Goal: Task Accomplishment & Management: Use online tool/utility

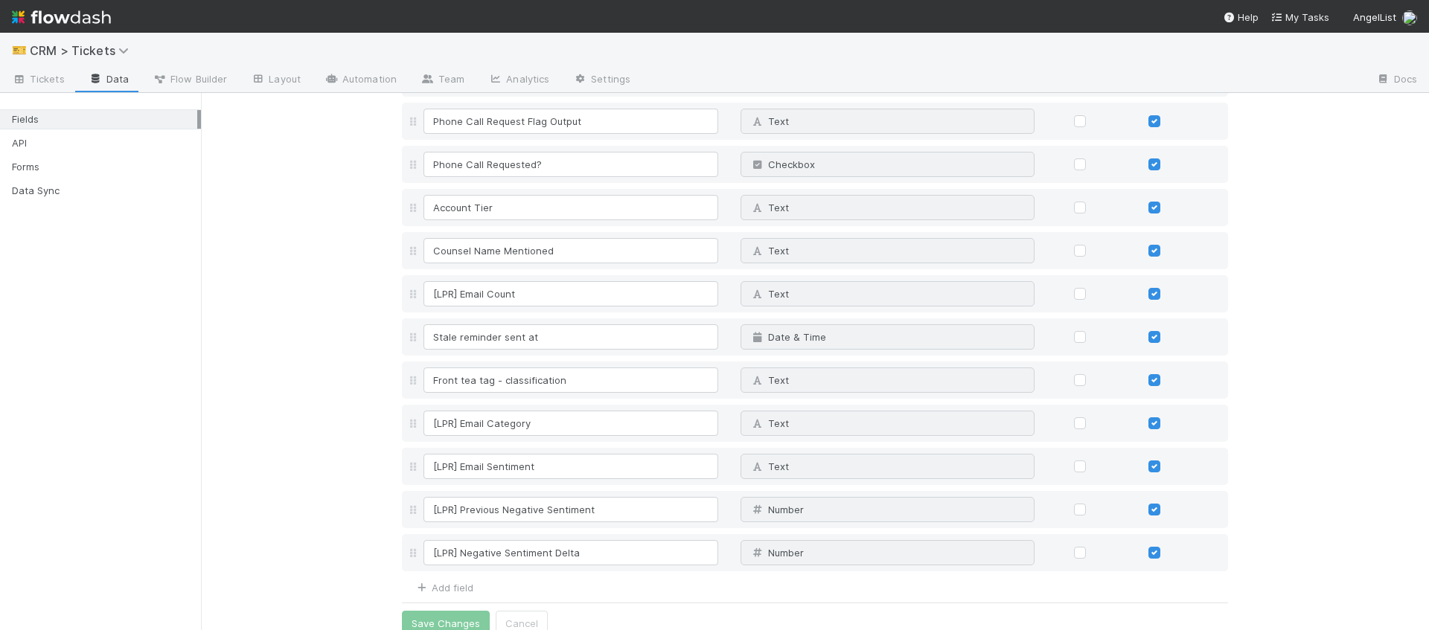
scroll to position [6344, 0]
click at [378, 82] on link "Automation" at bounding box center [361, 80] width 96 height 24
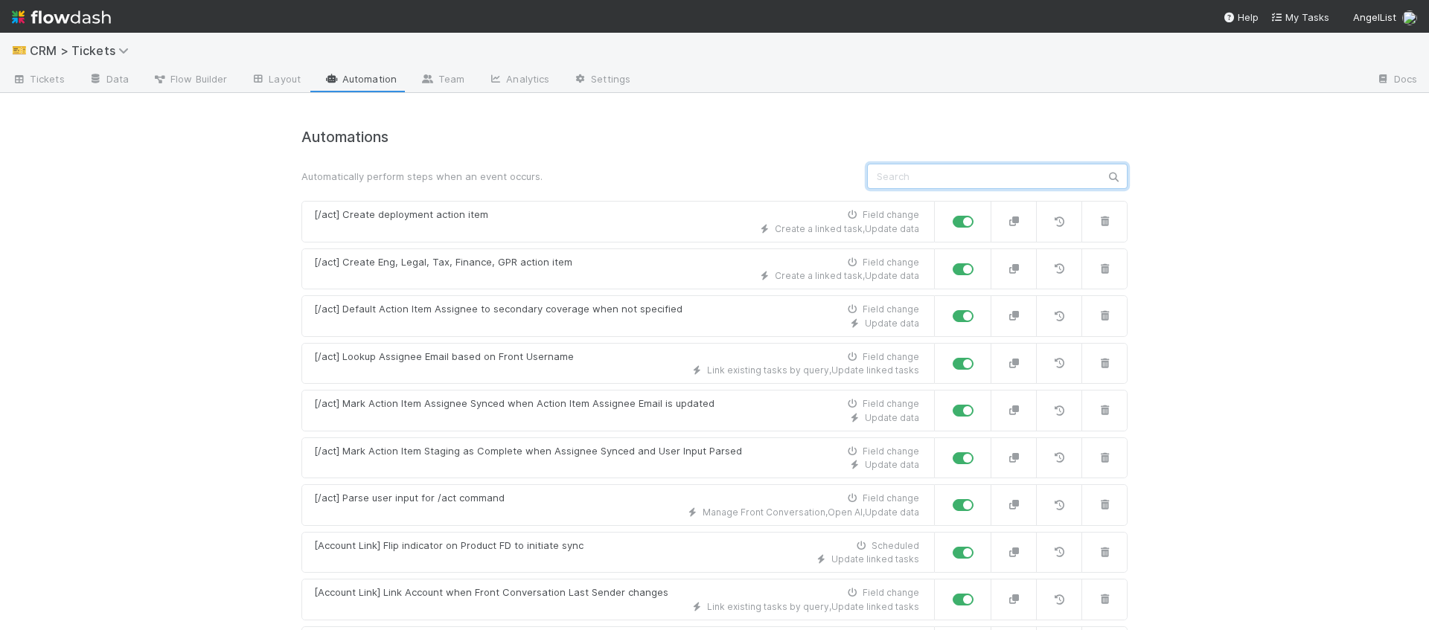
click at [965, 184] on input "text" at bounding box center [997, 176] width 260 height 25
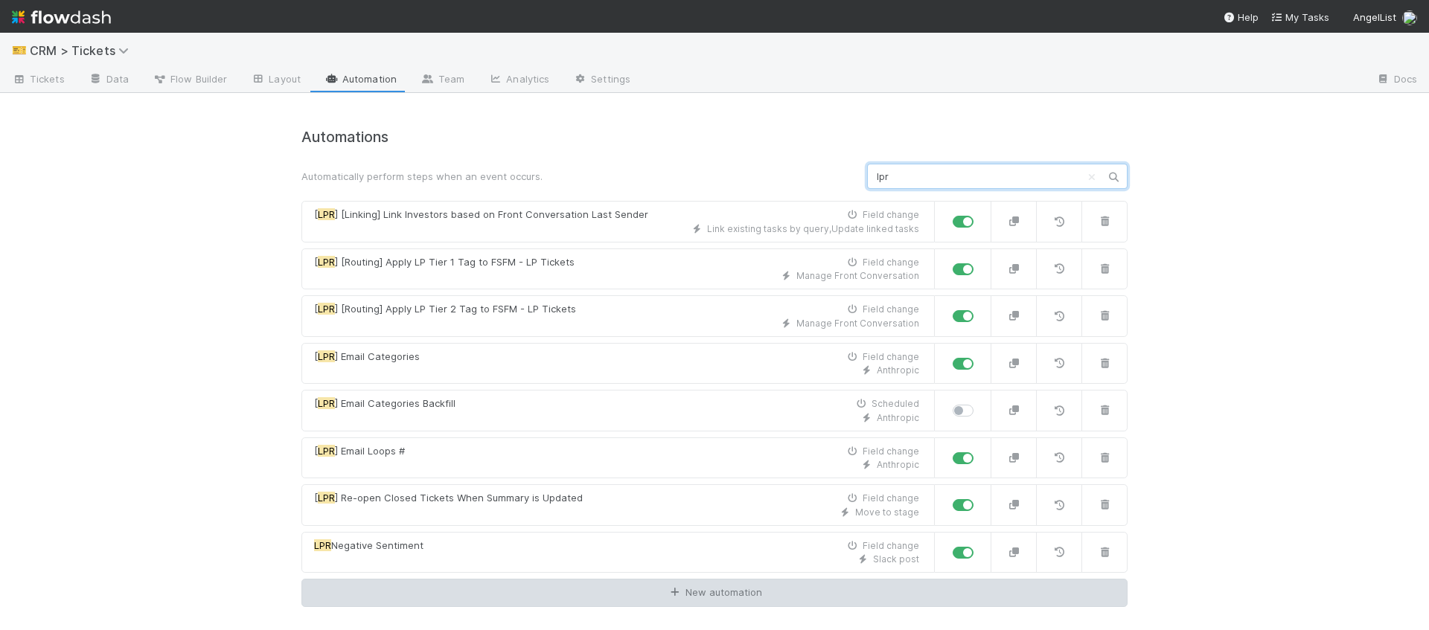
type input "lpr"
click at [757, 585] on link "New automation" at bounding box center [714, 593] width 826 height 28
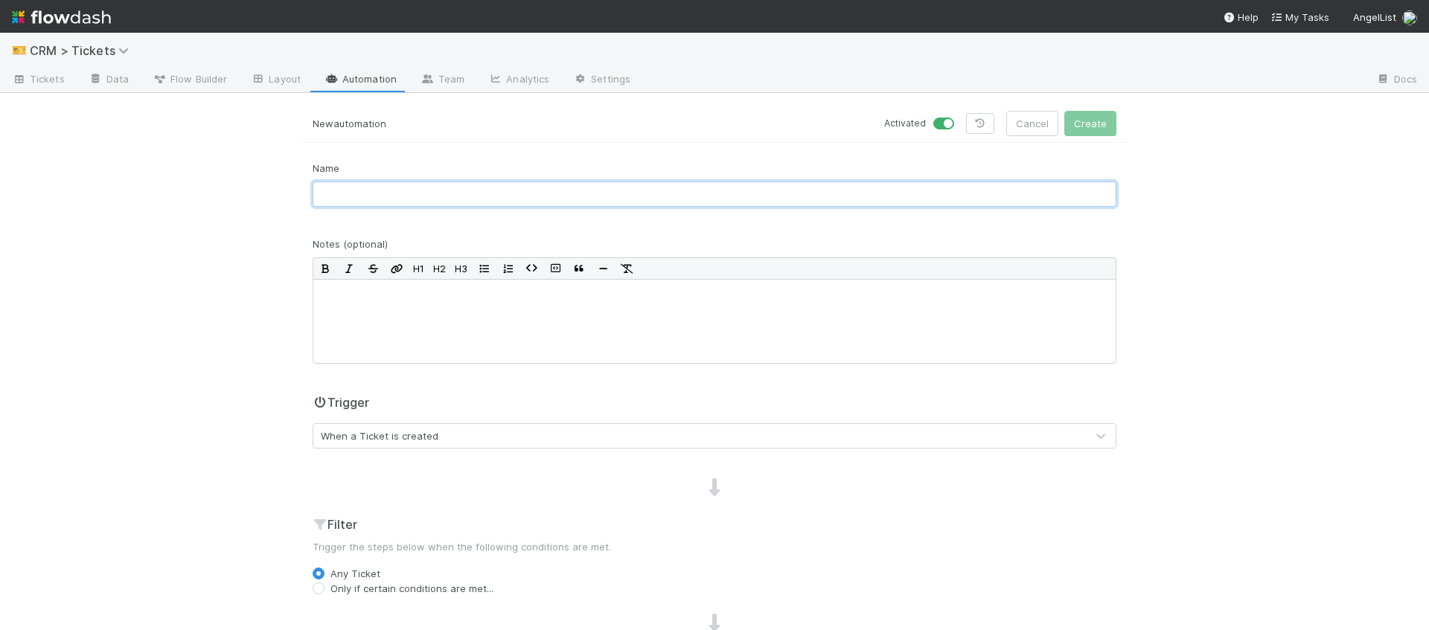
click at [535, 202] on input "text" at bounding box center [715, 194] width 804 height 25
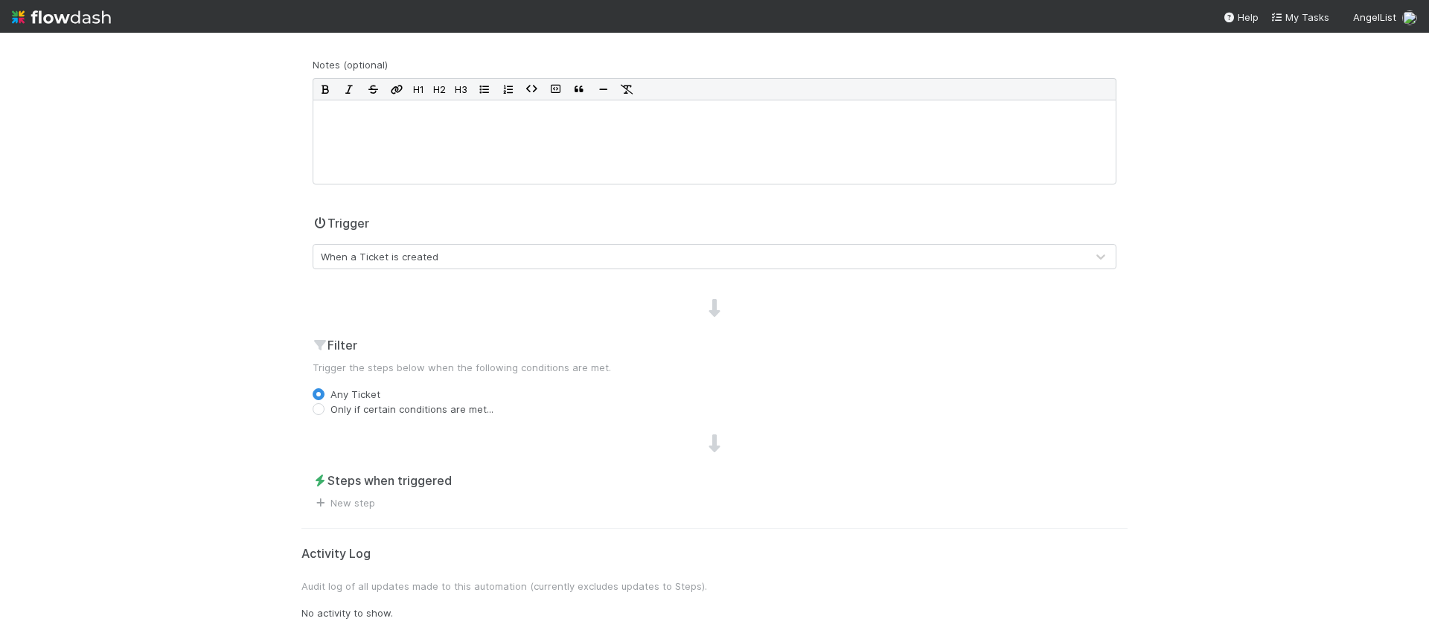
scroll to position [182, 0]
type input "LPR Negative Sentiment Delta (Initial"
click at [500, 263] on div "When a Ticket is created" at bounding box center [699, 255] width 773 height 24
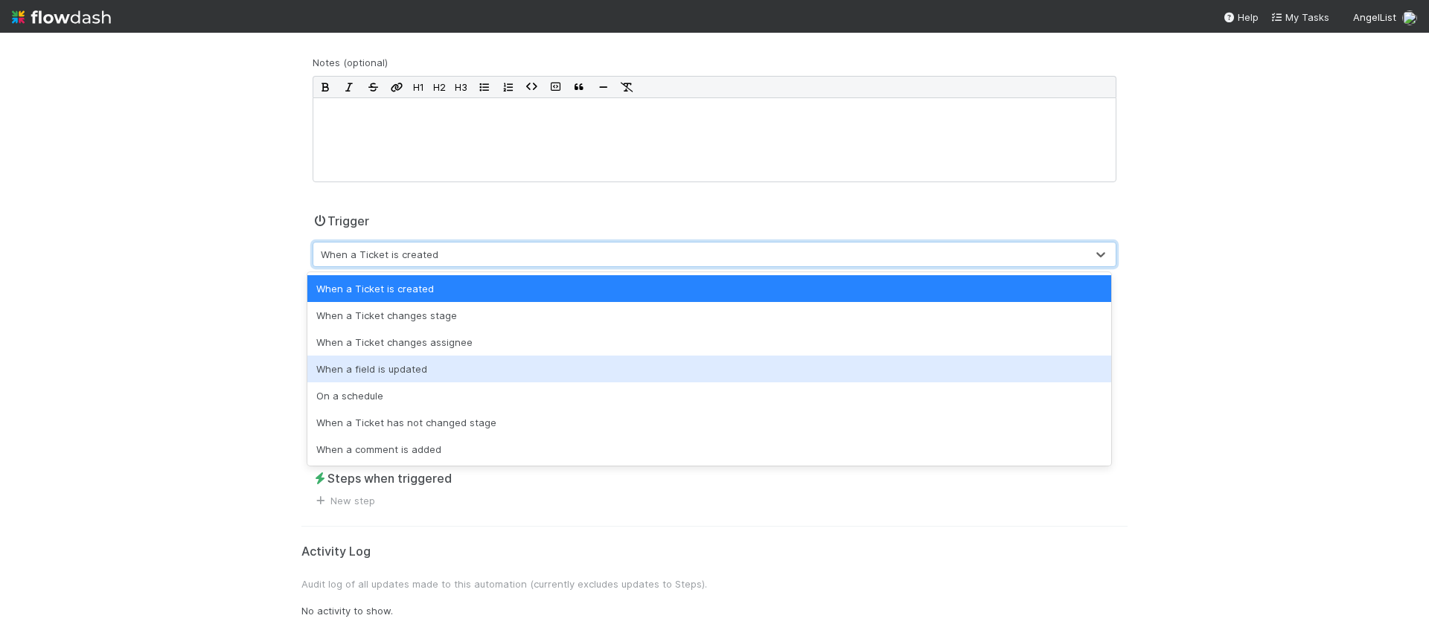
click at [474, 358] on div "When a field is updated" at bounding box center [709, 369] width 804 height 27
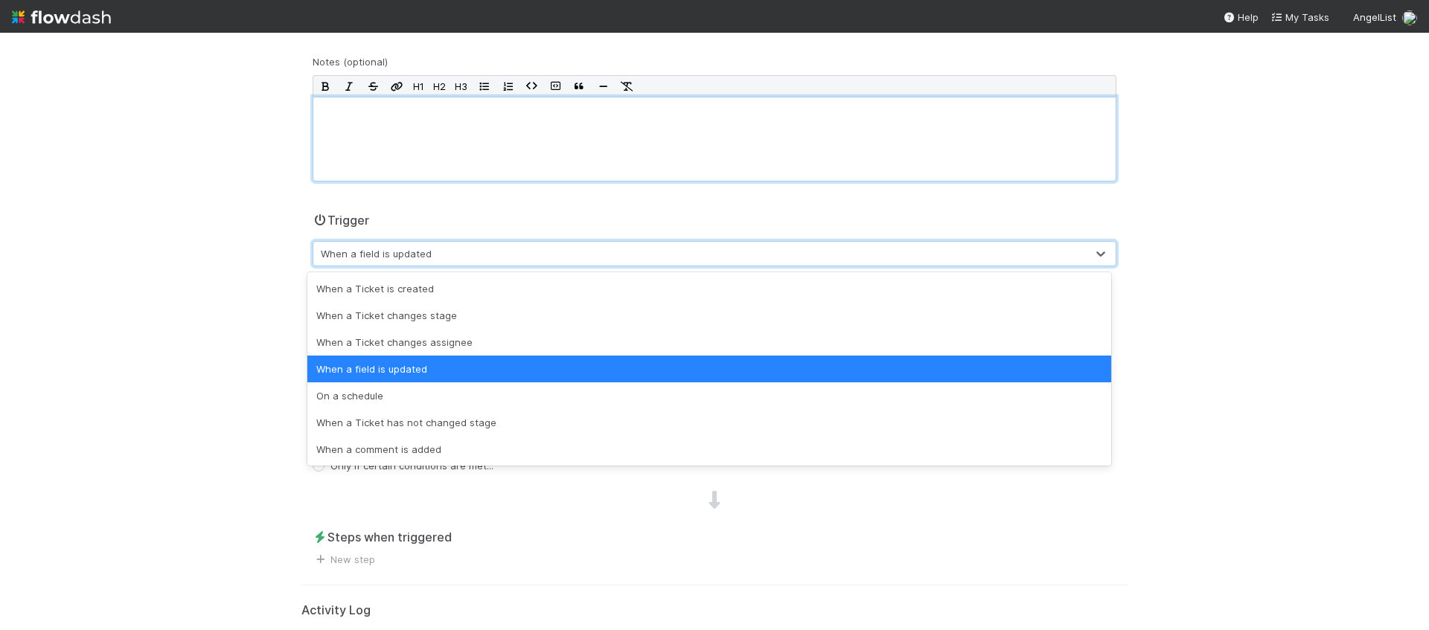
click at [761, 157] on div at bounding box center [715, 139] width 804 height 85
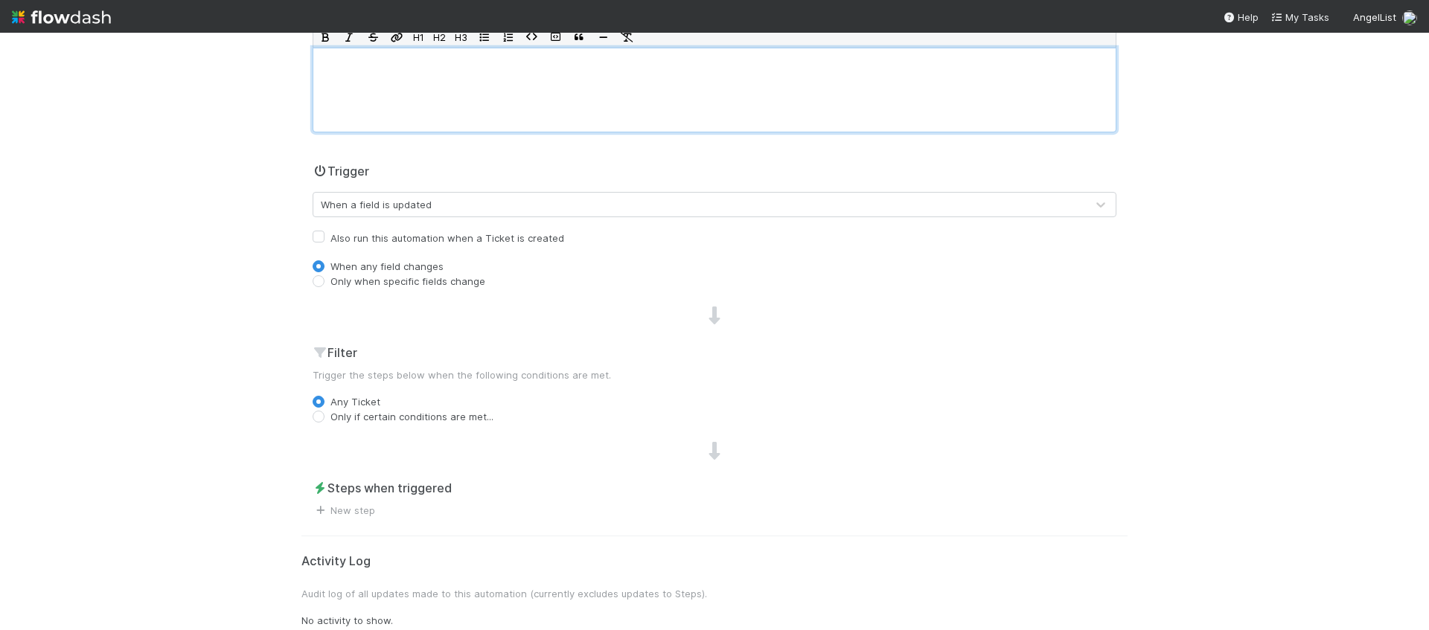
scroll to position [242, 0]
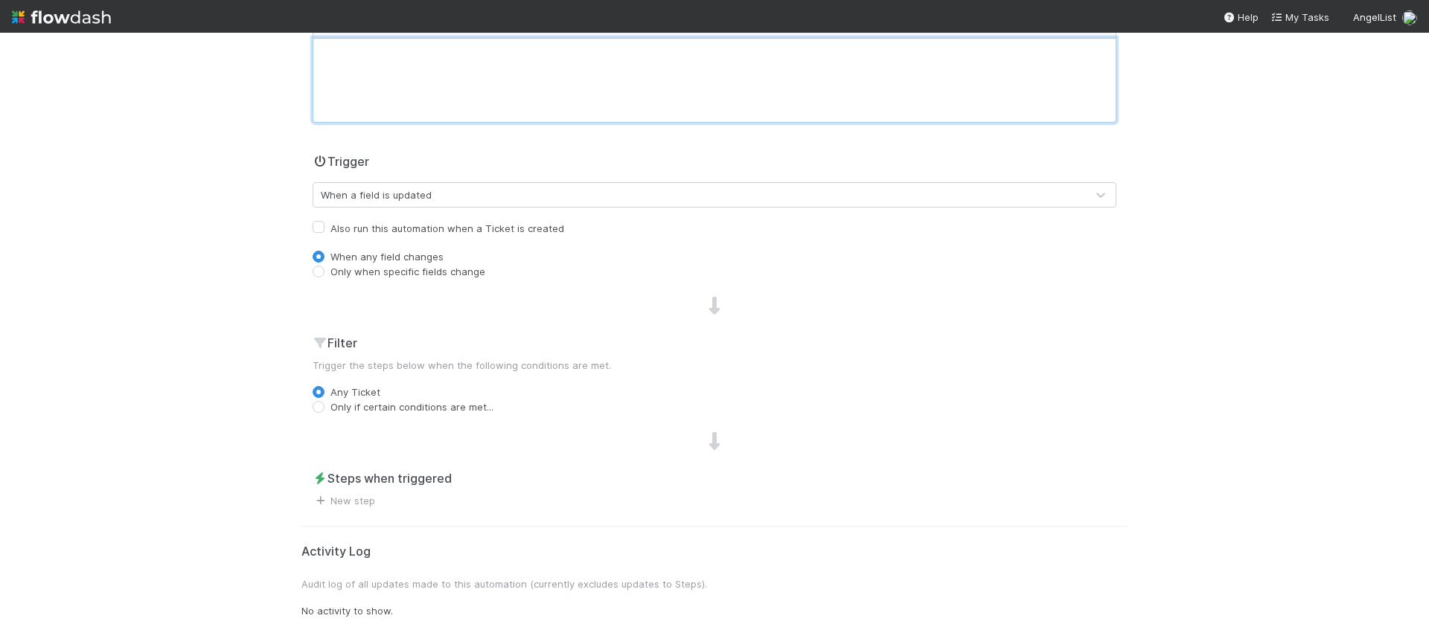
click at [508, 229] on label "Also run this automation when a Ticket is created" at bounding box center [447, 229] width 234 height 18
click at [324, 229] on input "Also run this automation when a Ticket is created" at bounding box center [319, 226] width 12 height 13
checkbox input "true"
click at [421, 269] on label "Only when specific fields change" at bounding box center [407, 271] width 155 height 15
click at [324, 269] on input "Only when specific fields change" at bounding box center [319, 270] width 12 height 13
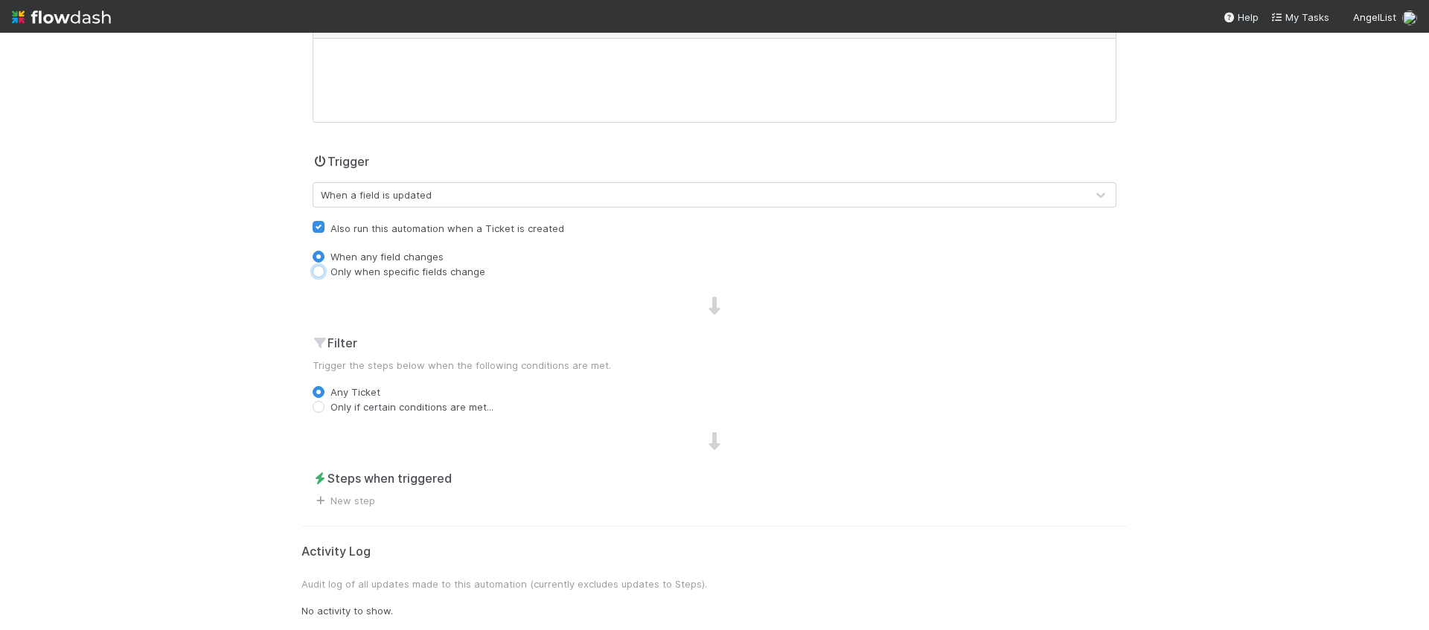
radio input "true"
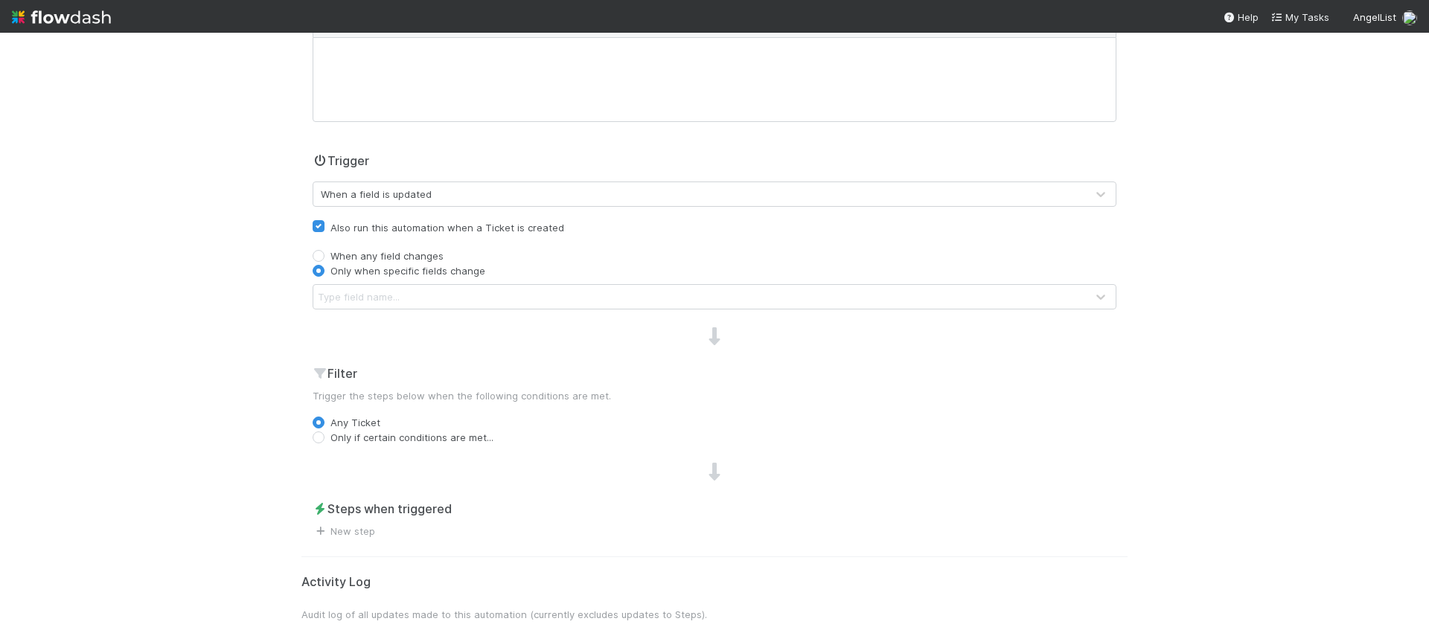
click at [422, 290] on div "Type field name..." at bounding box center [699, 297] width 773 height 24
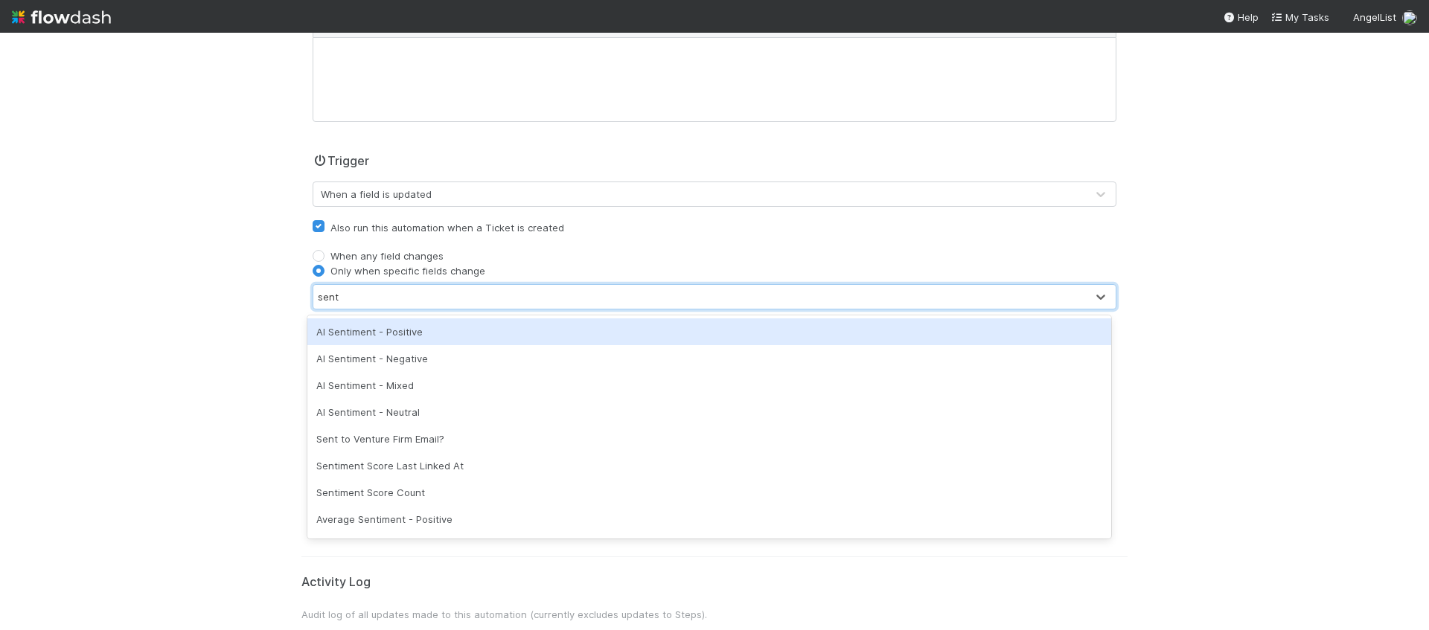
type input "senti"
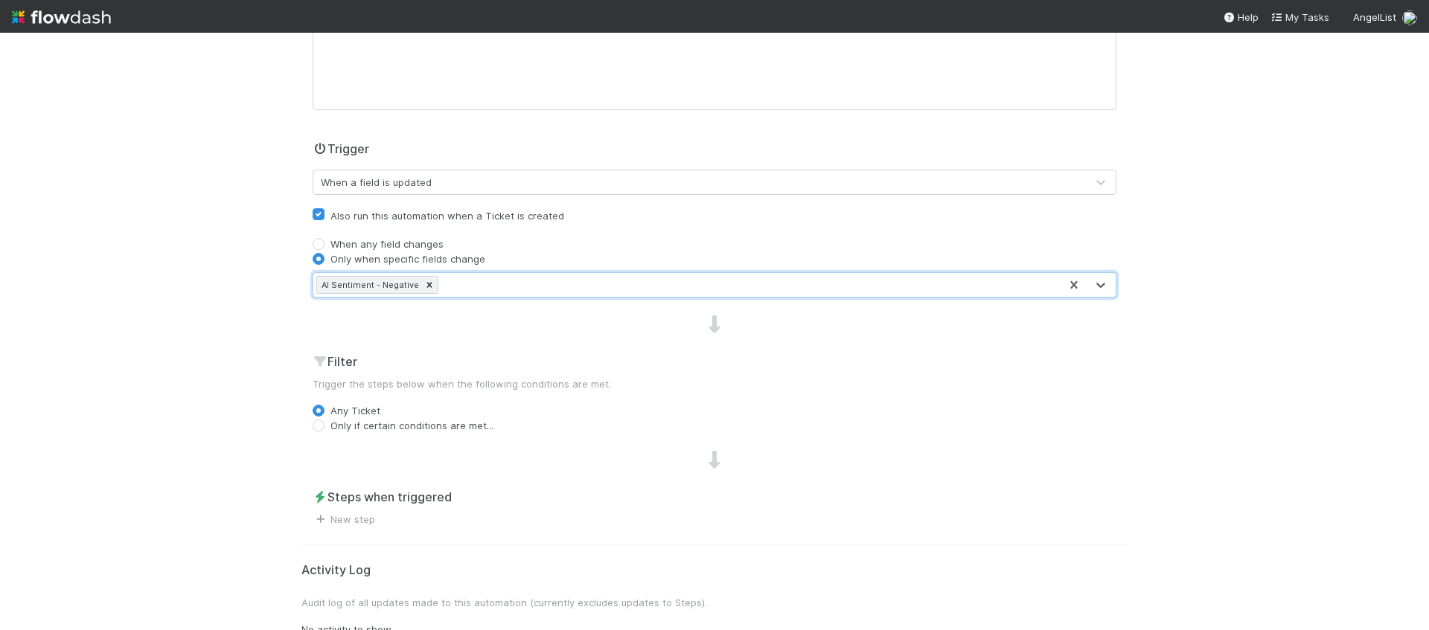
scroll to position [273, 0]
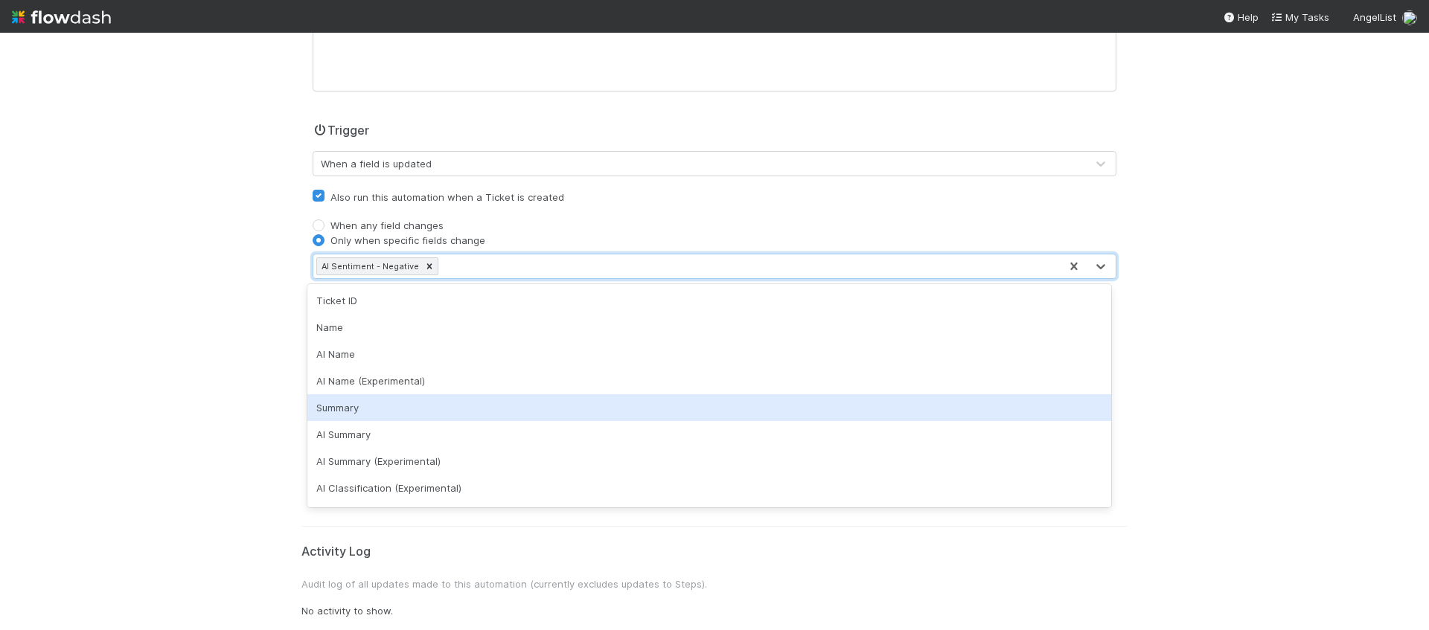
click at [166, 335] on div "🎫 CRM > Tickets Tickets Data Flow Builder Layout Automation Team Analytics Sett…" at bounding box center [714, 332] width 1429 height 598
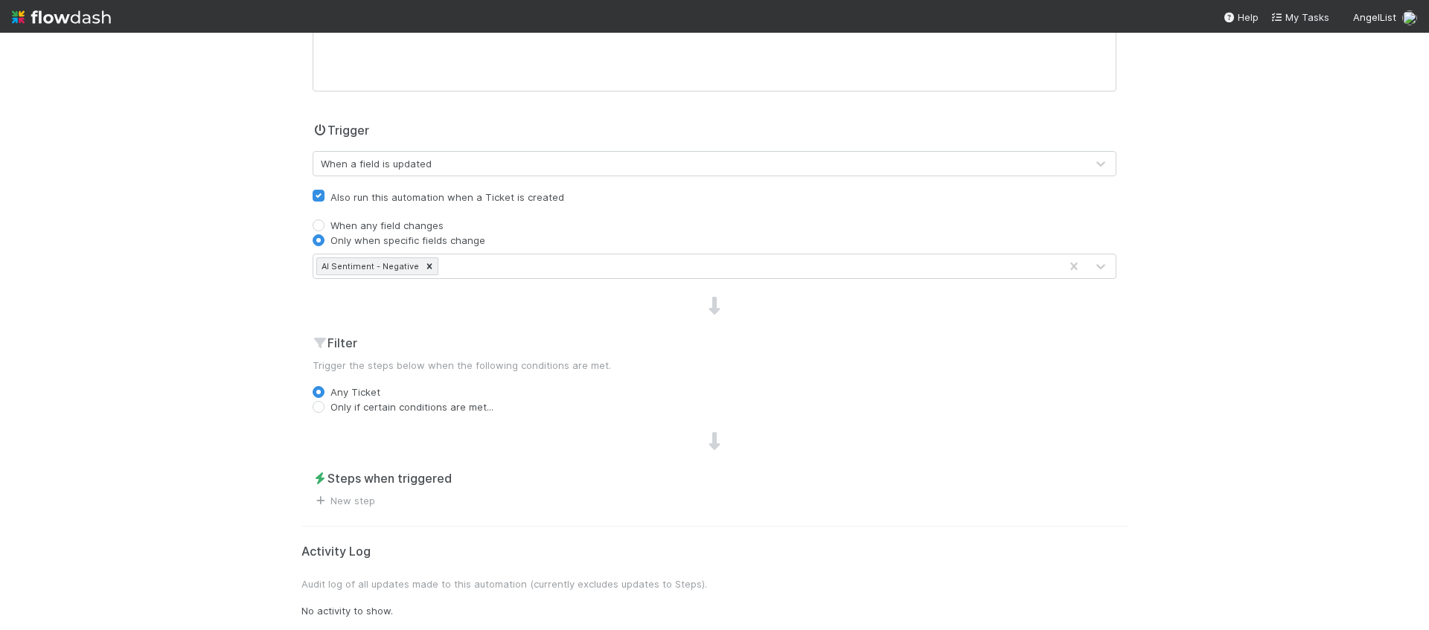
click at [355, 406] on label "Only if certain conditions are met..." at bounding box center [411, 407] width 163 height 15
click at [324, 406] on input "Only if certain conditions are met..." at bounding box center [319, 406] width 12 height 13
radio input "true"
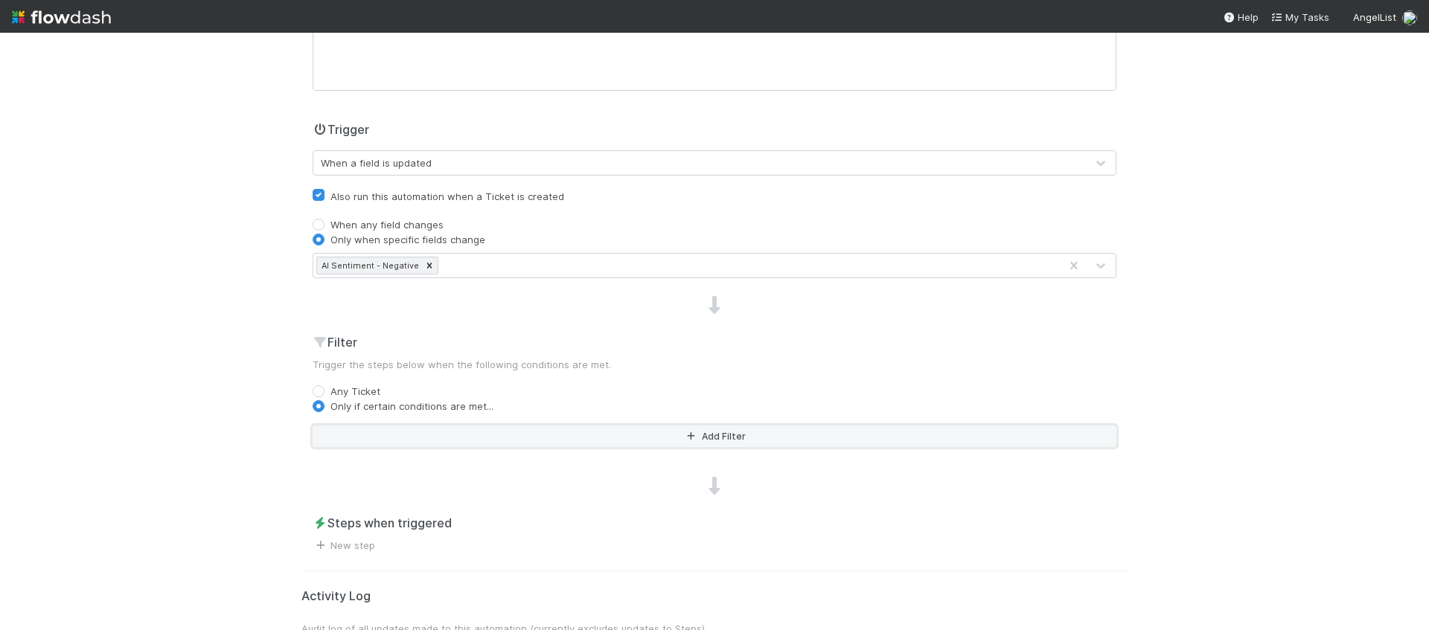
click at [462, 437] on button "Add Filter" at bounding box center [715, 437] width 804 height 22
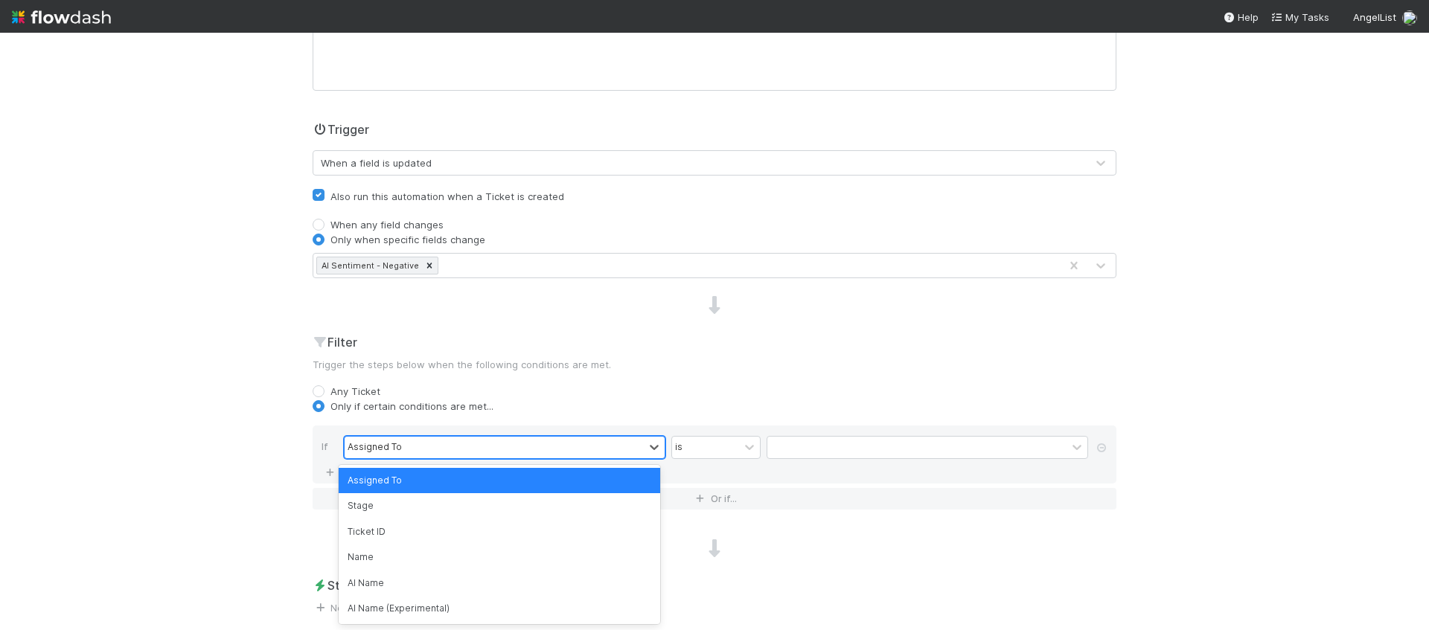
click at [461, 445] on div "Assigned To" at bounding box center [494, 448] width 299 height 22
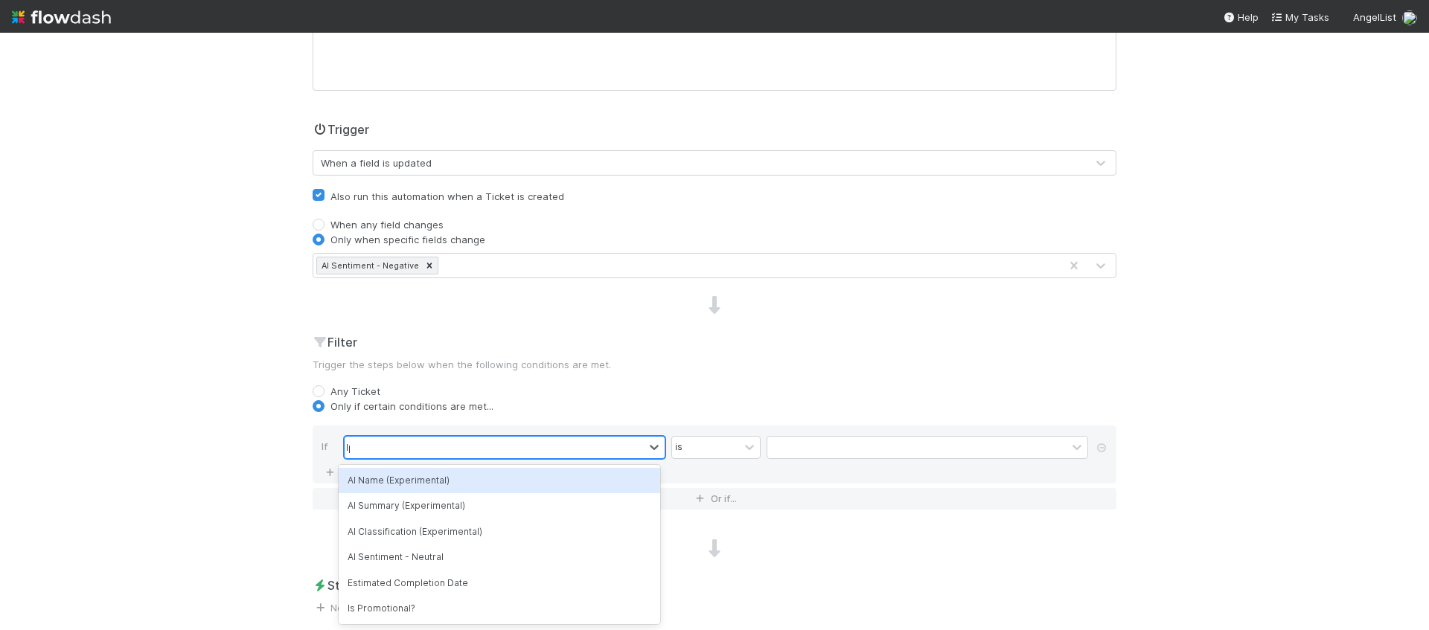
type input "lpr"
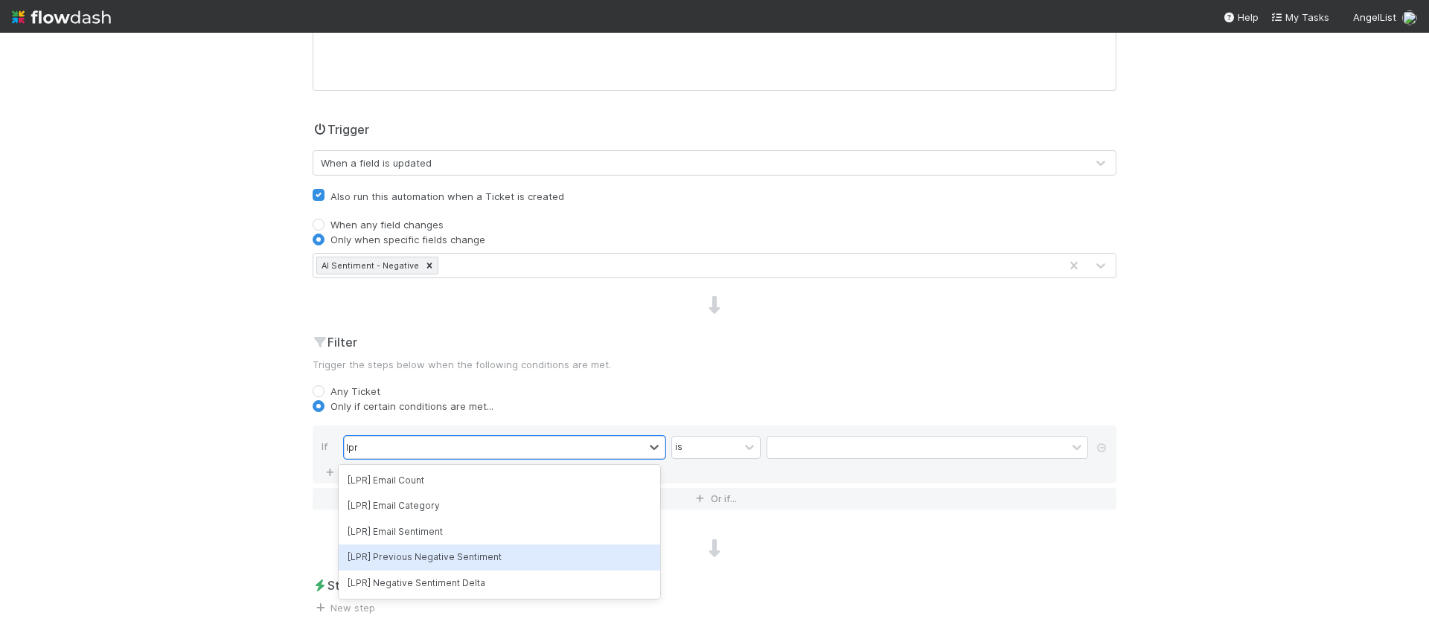
click at [484, 551] on div "[LPR] Previous Negative Sentiment" at bounding box center [500, 557] width 322 height 25
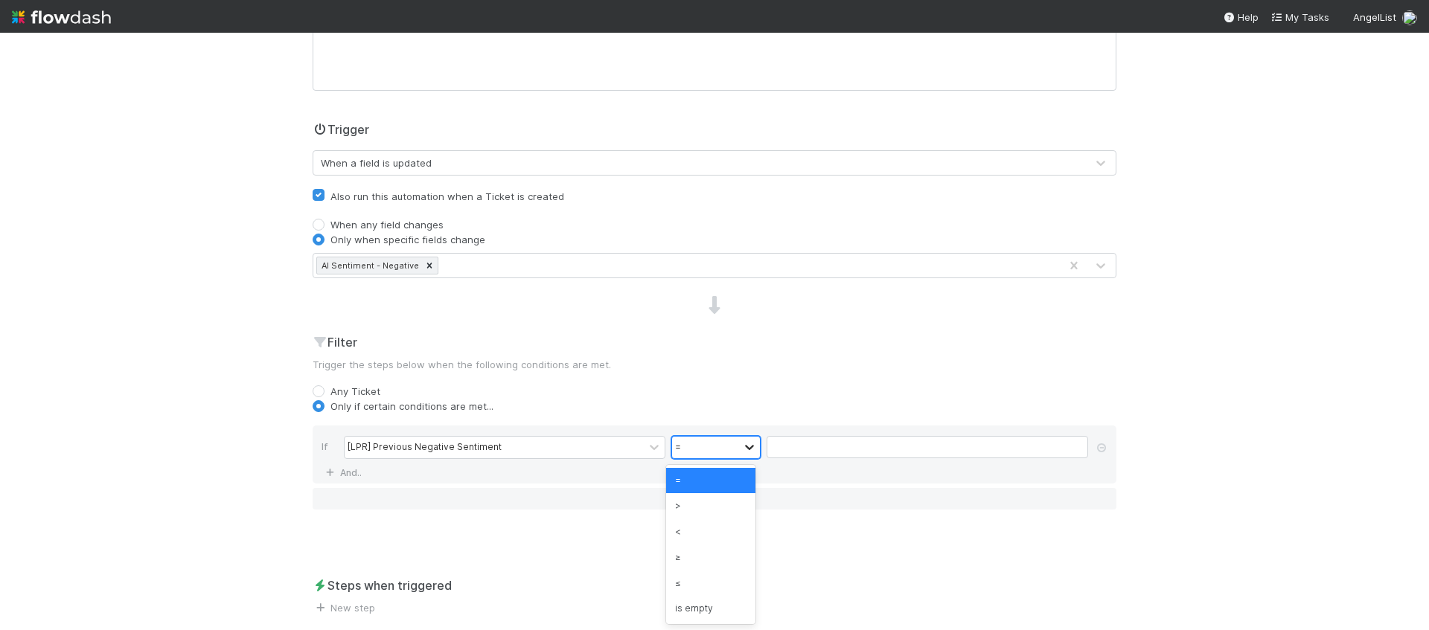
click at [750, 451] on div at bounding box center [750, 447] width 18 height 15
click at [730, 586] on div "is empty" at bounding box center [710, 582] width 89 height 25
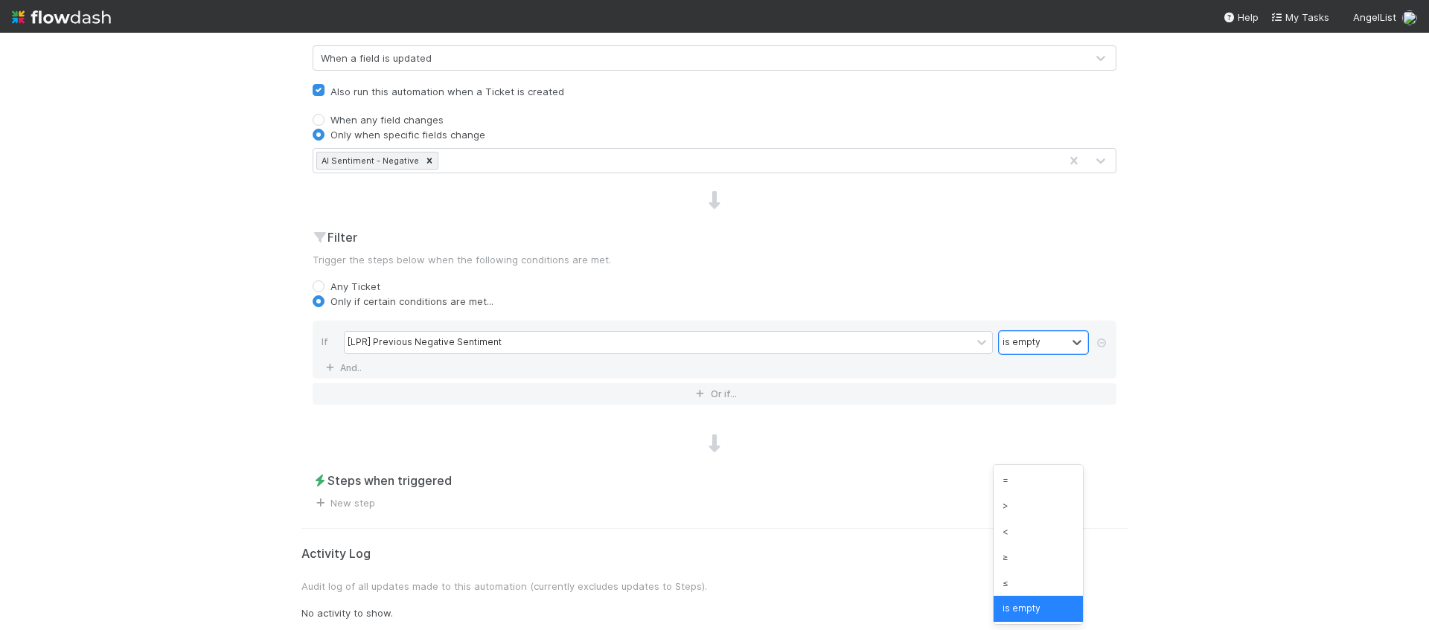
scroll to position [381, 0]
click at [575, 465] on div "Name LPR Negative Sentiment Delta (Initial Notes (optional) H1 H2 H3 Trigger Wh…" at bounding box center [714, 144] width 826 height 728
click at [494, 499] on div "Steps when triggered New step" at bounding box center [714, 489] width 826 height 39
click at [359, 502] on link "New step" at bounding box center [344, 501] width 63 height 12
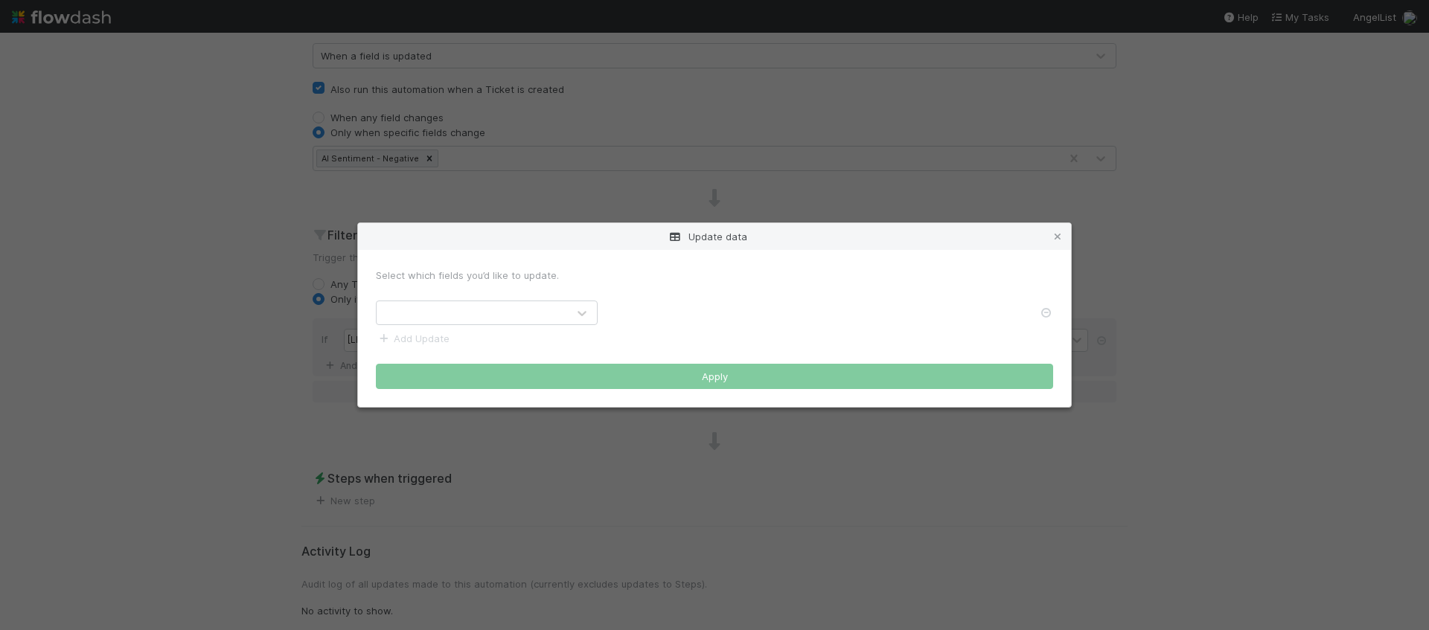
click at [502, 317] on div at bounding box center [472, 313] width 191 height 24
type input "previ"
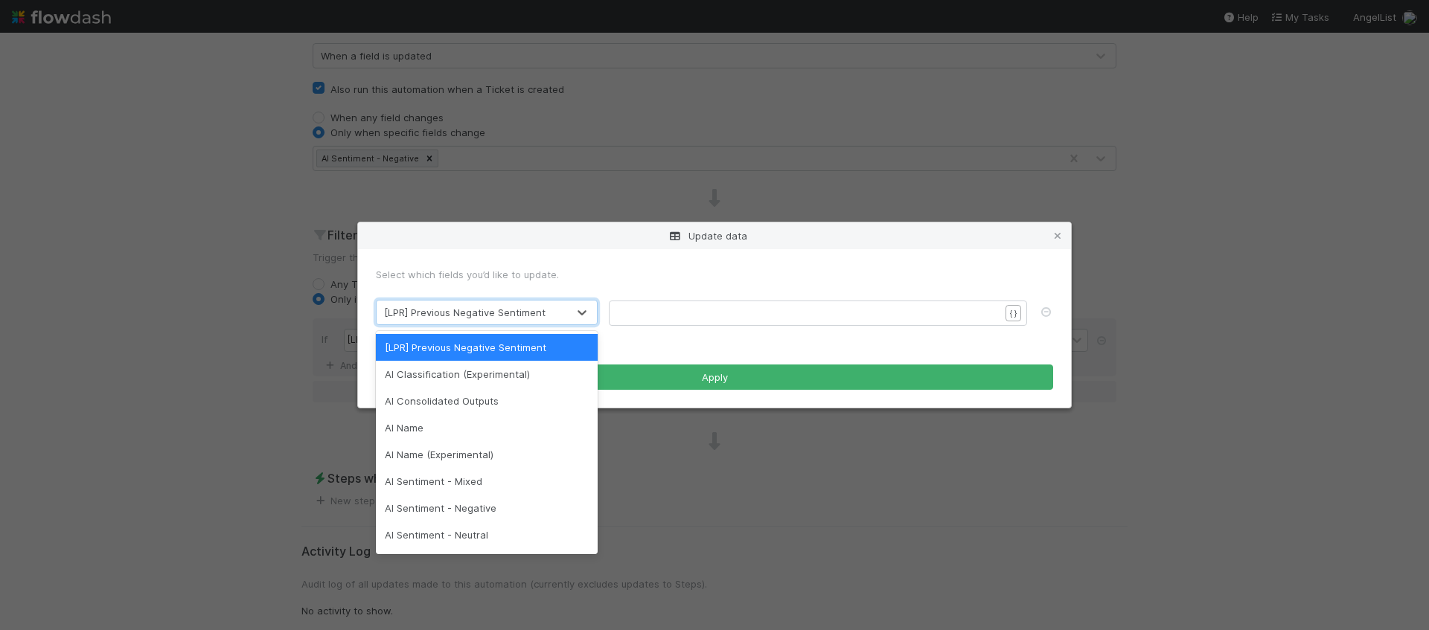
scroll to position [4, 0]
click at [694, 322] on div "​ x ​" at bounding box center [827, 332] width 418 height 52
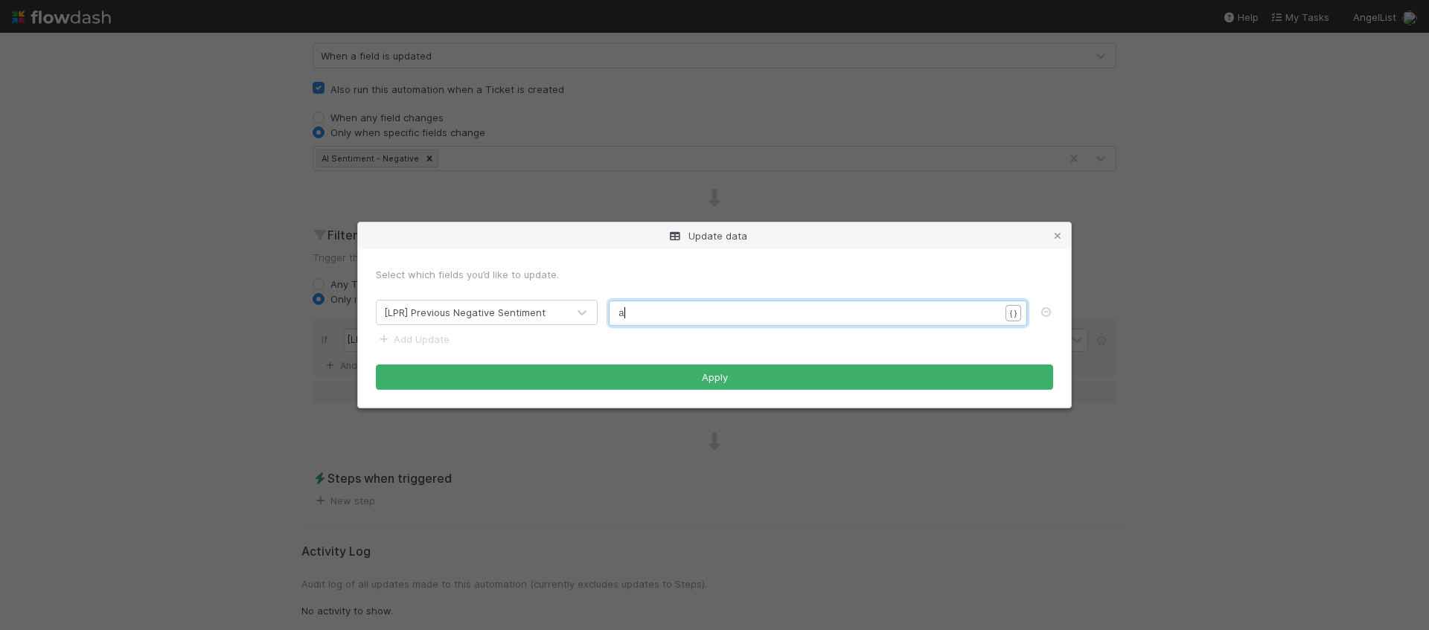
type textarea "ai"
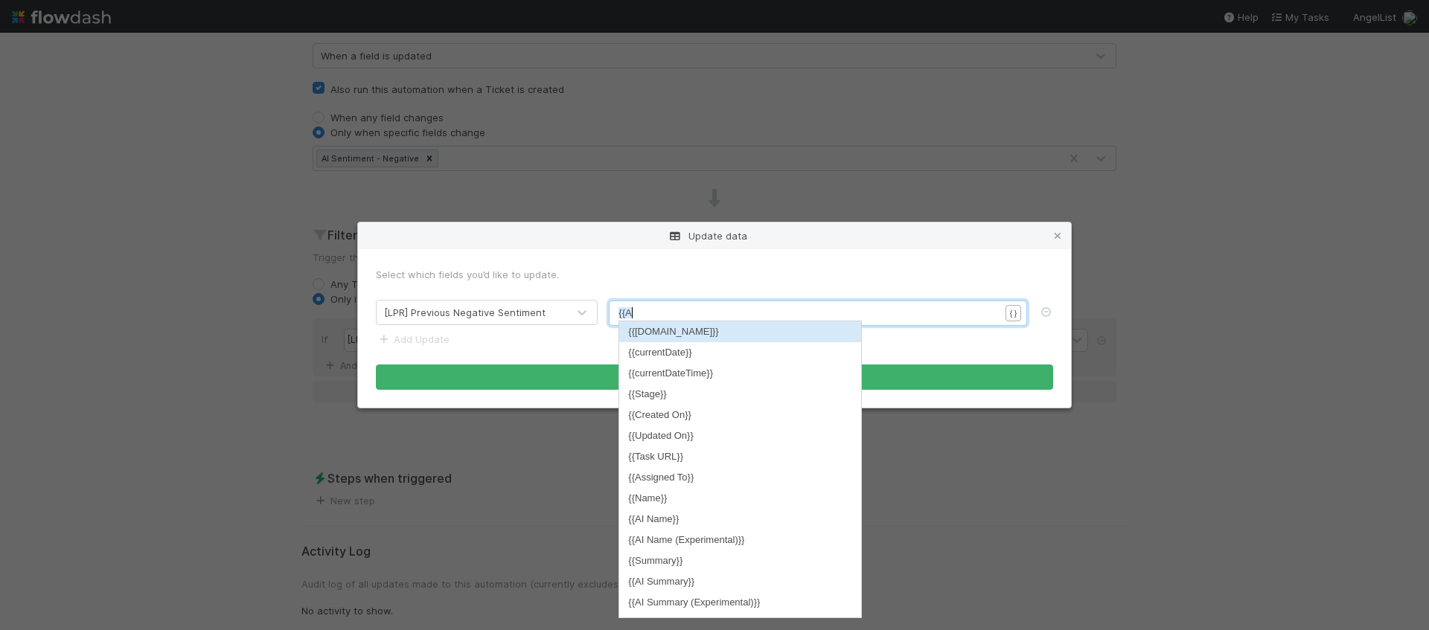
scroll to position [4, 14]
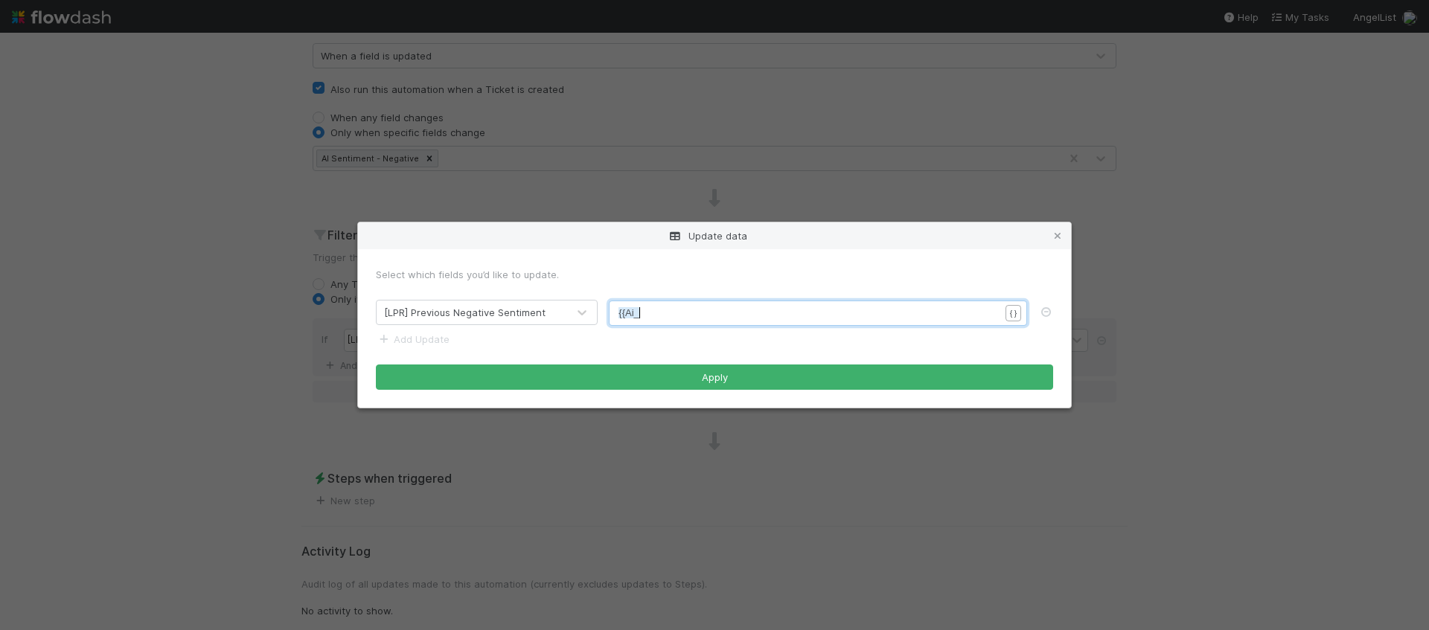
type textarea "{{Ai_n"
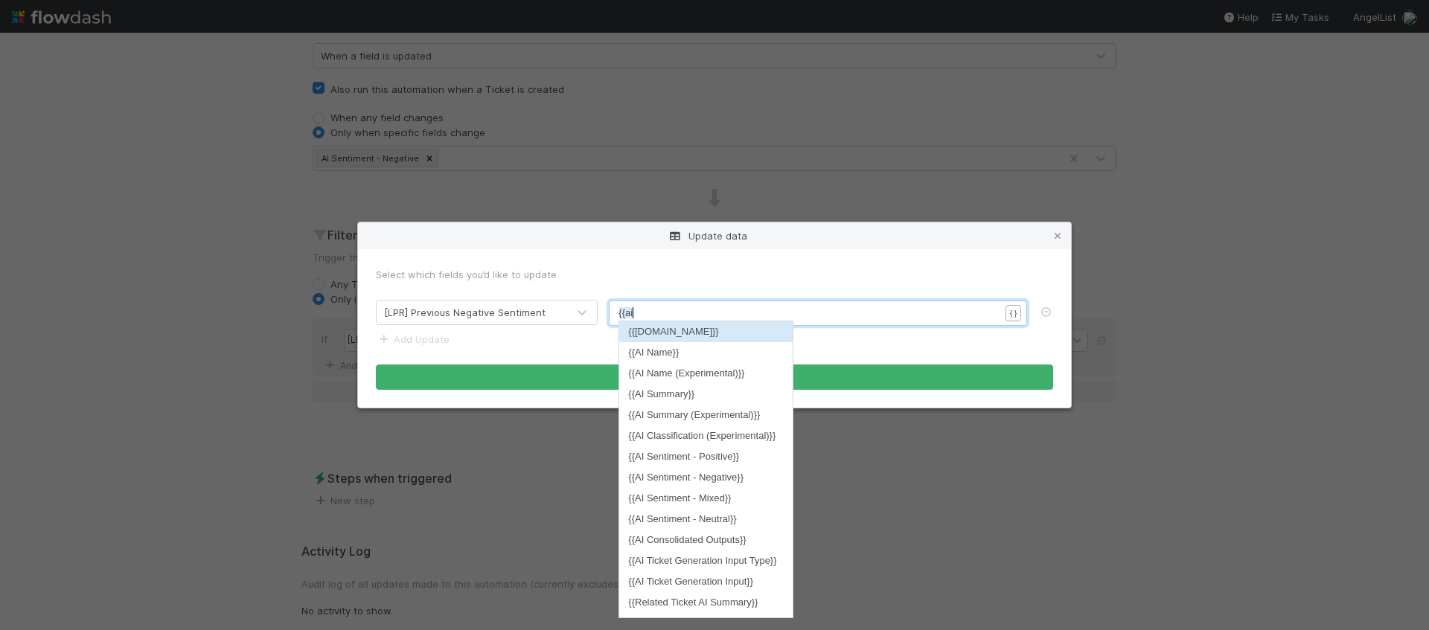
type textarea "ai-"
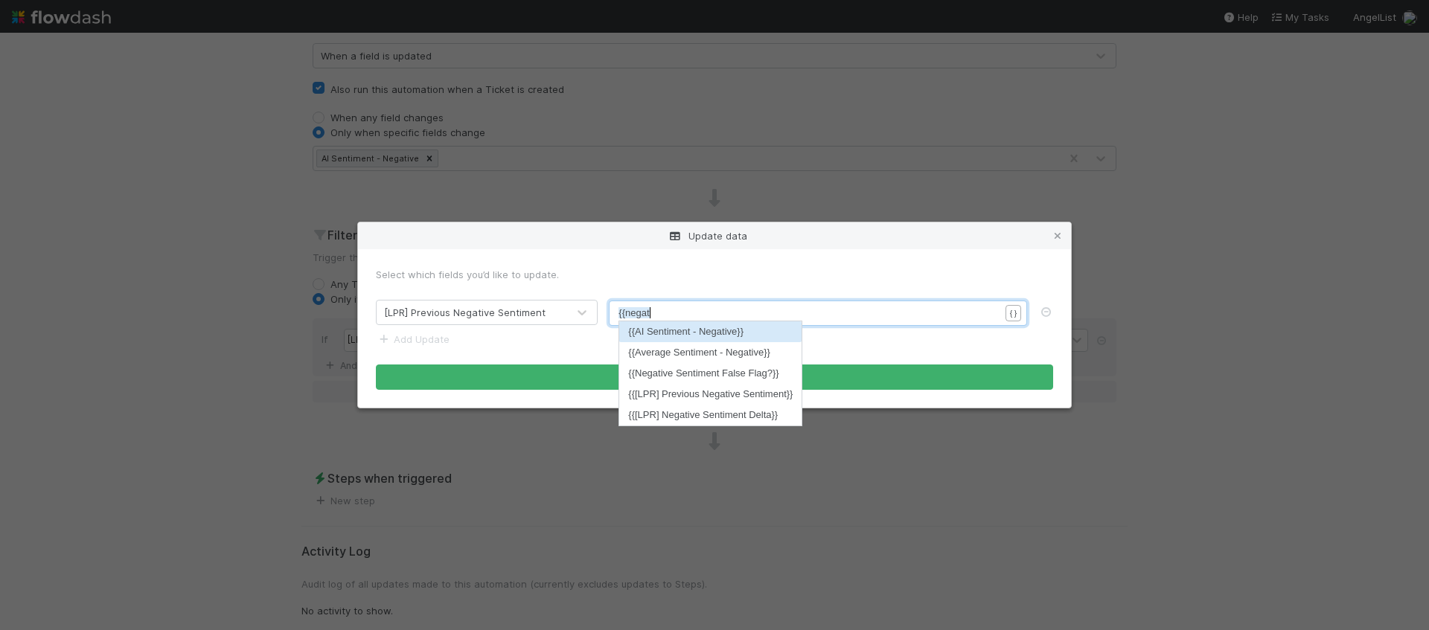
type textarea "negati"
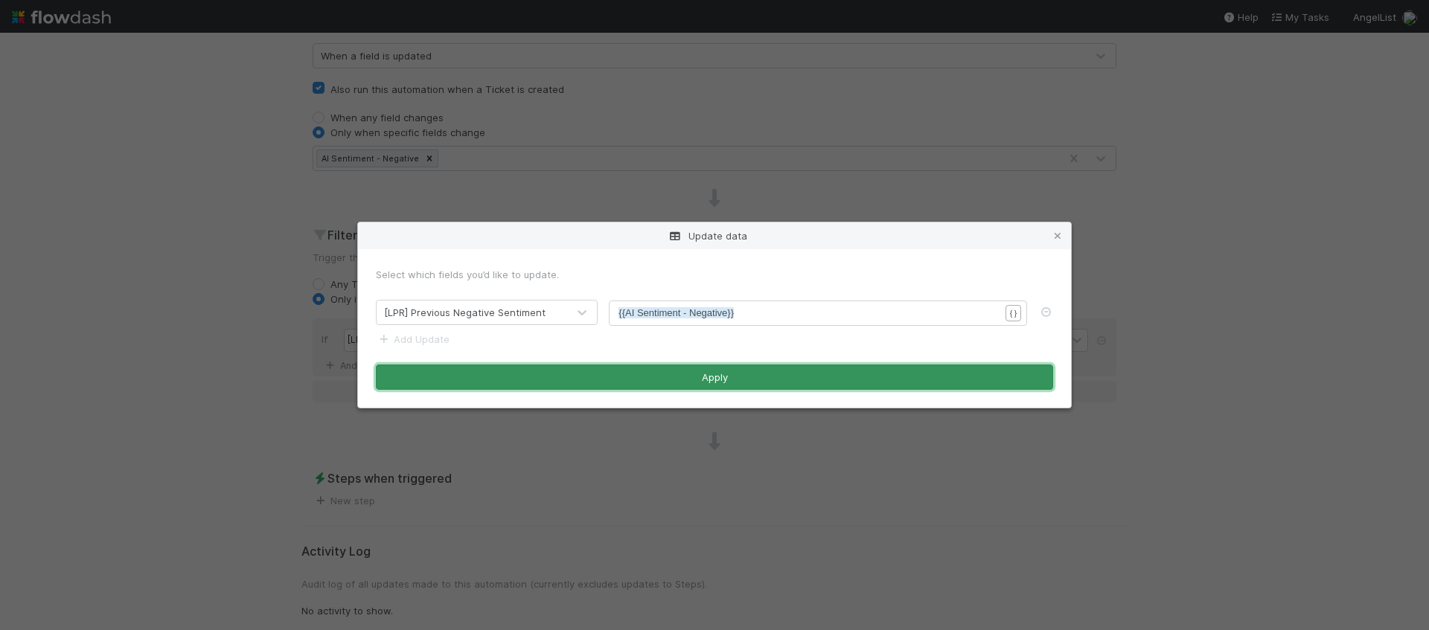
click at [647, 374] on button "Apply" at bounding box center [714, 377] width 677 height 25
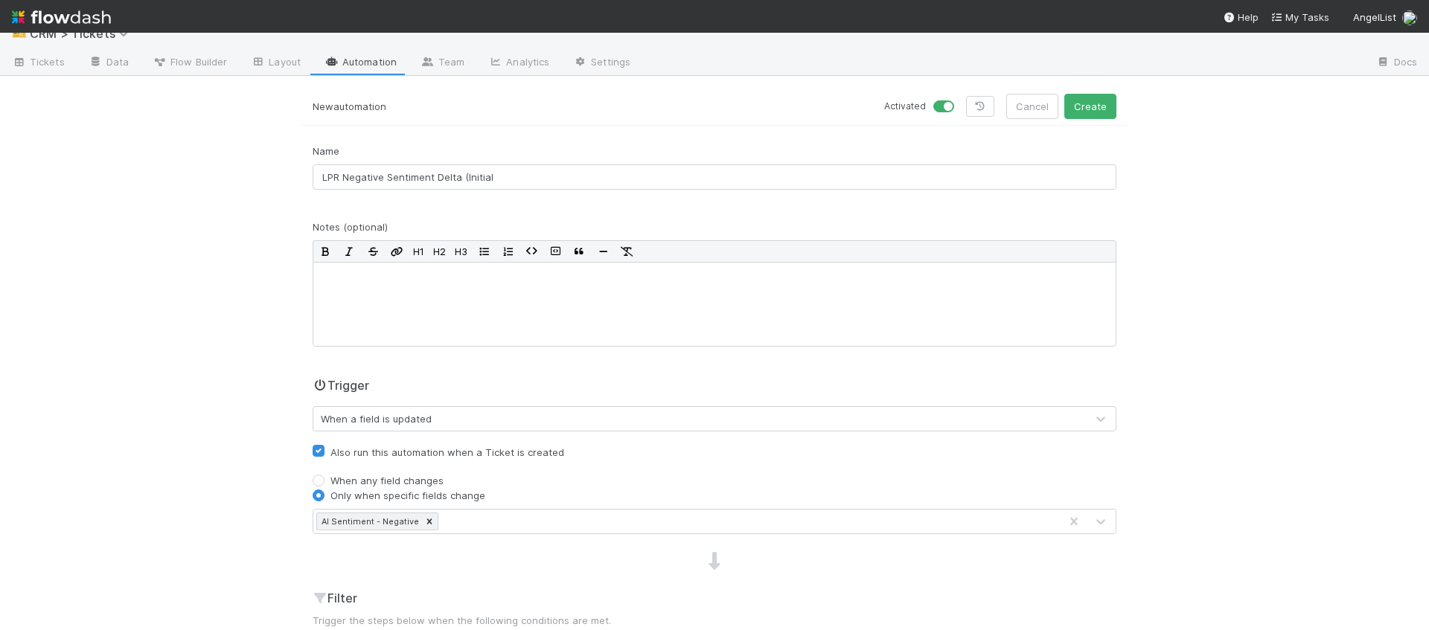
scroll to position [0, 0]
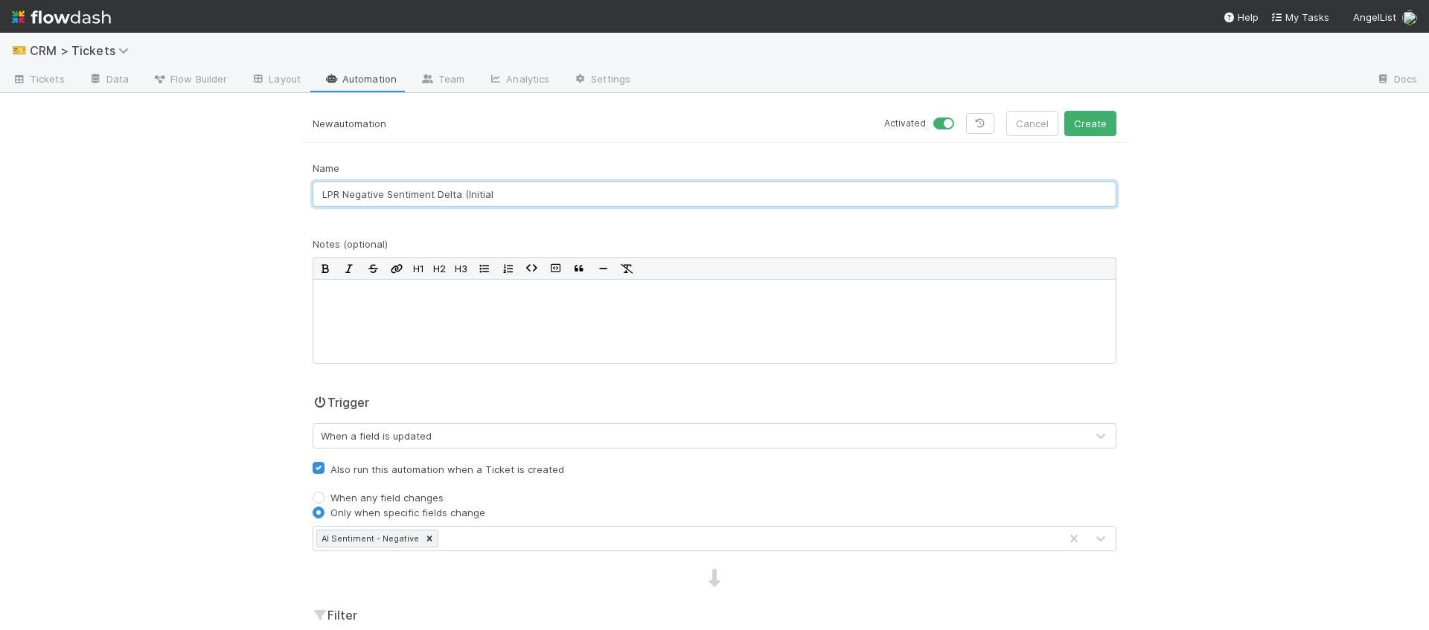
click at [631, 187] on input "LPR Negative Sentiment Delta (Initial" at bounding box center [715, 194] width 804 height 25
click at [628, 191] on input "LPR Negative Sentiment Delta (Initial" at bounding box center [715, 194] width 804 height 25
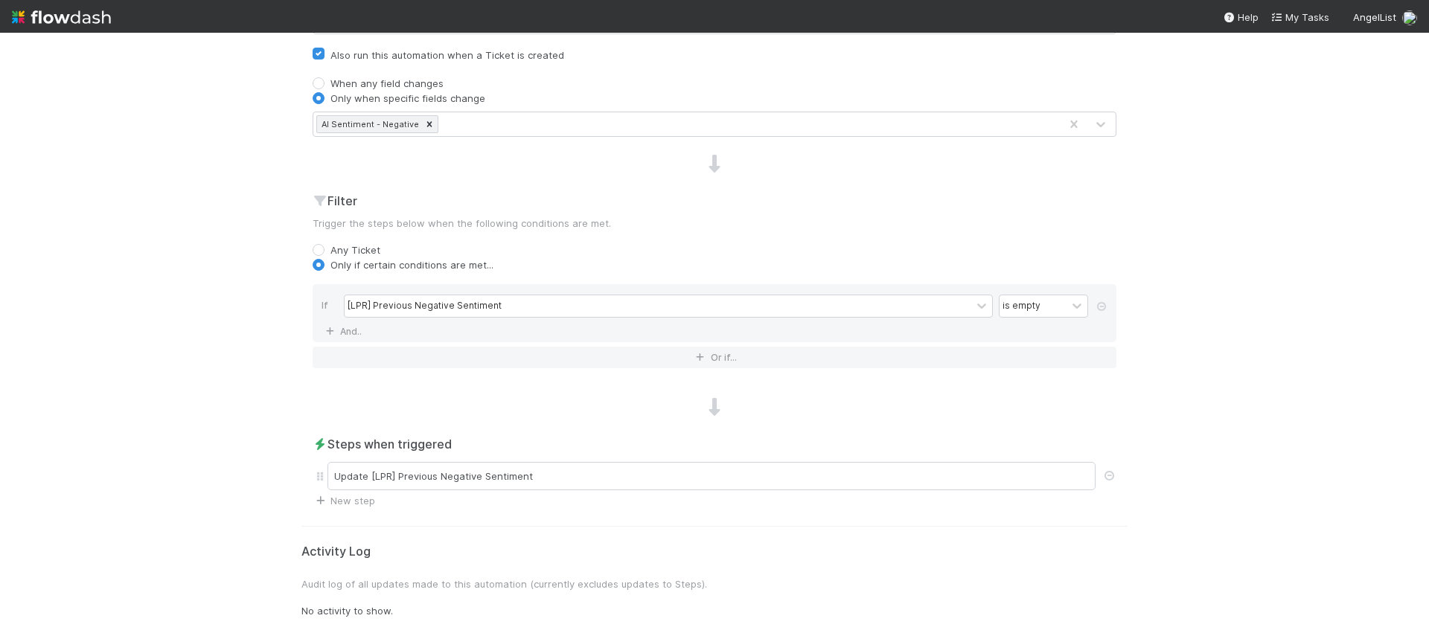
scroll to position [415, 0]
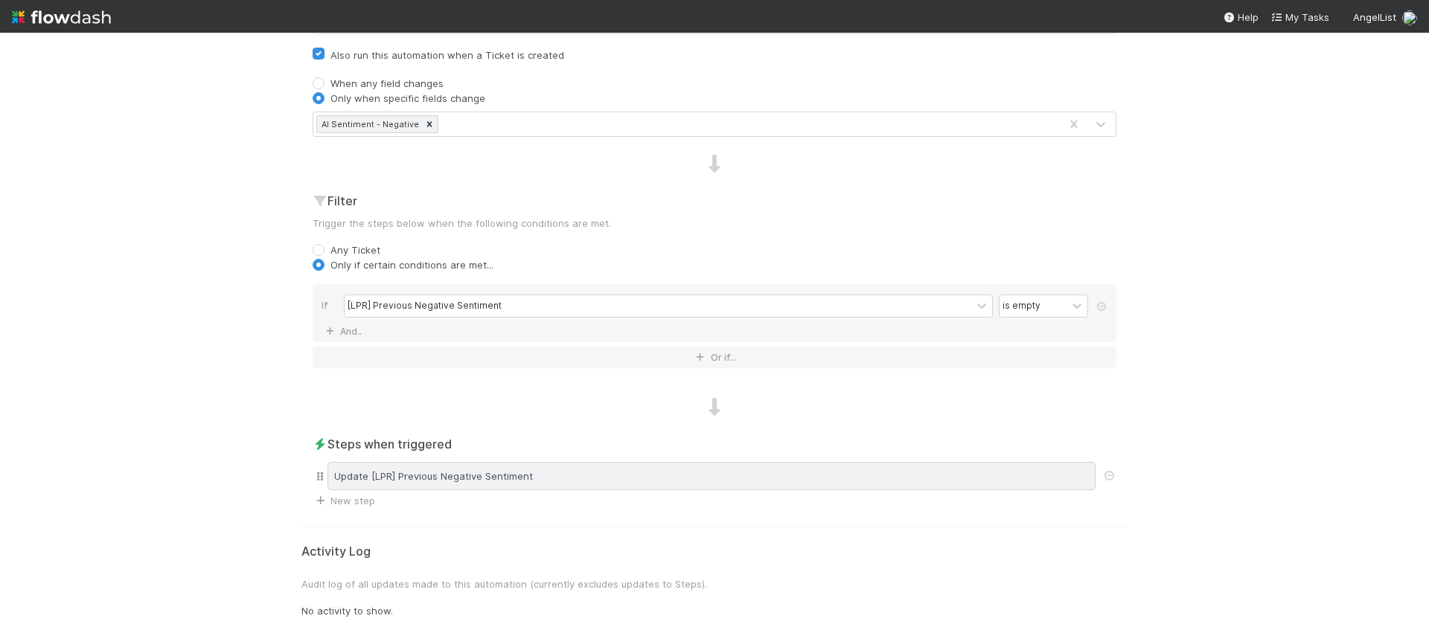
type input "LPR Negative Sentiment Delta (Initial)"
click at [493, 484] on div "Update [LPR] Previous Negative Sentiment" at bounding box center [711, 476] width 768 height 28
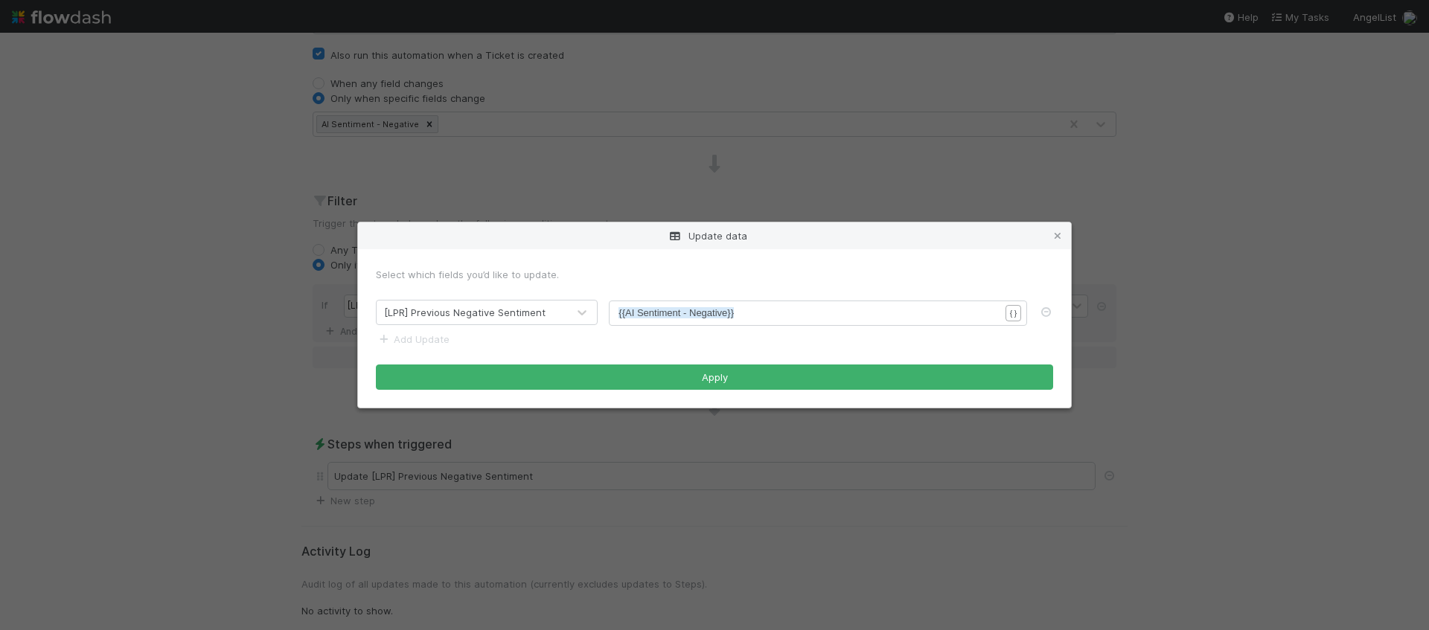
click at [726, 435] on div "Update data Select which fields you’d like to update. [LPR] Previous Negative S…" at bounding box center [714, 315] width 1429 height 630
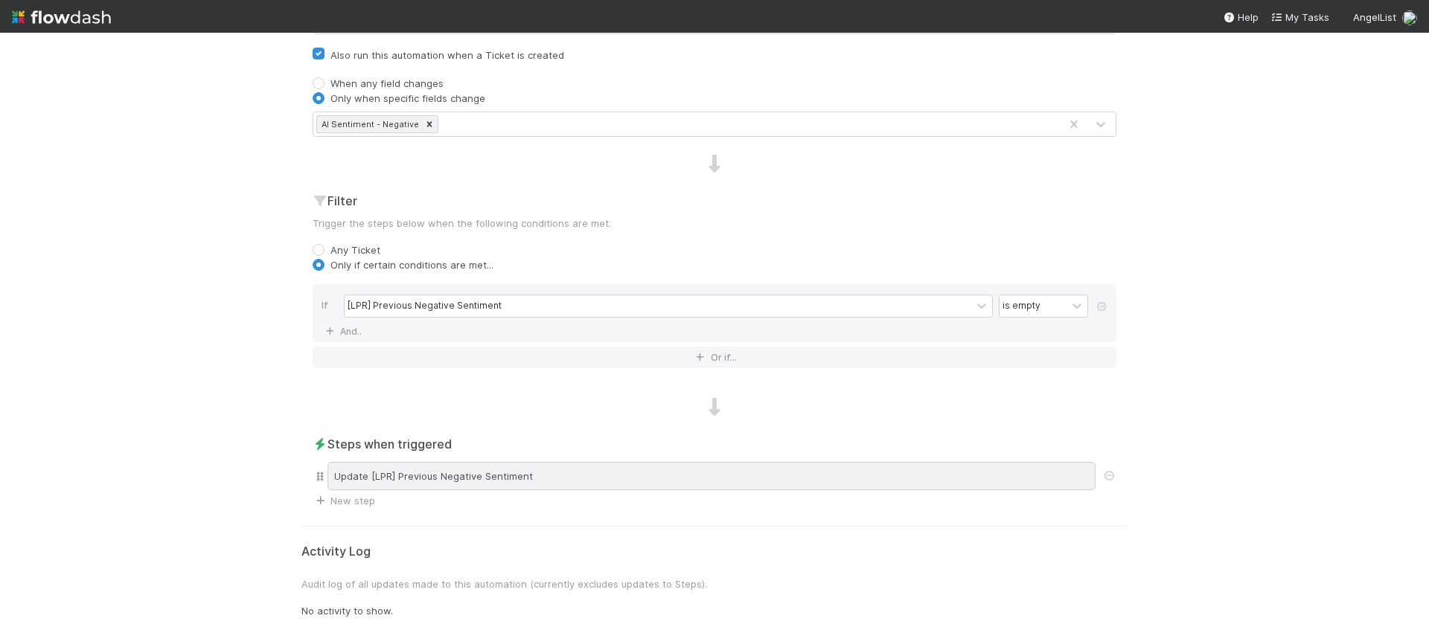
click at [857, 462] on div "Update [LPR] Previous Negative Sentiment" at bounding box center [711, 476] width 768 height 28
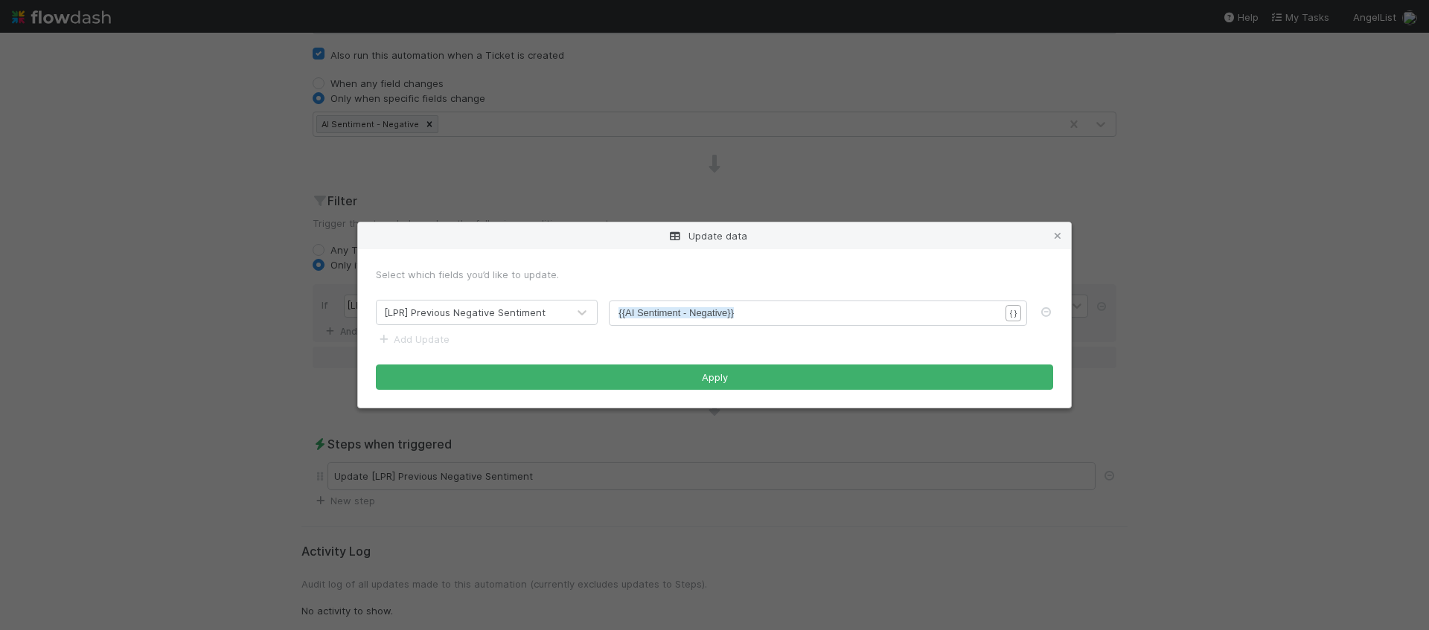
click at [868, 474] on div "Update data Select which fields you’d like to update. [LPR] Previous Negative S…" at bounding box center [714, 315] width 1429 height 630
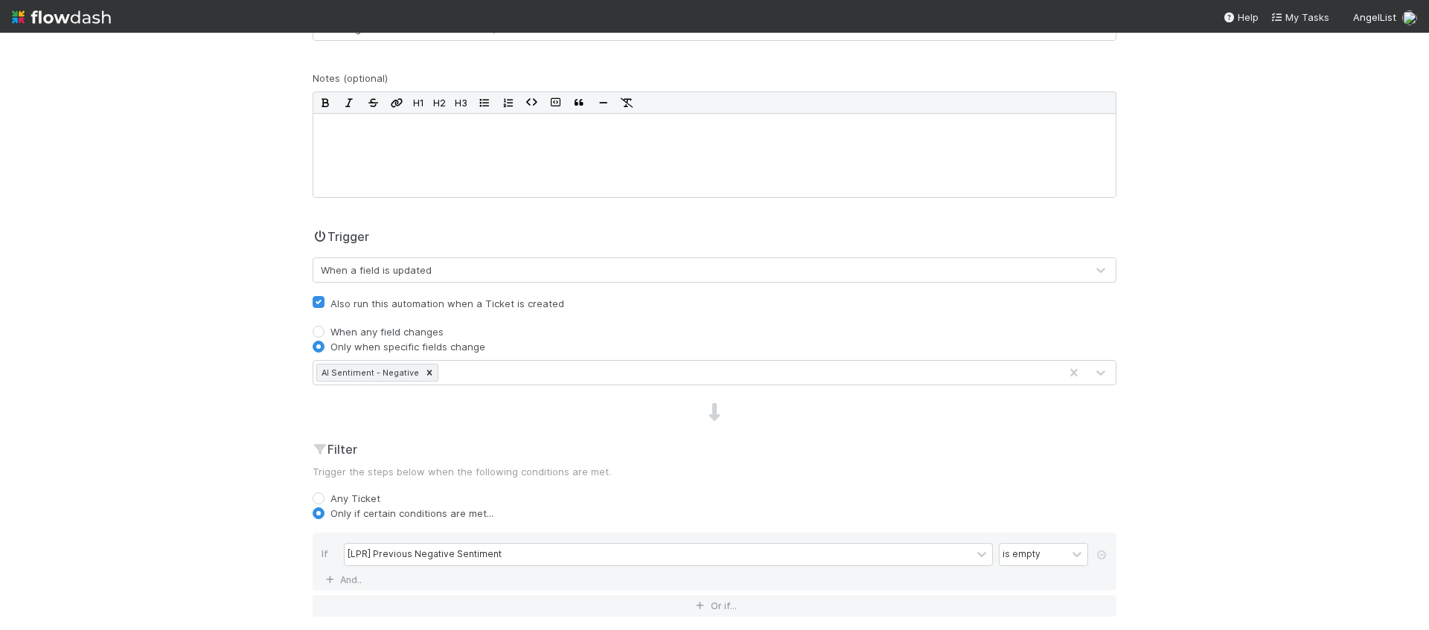
scroll to position [0, 0]
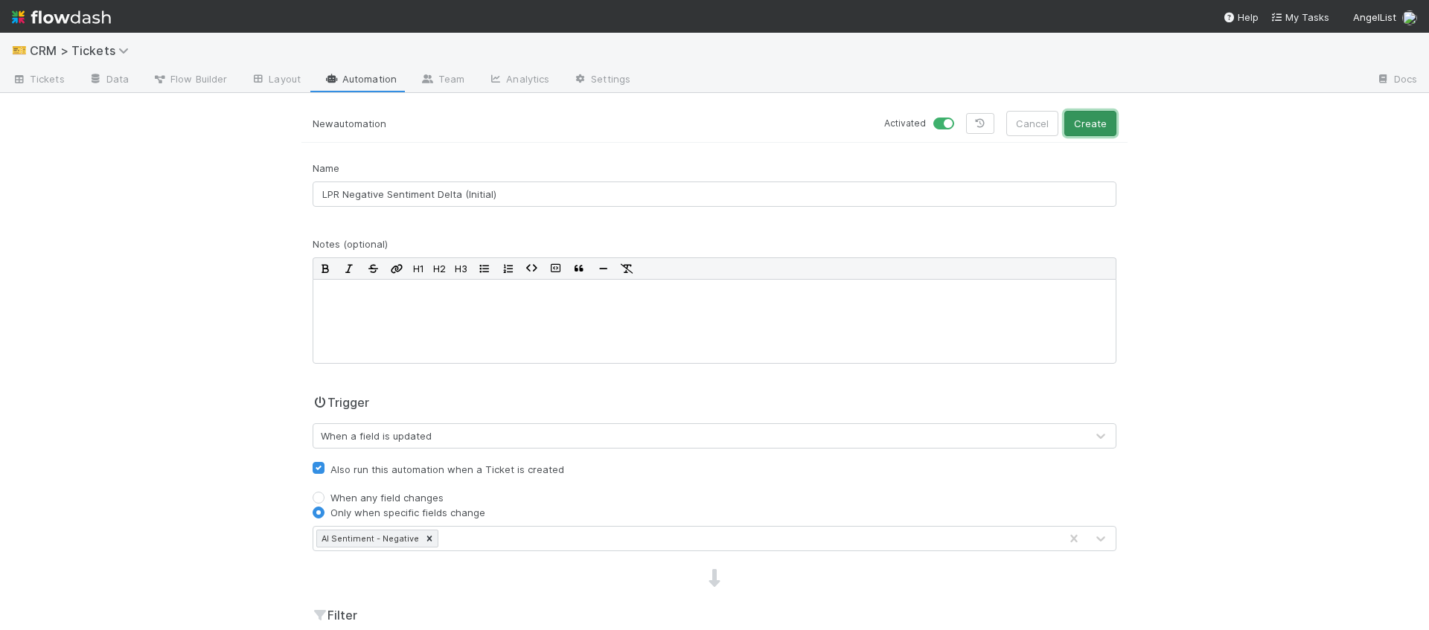
click at [1085, 116] on button "Create" at bounding box center [1090, 123] width 52 height 25
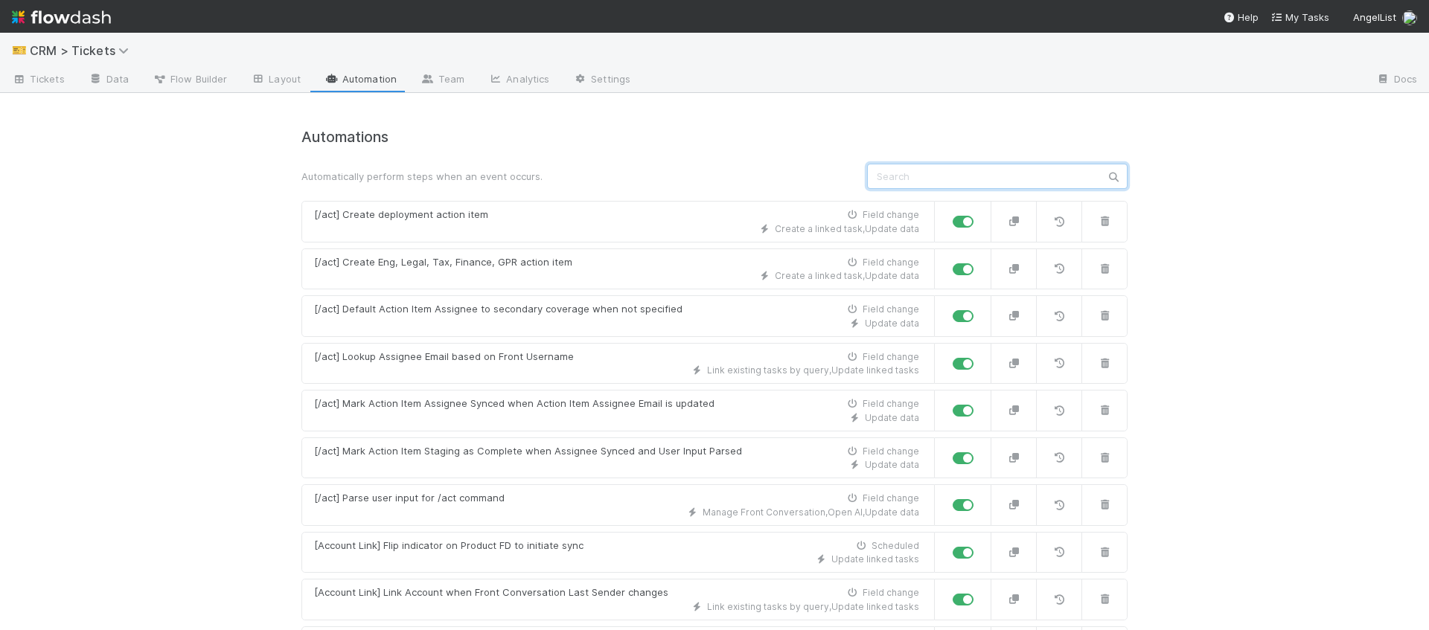
click at [927, 175] on input "text" at bounding box center [997, 176] width 260 height 25
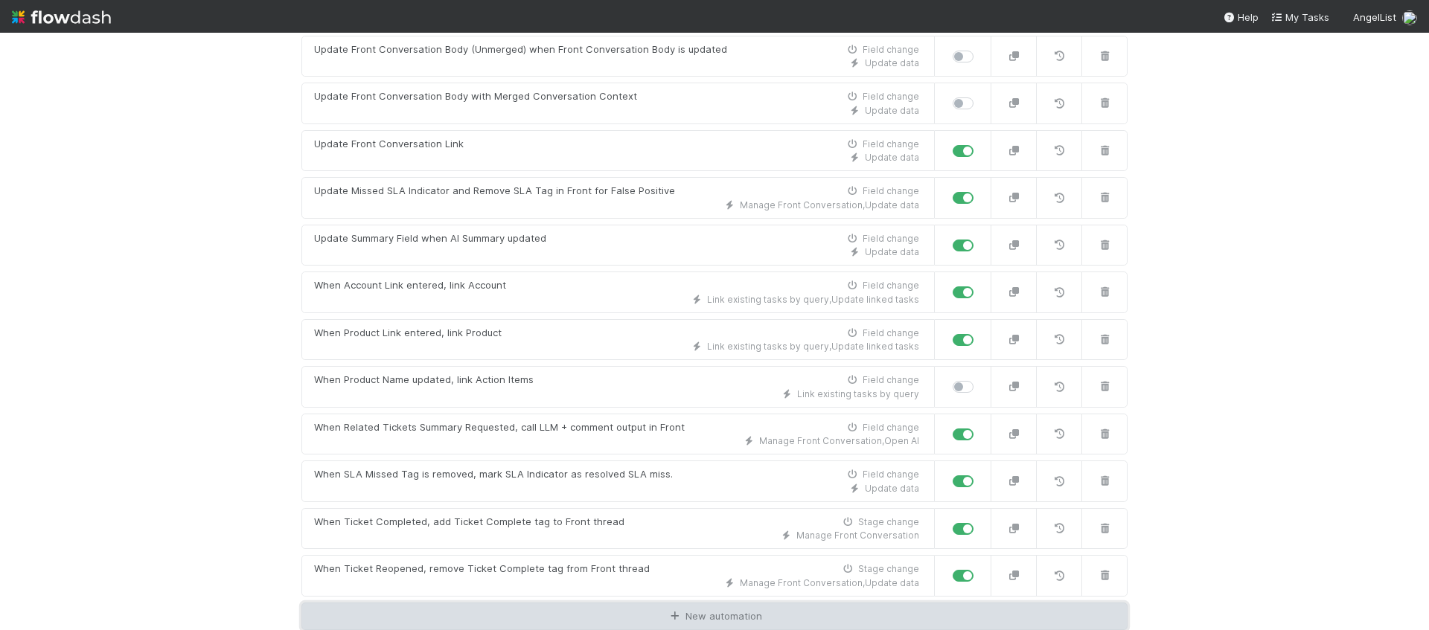
click at [656, 615] on link "New automation" at bounding box center [714, 617] width 826 height 28
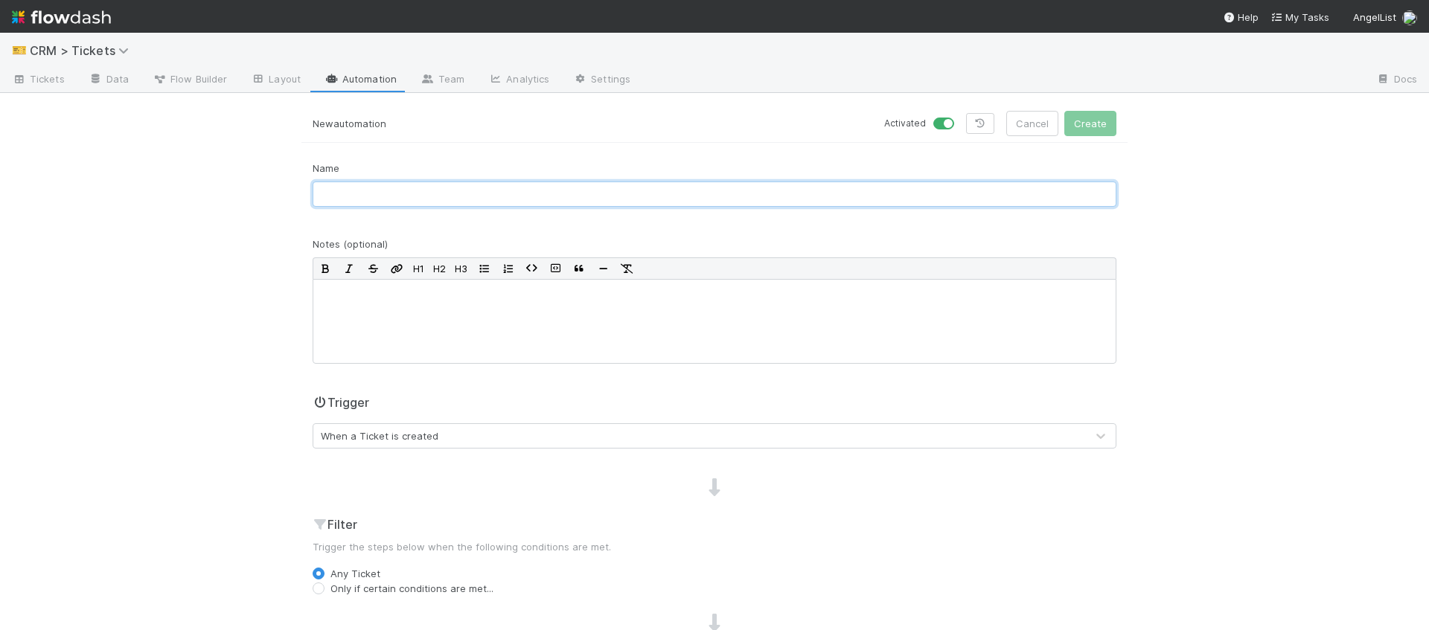
click at [455, 196] on input "text" at bounding box center [715, 194] width 804 height 25
type input "LPR Negative Sentiment Delta"
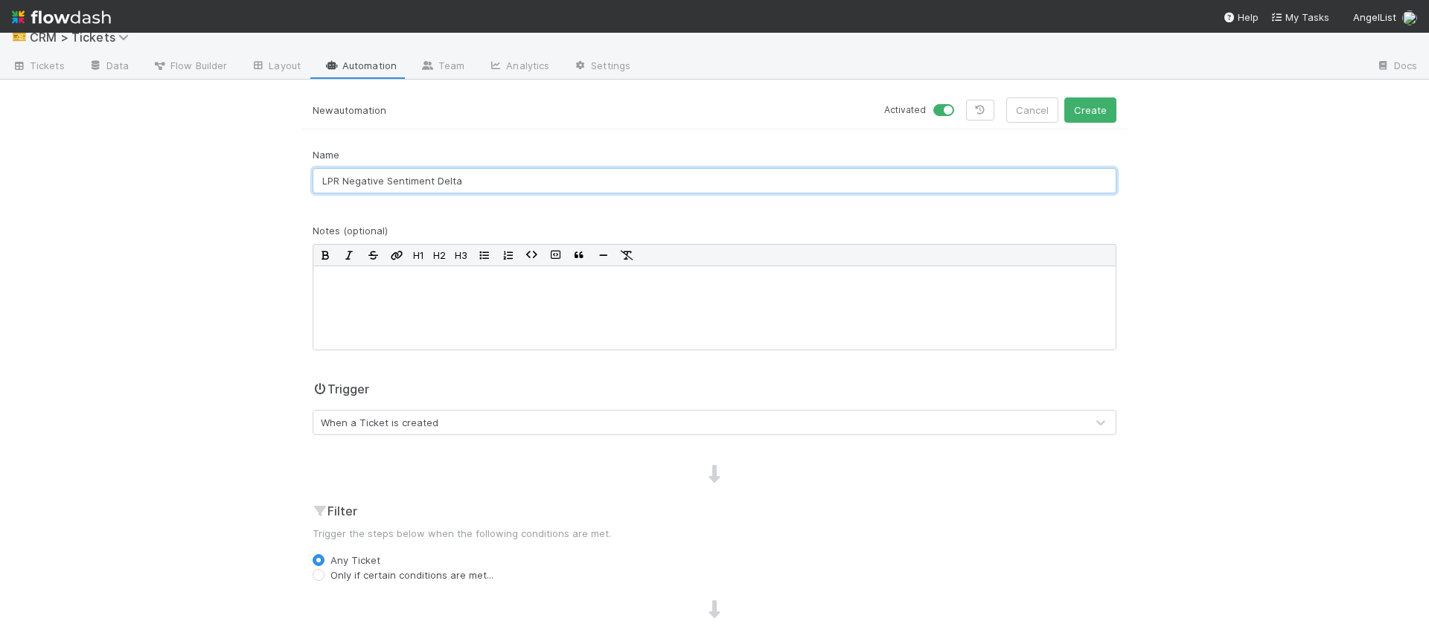
scroll to position [31, 0]
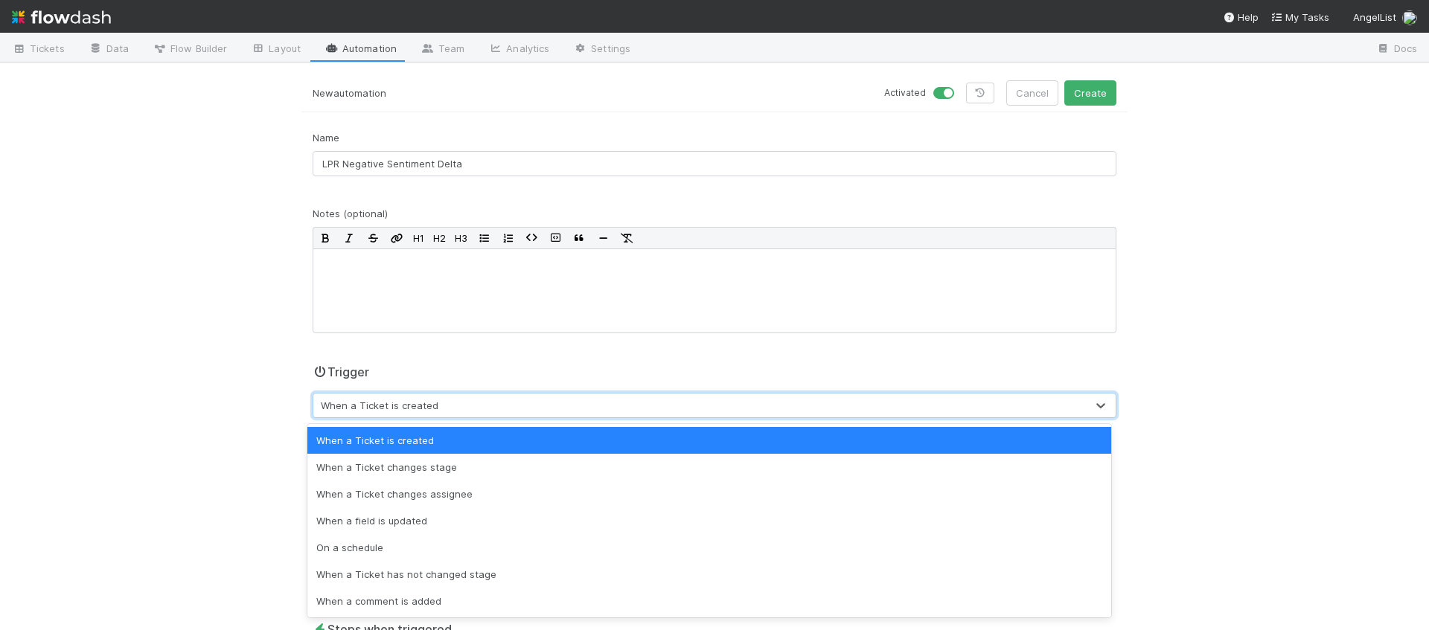
click at [484, 402] on div "When a Ticket is created" at bounding box center [699, 406] width 773 height 24
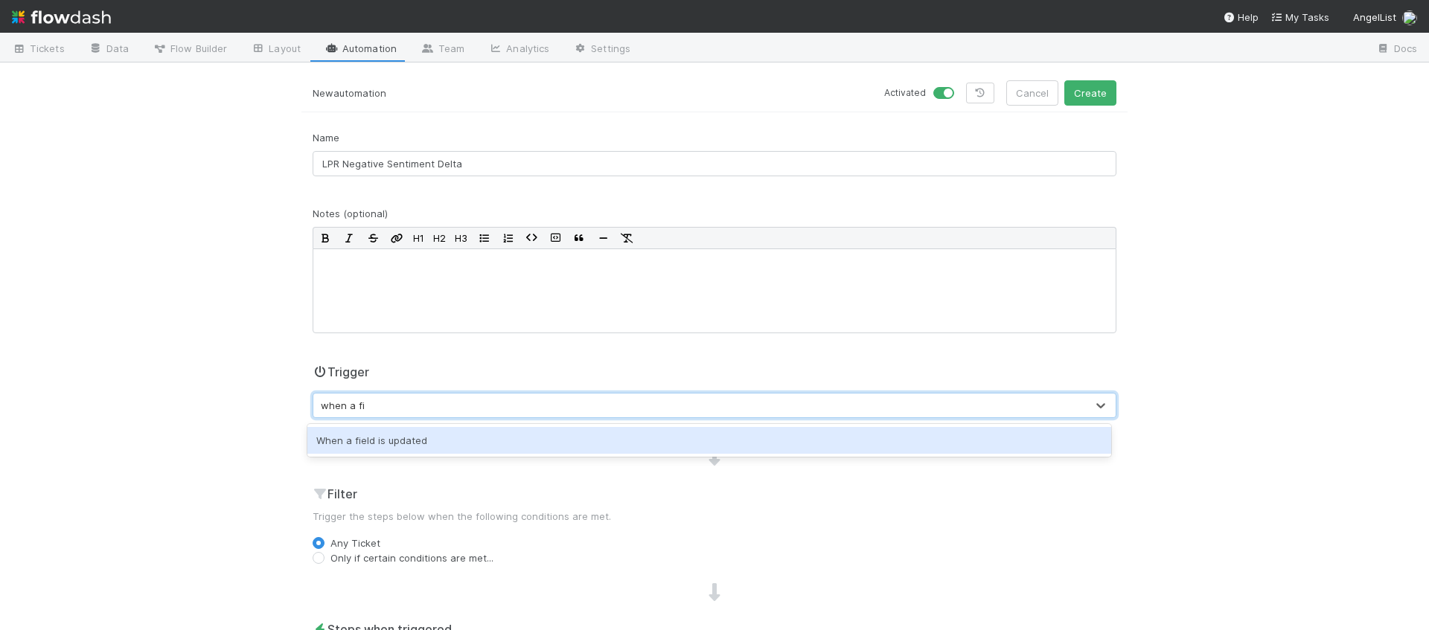
type input "when a fiel"
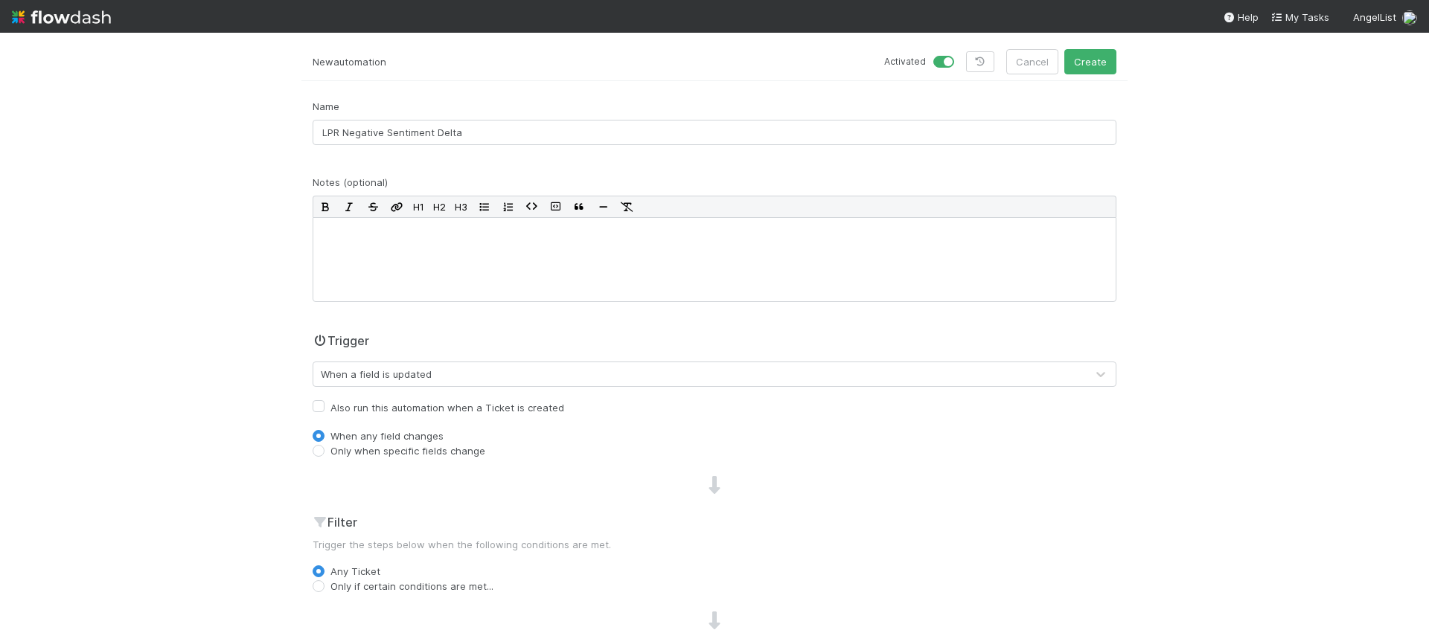
click at [447, 344] on div "Trigger When a field is updated" at bounding box center [715, 359] width 804 height 55
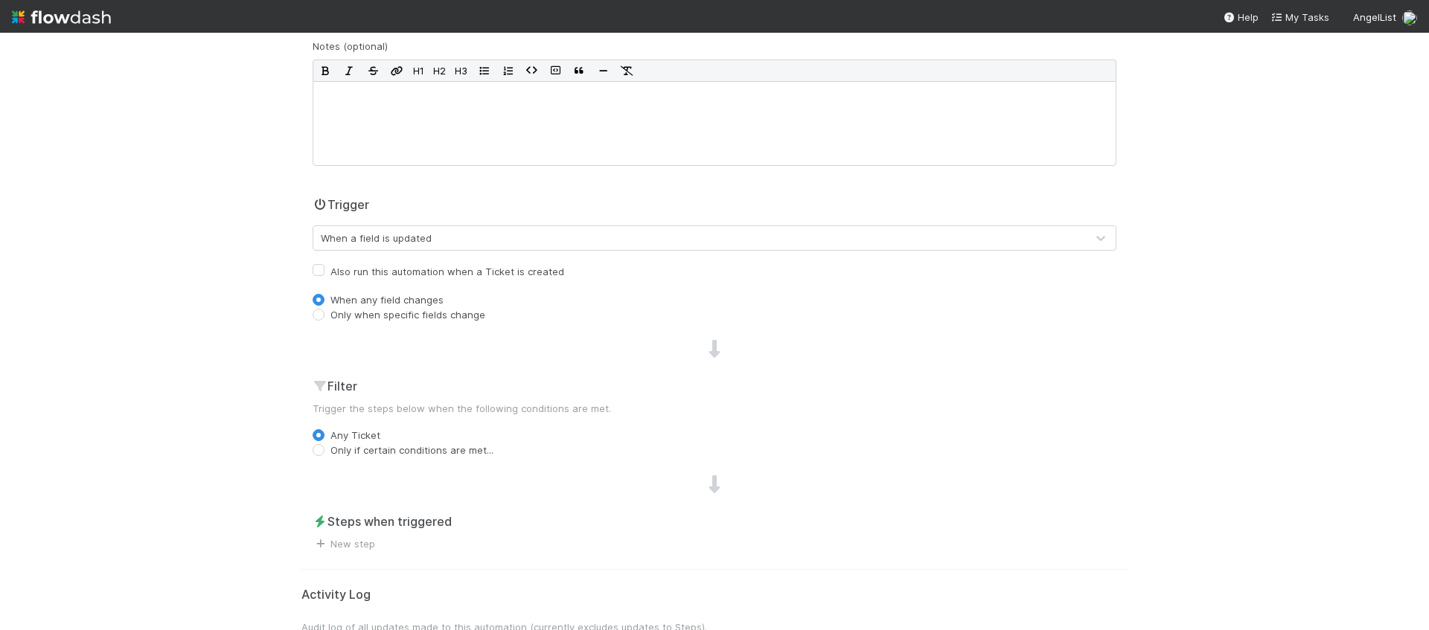
scroll to position [201, 0]
click at [341, 310] on label "Only when specific fields change" at bounding box center [407, 311] width 155 height 15
click at [324, 310] on input "Only when specific fields change" at bounding box center [319, 310] width 12 height 13
radio input "true"
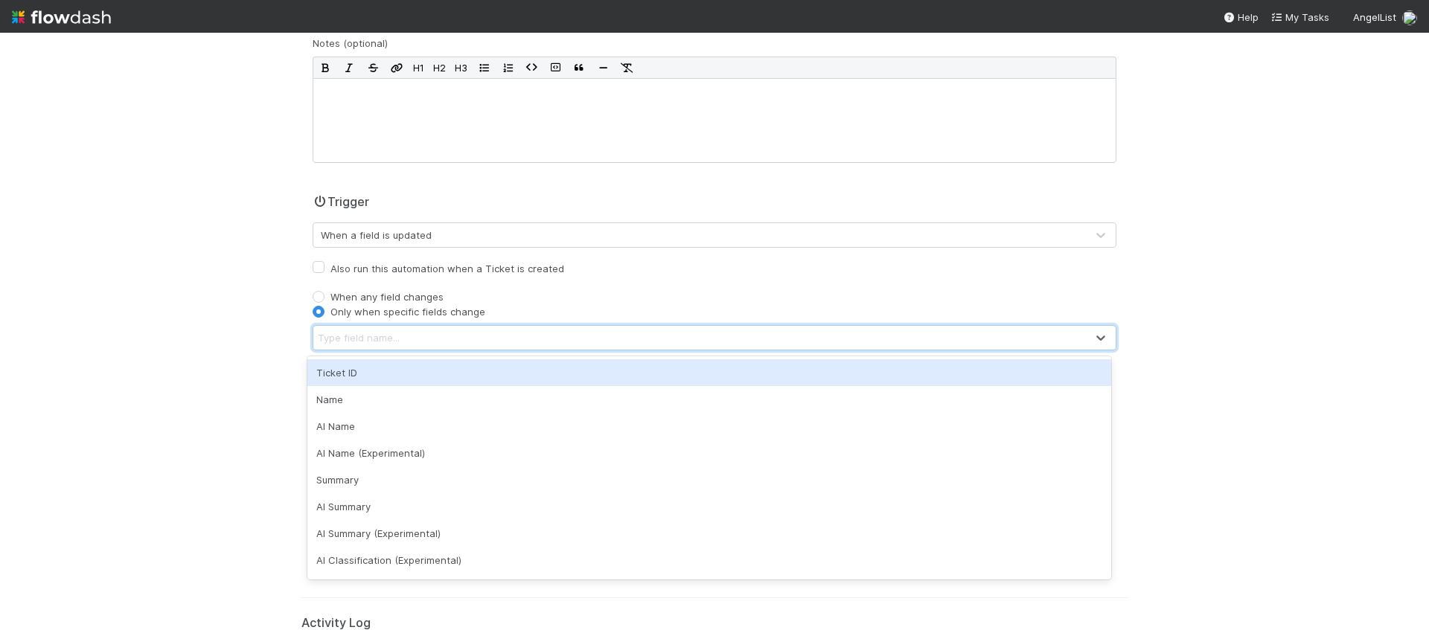
click at [401, 344] on div "Type field name..." at bounding box center [699, 338] width 773 height 24
type input "a"
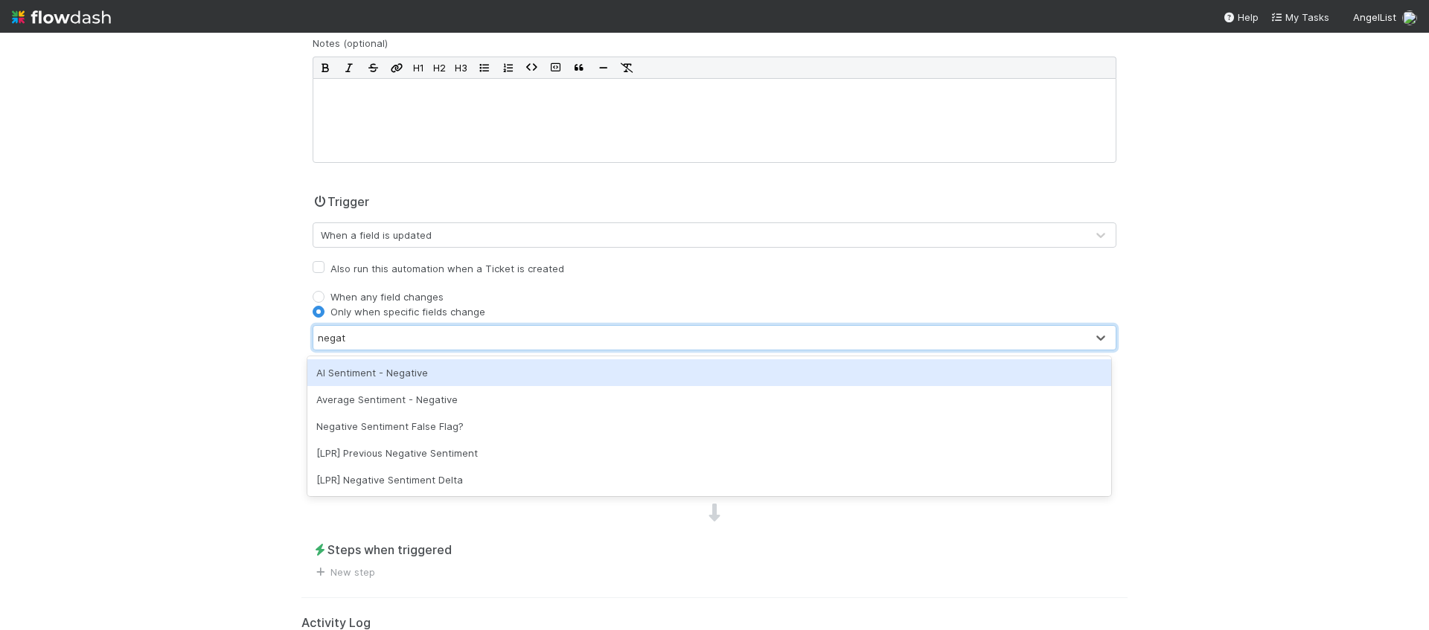
type input "negative"
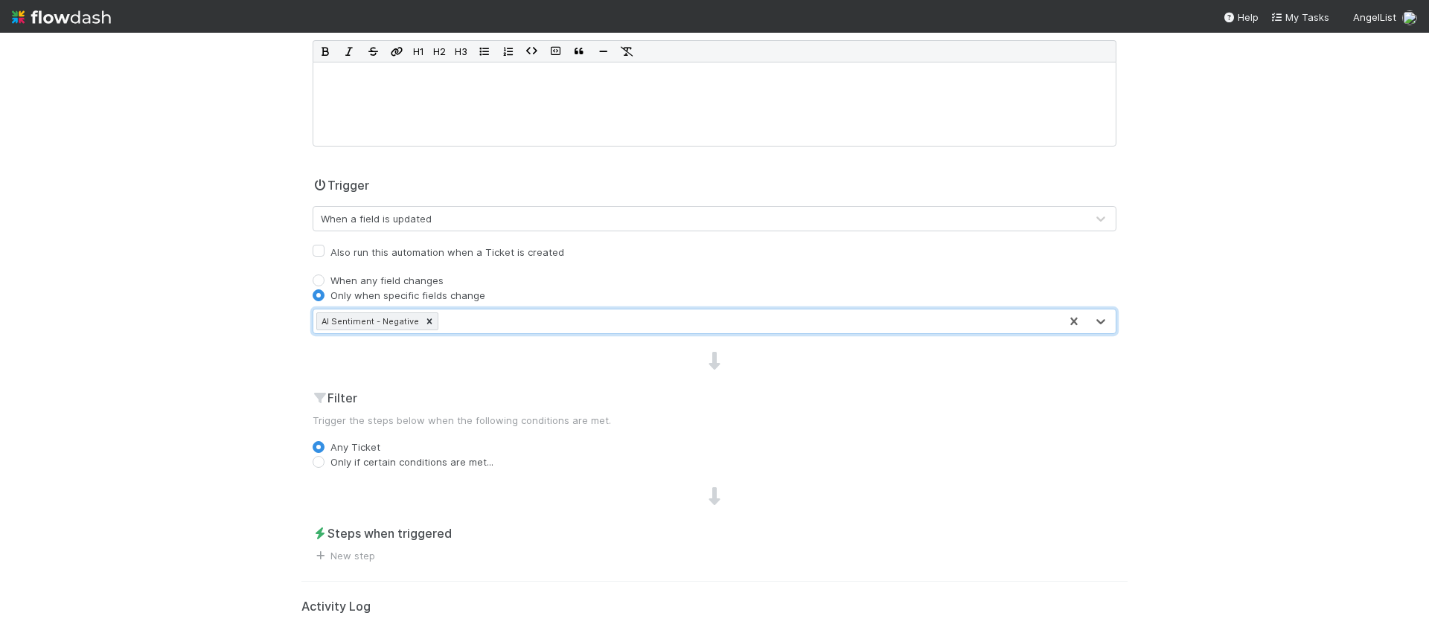
scroll to position [273, 0]
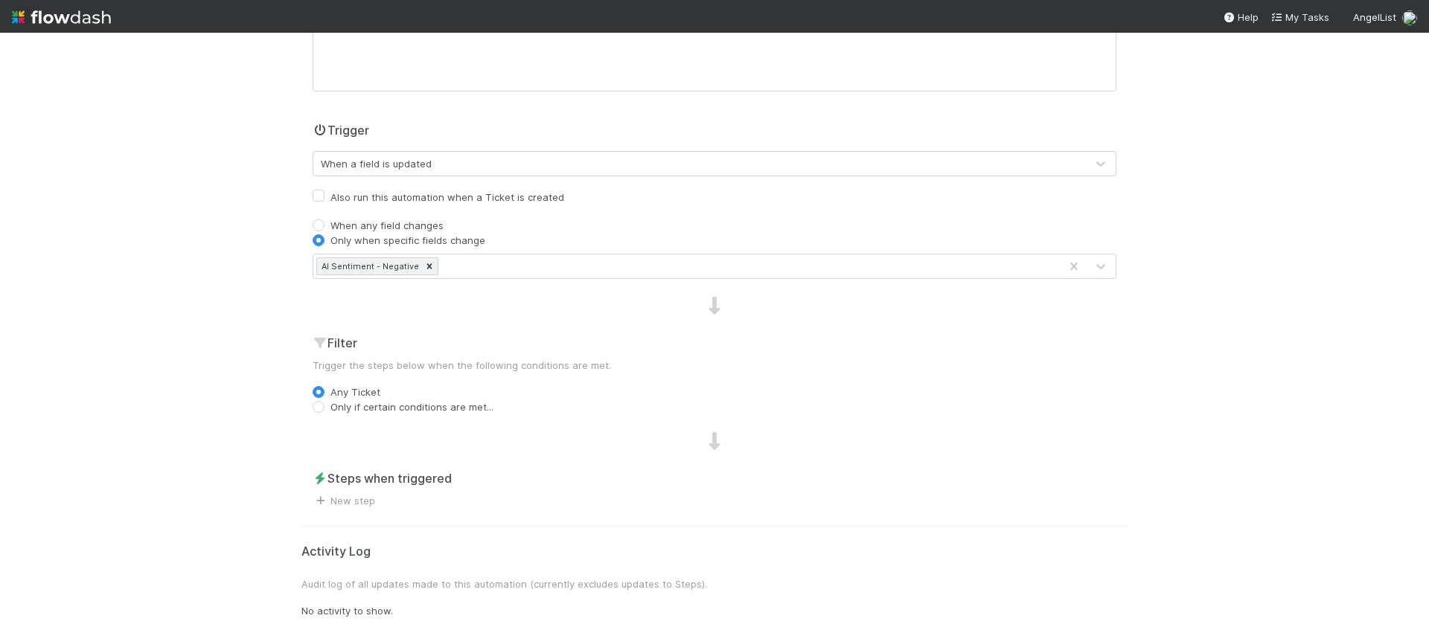
click at [418, 220] on label "When any field changes" at bounding box center [386, 225] width 113 height 15
click at [324, 220] on input "When any field changes" at bounding box center [319, 224] width 12 height 13
radio input "true"
click at [405, 268] on label "Only when specific fields change" at bounding box center [407, 271] width 155 height 15
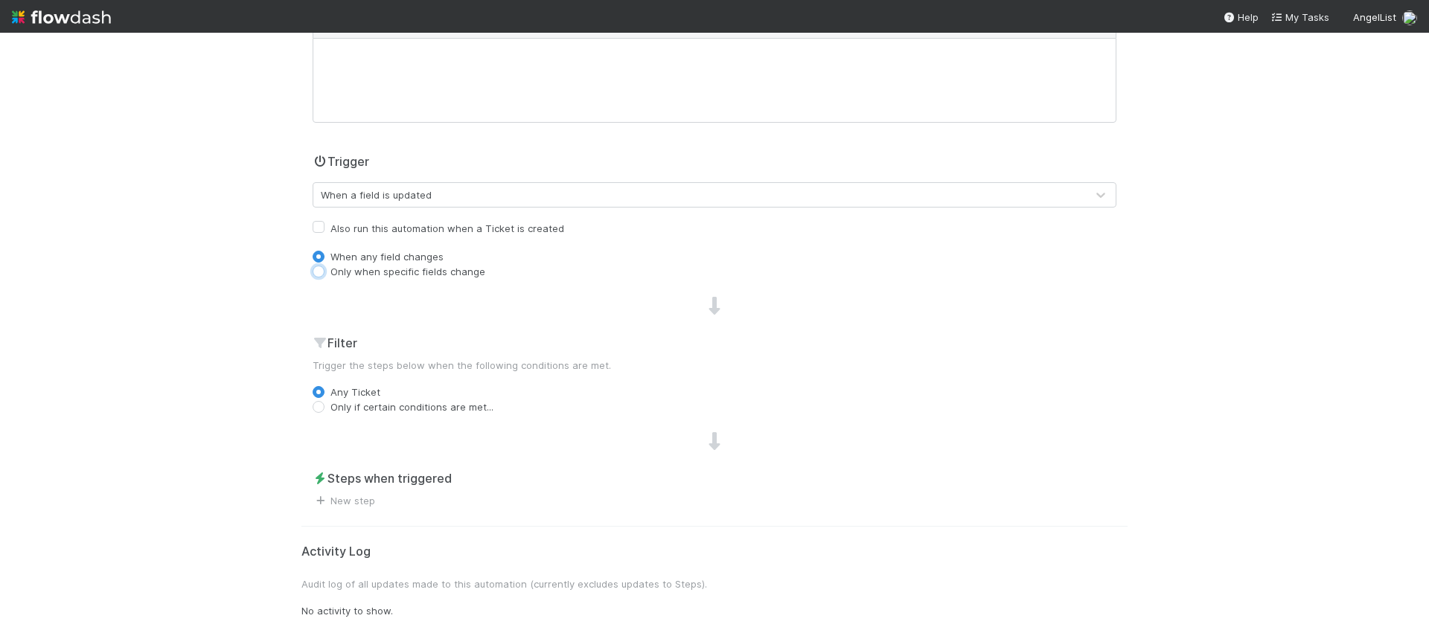
click at [324, 268] on input "Only when specific fields change" at bounding box center [319, 270] width 12 height 13
radio input "true"
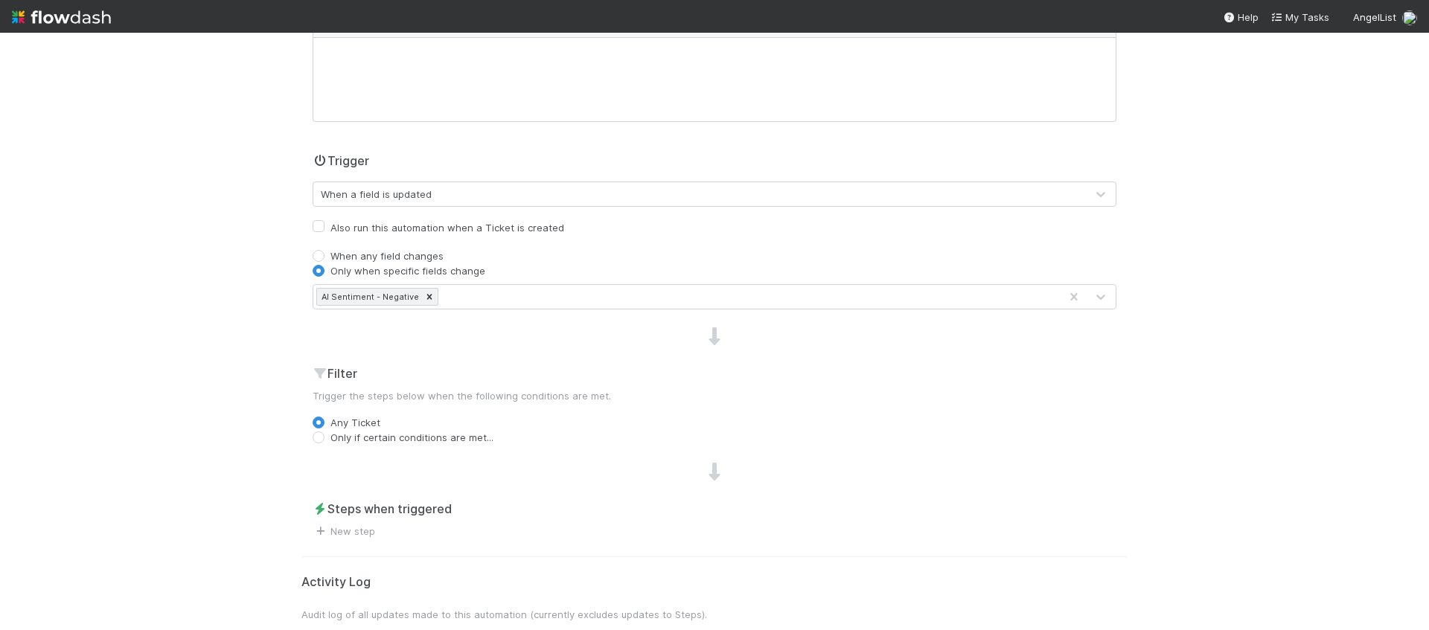
click at [415, 435] on label "Only if certain conditions are met..." at bounding box center [411, 437] width 163 height 15
click at [324, 435] on input "Only if certain conditions are met..." at bounding box center [319, 436] width 12 height 13
radio input "true"
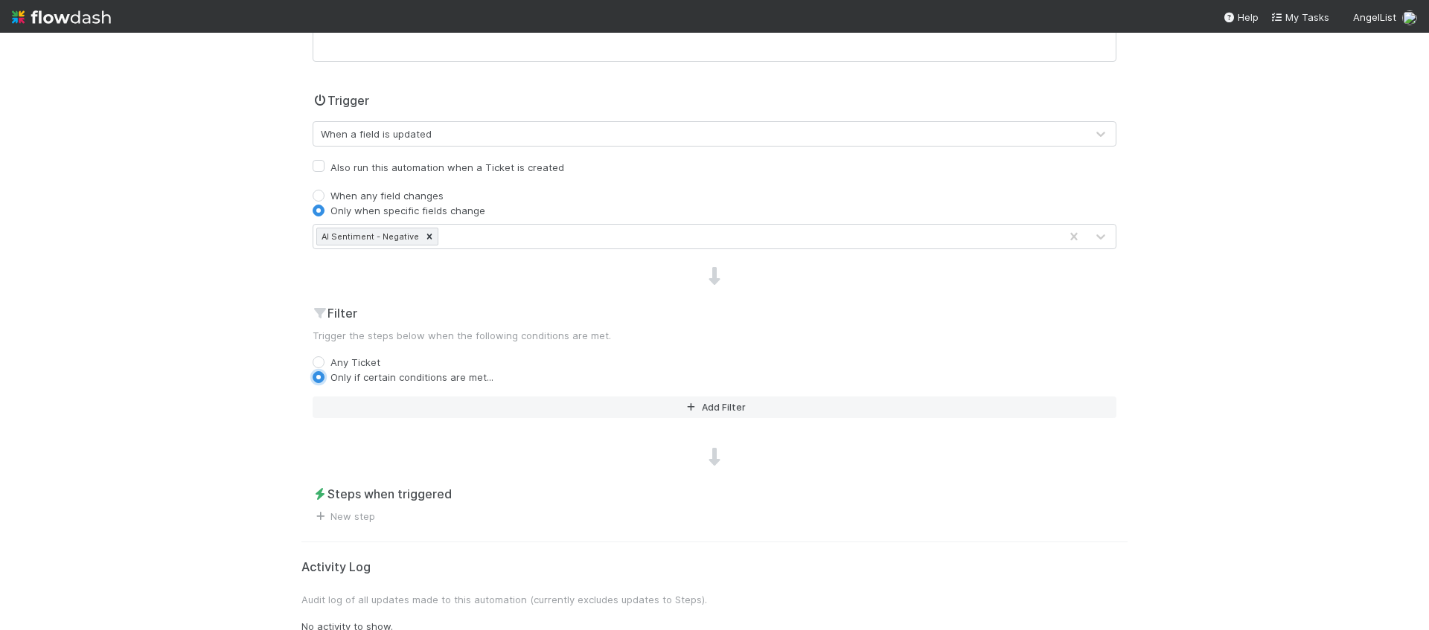
scroll to position [319, 0]
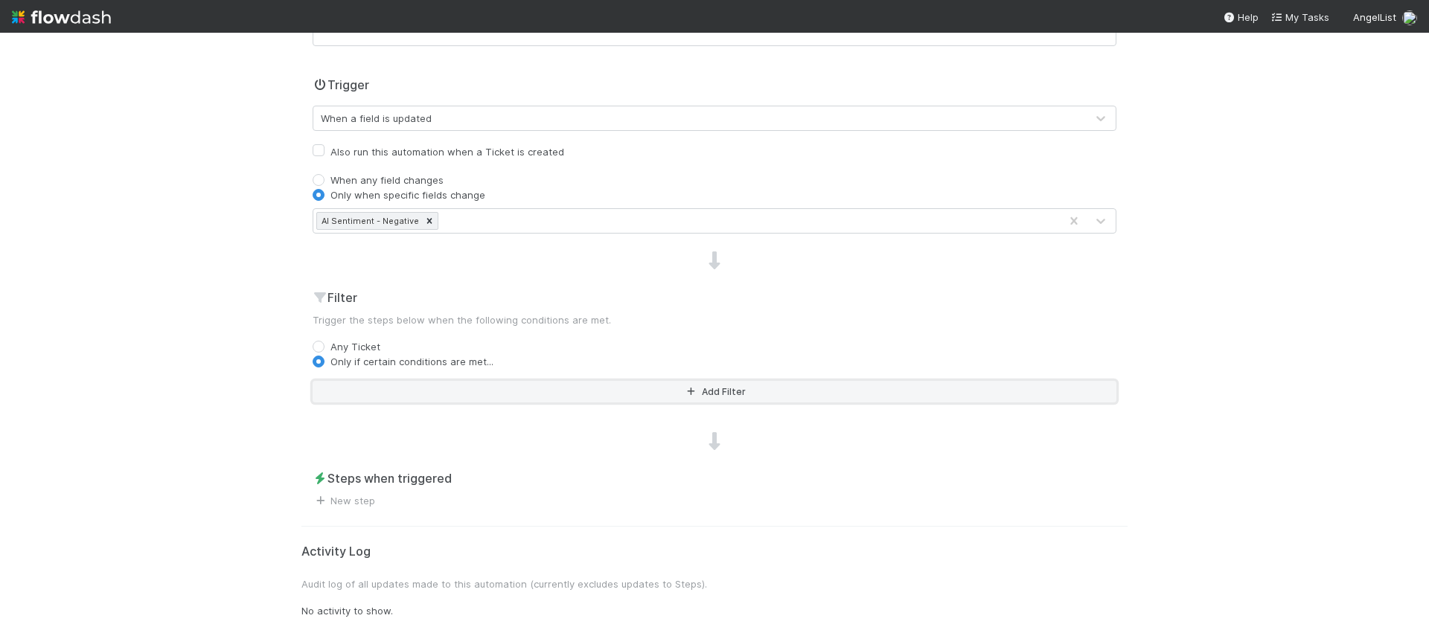
click at [551, 381] on button "Add Filter" at bounding box center [715, 392] width 804 height 22
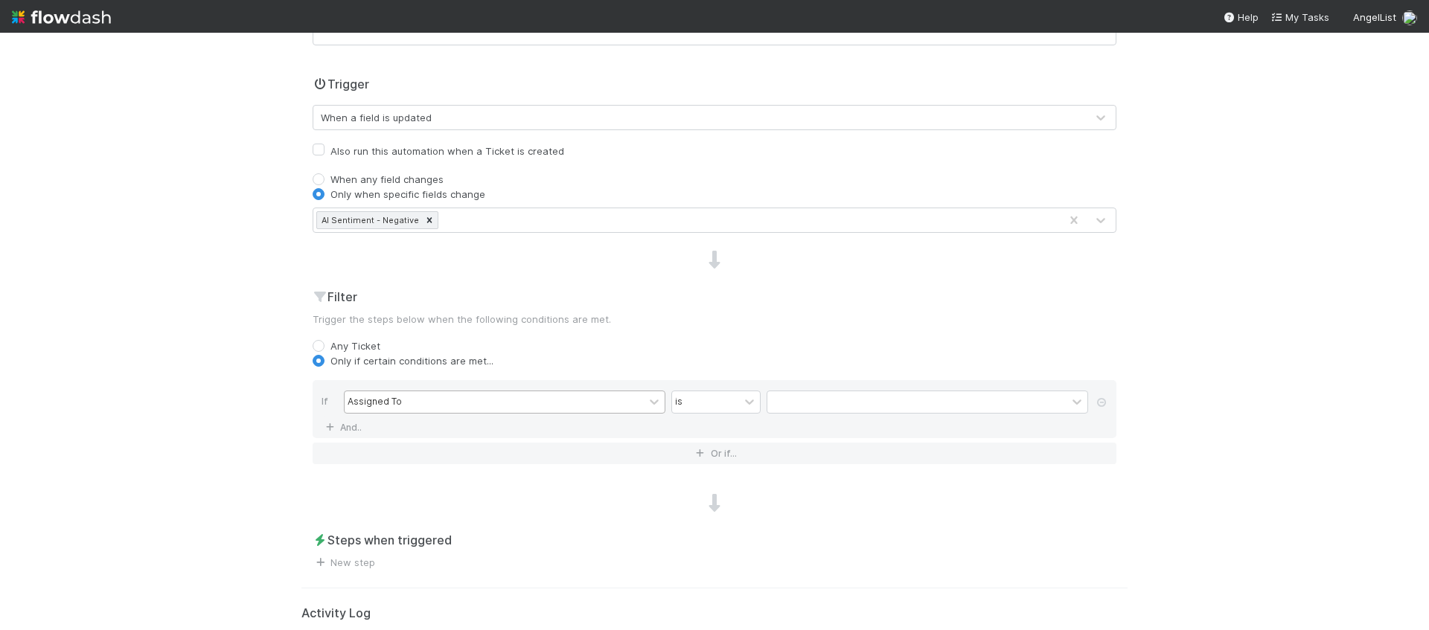
click at [549, 401] on div "Assigned To" at bounding box center [494, 402] width 299 height 22
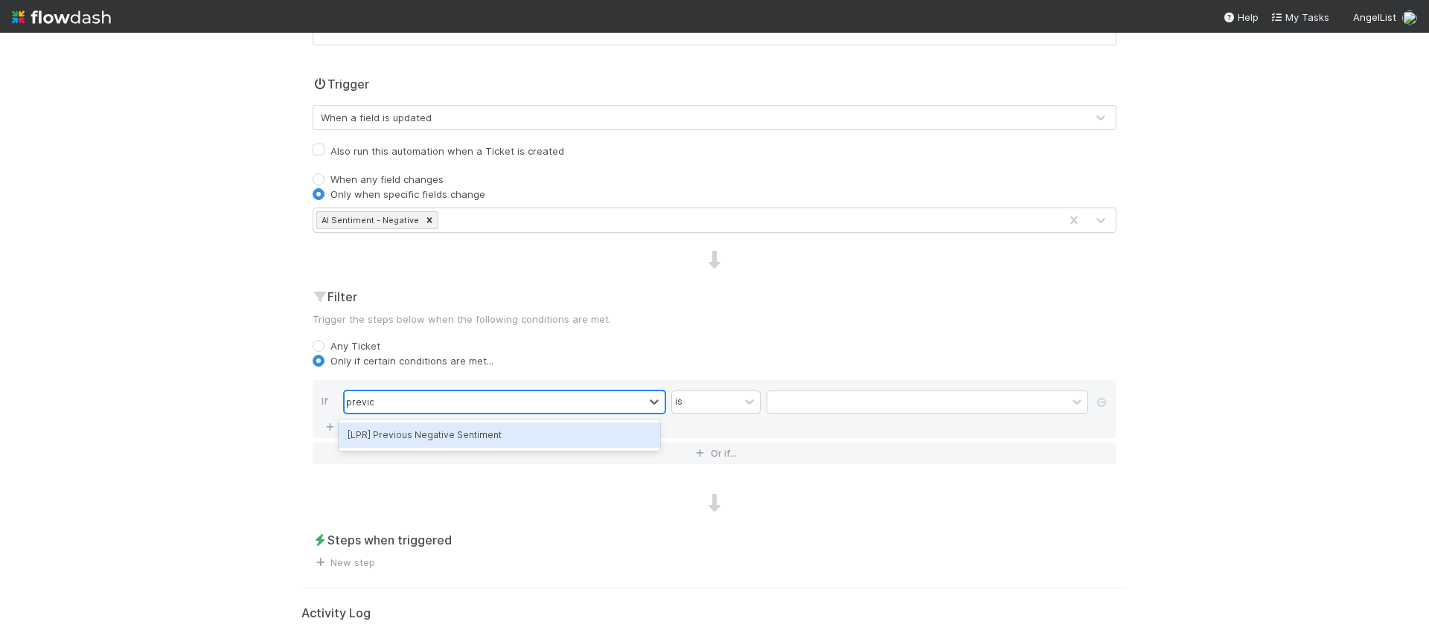
type input "previou"
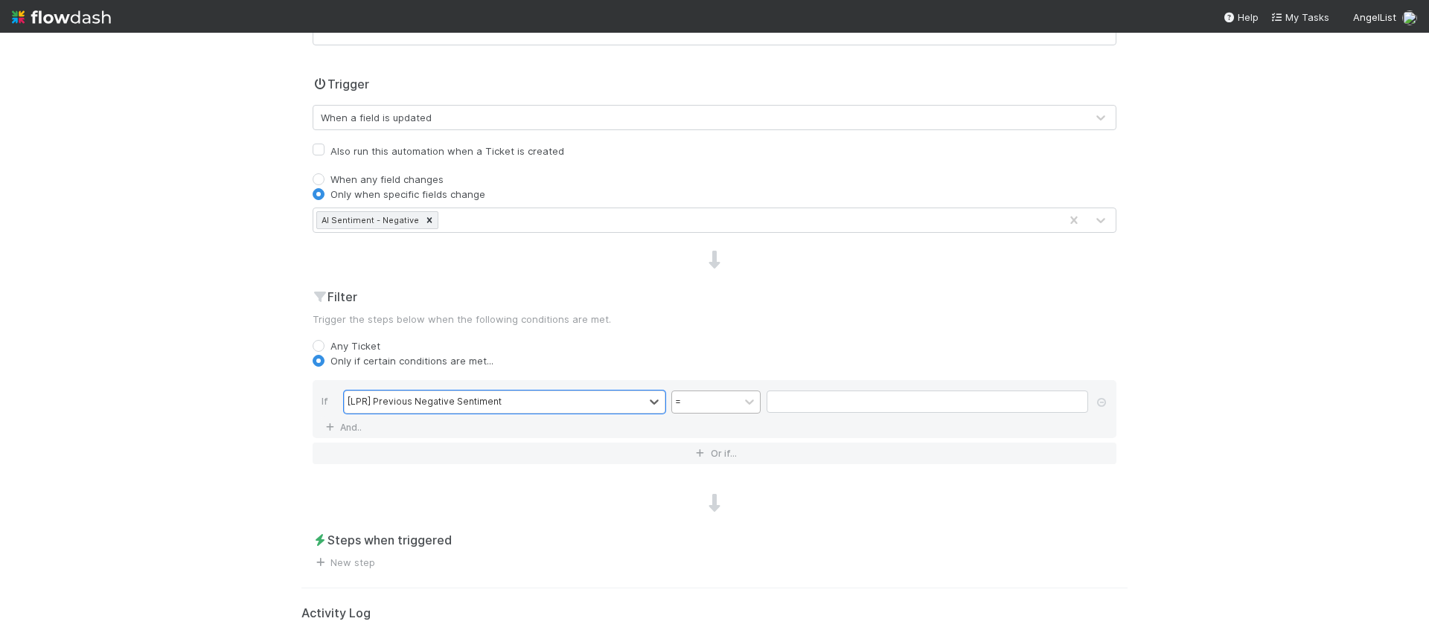
click at [708, 395] on div "=" at bounding box center [705, 402] width 67 height 22
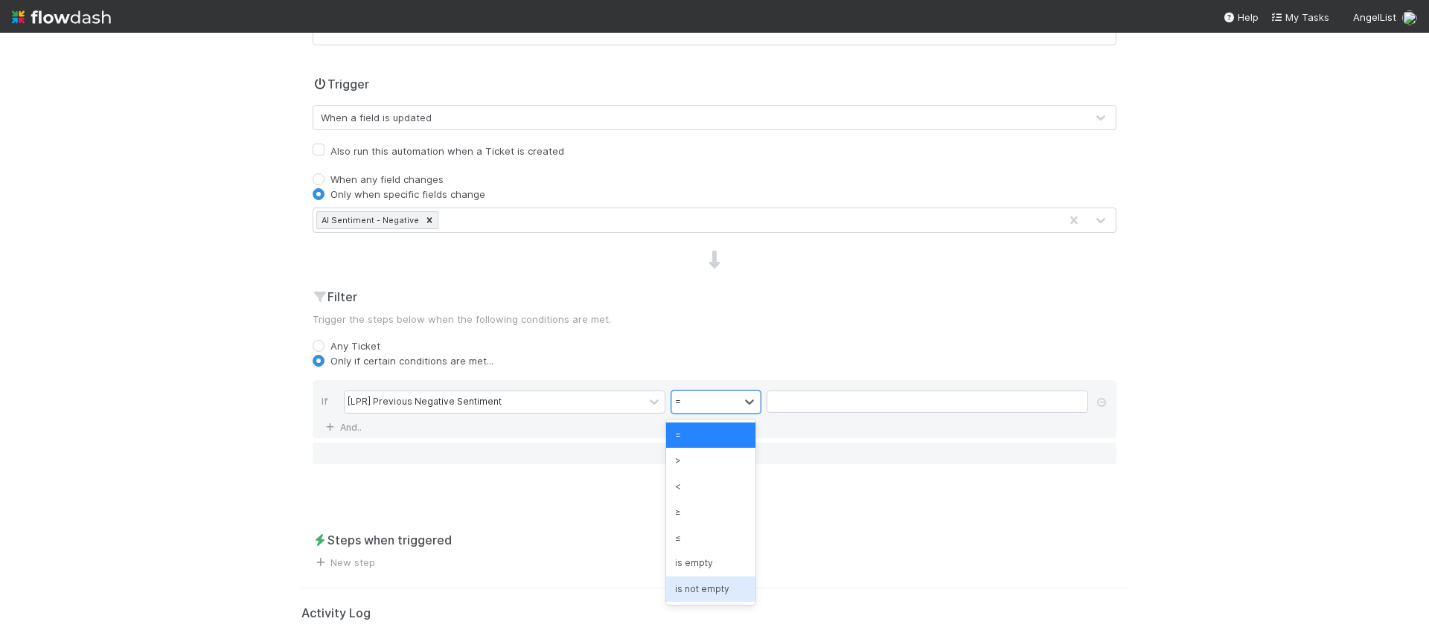
click at [712, 592] on div "is not empty" at bounding box center [710, 589] width 89 height 25
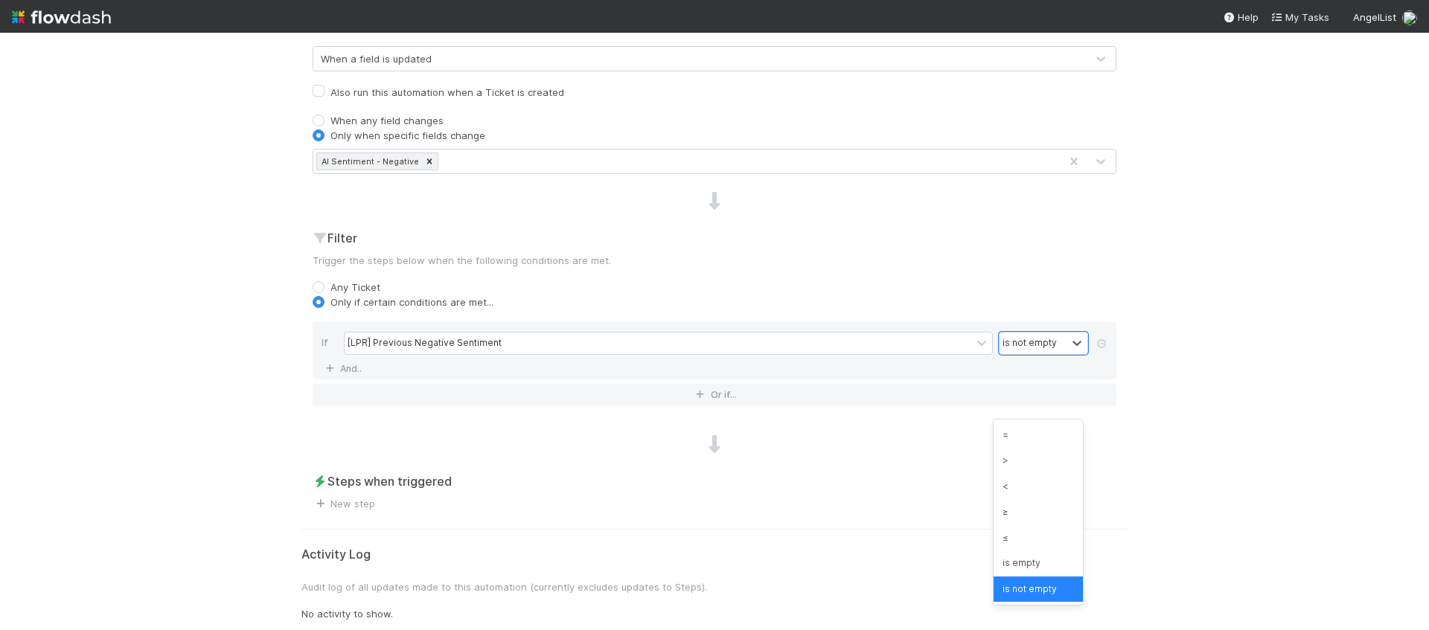
scroll to position [381, 0]
click at [523, 475] on h2 "Steps when triggered" at bounding box center [715, 479] width 804 height 18
click at [358, 504] on link "New step" at bounding box center [344, 501] width 63 height 12
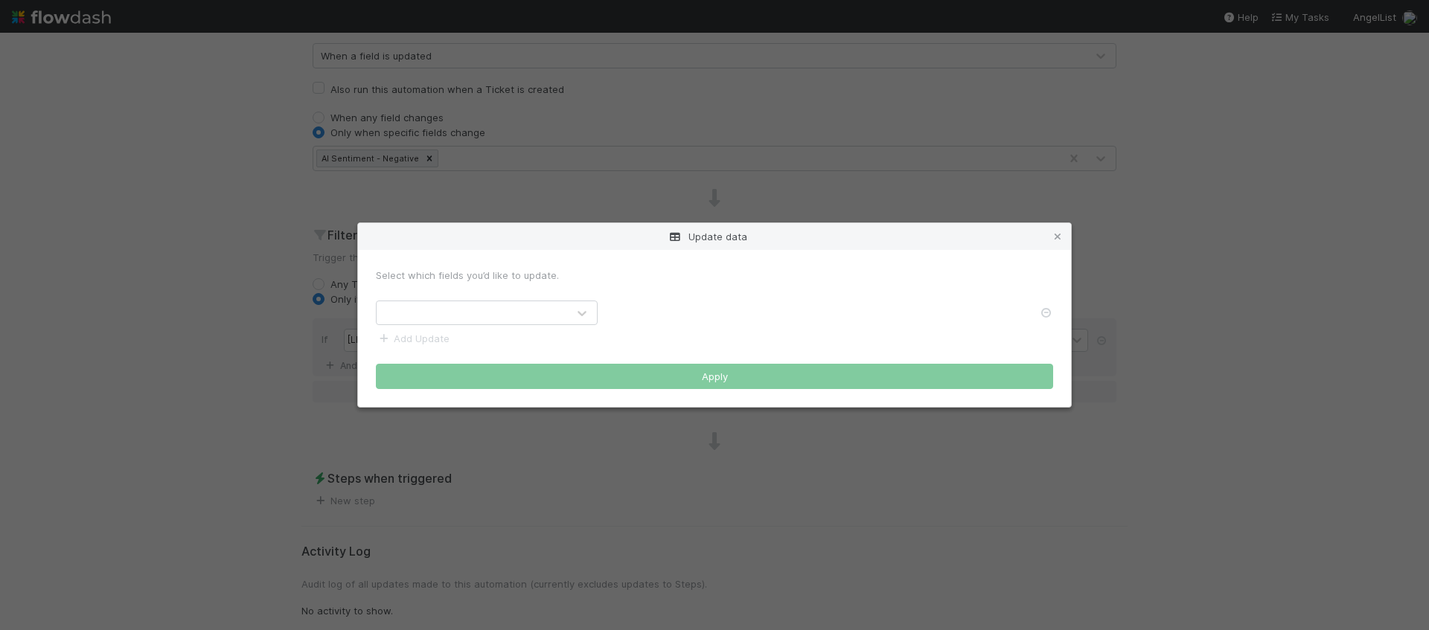
click at [556, 301] on div at bounding box center [472, 313] width 191 height 24
type input "lpr"
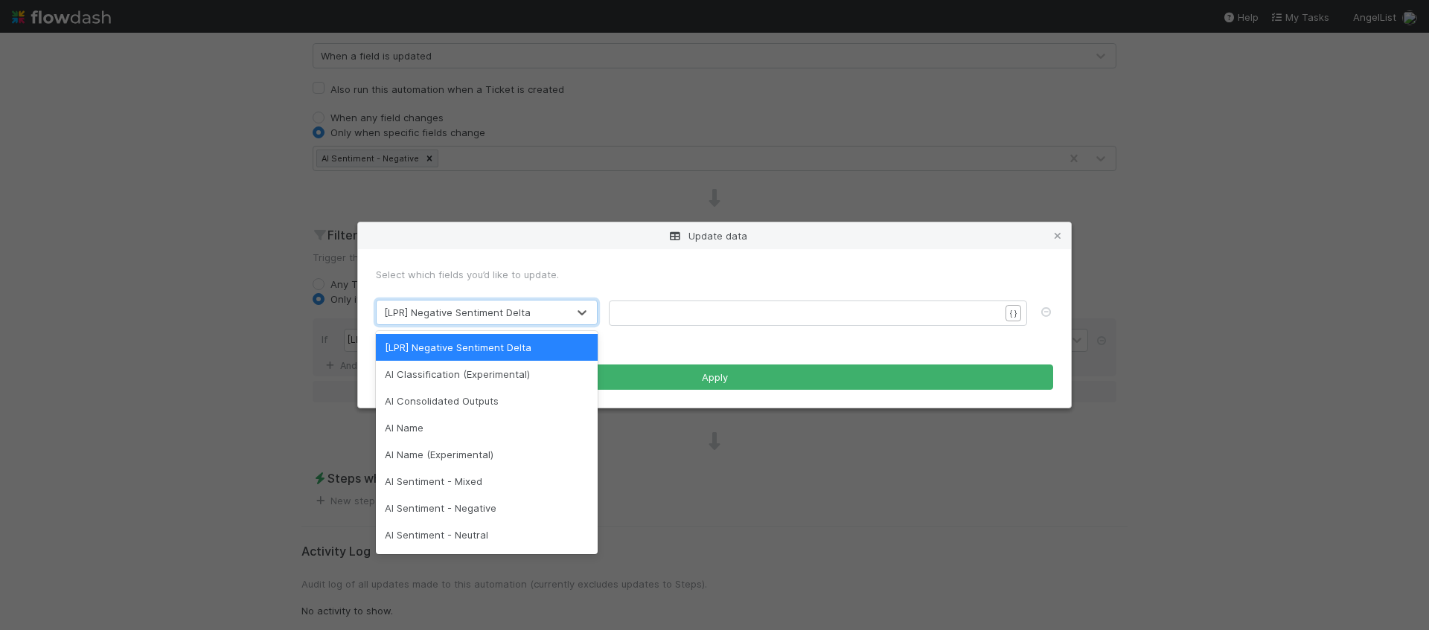
click at [658, 321] on div "​" at bounding box center [827, 332] width 418 height 52
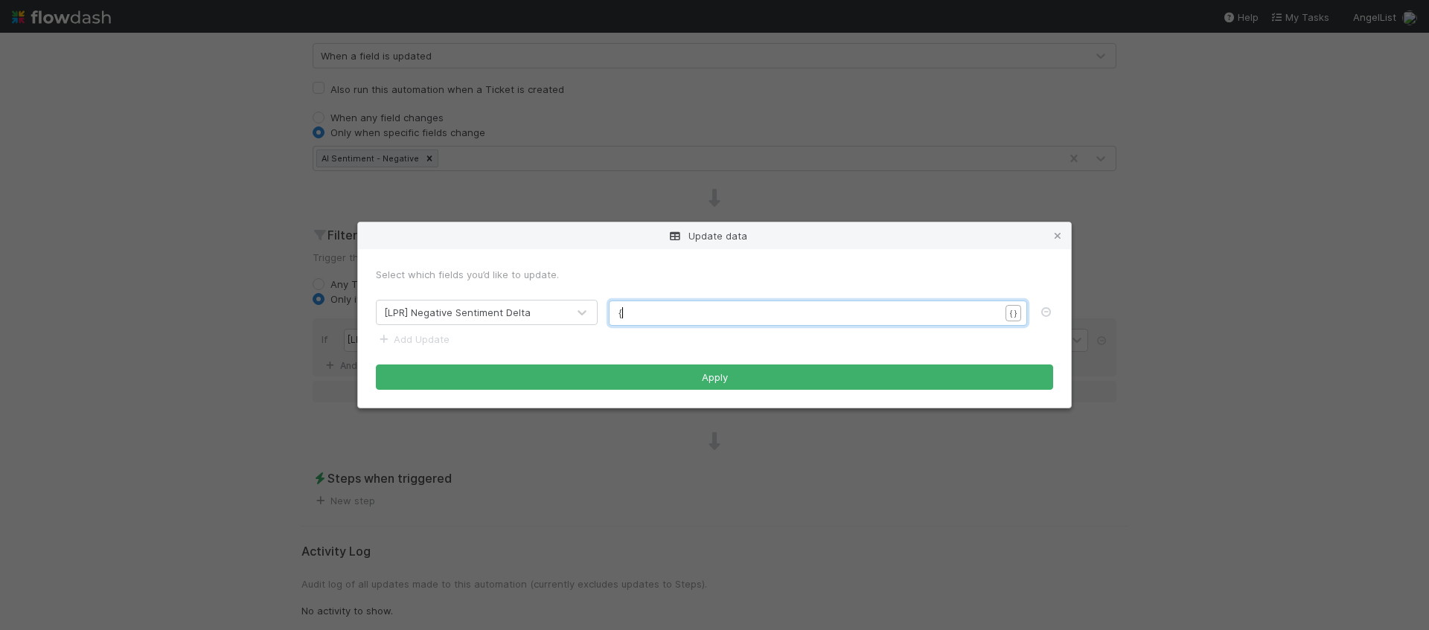
scroll to position [4, 6]
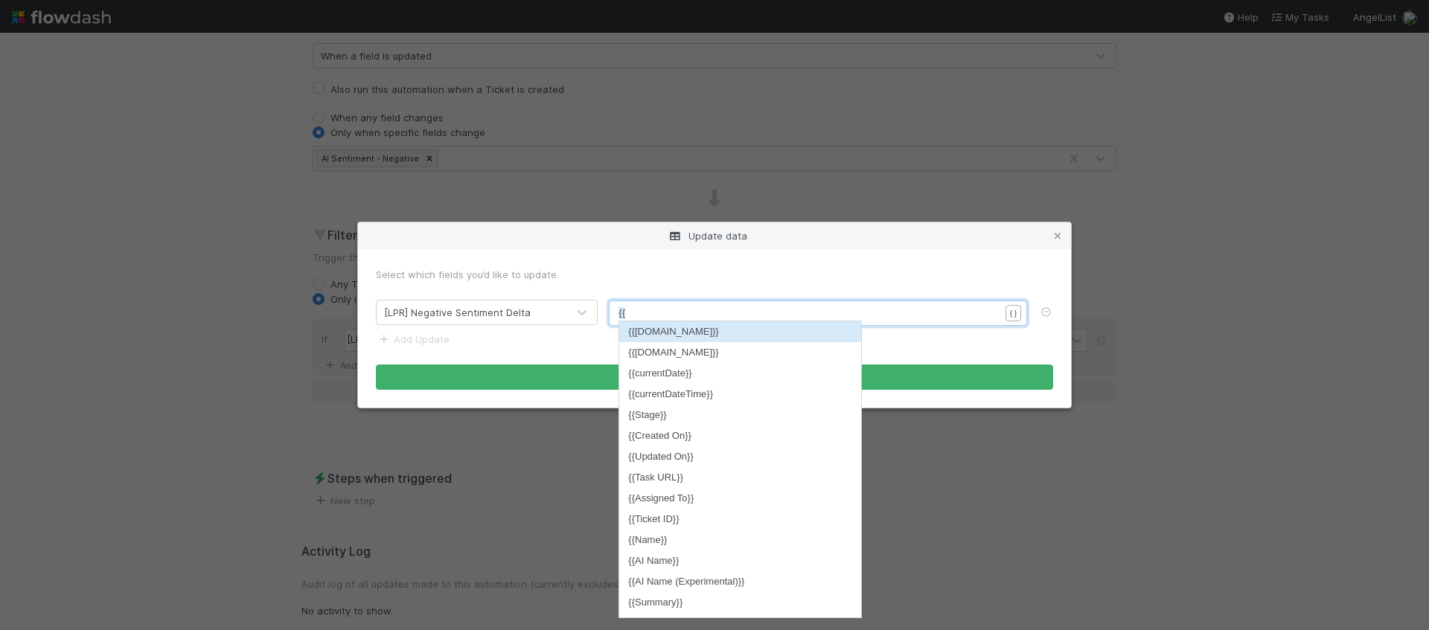
type textarea "{{a"
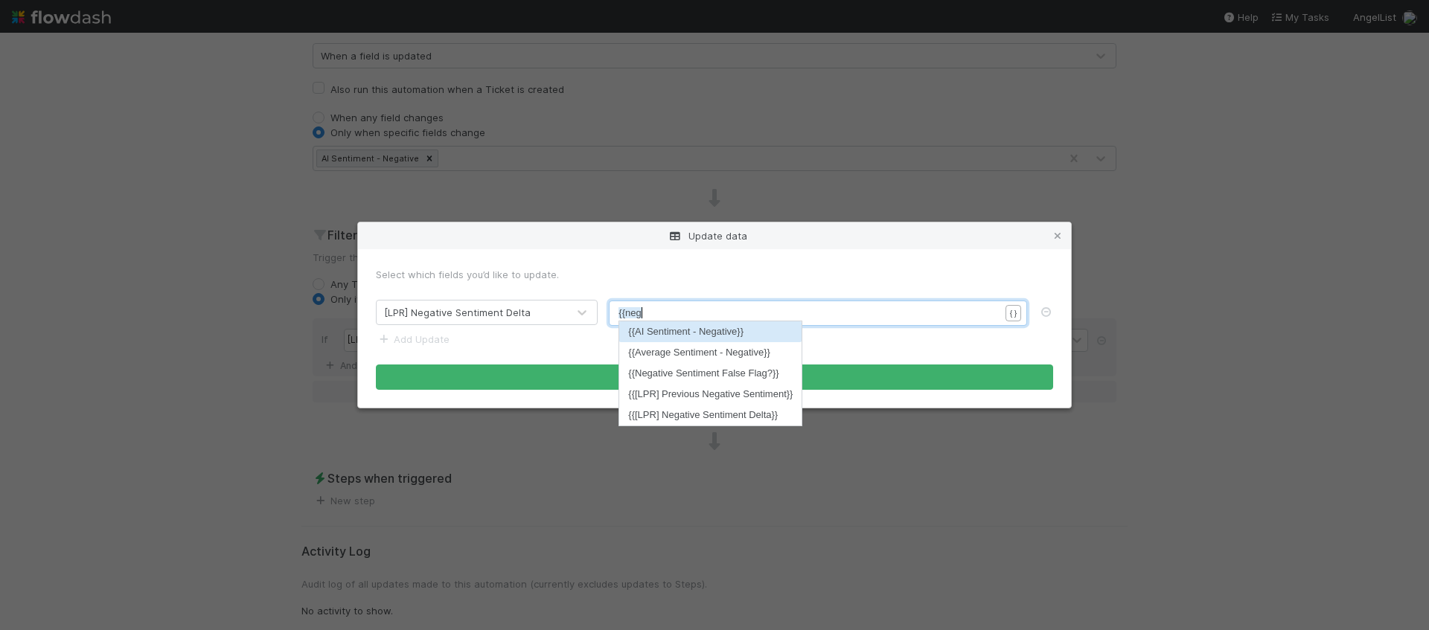
type textarea "negat"
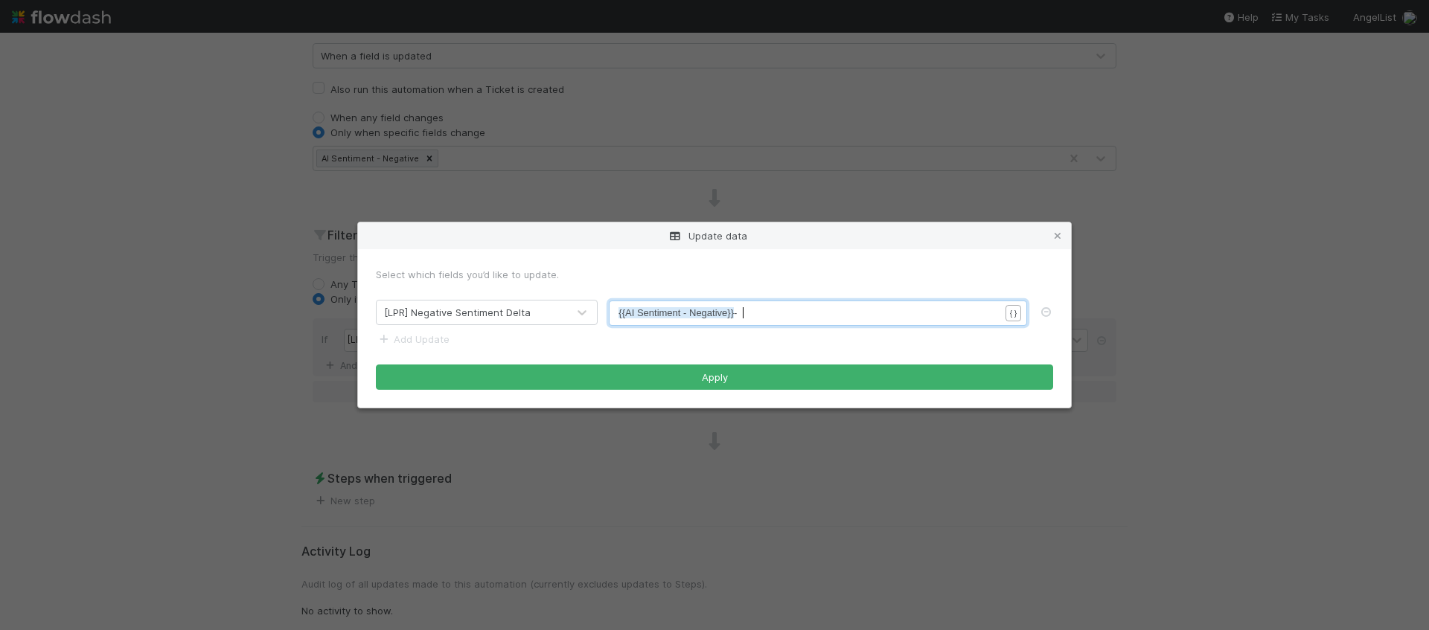
type textarea "- P"
type textarea "{{preiv"
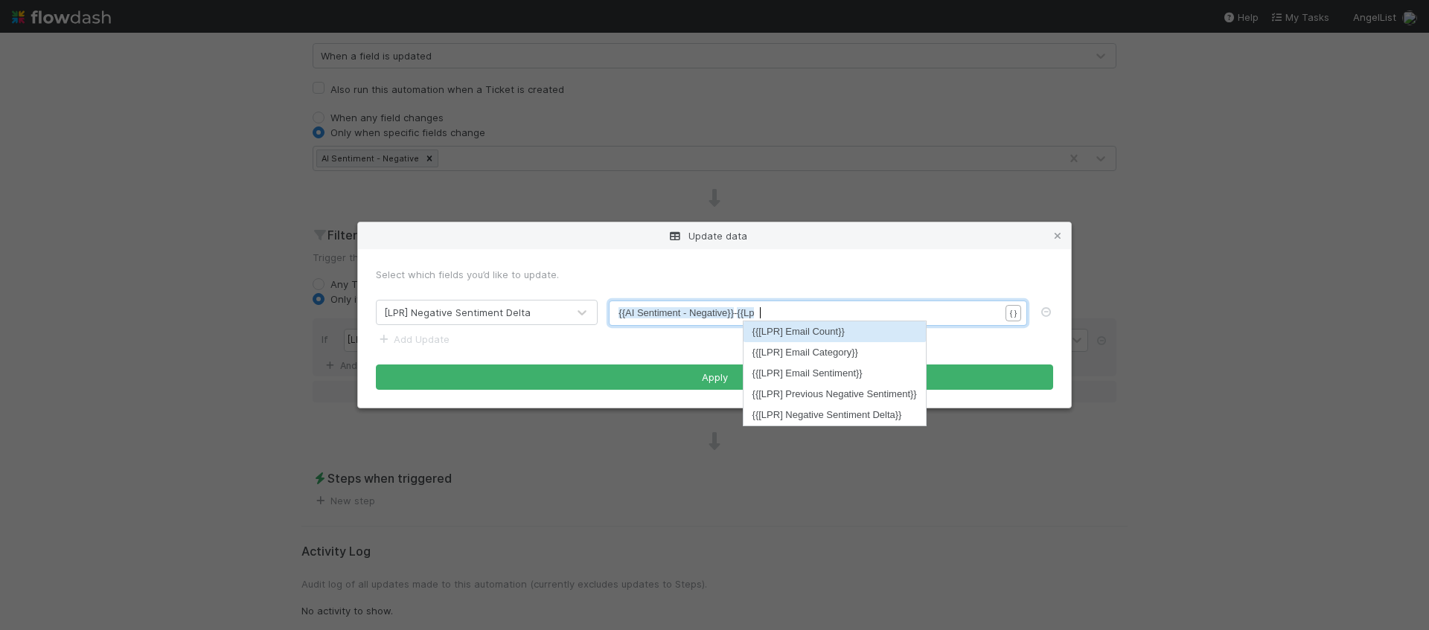
type textarea "Lpr"
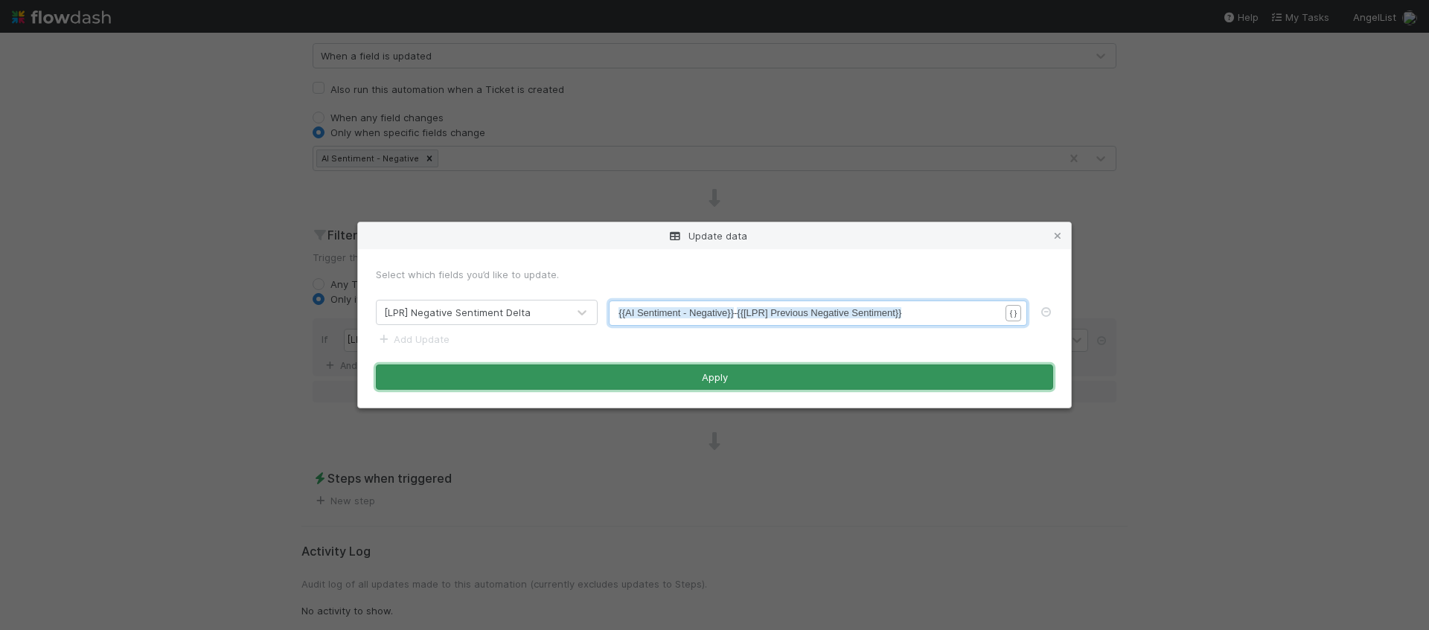
click at [657, 377] on button "Apply" at bounding box center [714, 377] width 677 height 25
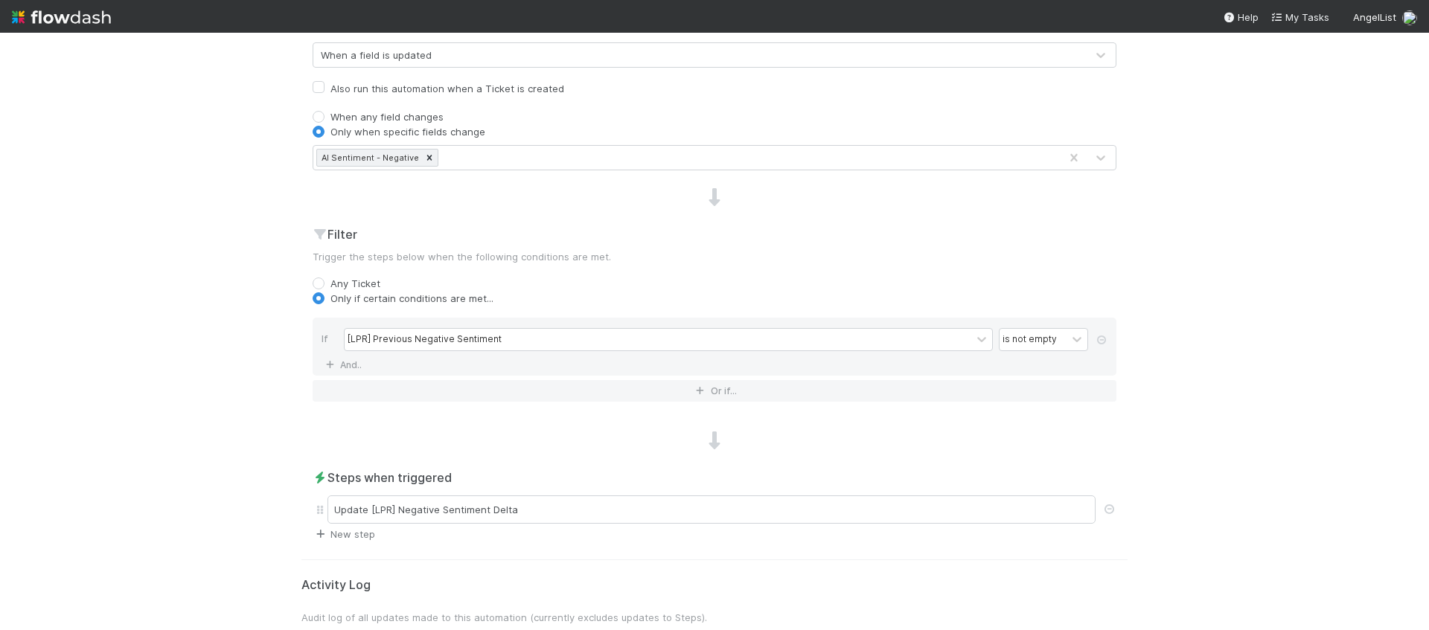
click at [327, 528] on link "New step" at bounding box center [344, 534] width 63 height 12
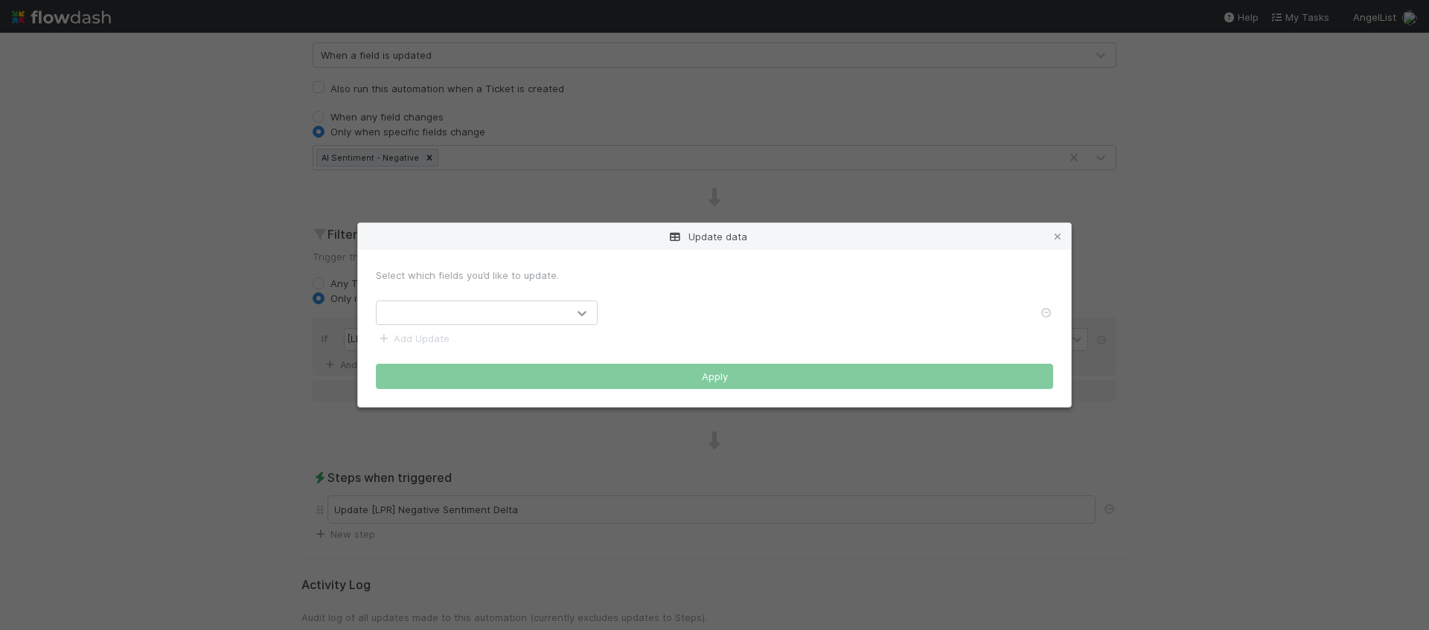
click at [569, 310] on div at bounding box center [582, 313] width 27 height 15
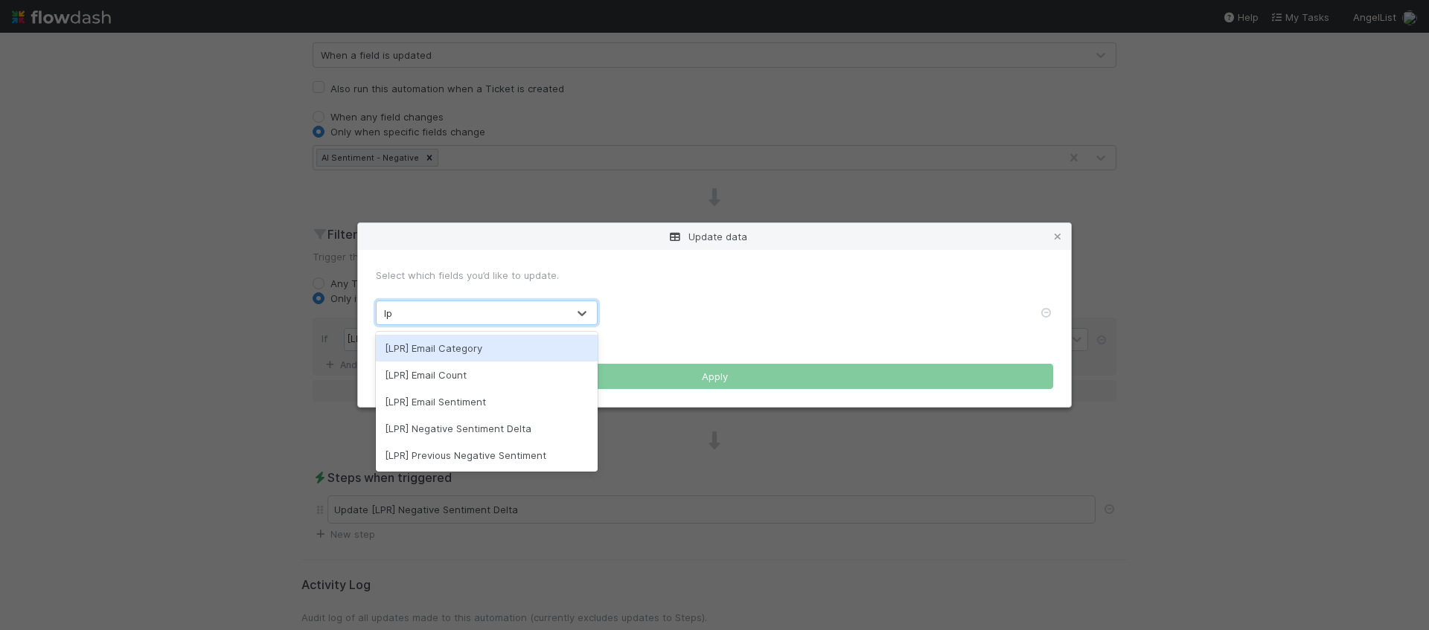
type input "l"
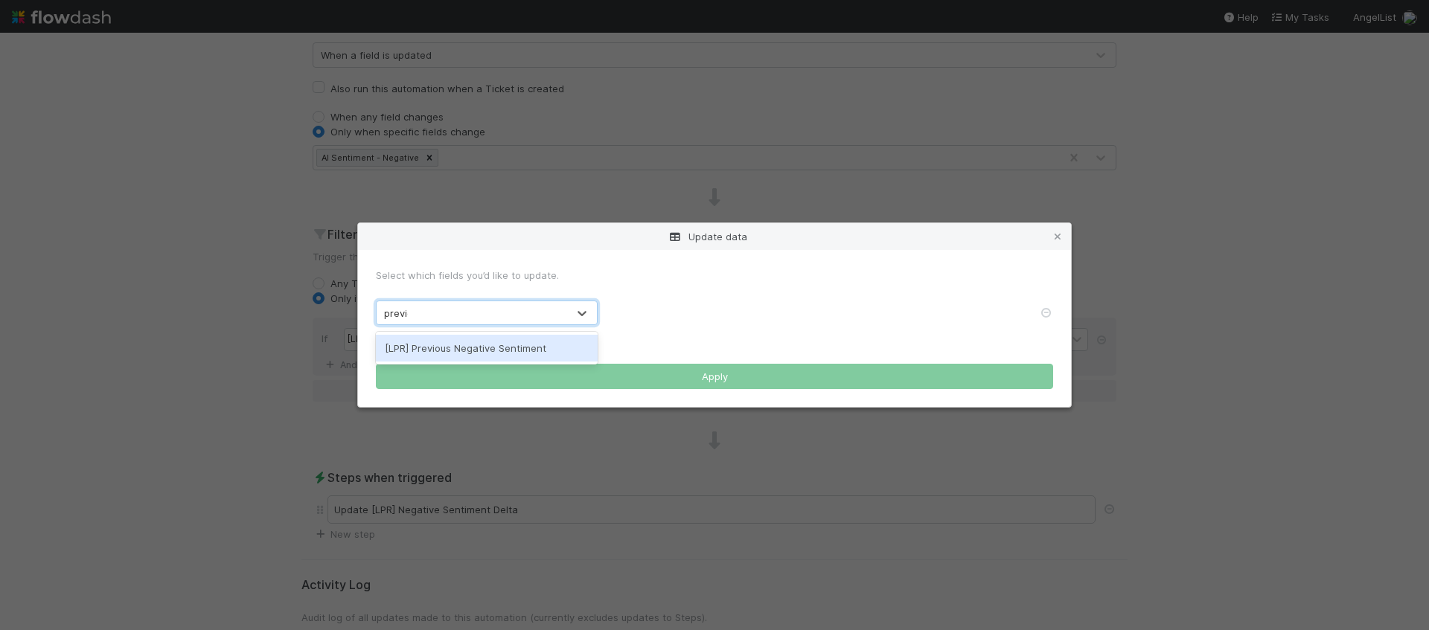
type input "previou"
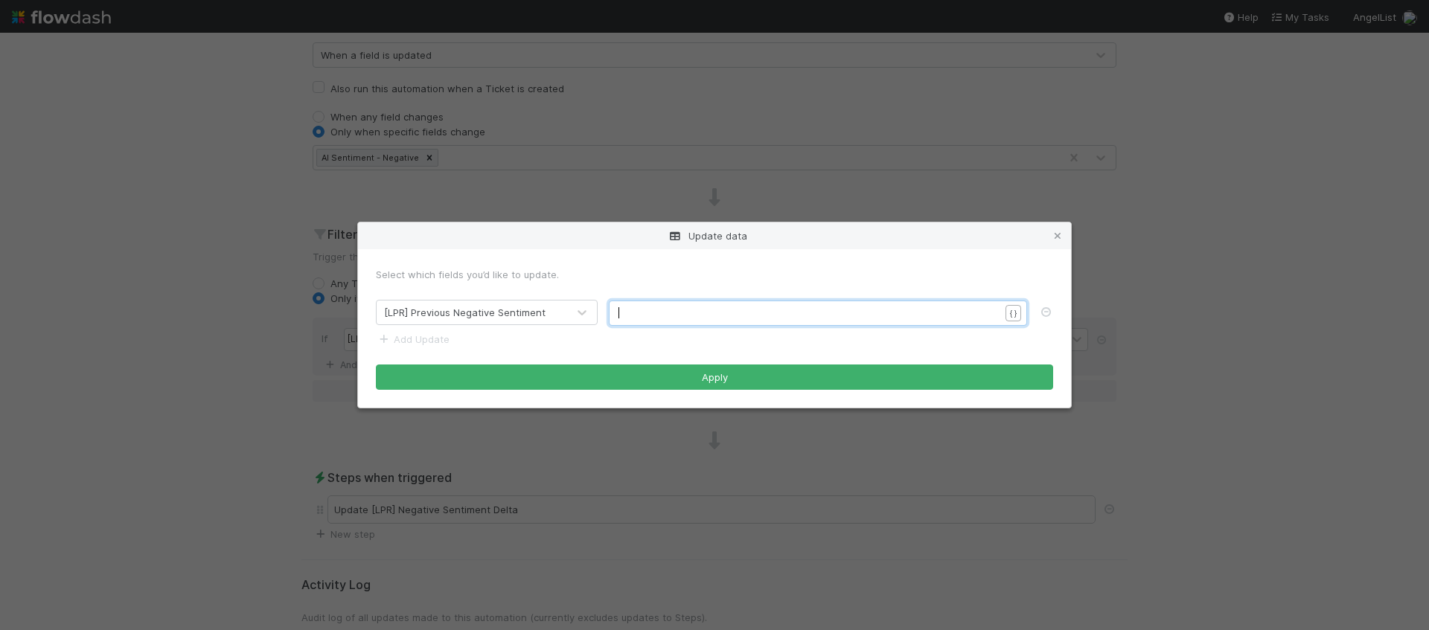
click at [693, 316] on pre "​" at bounding box center [814, 313] width 392 height 15
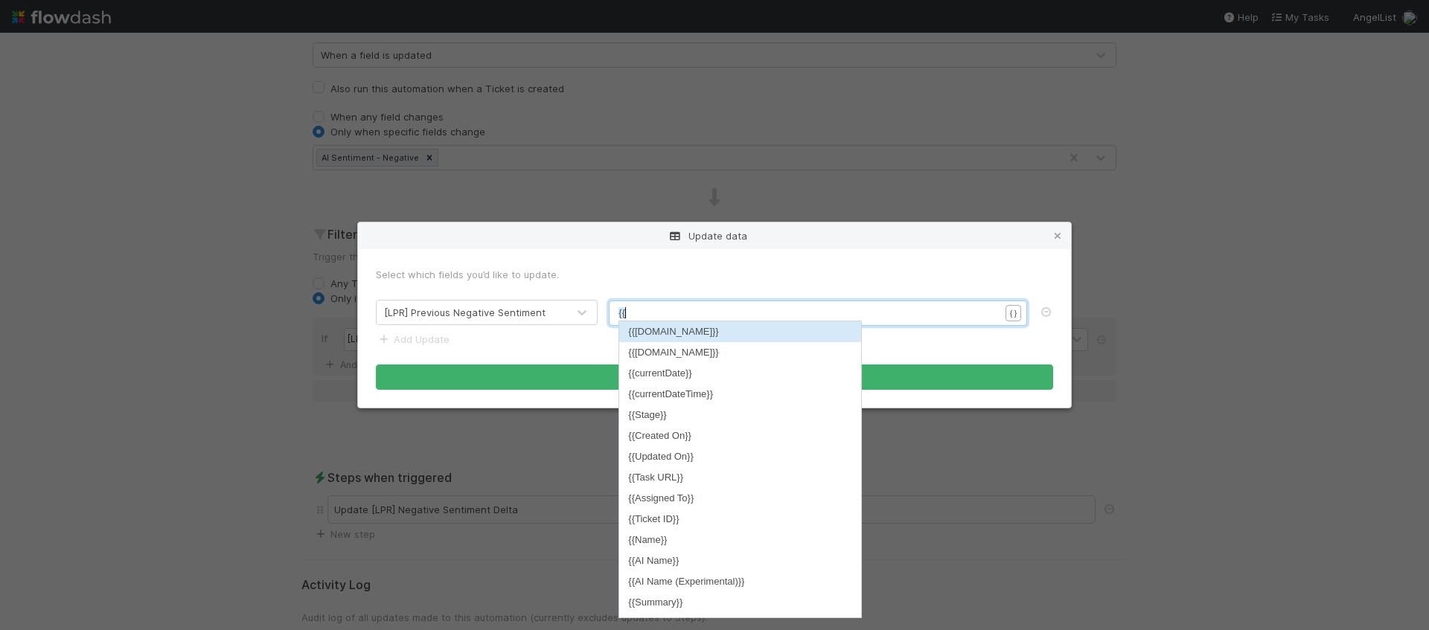
type textarea "{{AI"
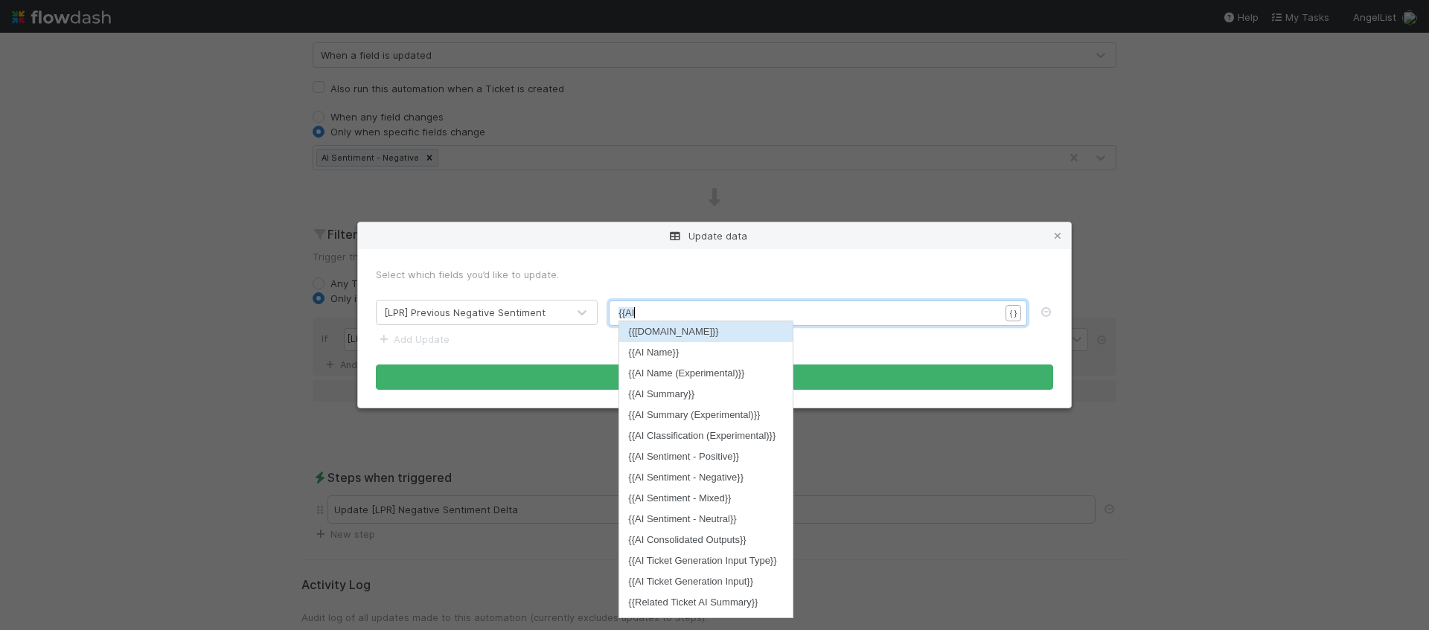
scroll to position [4, 15]
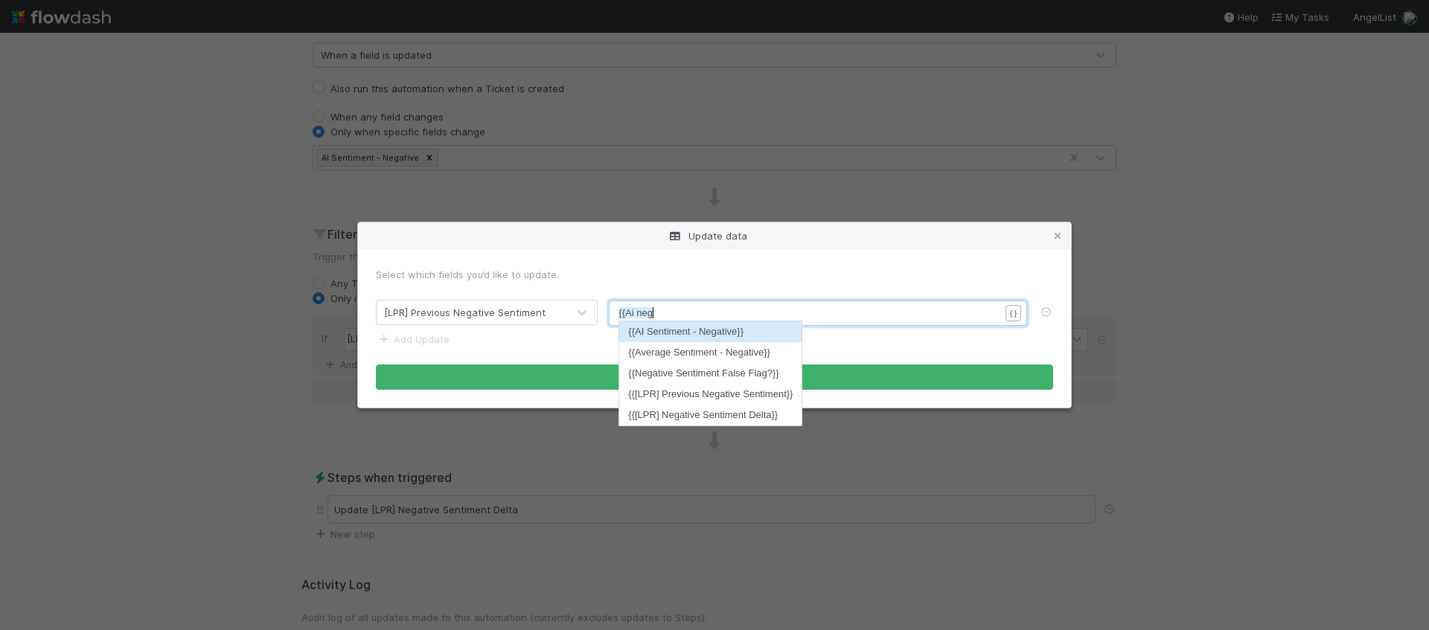
type textarea "i nega"
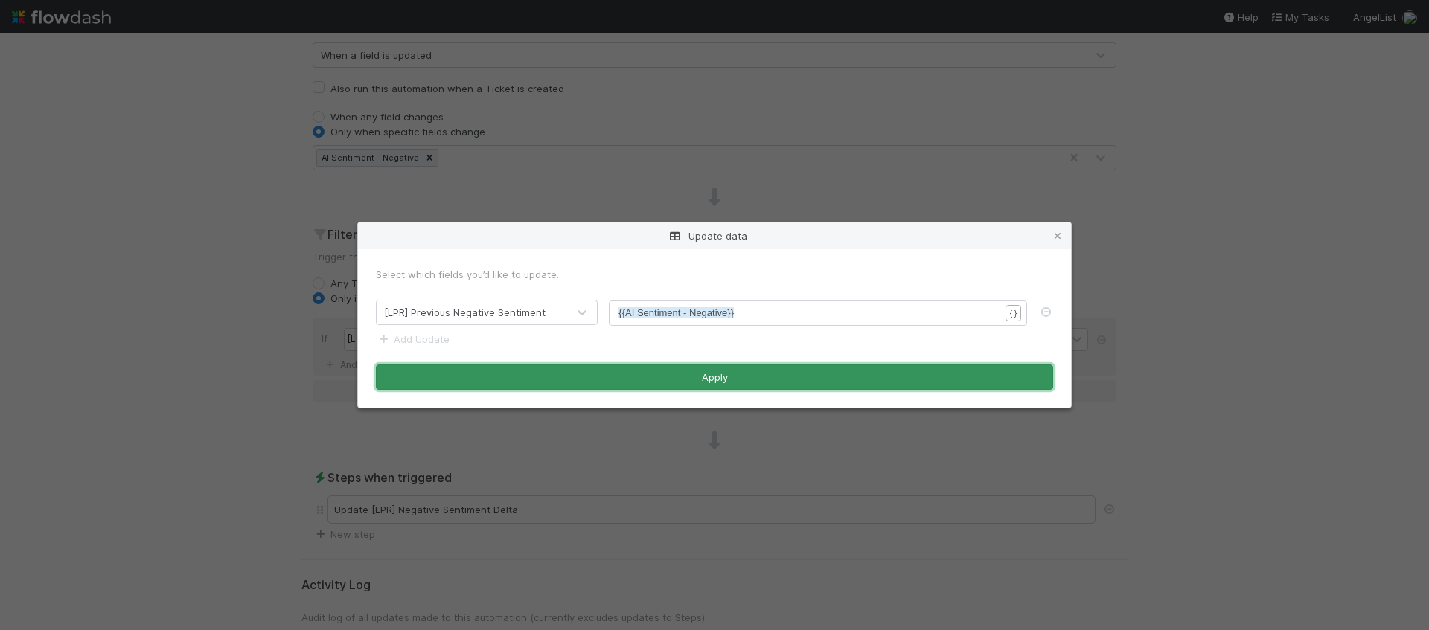
click at [738, 371] on button "Apply" at bounding box center [714, 377] width 677 height 25
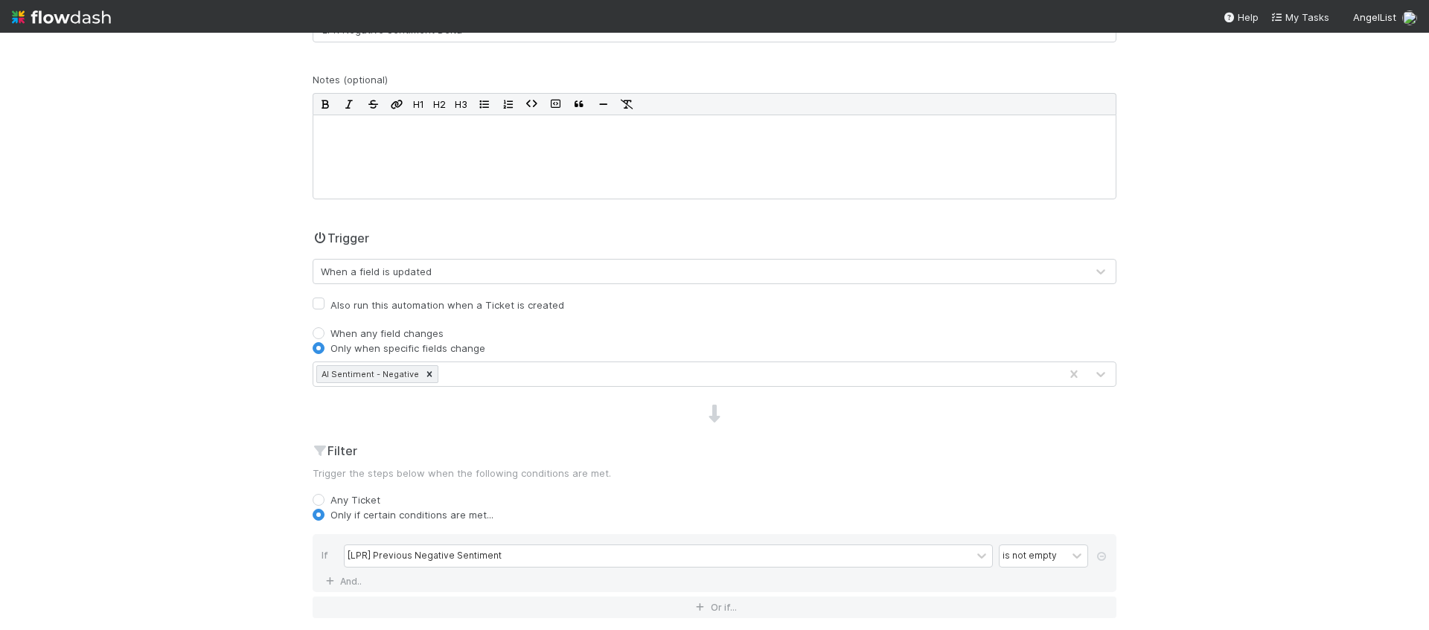
scroll to position [0, 0]
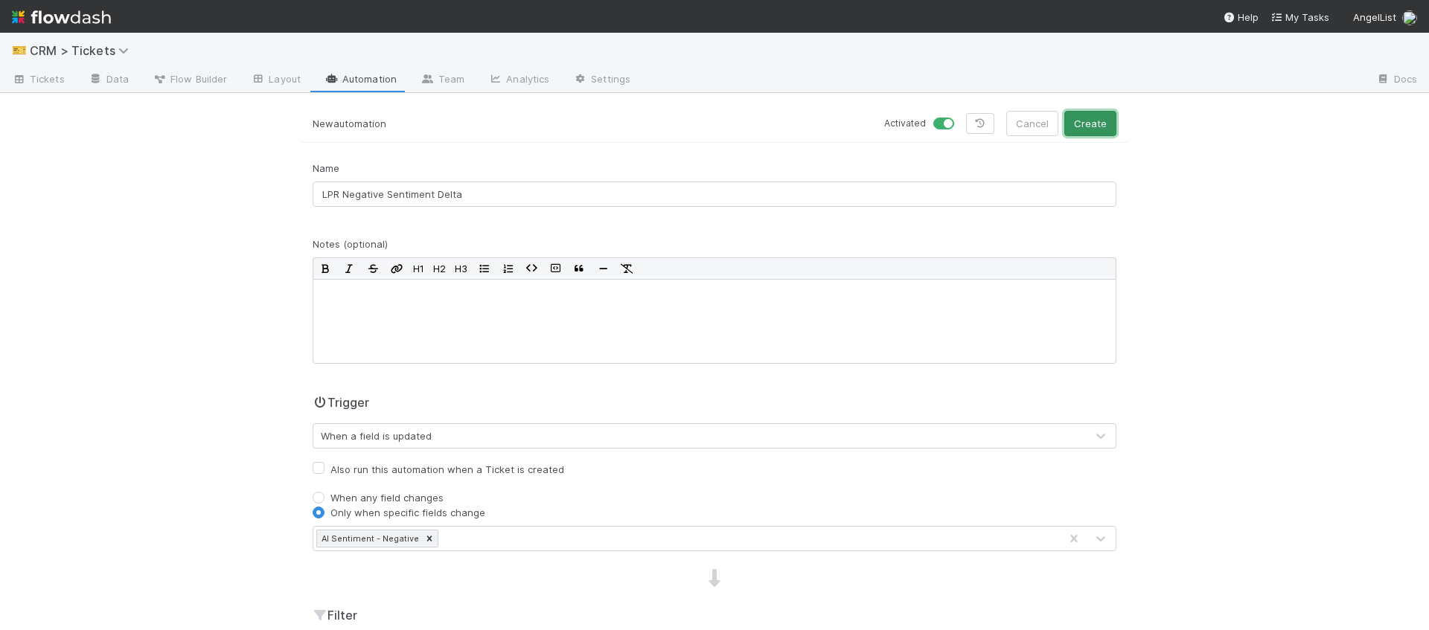
click at [1079, 132] on button "Create" at bounding box center [1090, 123] width 52 height 25
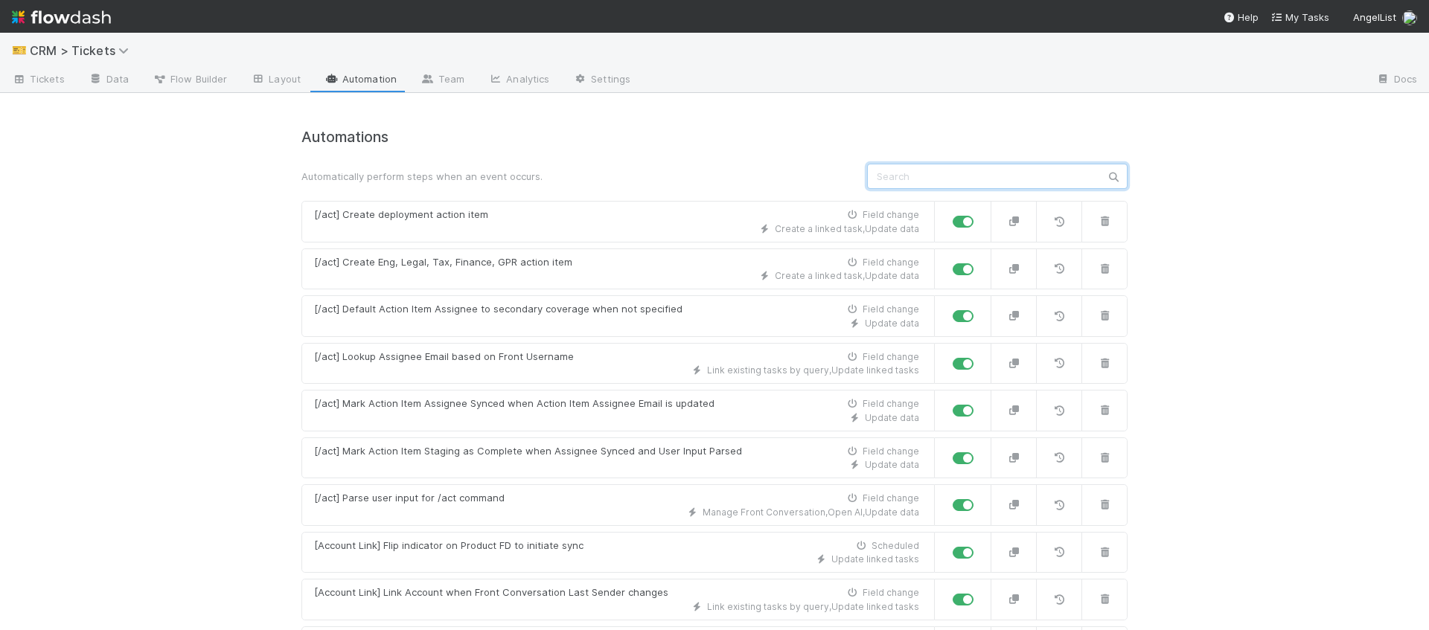
click at [1008, 170] on input "text" at bounding box center [997, 176] width 260 height 25
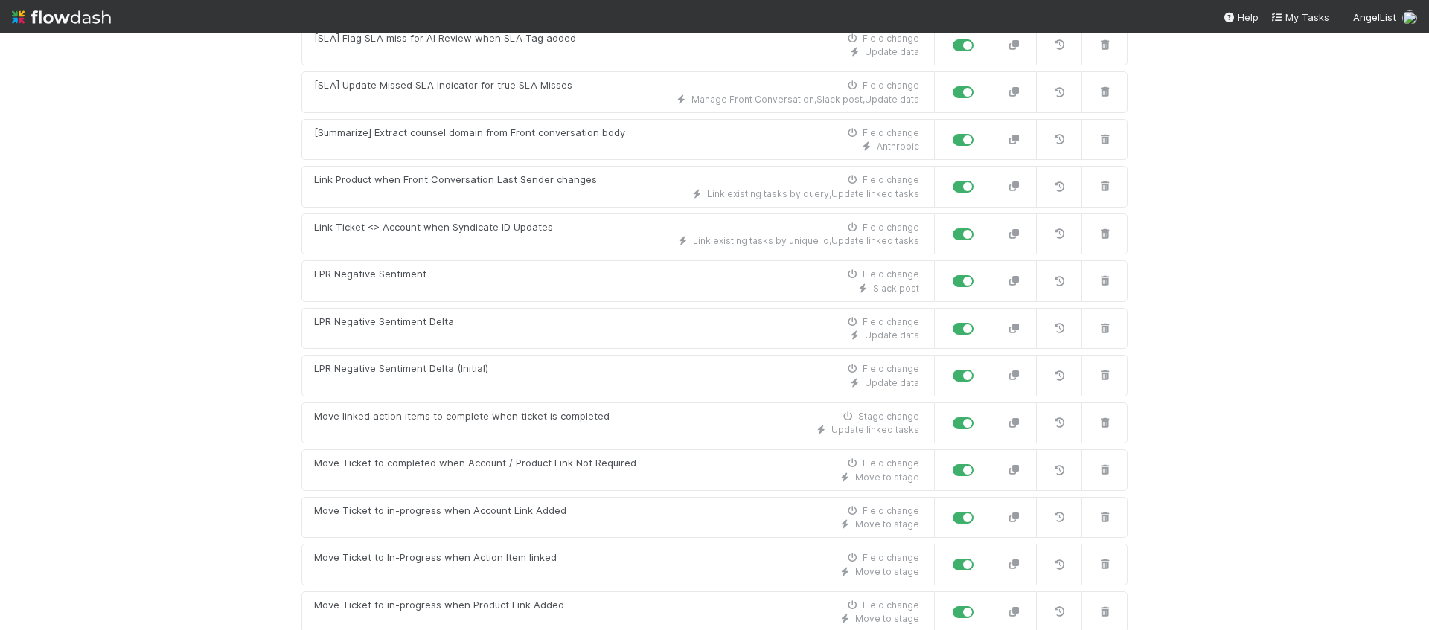
scroll to position [3725, 0]
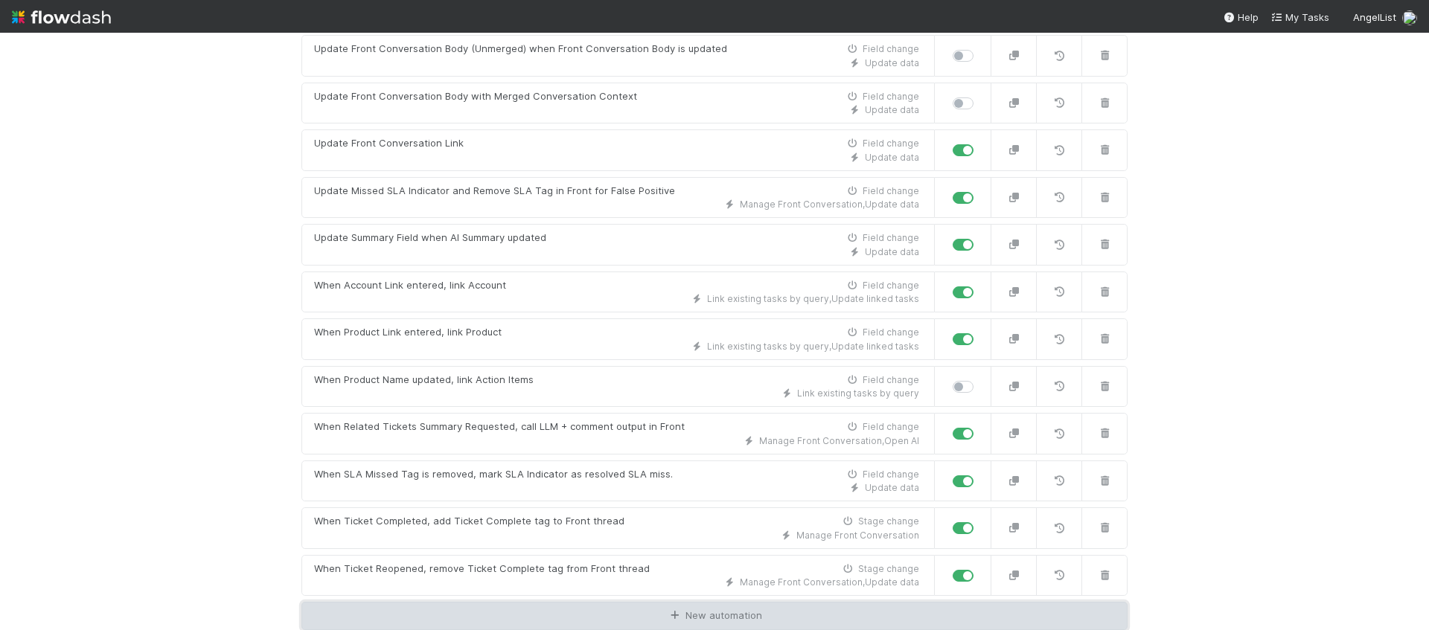
click at [953, 623] on link "New automation" at bounding box center [714, 616] width 826 height 28
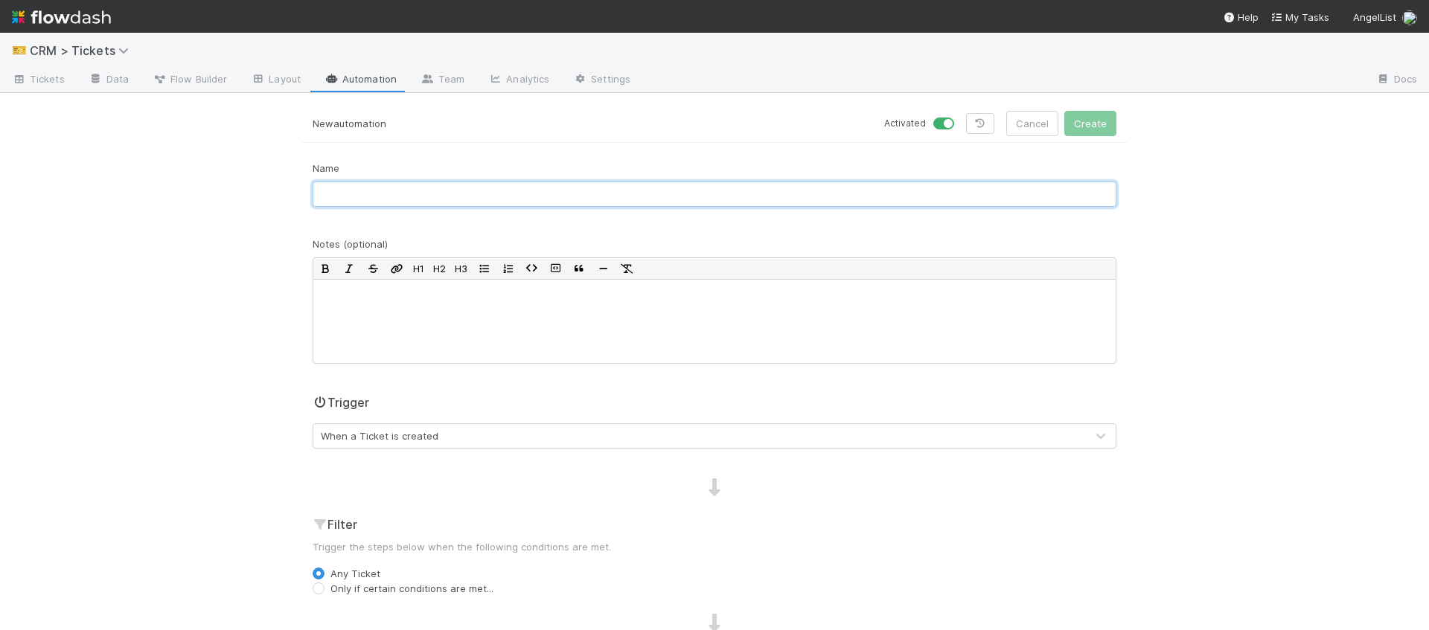
click at [426, 195] on input "text" at bounding box center [715, 194] width 804 height 25
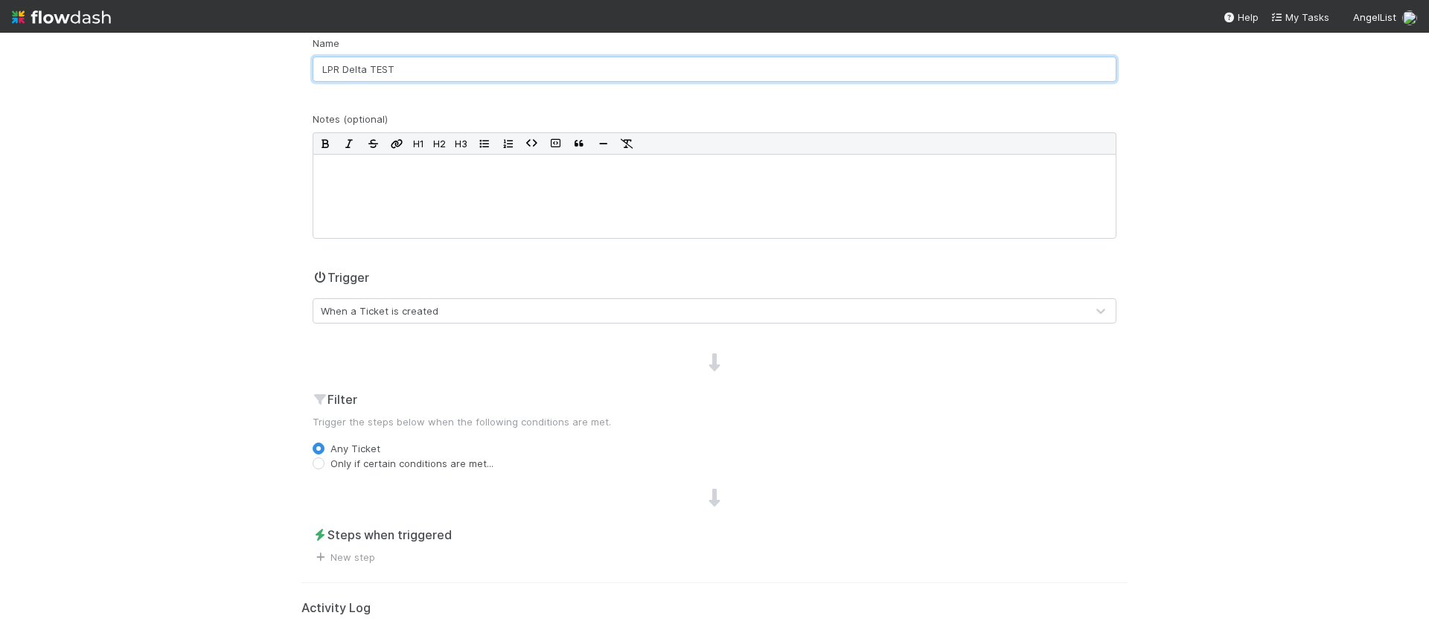
scroll to position [111, 0]
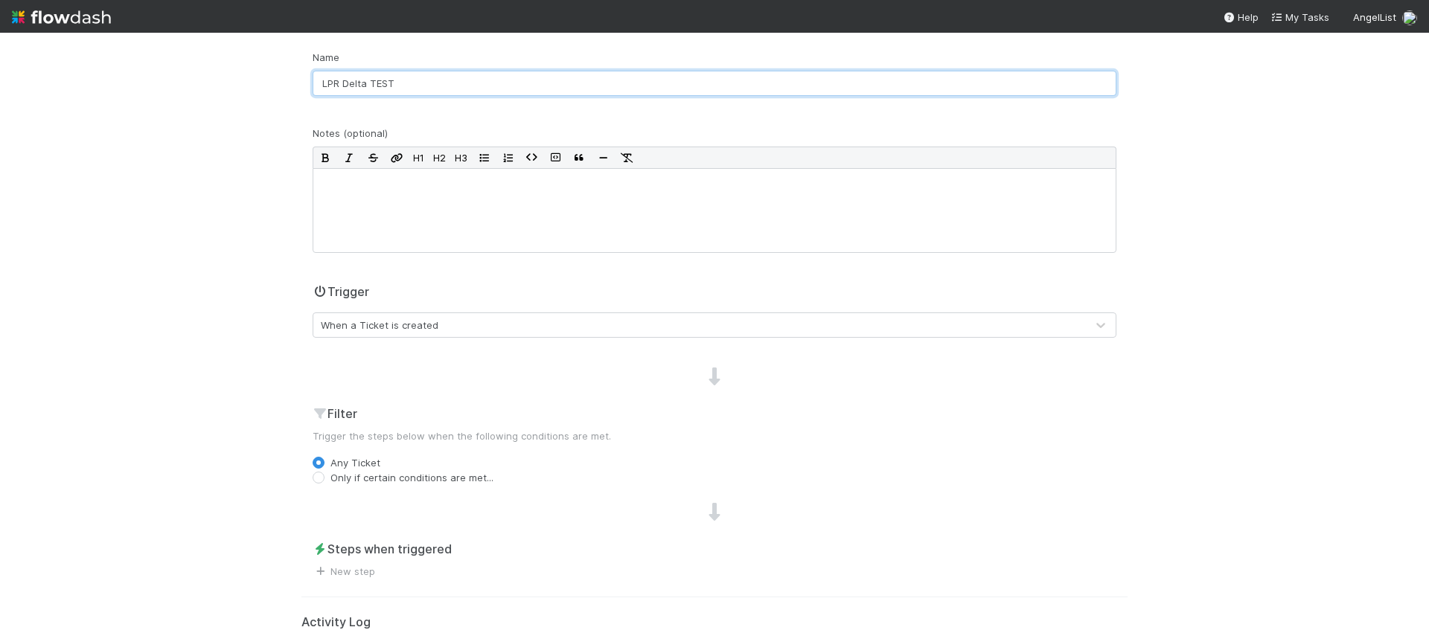
click at [339, 85] on input "LPR Delta TEST" at bounding box center [715, 83] width 804 height 25
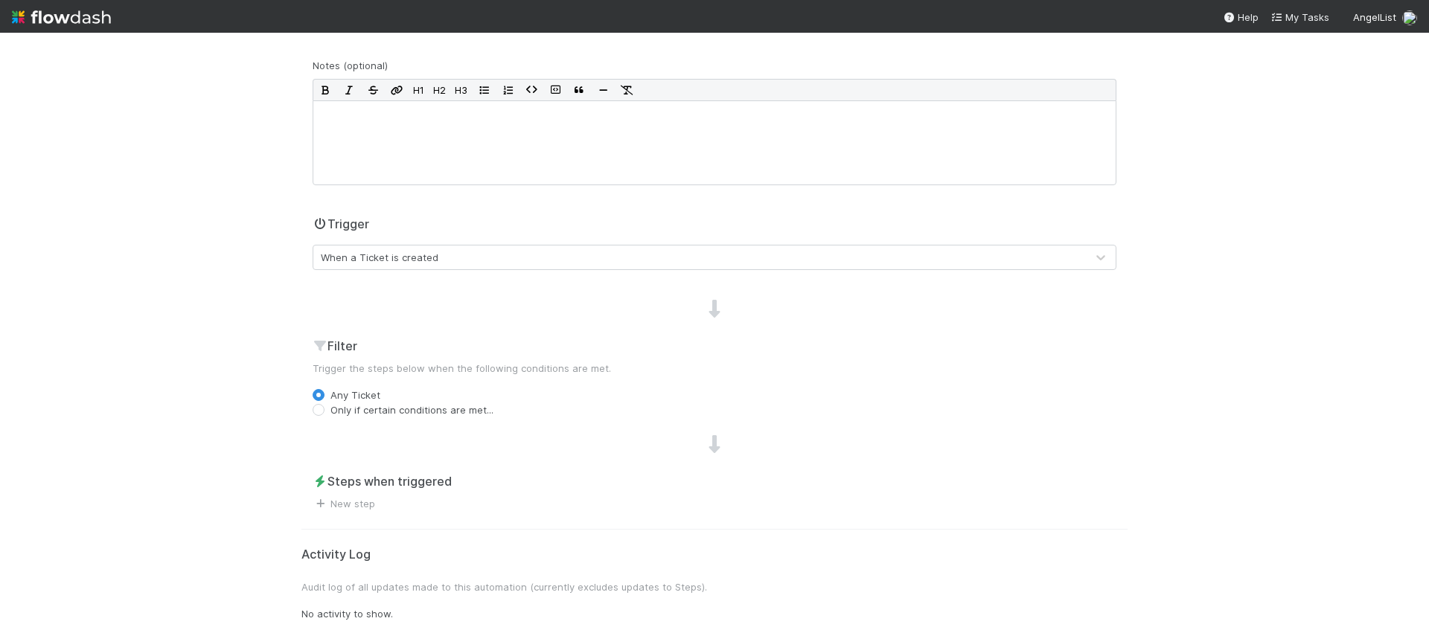
scroll to position [182, 0]
type input "LPR Negative Delta TEST"
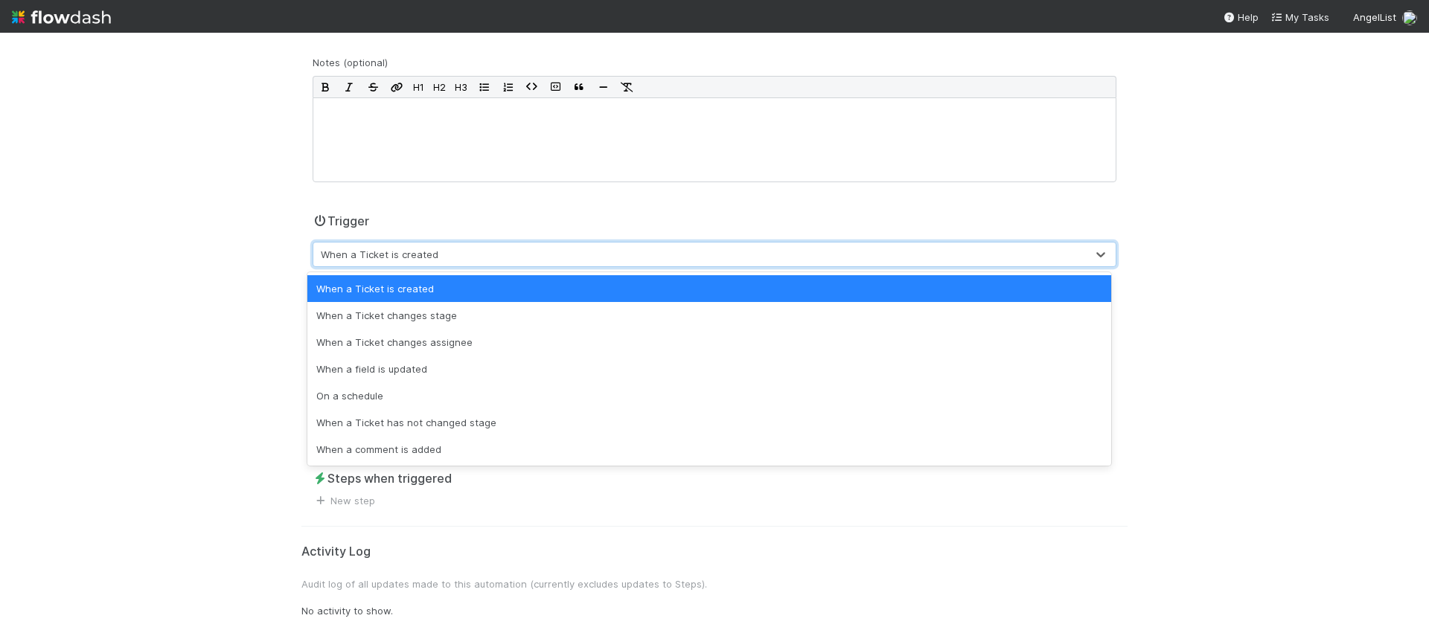
click at [445, 262] on div "When a Ticket is created" at bounding box center [699, 255] width 773 height 24
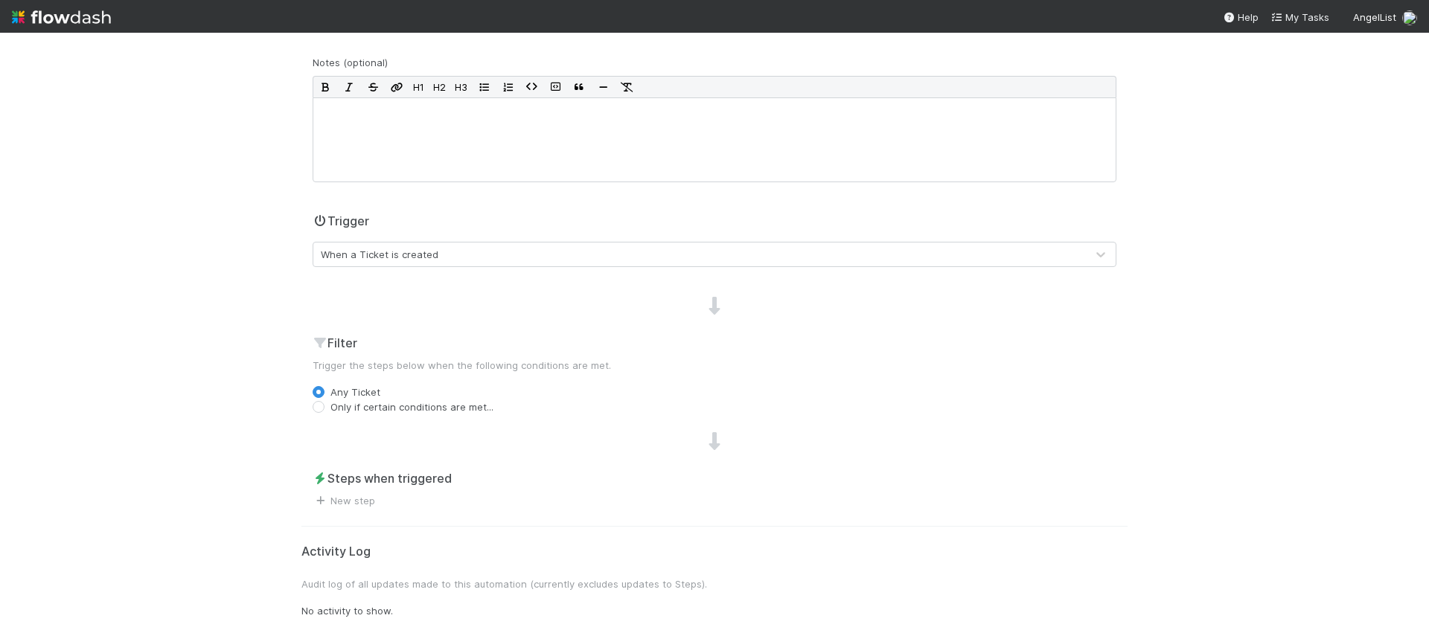
click at [391, 408] on label "Only if certain conditions are met..." at bounding box center [411, 407] width 163 height 15
click at [324, 408] on input "Only if certain conditions are met..." at bounding box center [319, 406] width 12 height 13
radio input "true"
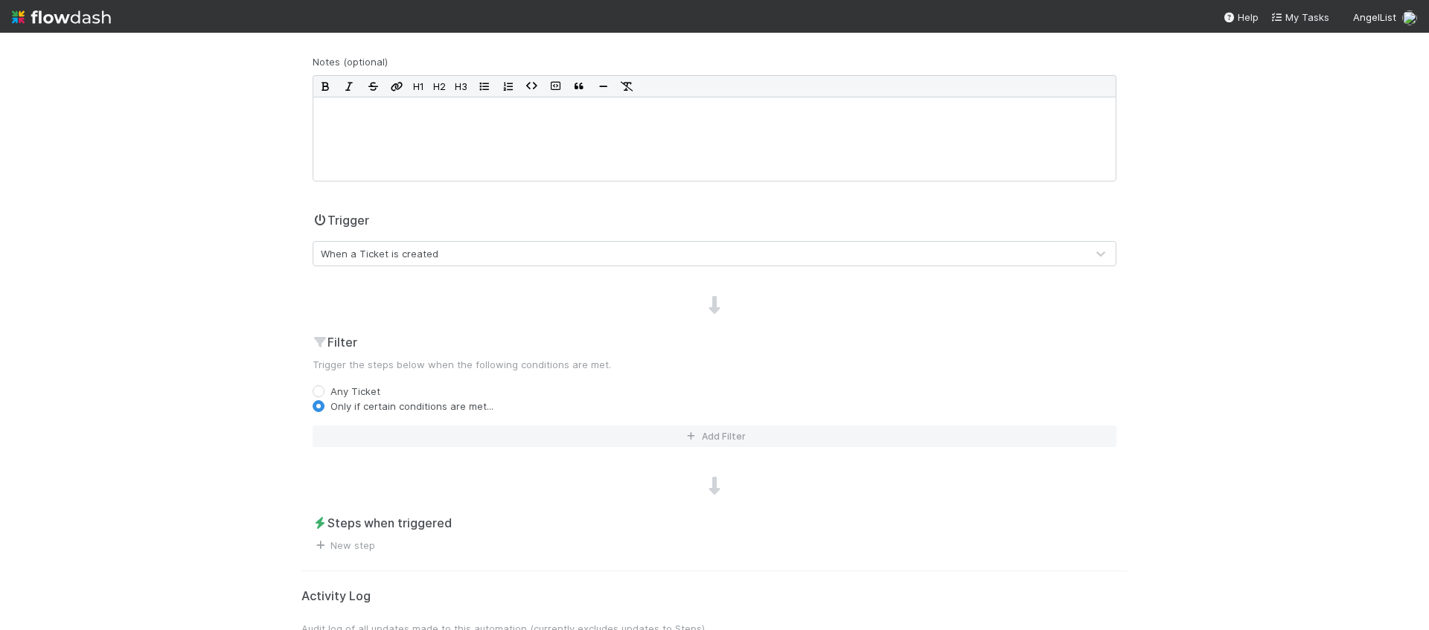
click at [412, 267] on div "Trigger When a Ticket is created" at bounding box center [714, 244] width 826 height 67
click at [410, 258] on div "When a Ticket is created" at bounding box center [380, 253] width 118 height 15
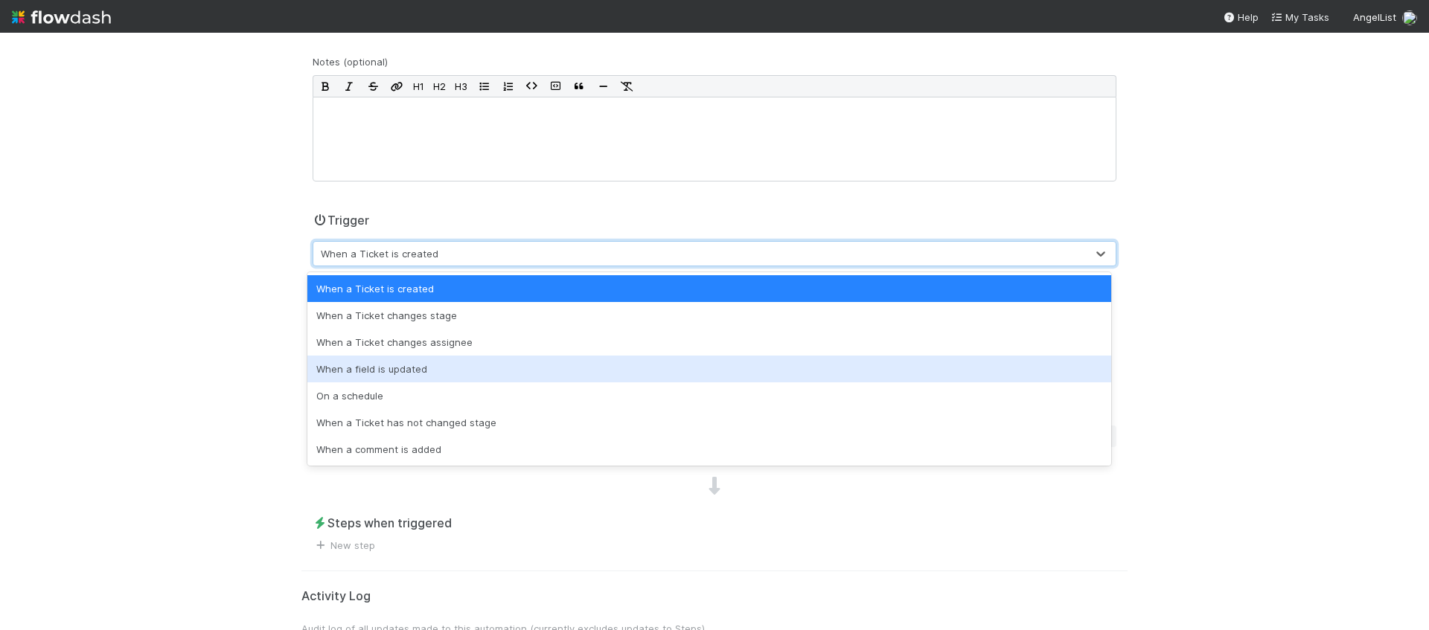
click at [438, 377] on div "When a field is updated" at bounding box center [709, 369] width 804 height 27
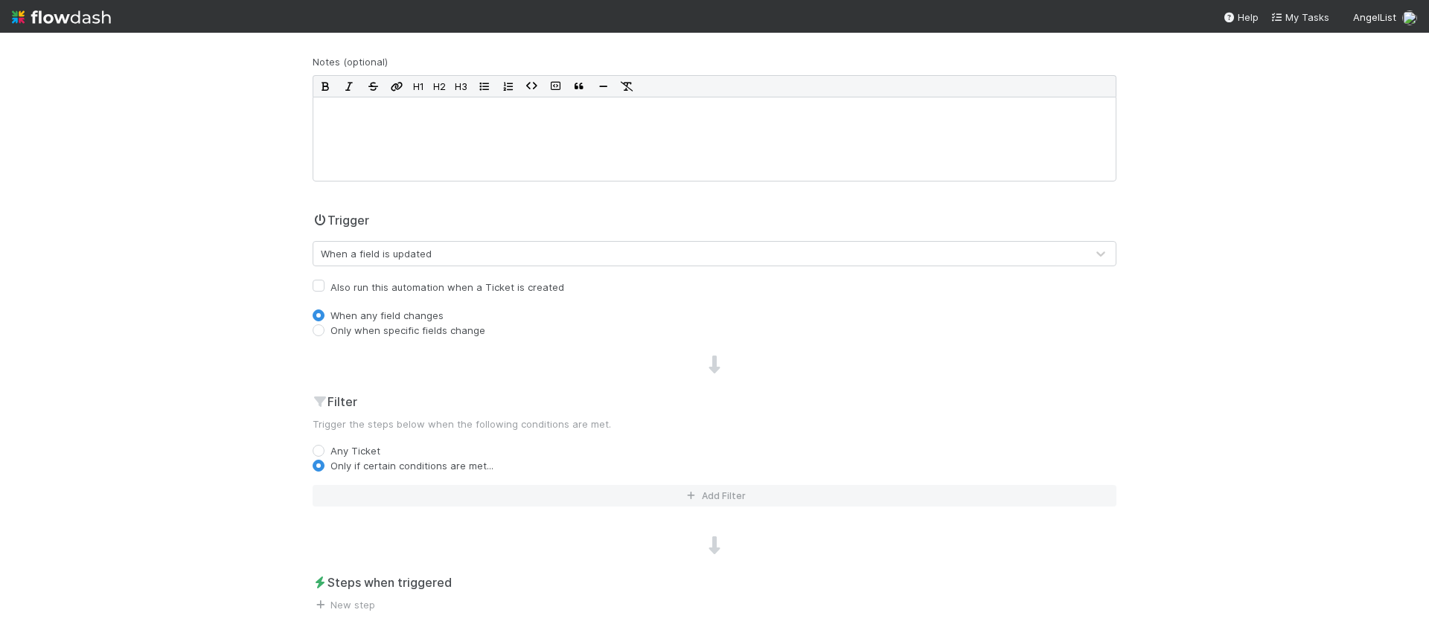
click at [392, 334] on label "Only when specific fields change" at bounding box center [407, 330] width 155 height 15
click at [324, 334] on input "Only when specific fields change" at bounding box center [319, 329] width 12 height 13
radio input "true"
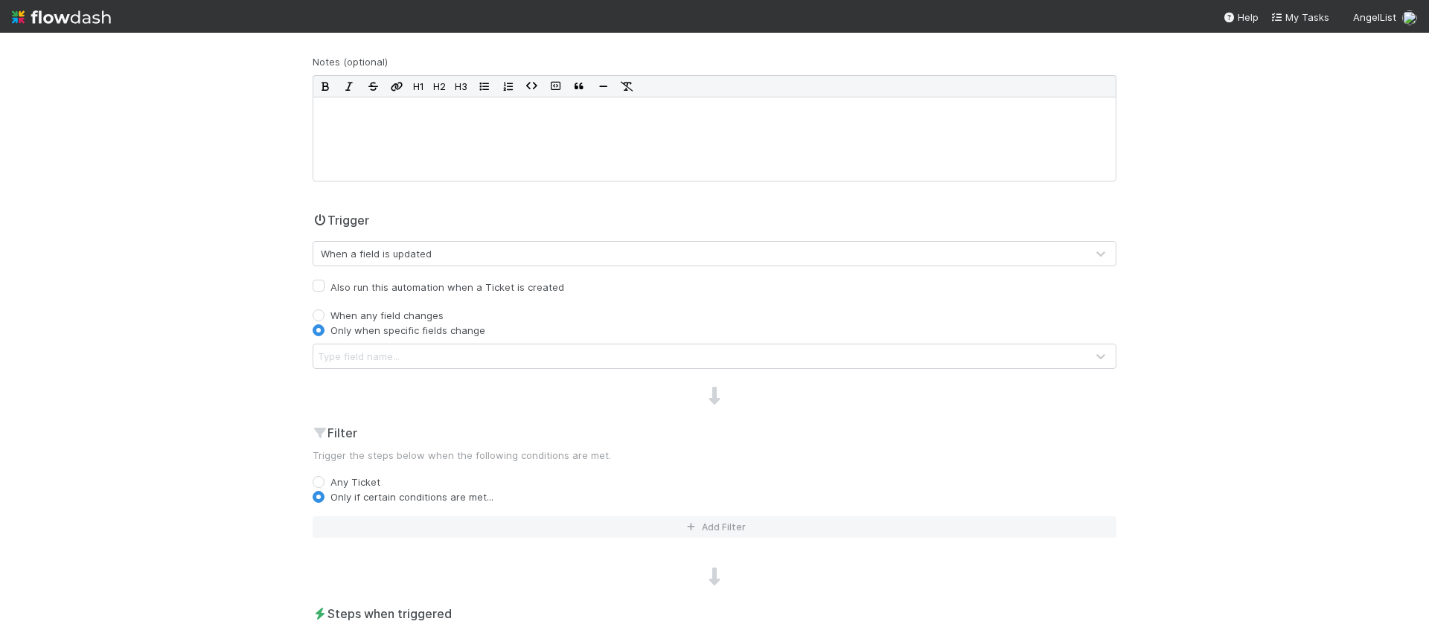
click at [406, 354] on div "Type field name..." at bounding box center [699, 357] width 773 height 24
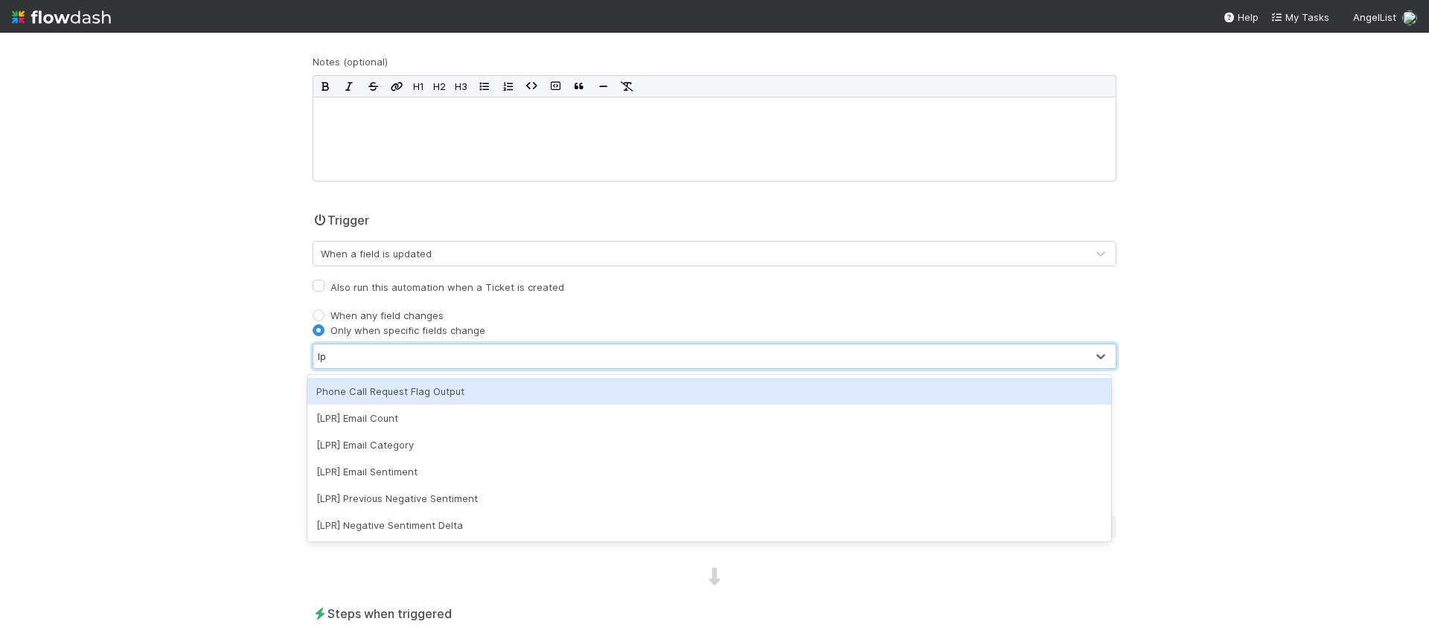
type input "lpr"
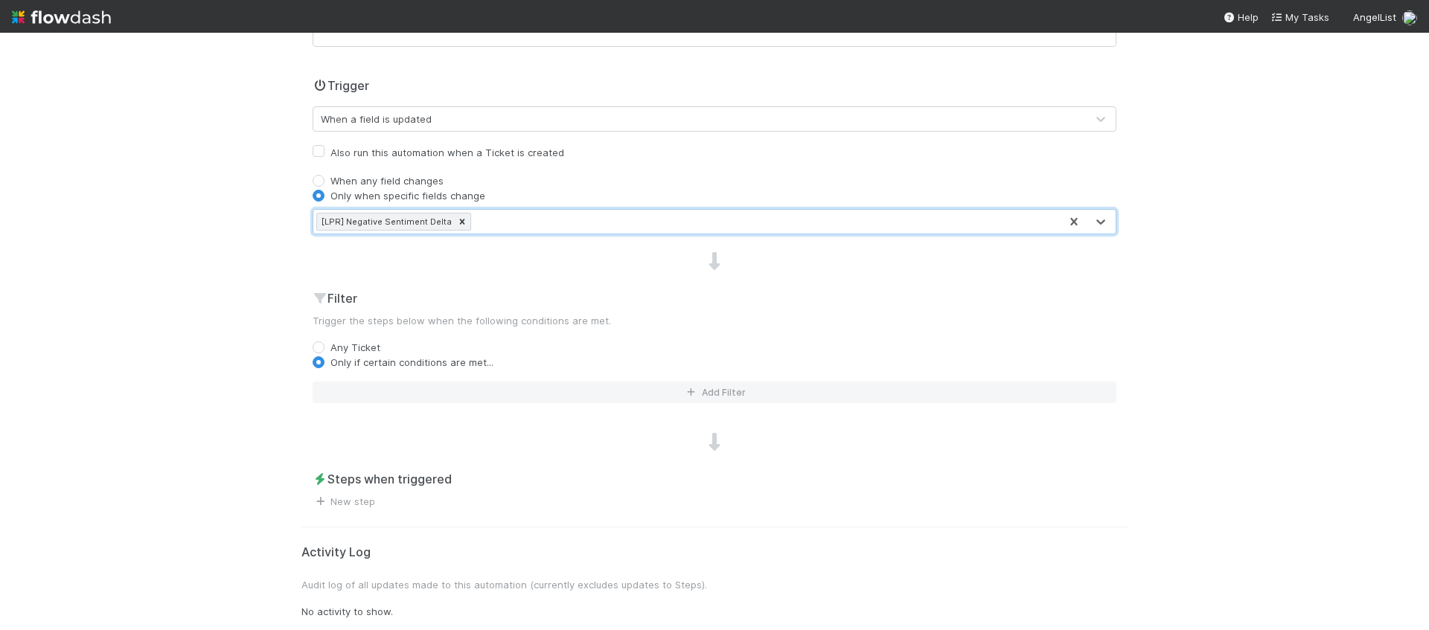
scroll to position [319, 0]
click at [522, 397] on button "Add Filter" at bounding box center [715, 392] width 804 height 22
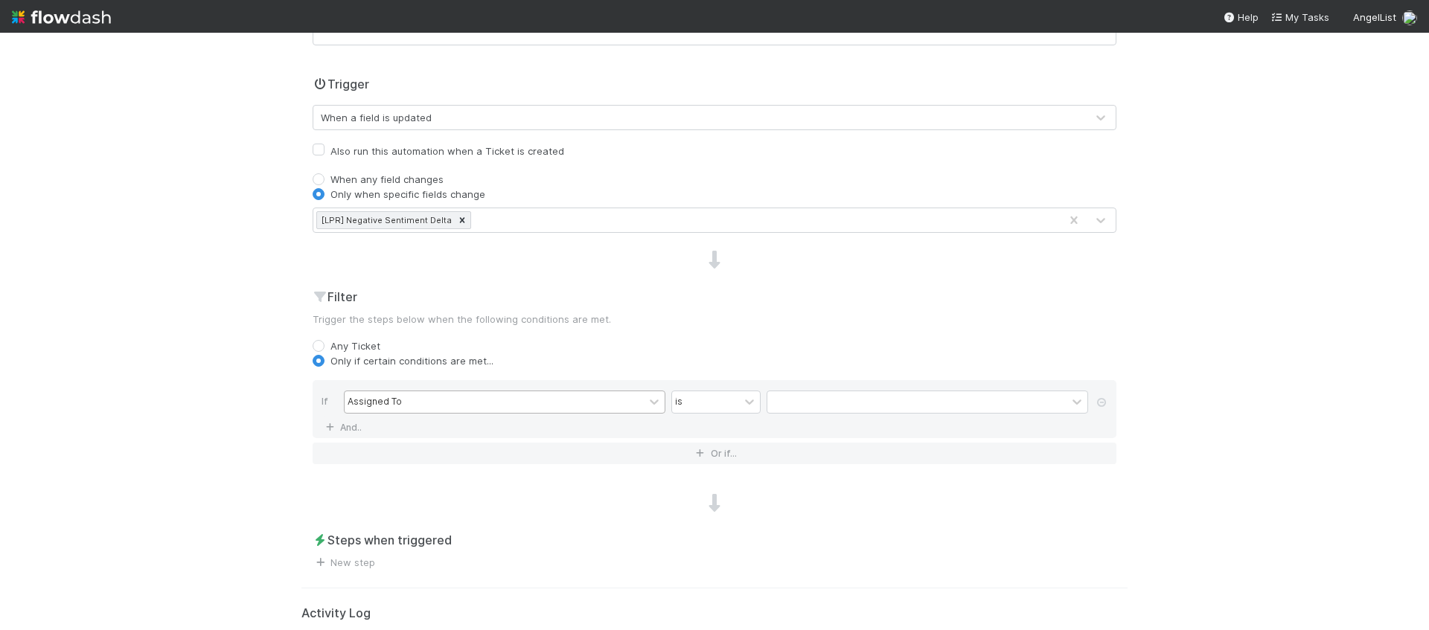
click at [521, 401] on div "Assigned To" at bounding box center [494, 402] width 299 height 22
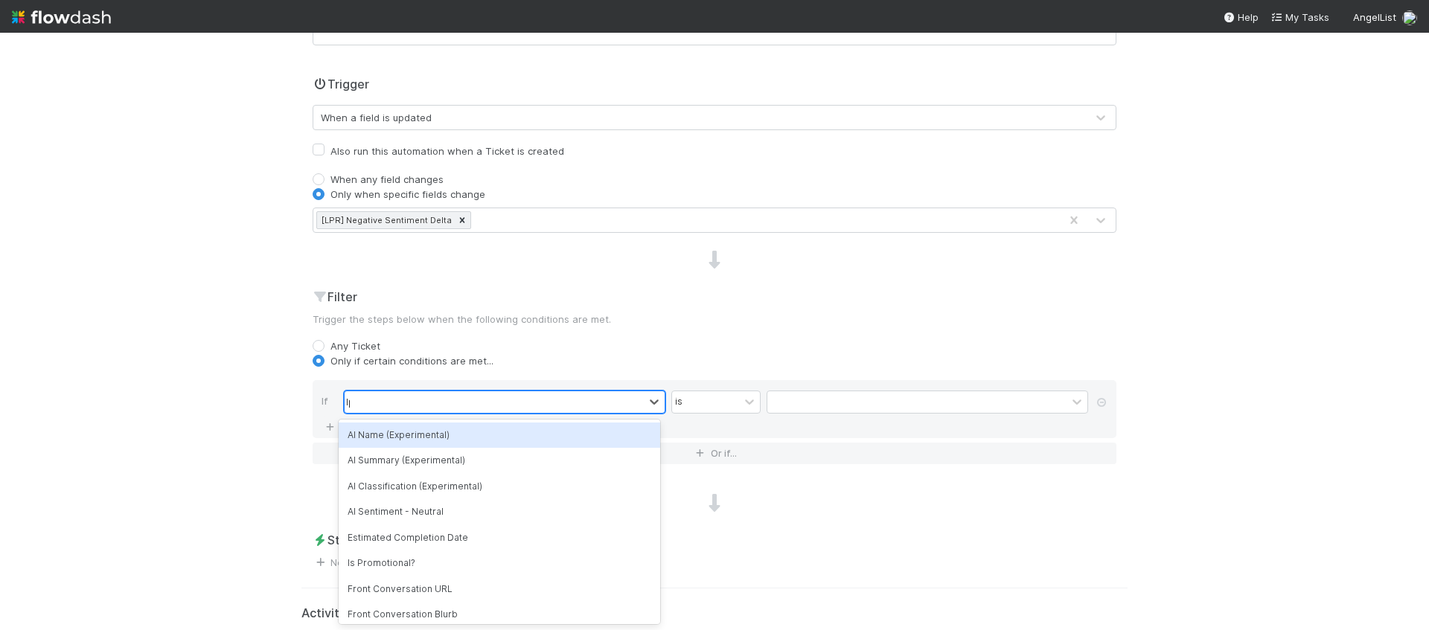
type input "lpr"
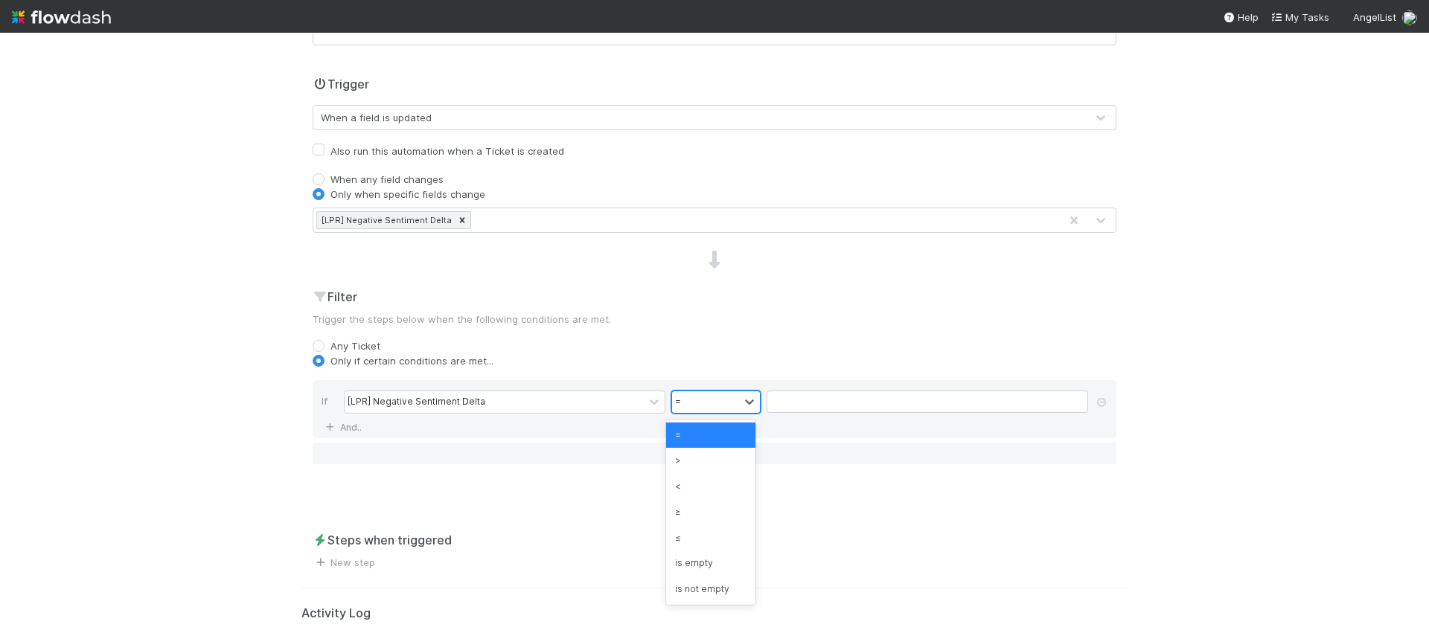
click at [675, 399] on div "=" at bounding box center [678, 401] width 6 height 13
click at [706, 460] on div ">" at bounding box center [710, 460] width 89 height 25
click at [809, 393] on input "Name" at bounding box center [928, 402] width 322 height 22
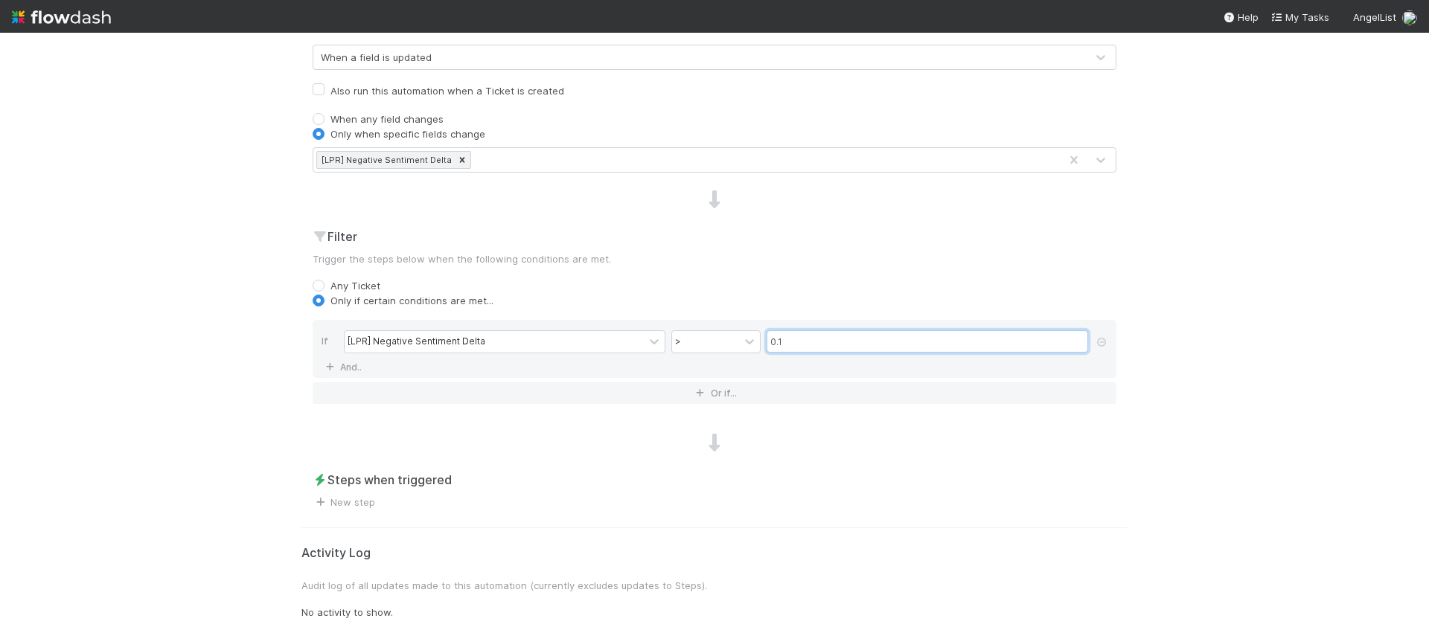
scroll to position [381, 0]
click at [444, 507] on div "Steps when triggered New step" at bounding box center [714, 489] width 826 height 39
click at [778, 340] on input "0.1" at bounding box center [928, 340] width 322 height 22
type input "0.1"
click at [360, 503] on link "New step" at bounding box center [344, 501] width 63 height 12
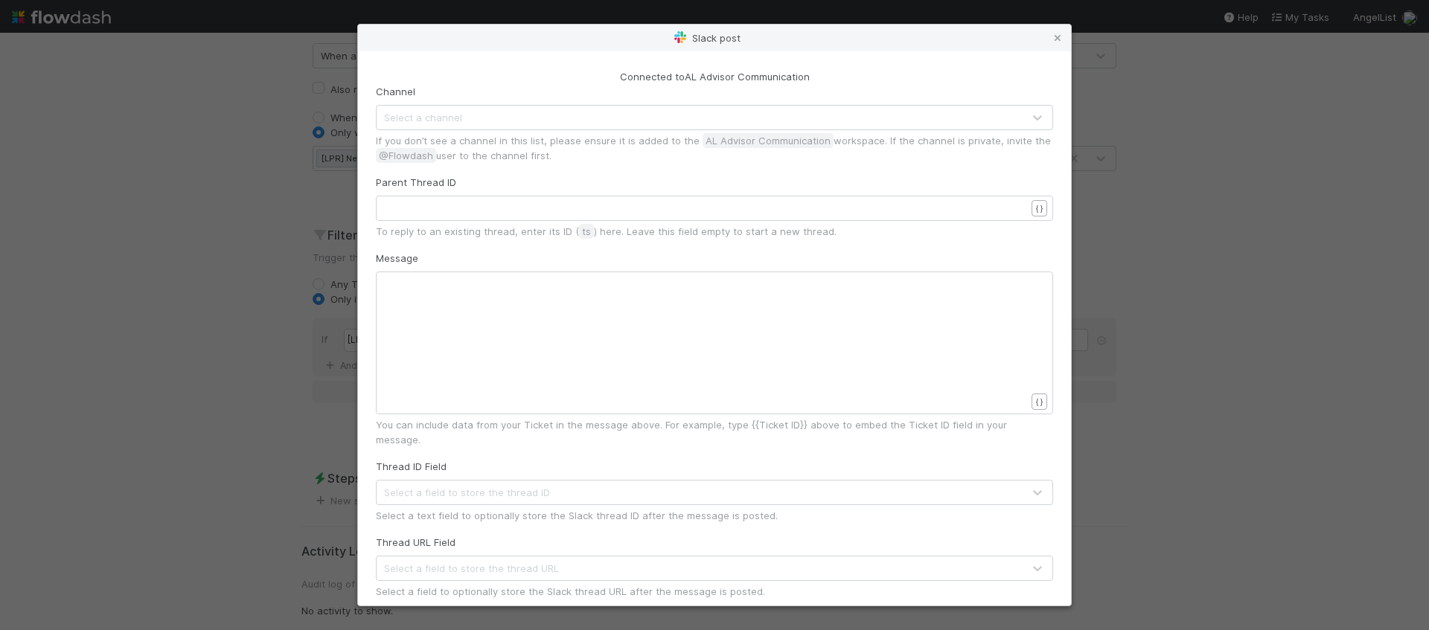
click at [477, 112] on div "Select a channel" at bounding box center [700, 118] width 646 height 24
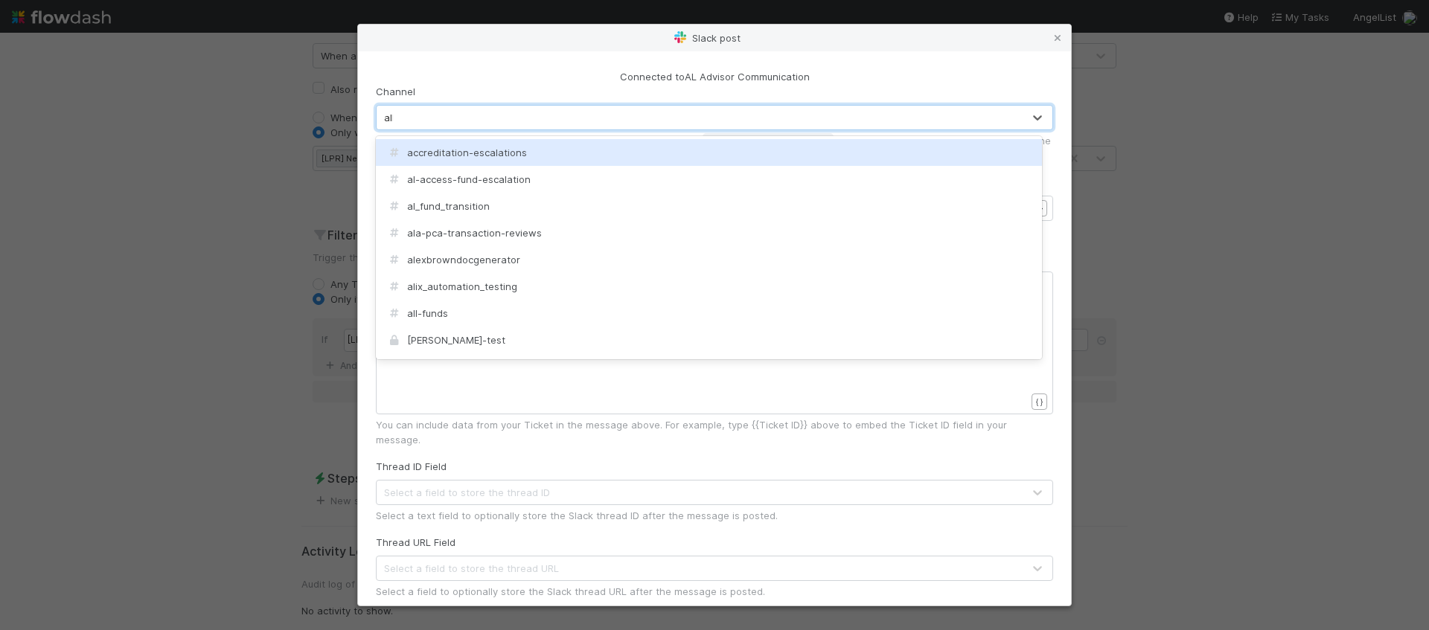
type input "allen"
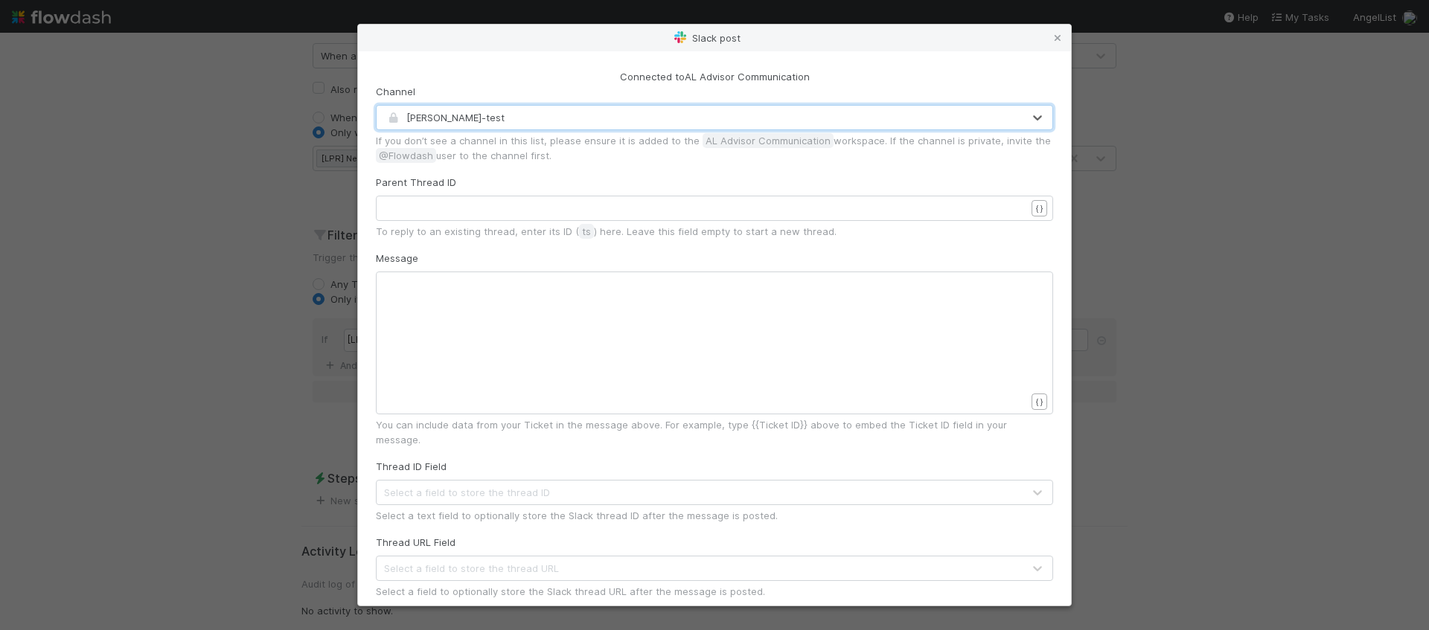
click at [523, 201] on pre "​" at bounding box center [711, 208] width 651 height 15
click at [534, 344] on div "xxxxxxxxxx ​" at bounding box center [724, 362] width 677 height 170
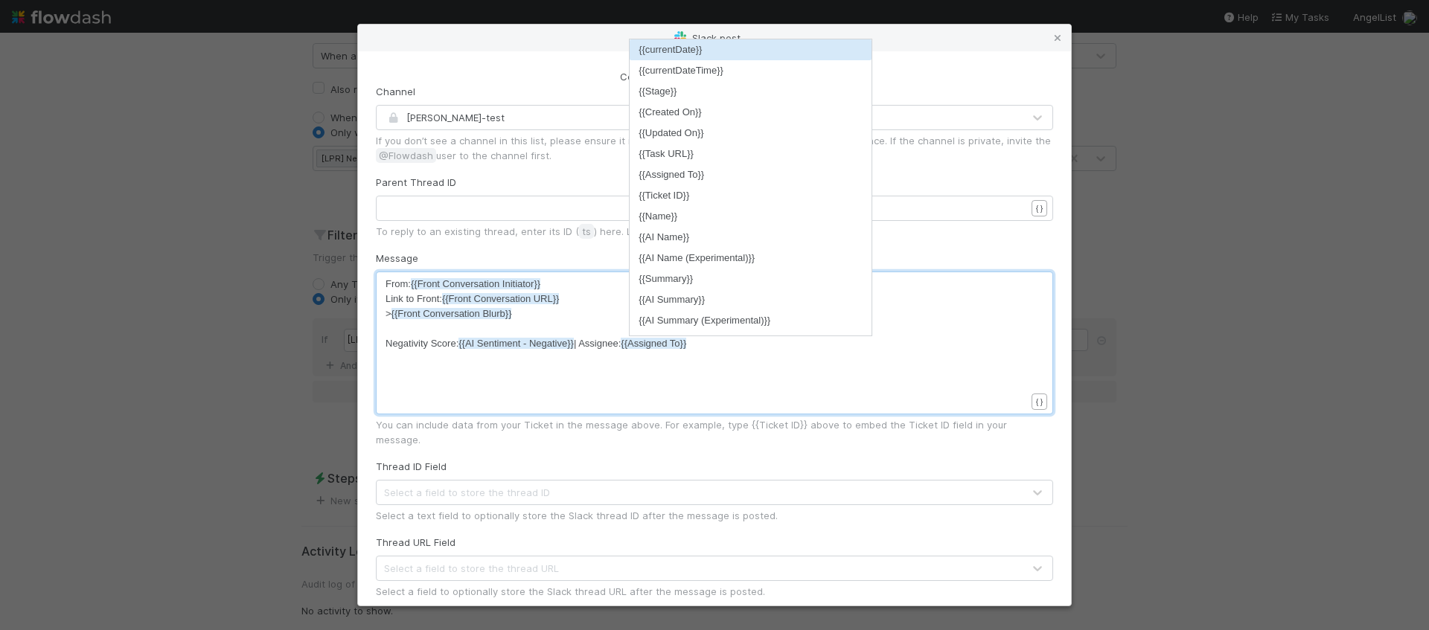
click at [577, 297] on pre "Link to Front: {{Front Conversation URL}}" at bounding box center [711, 299] width 651 height 15
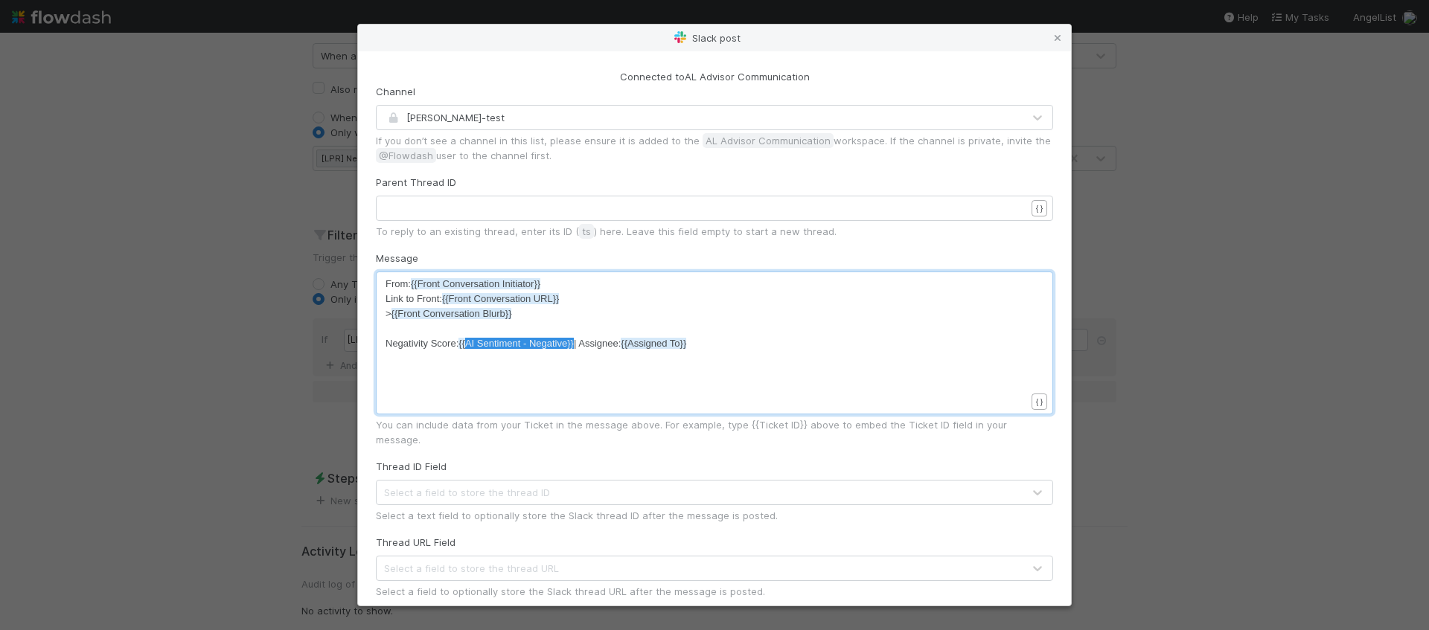
type textarea "{{AI Sentiment - Negative}}"
drag, startPoint x: 578, startPoint y: 344, endPoint x: 466, endPoint y: 349, distance: 111.8
type textarea "y Score"
type textarea "Shift in E"
type textarea "Negative Sentiment"
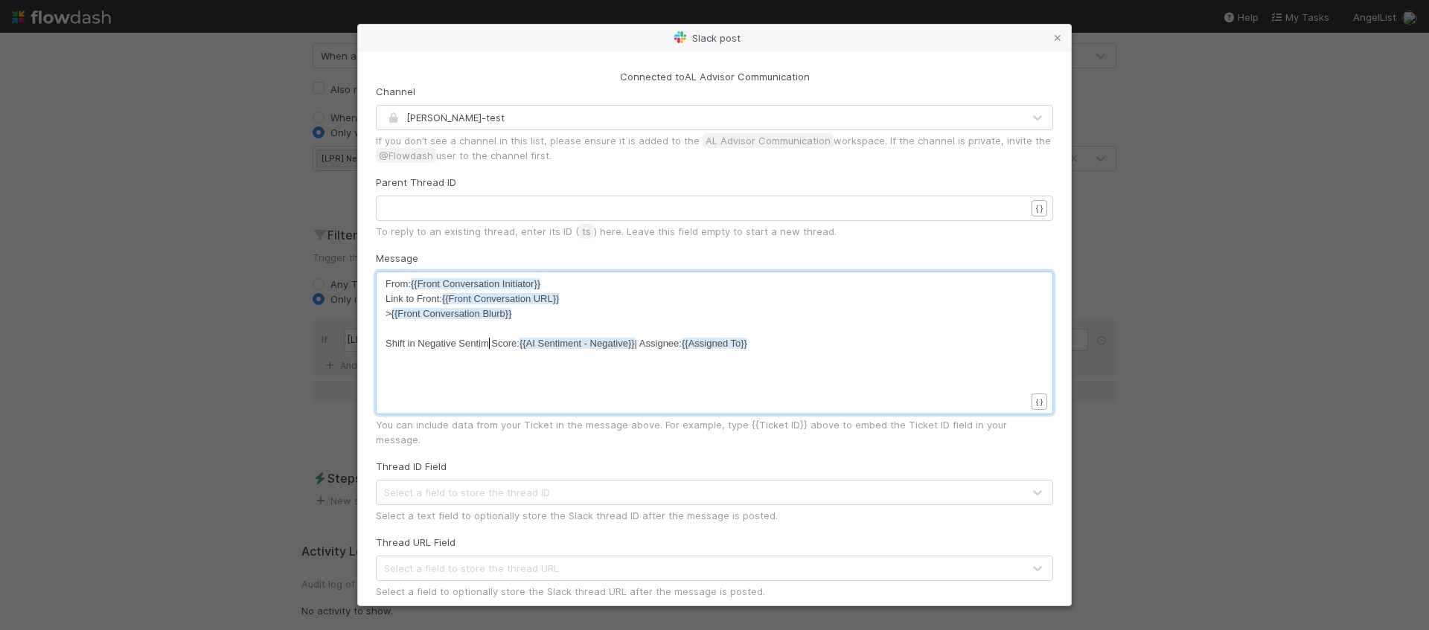
scroll to position [4, 83]
click at [525, 345] on span "Shift in Negative Sentiment Score: {{AI Sentiment - Negative}} | Assignee: {{As…" at bounding box center [573, 343] width 375 height 11
type textarea "Score"
type textarea "AI Sentiment - Negative}}"
drag, startPoint x: 624, startPoint y: 345, endPoint x: 522, endPoint y: 344, distance: 102.0
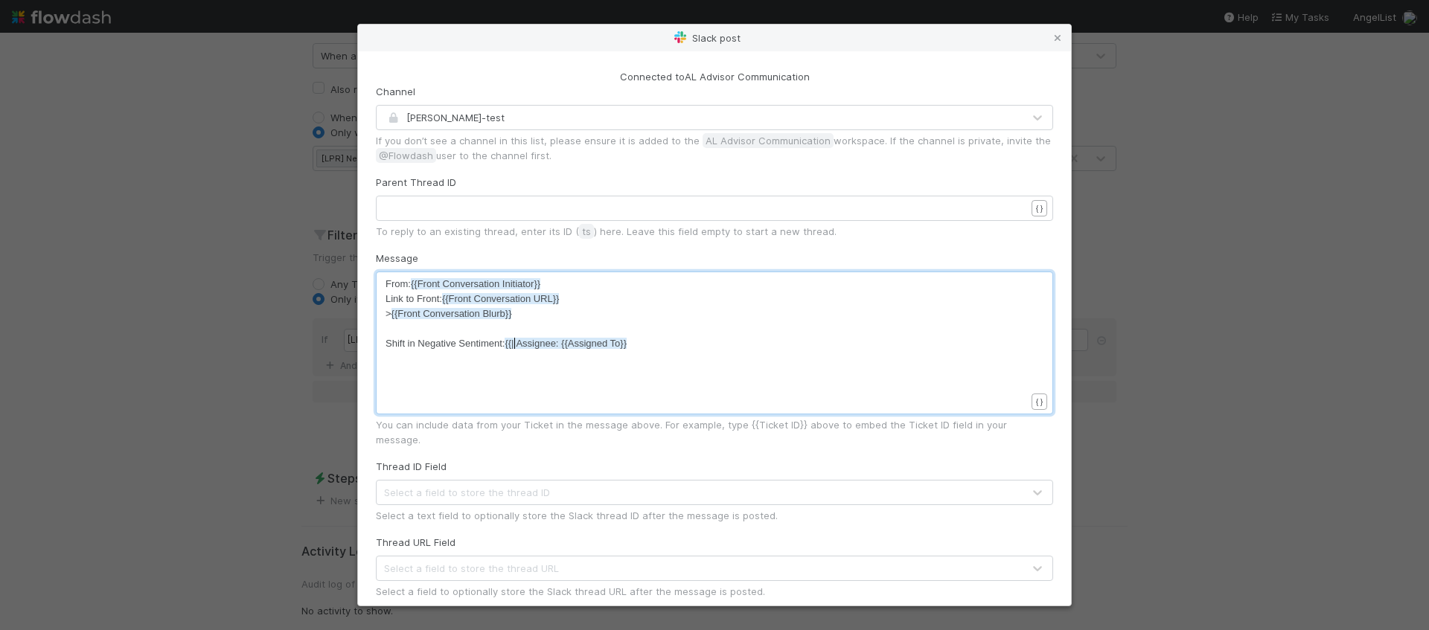
type textarea "AI"
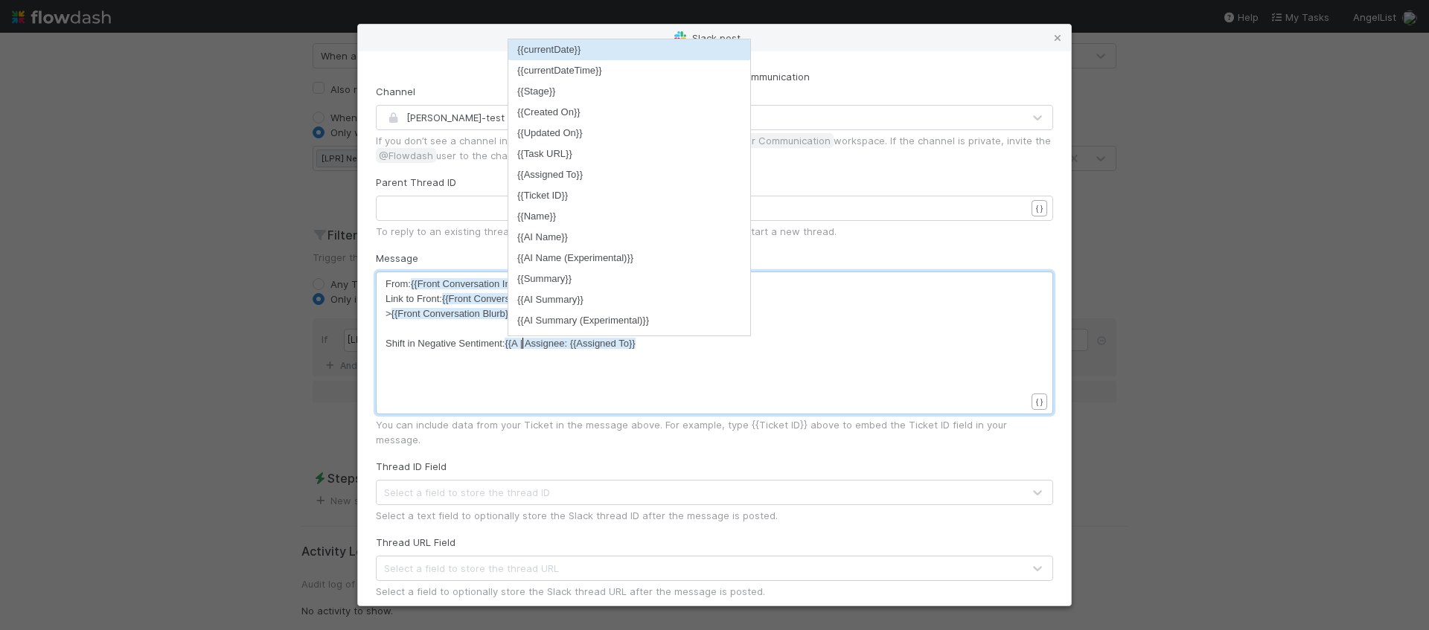
scroll to position [4, 3]
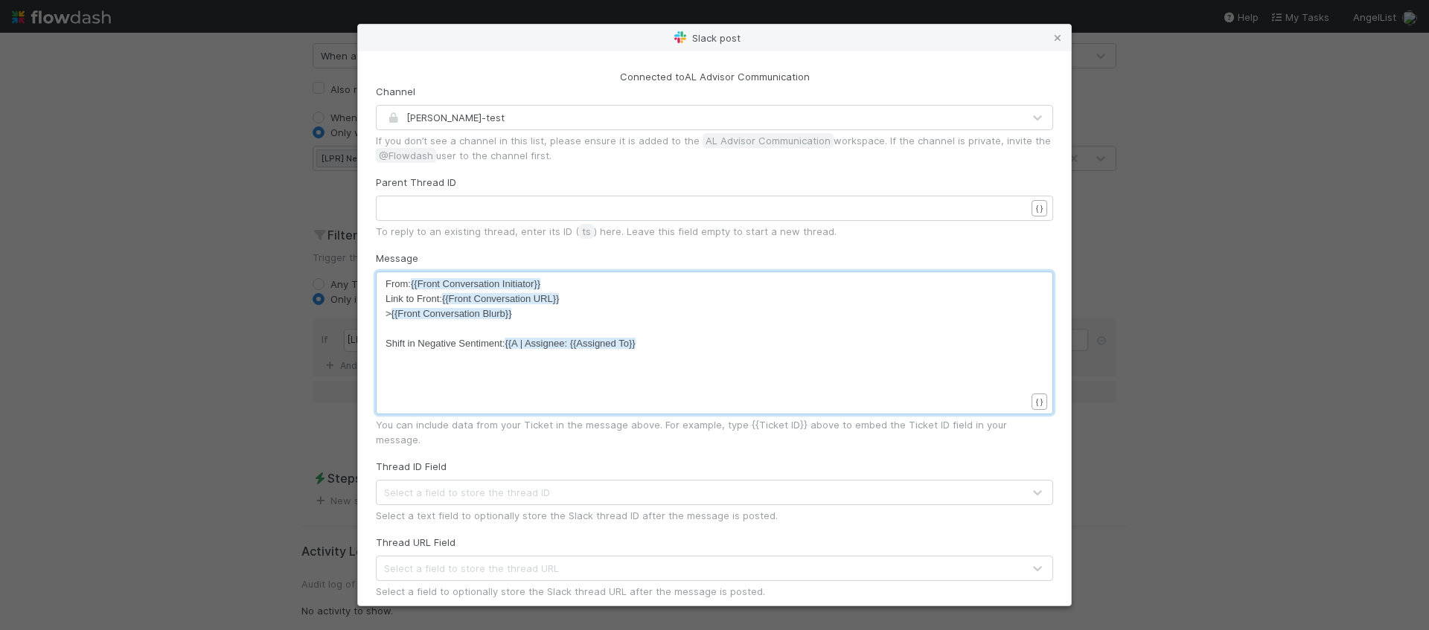
type textarea "I"
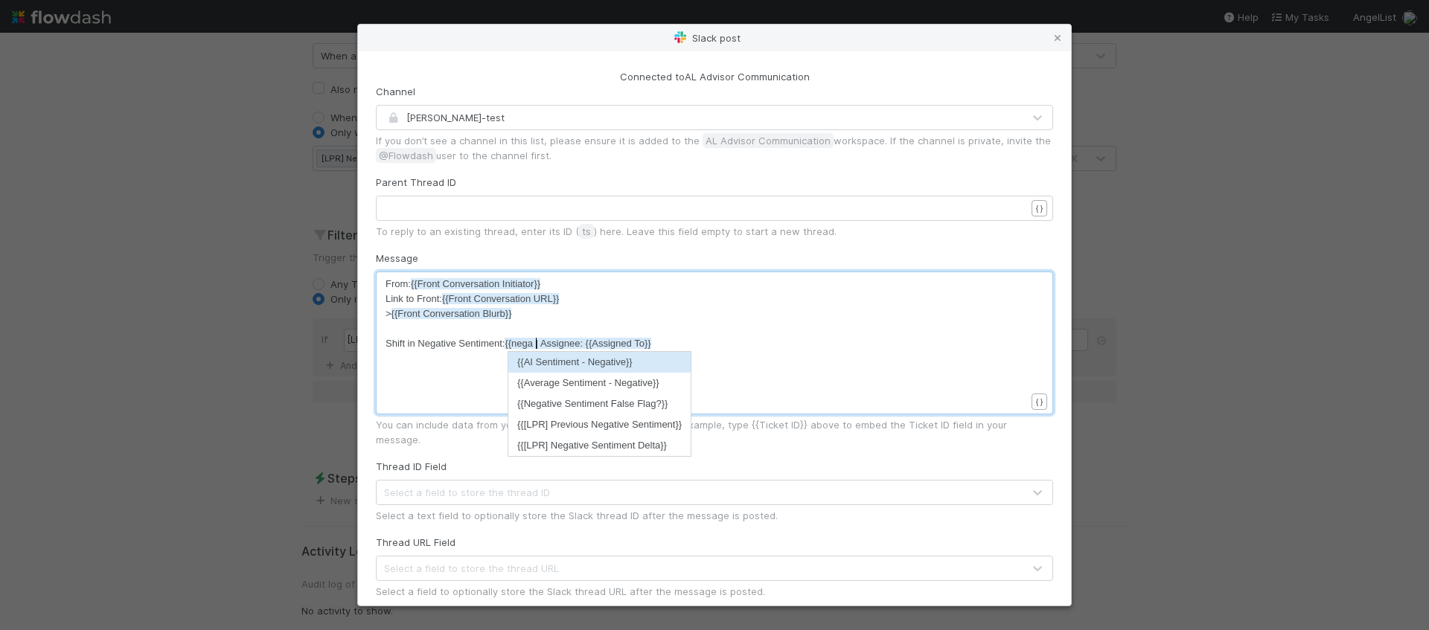
scroll to position [4, 24]
type textarea "negat"
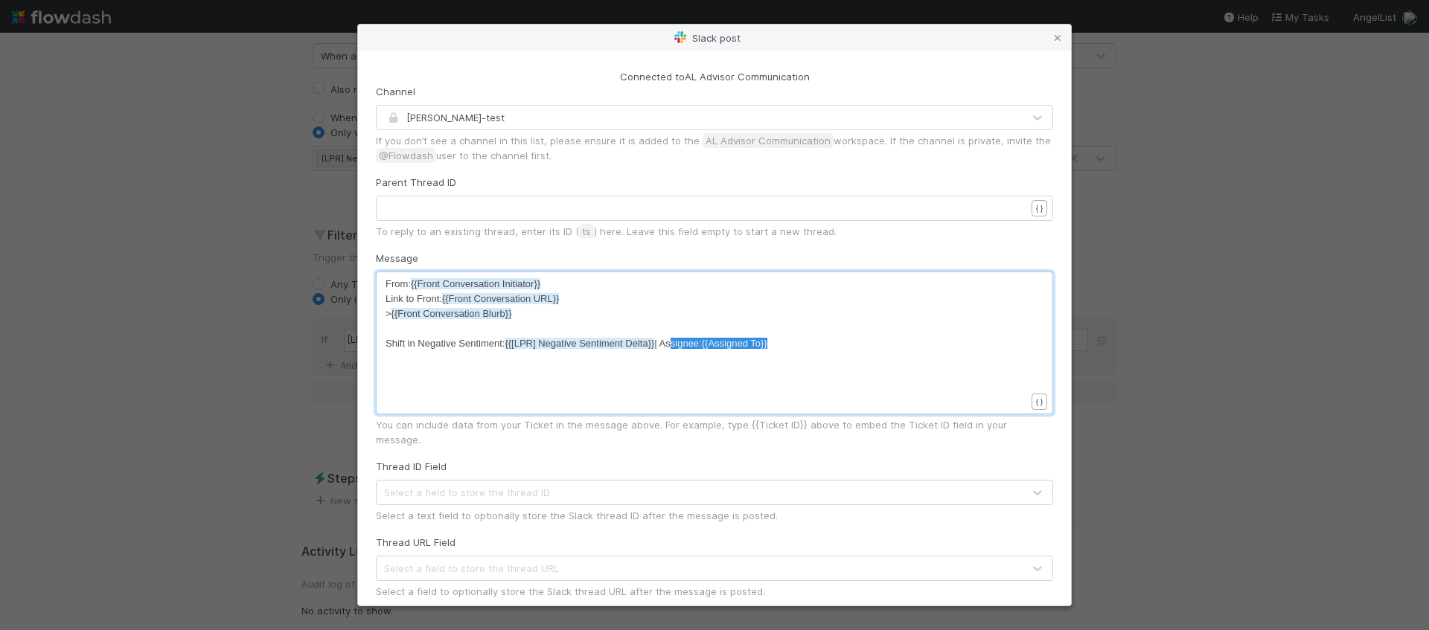
type textarea "Assignee: {{Assigned To}}"
drag, startPoint x: 786, startPoint y: 339, endPoint x: 667, endPoint y: 346, distance: 119.3
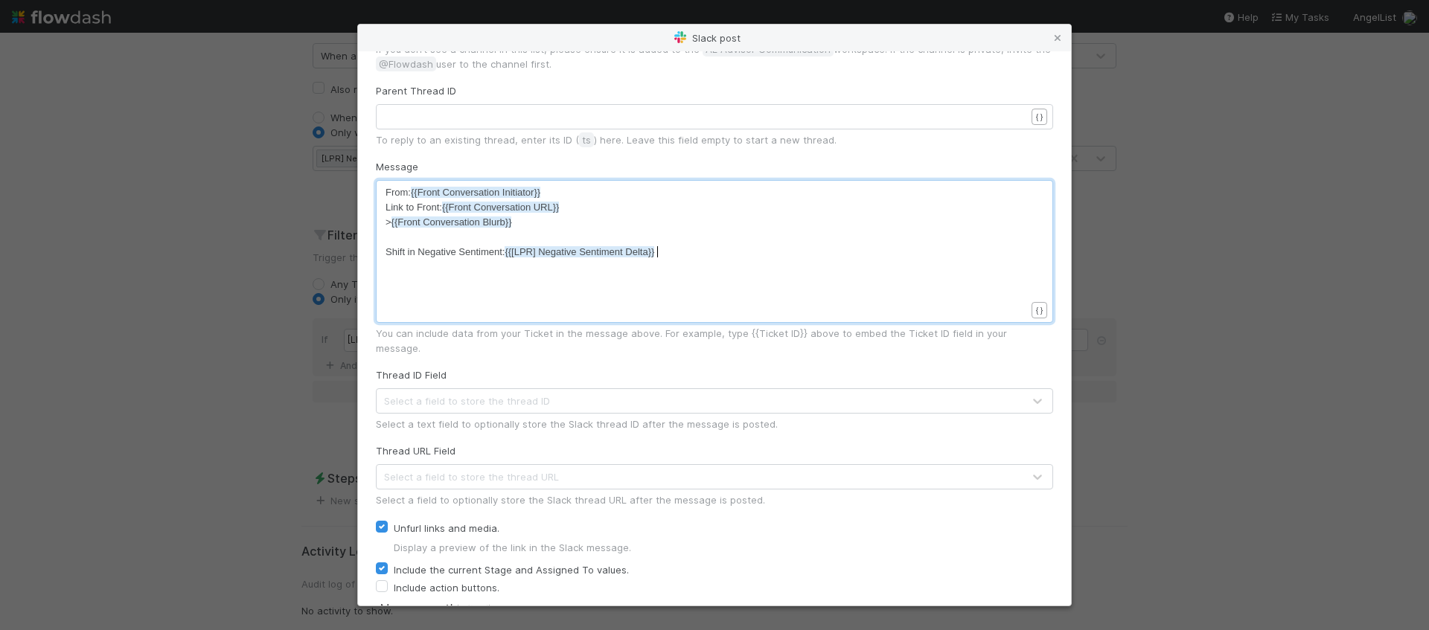
scroll to position [0, 0]
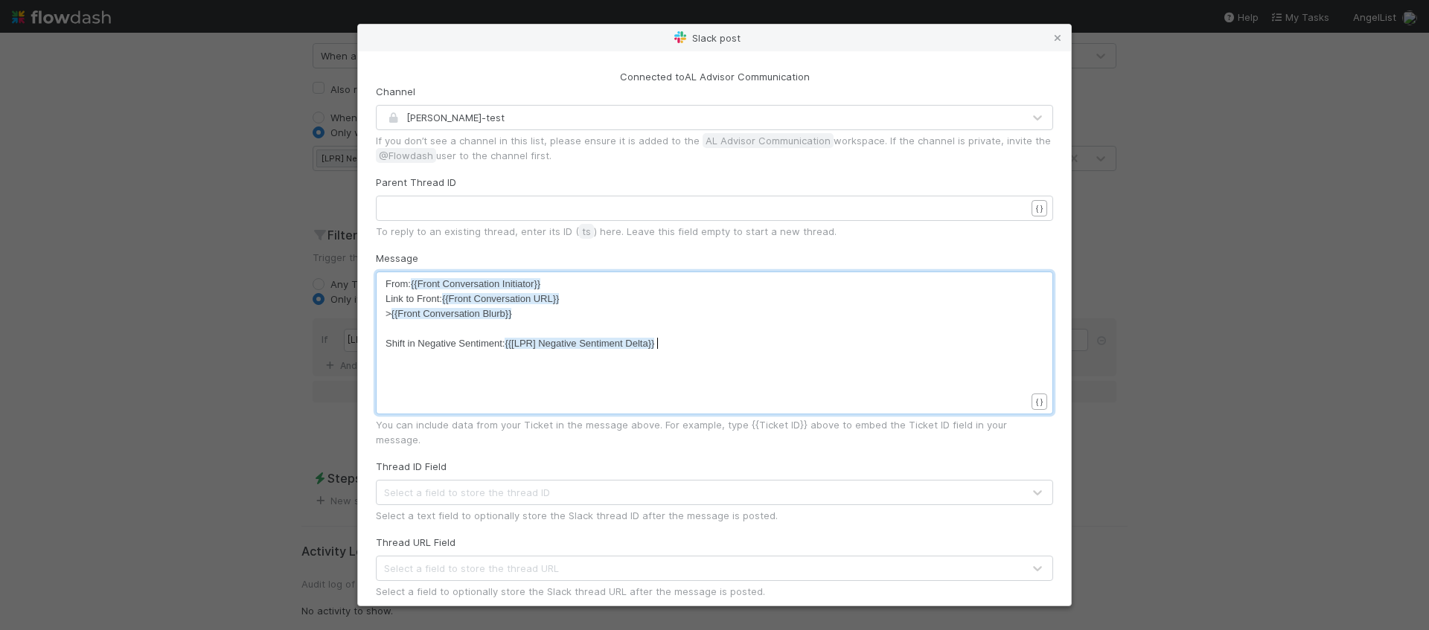
click at [458, 324] on pre "​" at bounding box center [711, 329] width 651 height 15
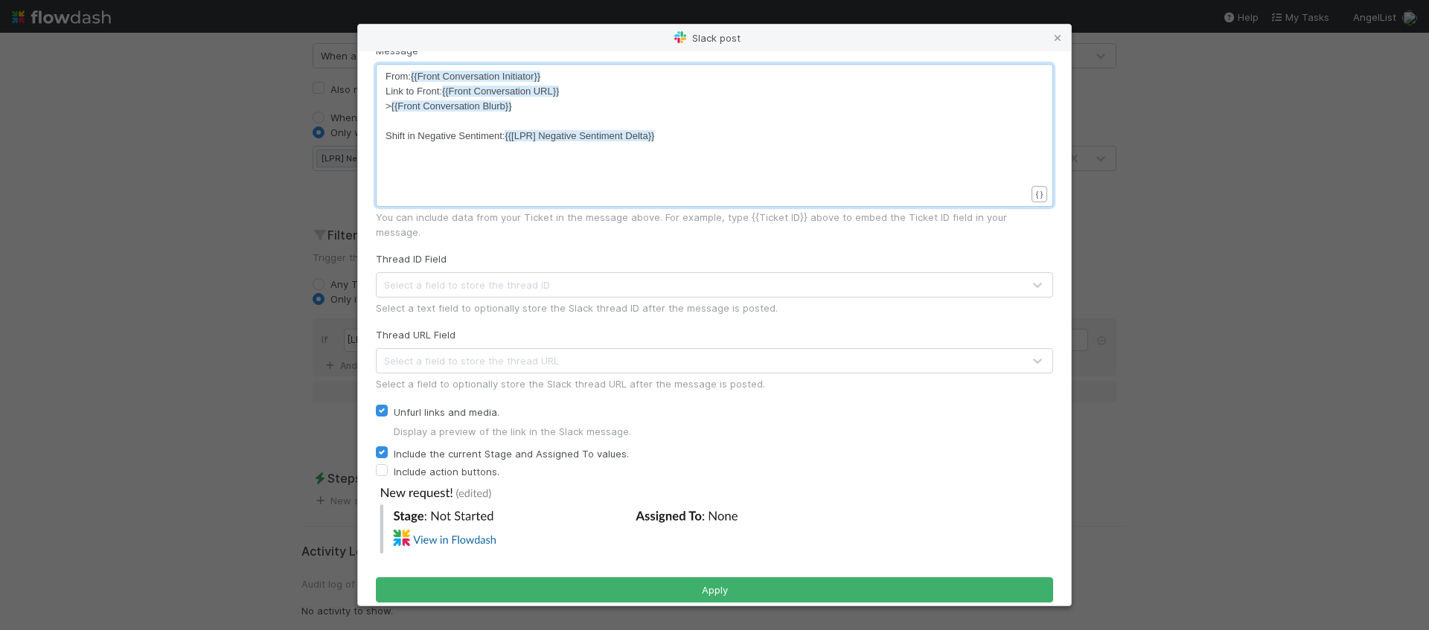
click at [453, 403] on label "Unfurl links and media." at bounding box center [447, 412] width 106 height 18
click at [388, 403] on input "Unfurl links and media." at bounding box center [382, 409] width 12 height 13
checkbox input "false"
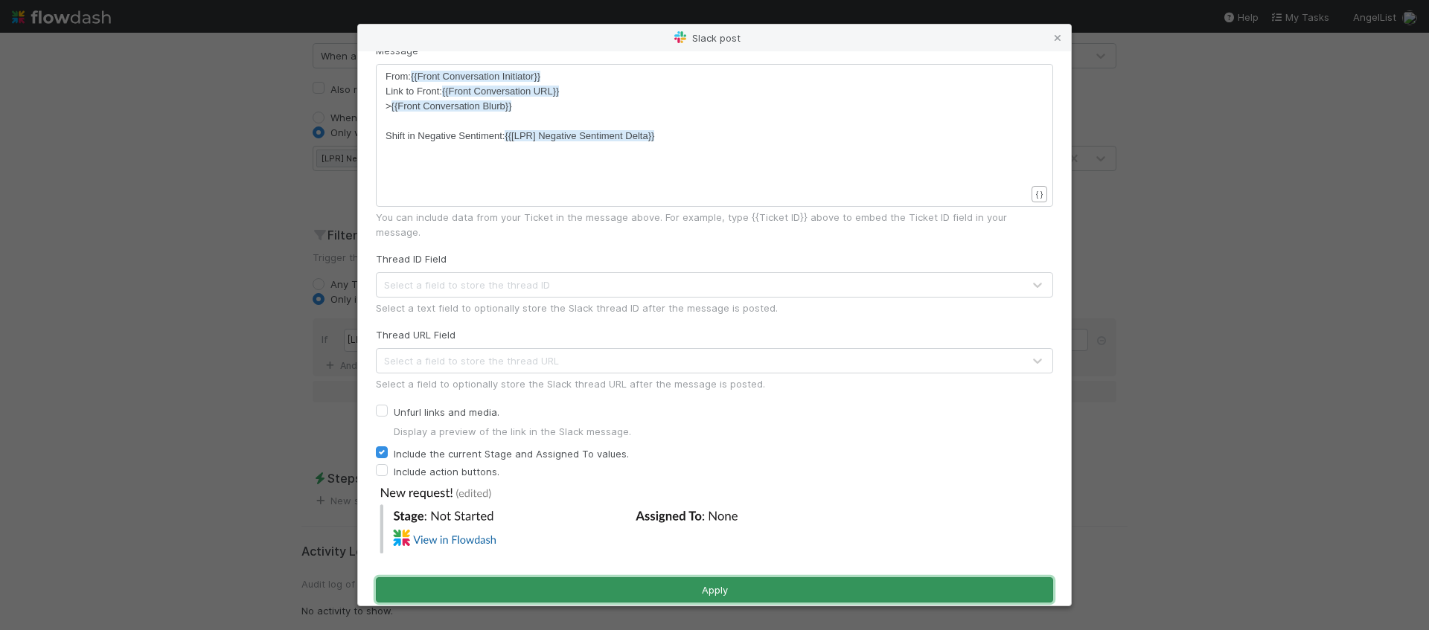
click at [621, 578] on button "Apply" at bounding box center [714, 590] width 677 height 25
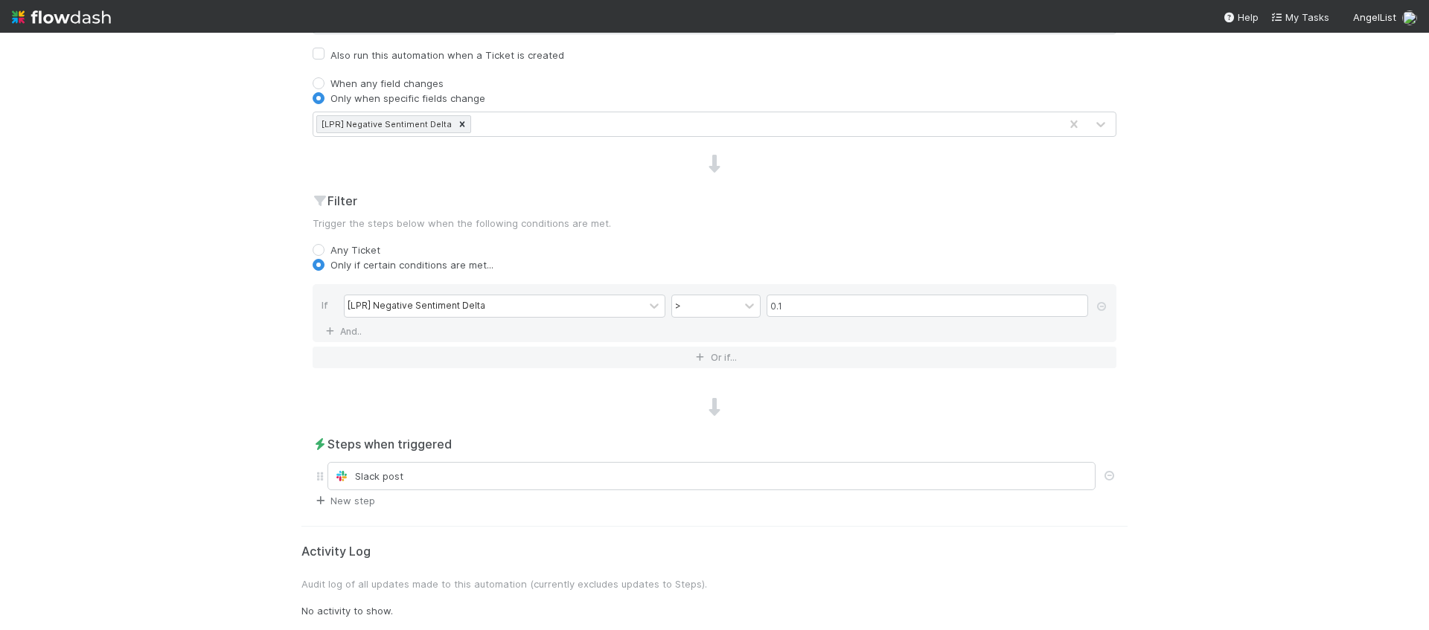
scroll to position [0, 0]
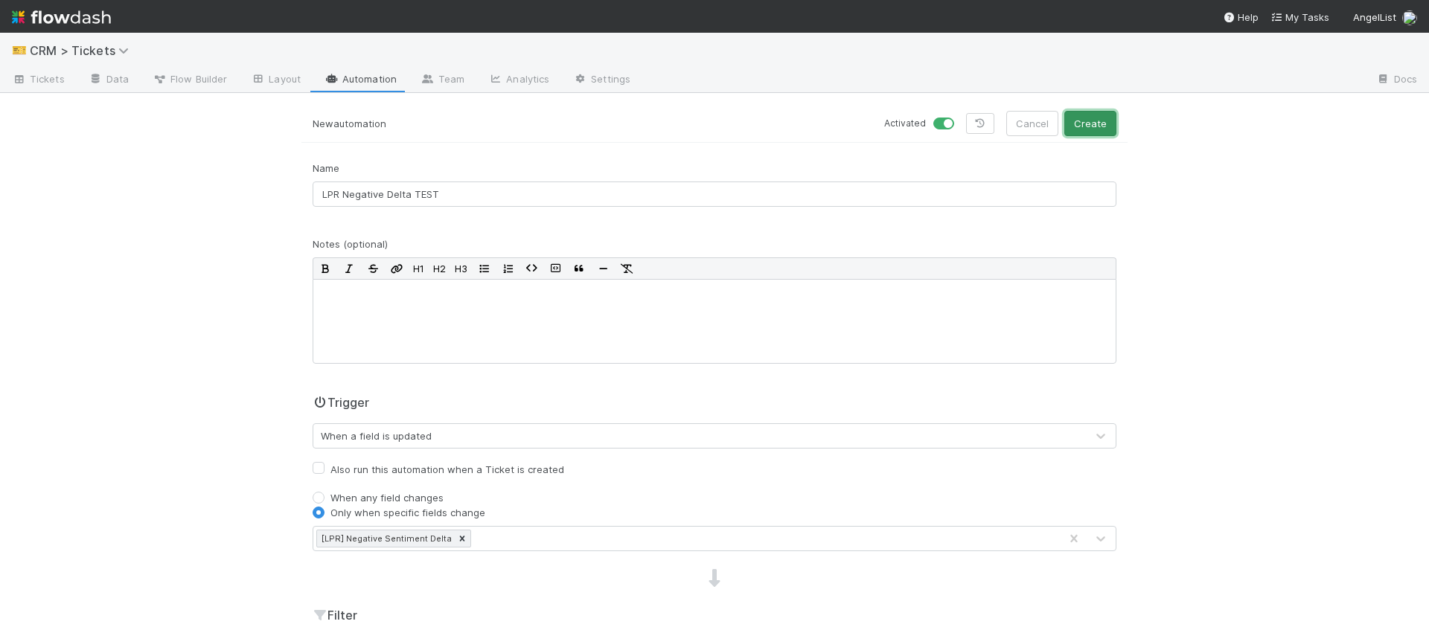
click at [1078, 116] on button "Create" at bounding box center [1090, 123] width 52 height 25
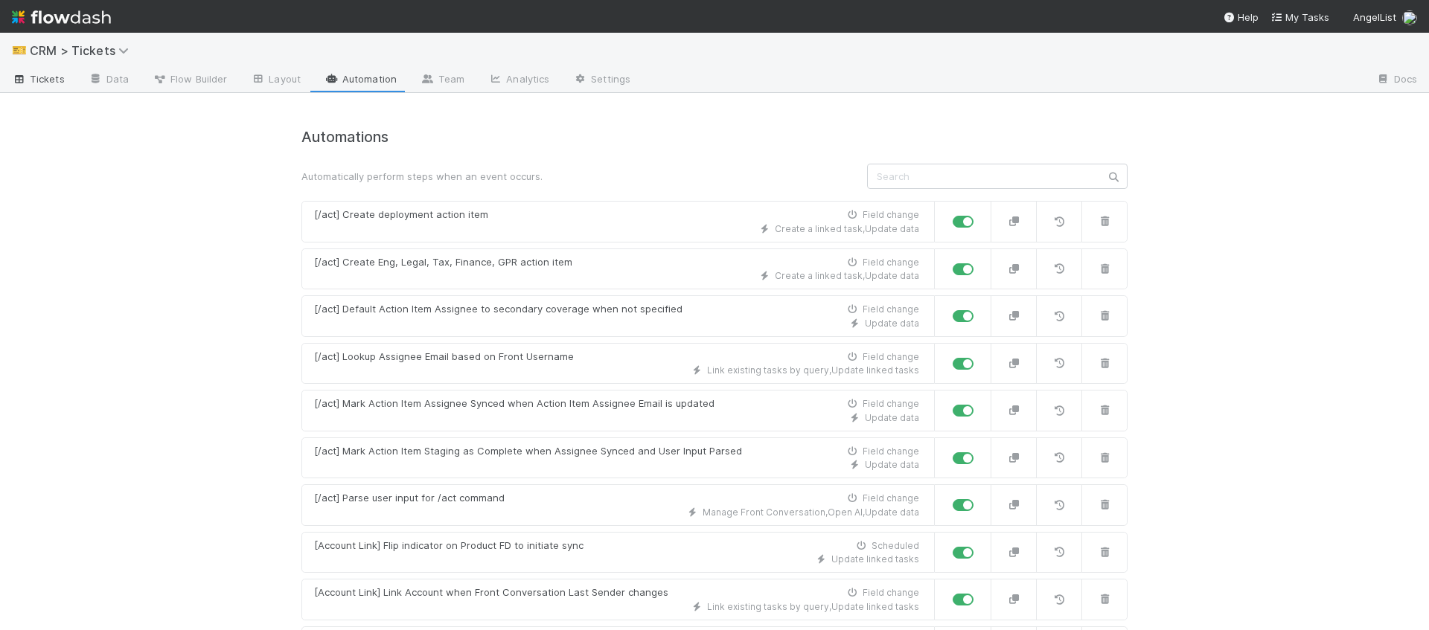
click at [37, 73] on span "Tickets" at bounding box center [38, 78] width 53 height 15
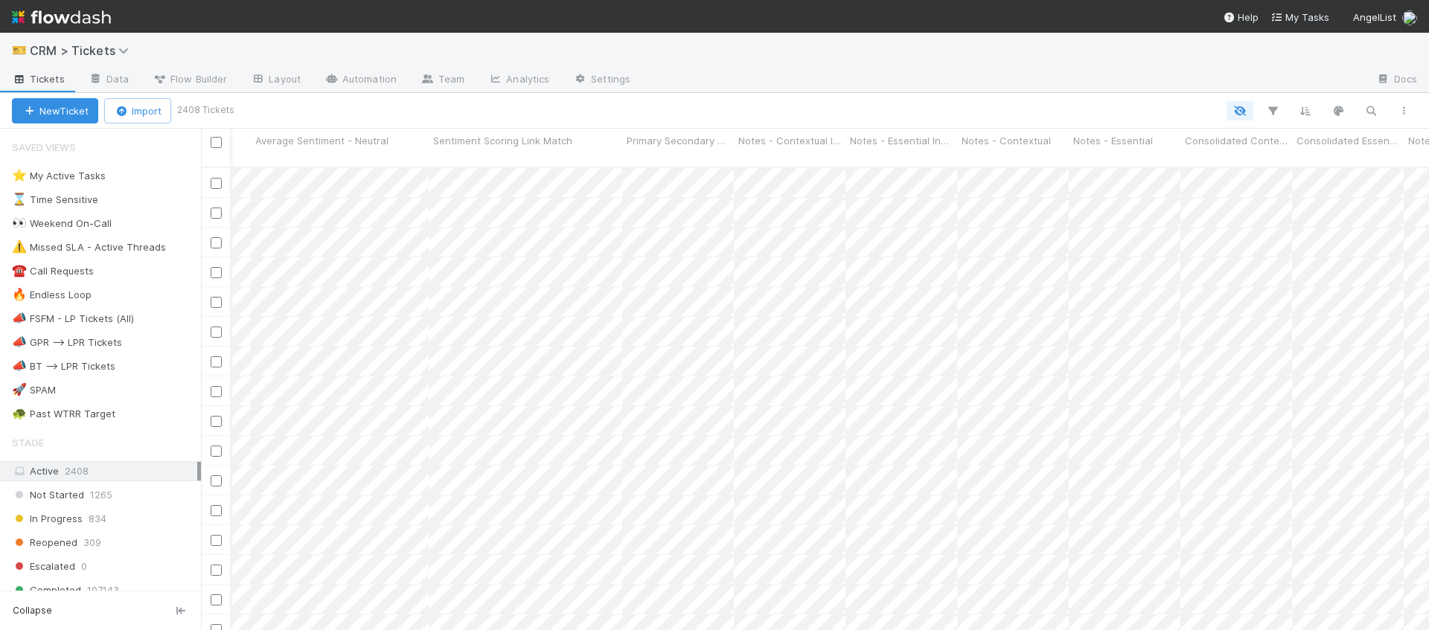
scroll to position [0, 14262]
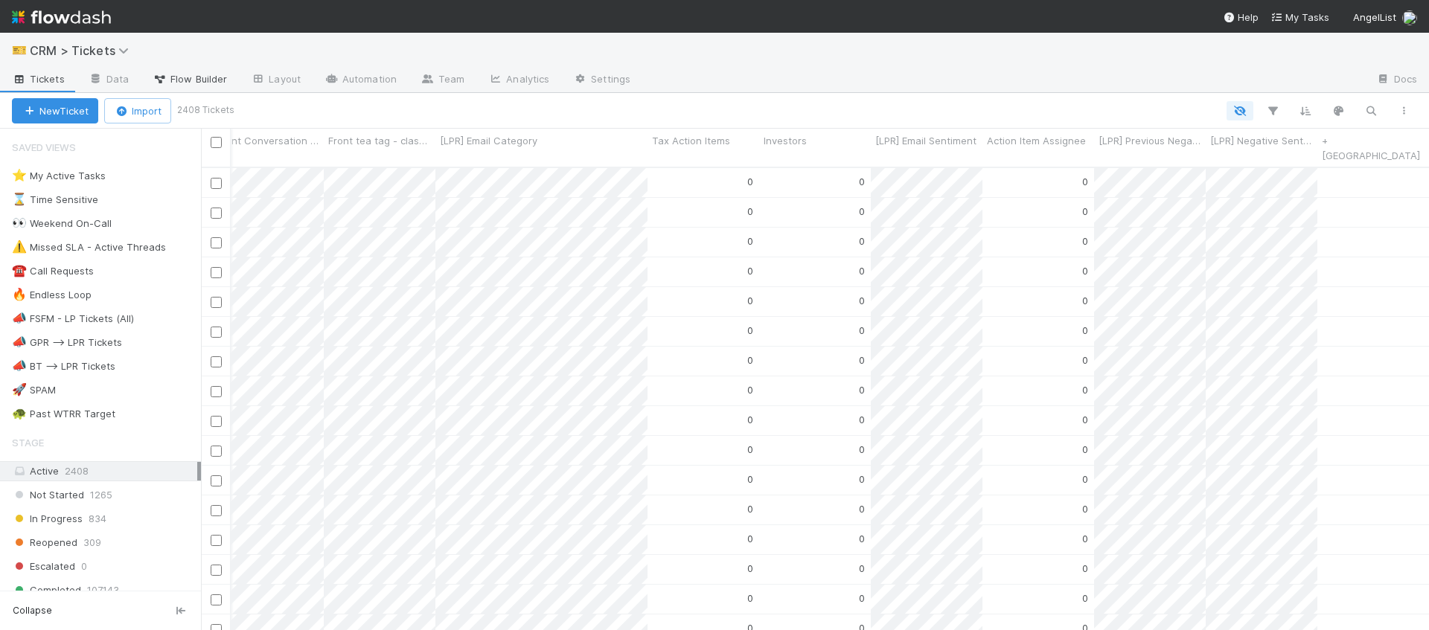
click at [182, 83] on span "Flow Builder" at bounding box center [190, 78] width 74 height 15
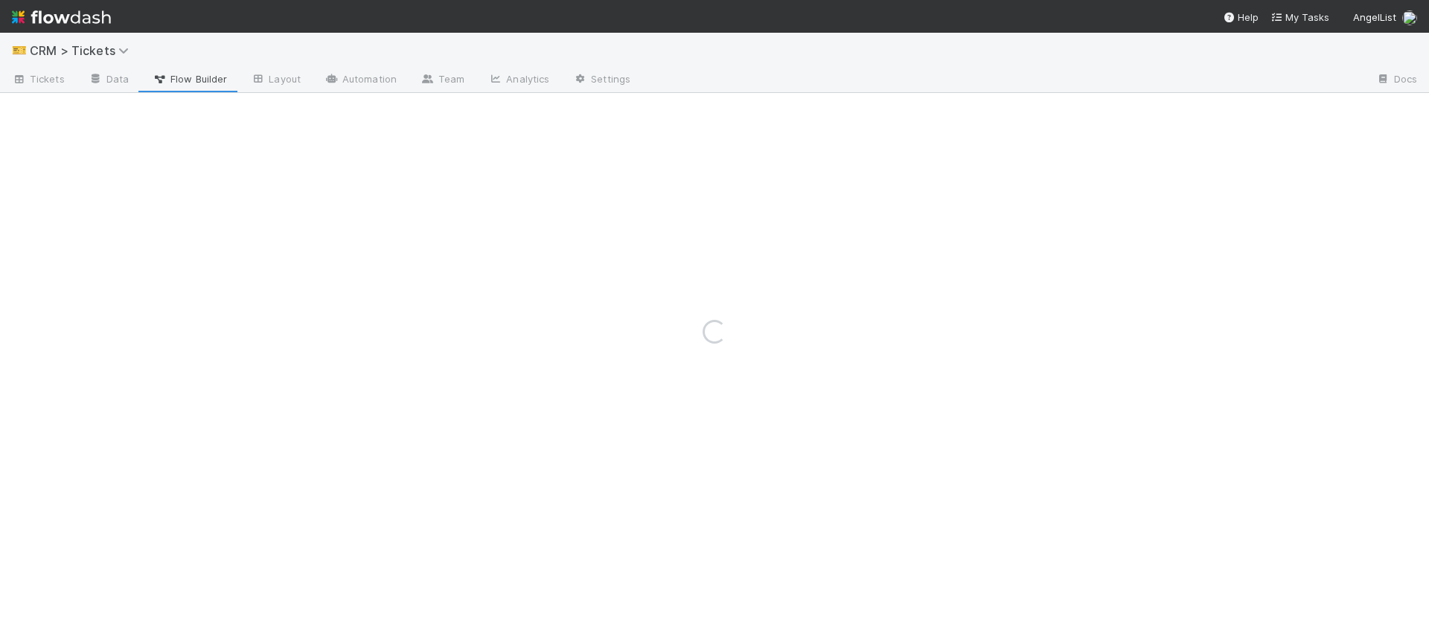
click at [256, 80] on div "Loading..." at bounding box center [714, 332] width 1429 height 598
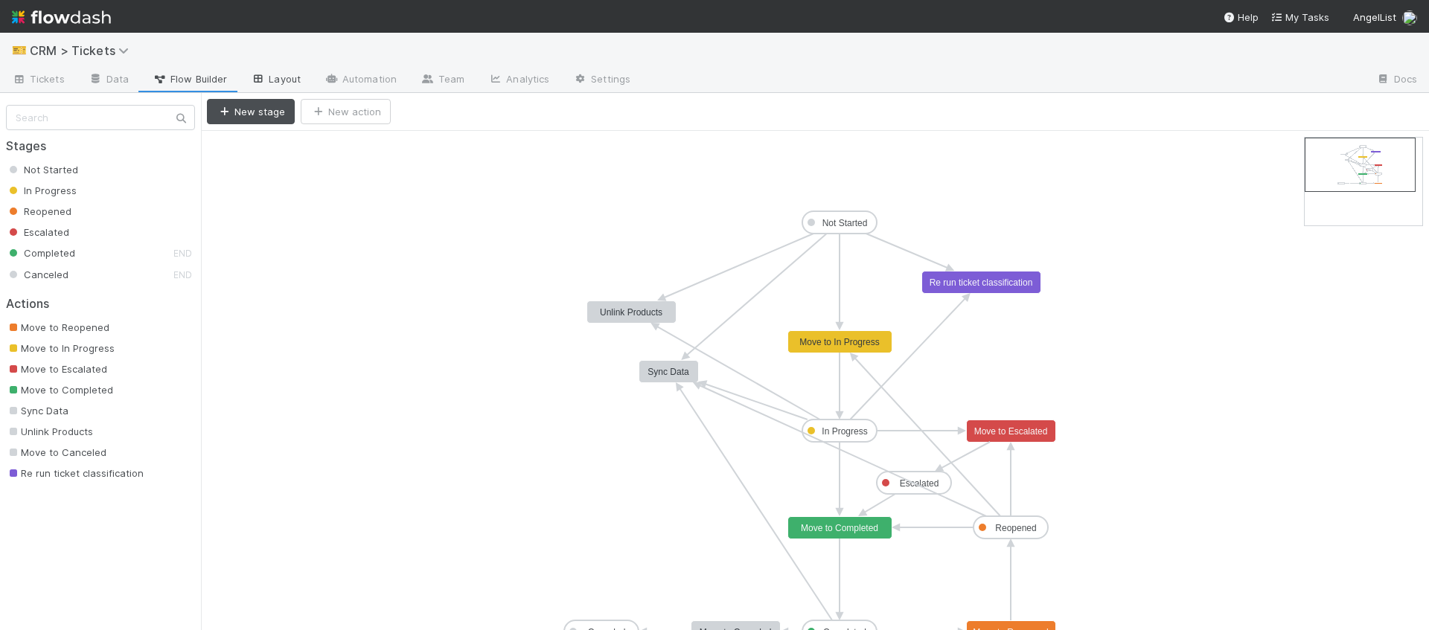
click at [272, 81] on link "Layout" at bounding box center [276, 80] width 74 height 24
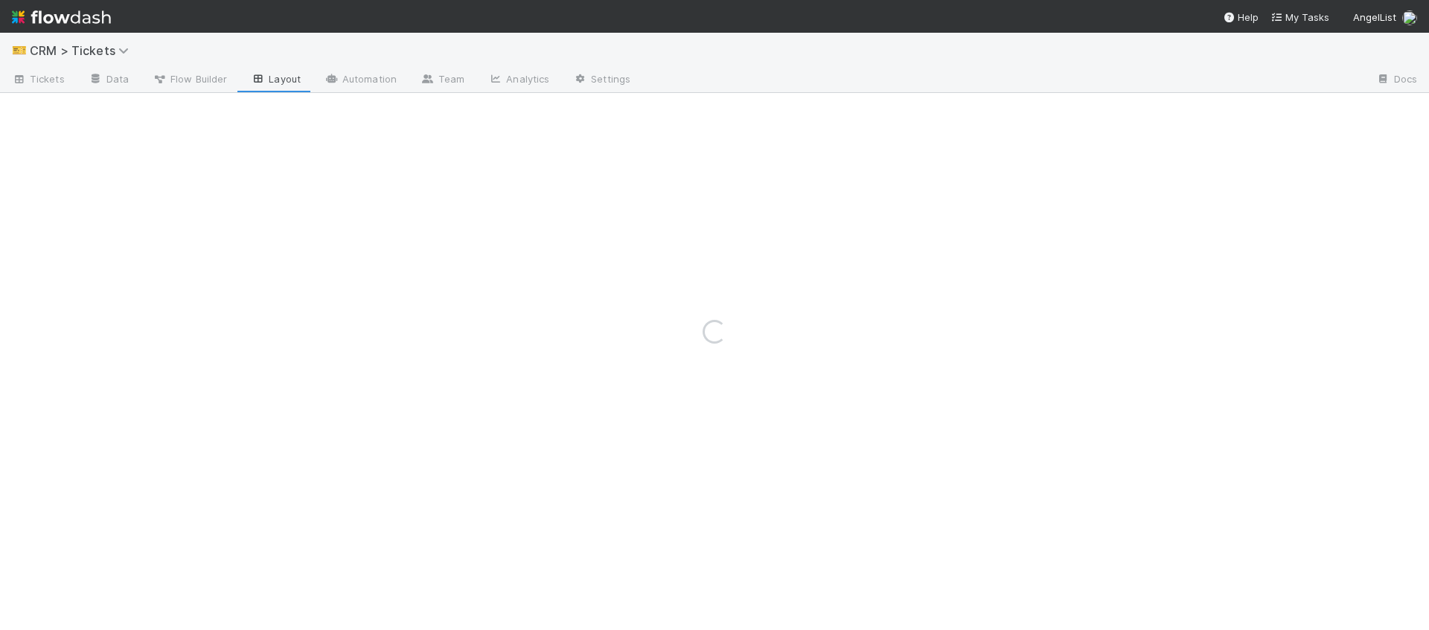
click at [322, 78] on div "Loading..." at bounding box center [714, 332] width 1429 height 598
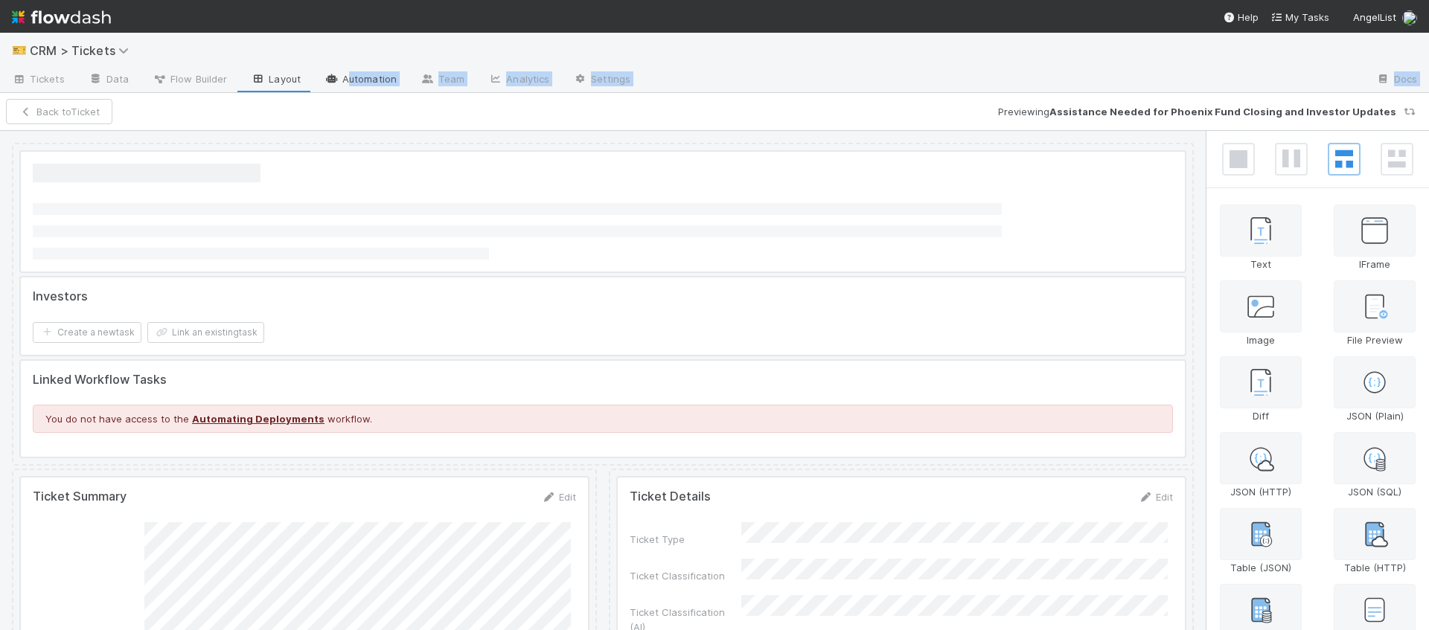
click at [352, 81] on link "Automation" at bounding box center [361, 80] width 96 height 24
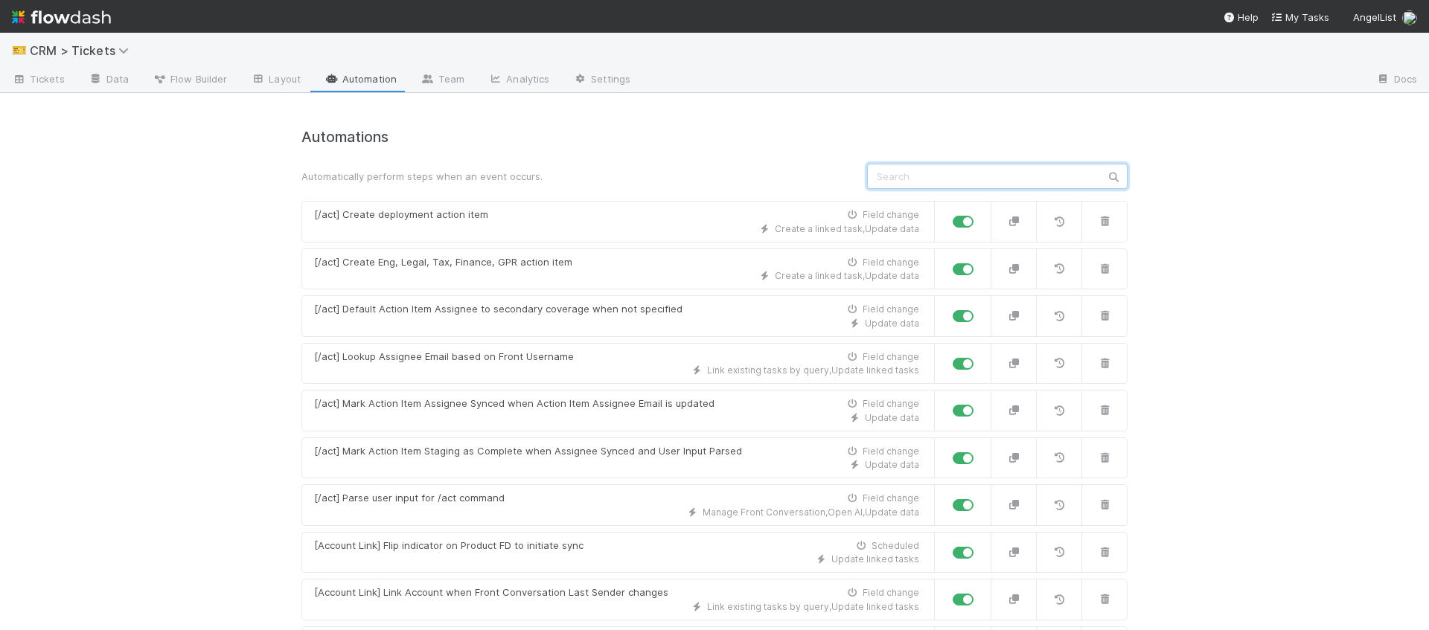
click at [1028, 170] on input "text" at bounding box center [997, 176] width 260 height 25
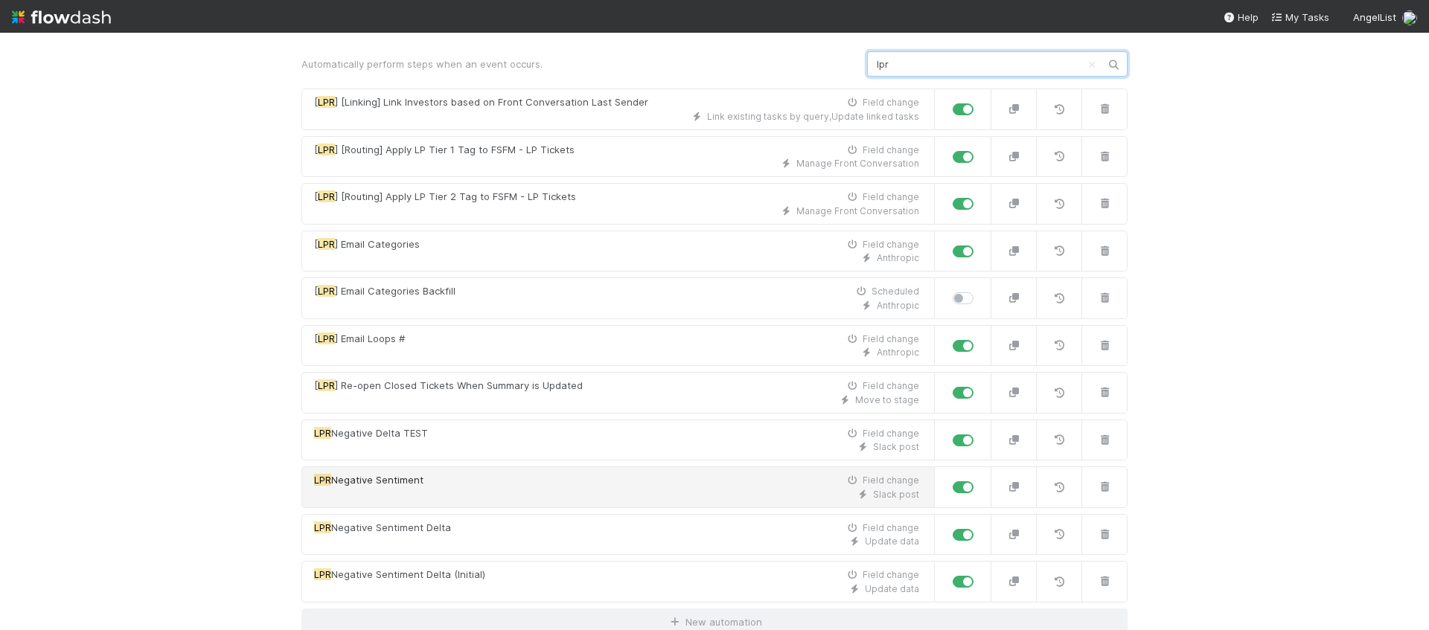
scroll to position [118, 0]
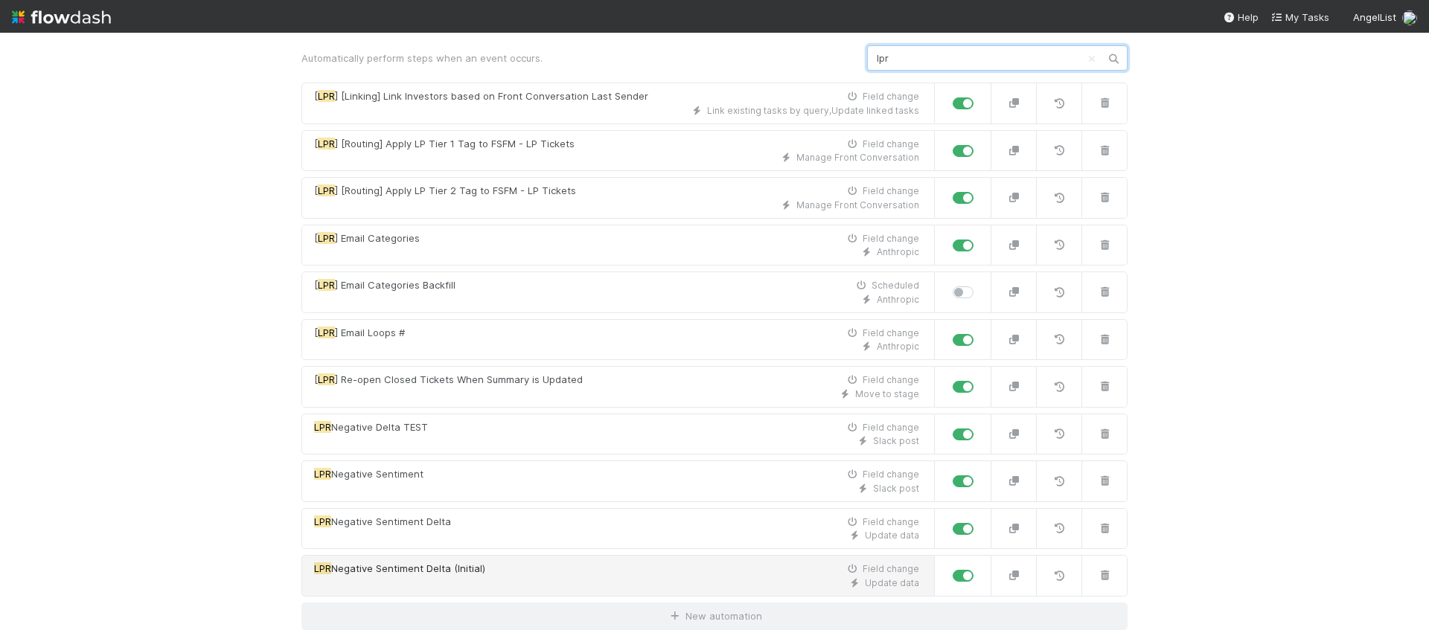
type input "lpr"
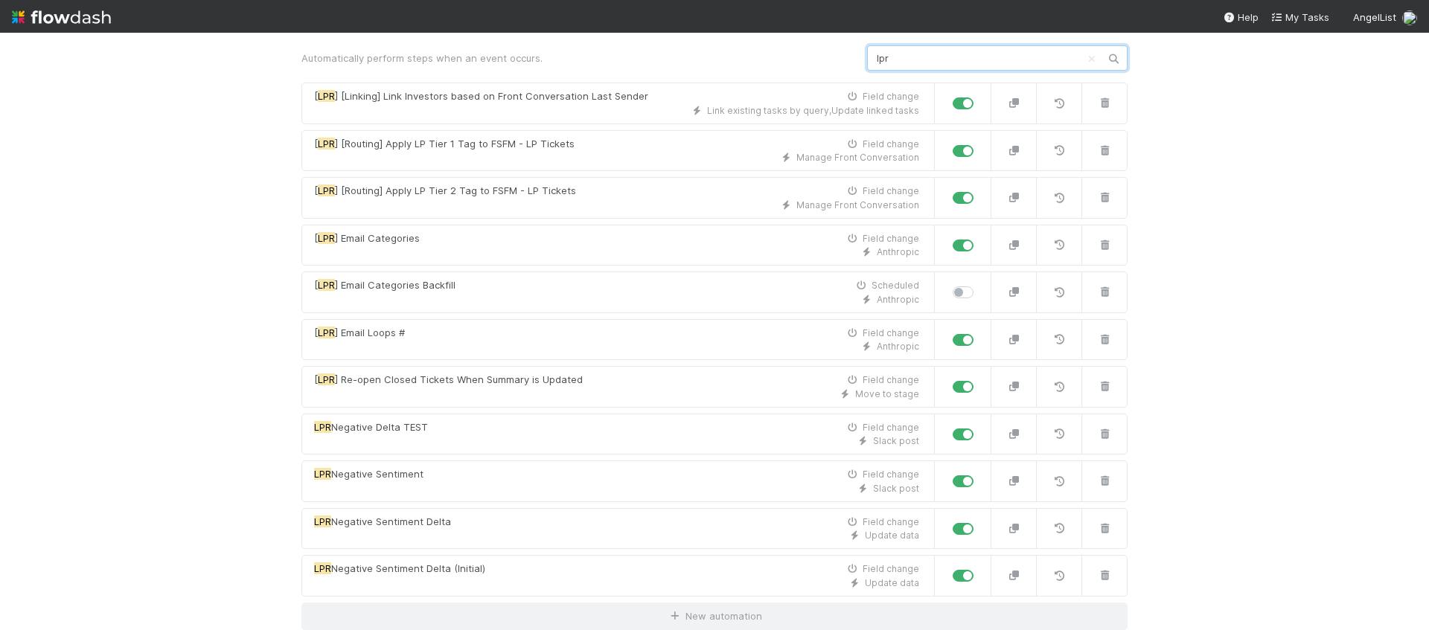
click at [890, 59] on input "lpr" at bounding box center [997, 57] width 260 height 25
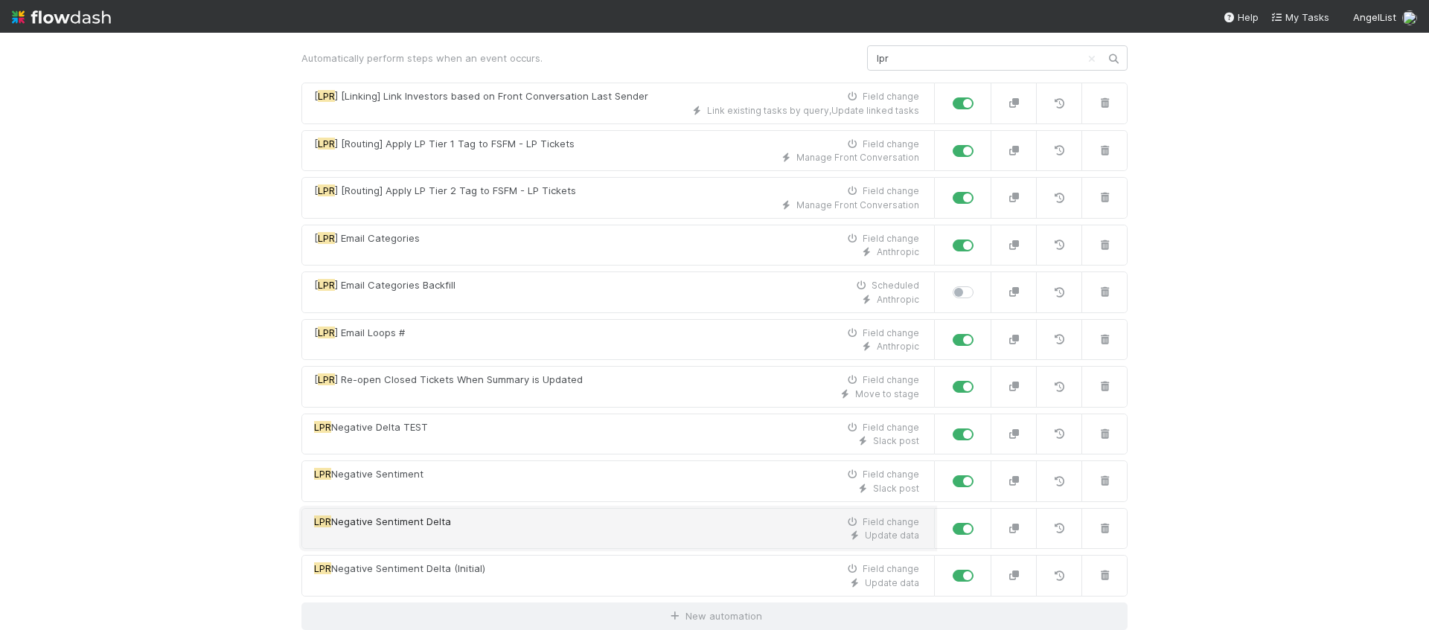
click at [456, 516] on div "LPR Negative Sentiment Delta Field change" at bounding box center [616, 522] width 605 height 15
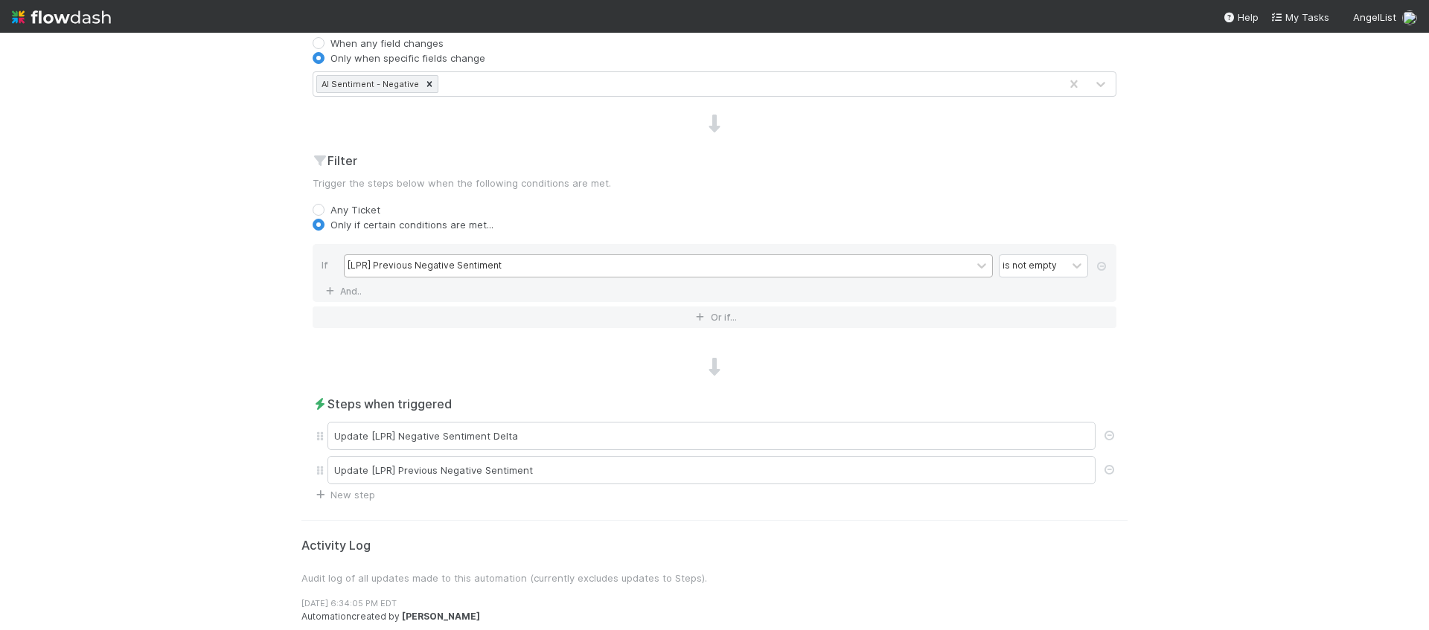
scroll to position [456, 0]
click at [354, 292] on link "And.." at bounding box center [345, 290] width 47 height 22
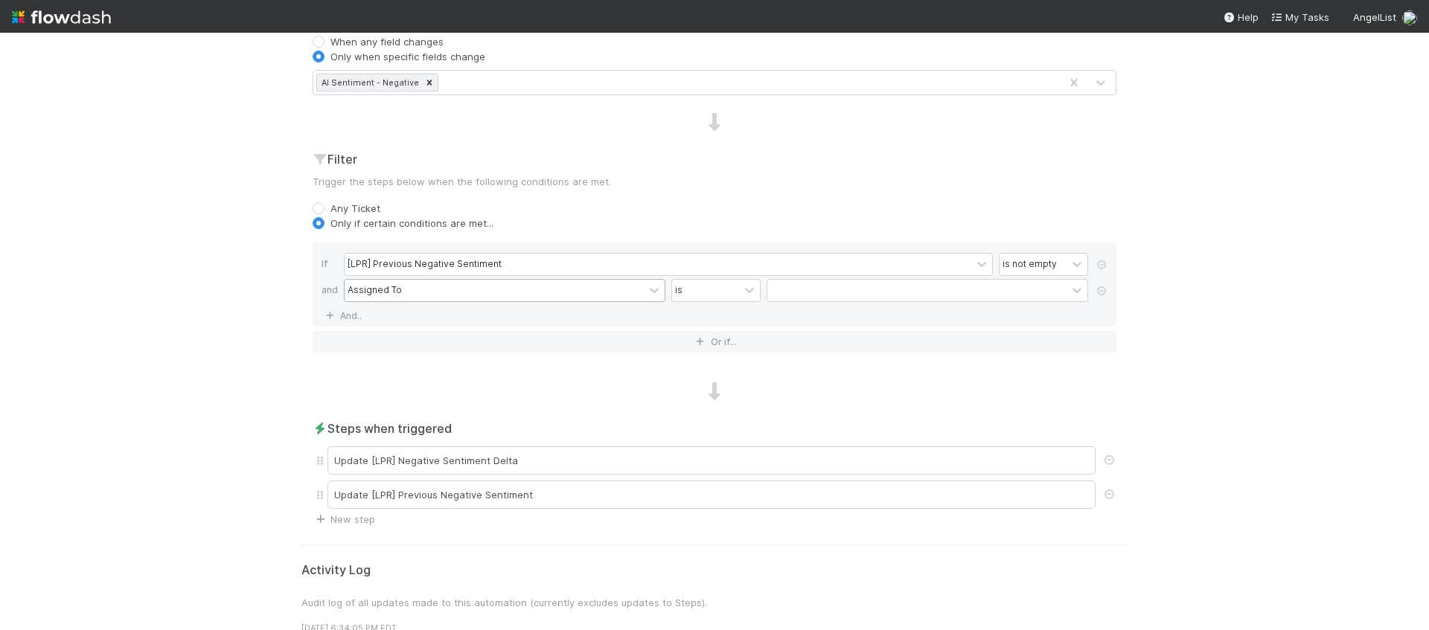
click at [412, 293] on div "Assigned To" at bounding box center [494, 291] width 299 height 22
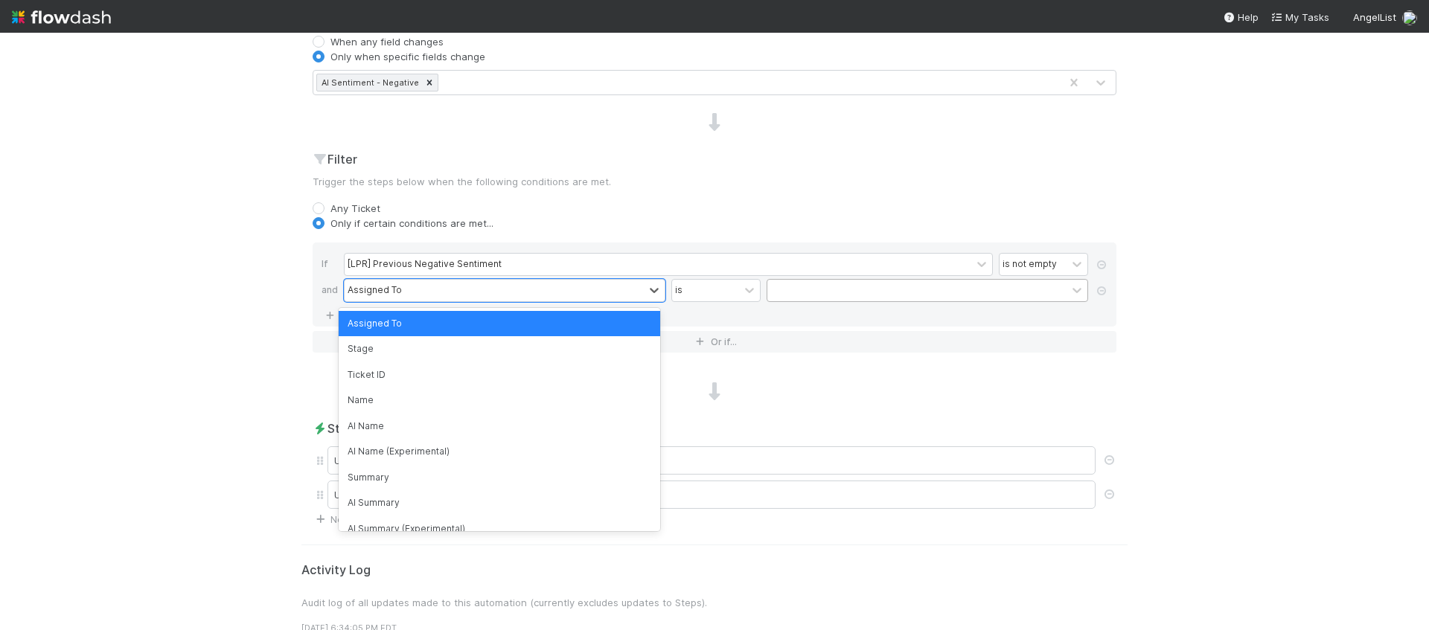
click at [779, 298] on div at bounding box center [916, 291] width 299 height 22
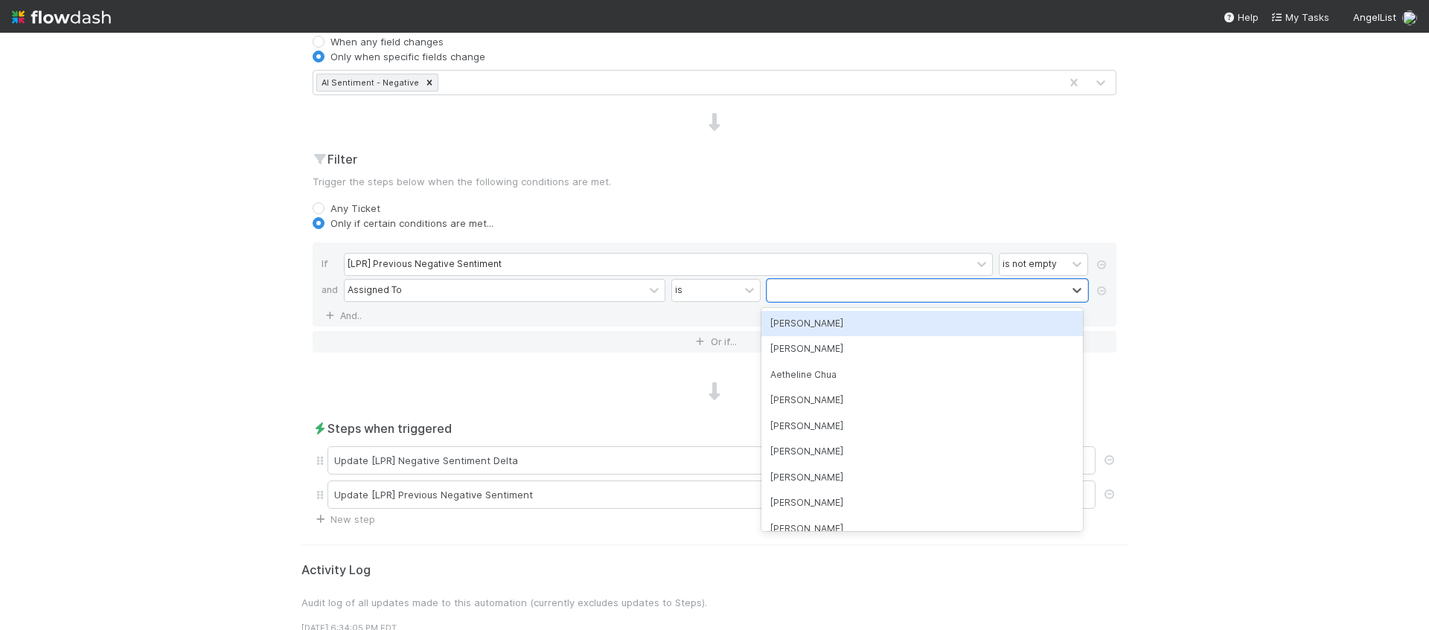
click at [787, 316] on div "[PERSON_NAME]" at bounding box center [922, 323] width 322 height 25
type input "j"
type input "hale"
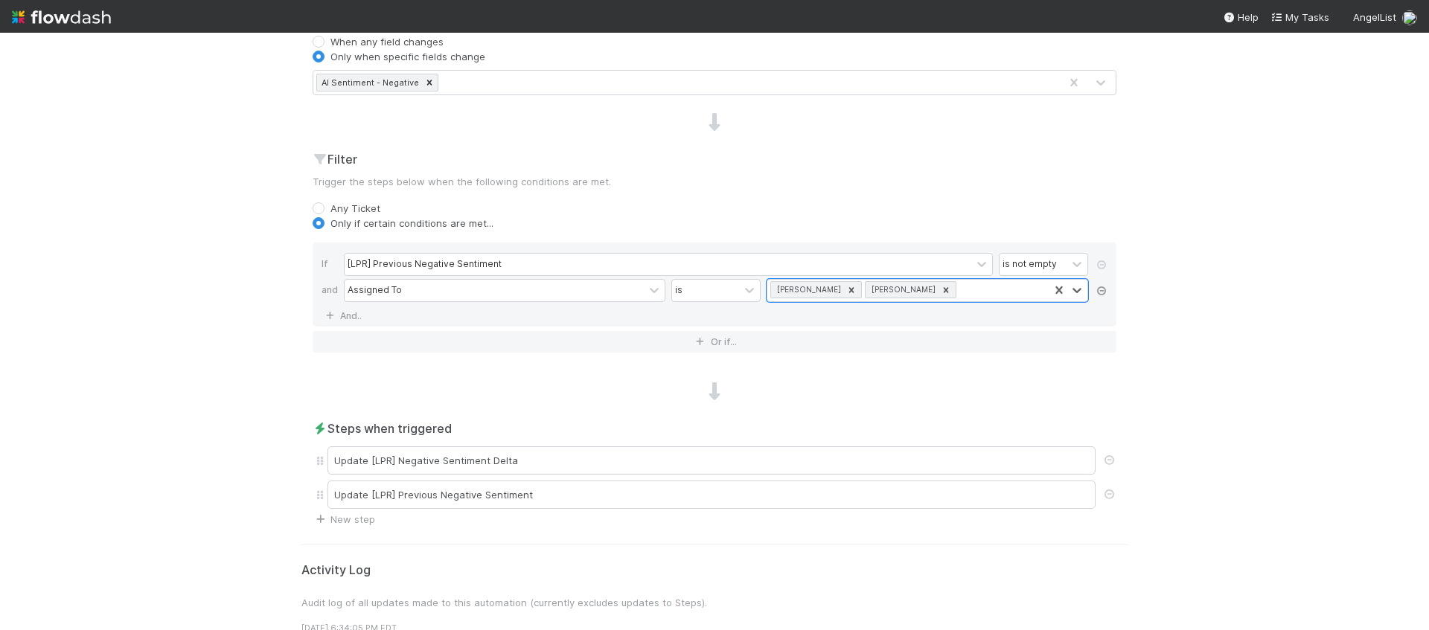
click at [1099, 287] on icon at bounding box center [1101, 291] width 15 height 9
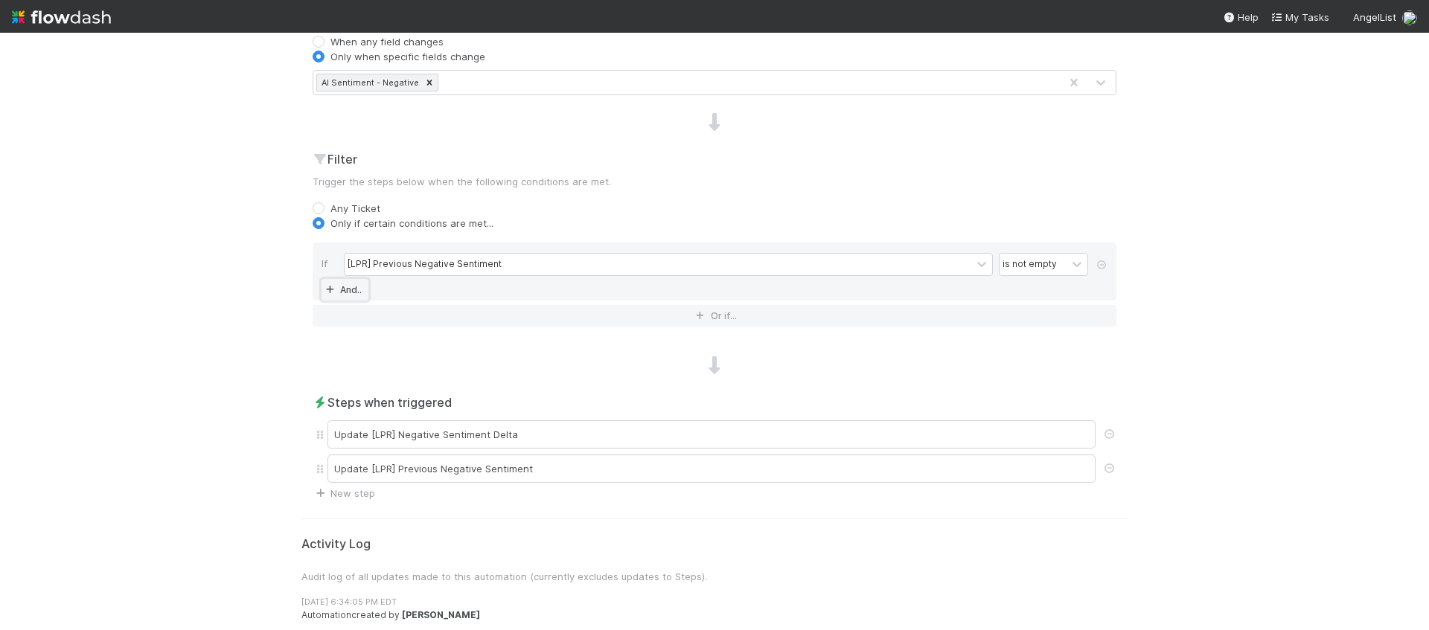
click at [336, 295] on link "And.." at bounding box center [345, 290] width 47 height 22
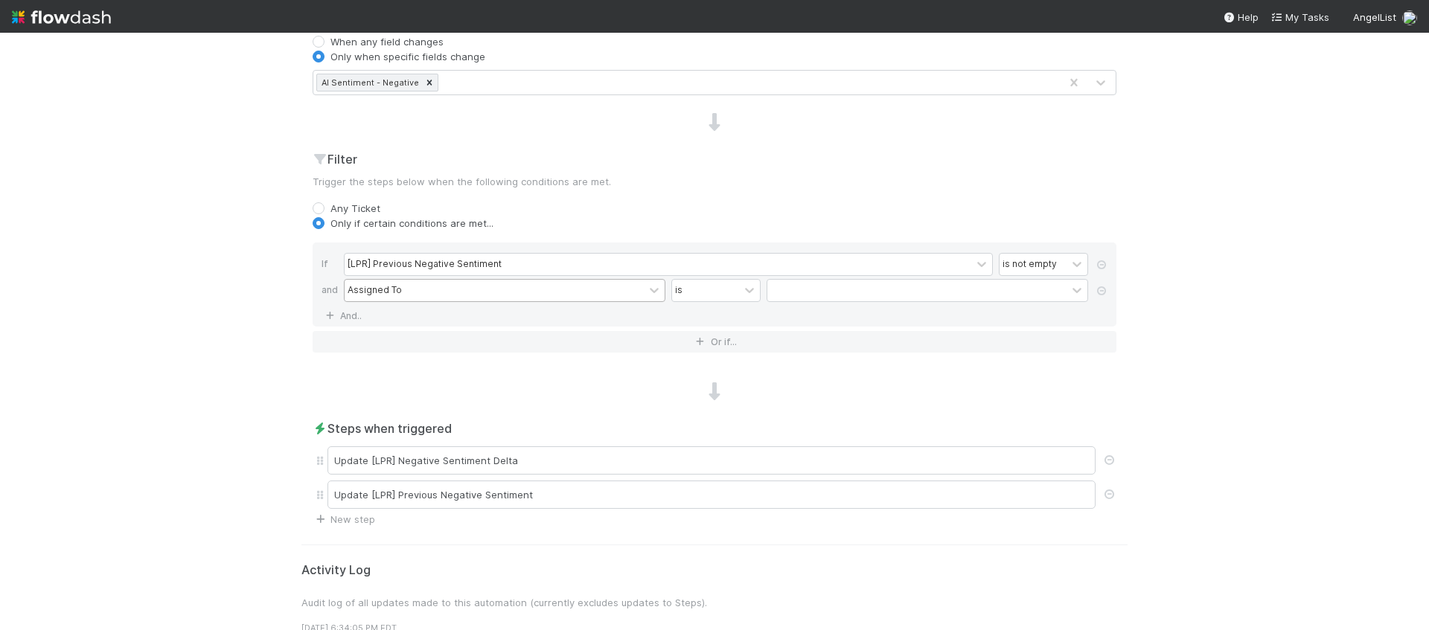
click at [447, 292] on div "Assigned To" at bounding box center [494, 291] width 299 height 22
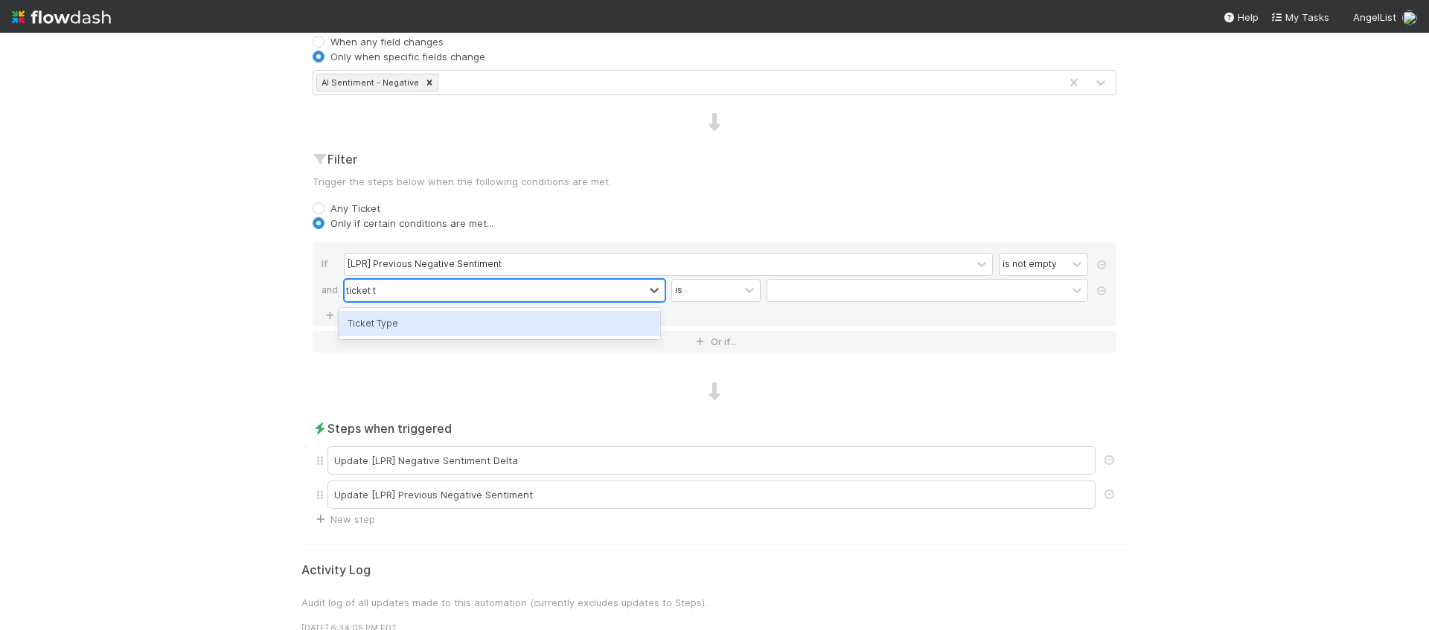
type input "ticket ty"
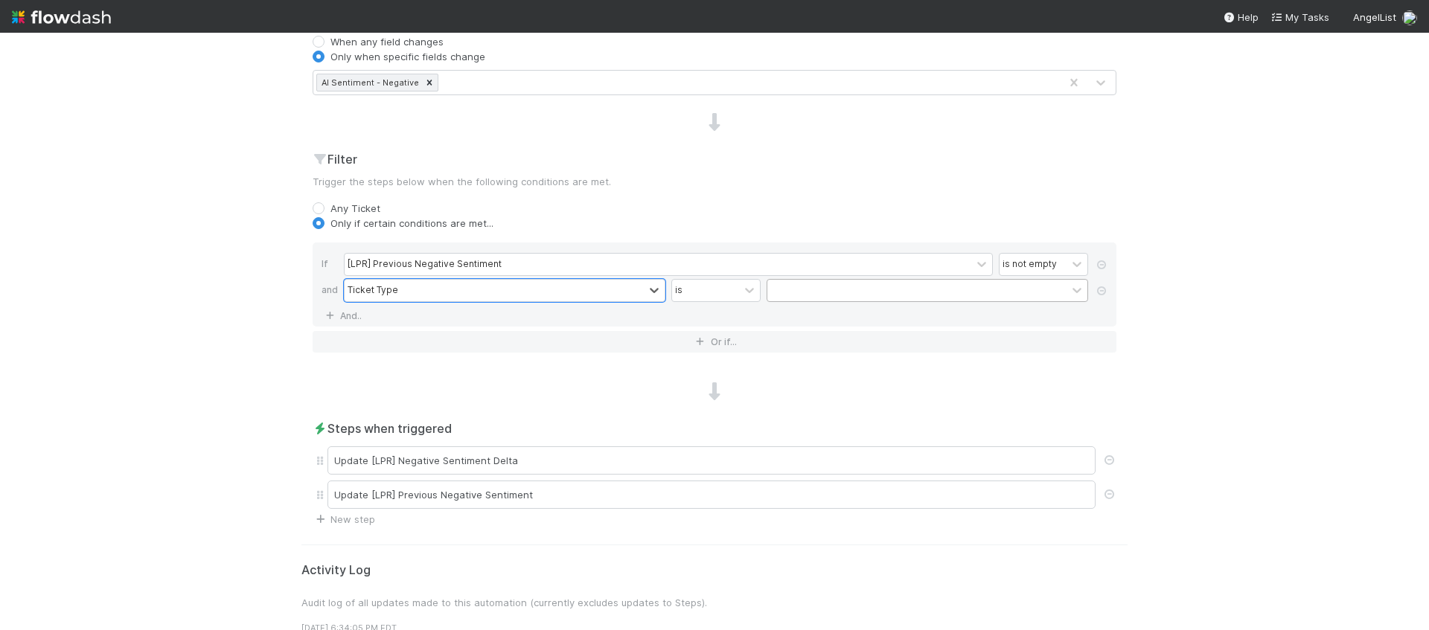
click at [798, 284] on div at bounding box center [916, 291] width 299 height 22
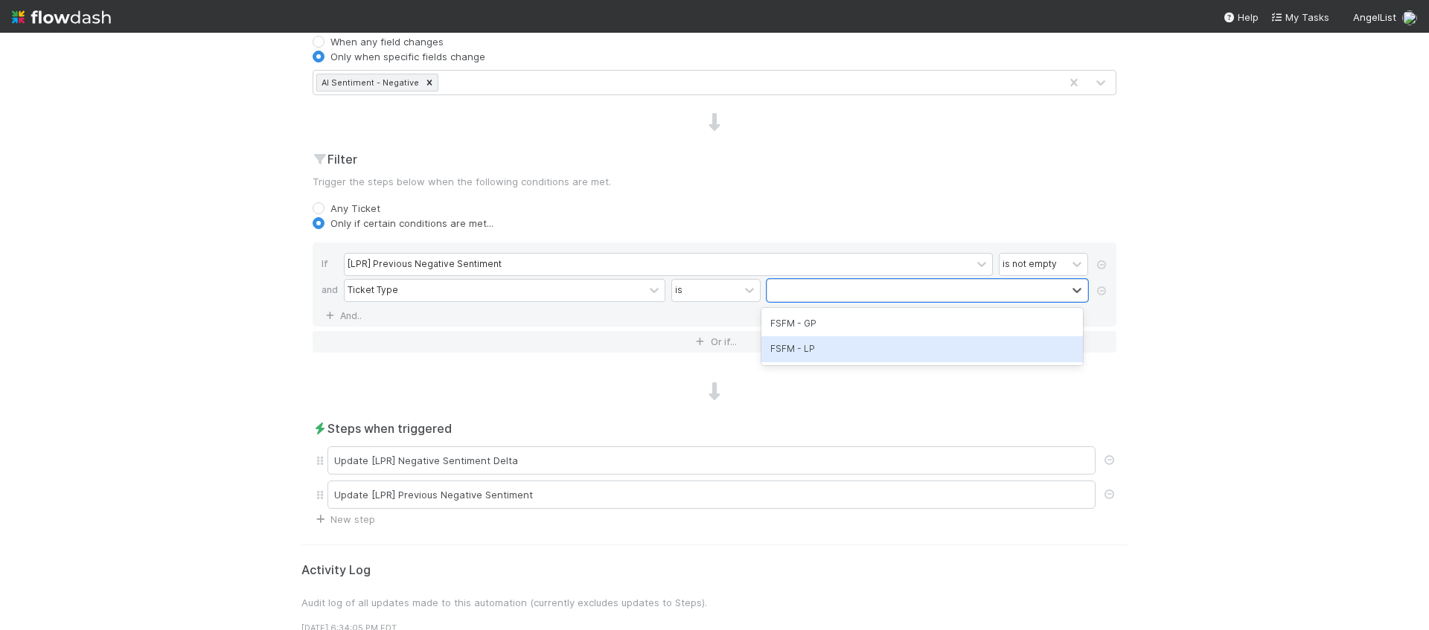
drag, startPoint x: 868, startPoint y: 352, endPoint x: 860, endPoint y: 353, distance: 7.5
click at [868, 352] on div "FSFM - LP" at bounding box center [922, 348] width 322 height 25
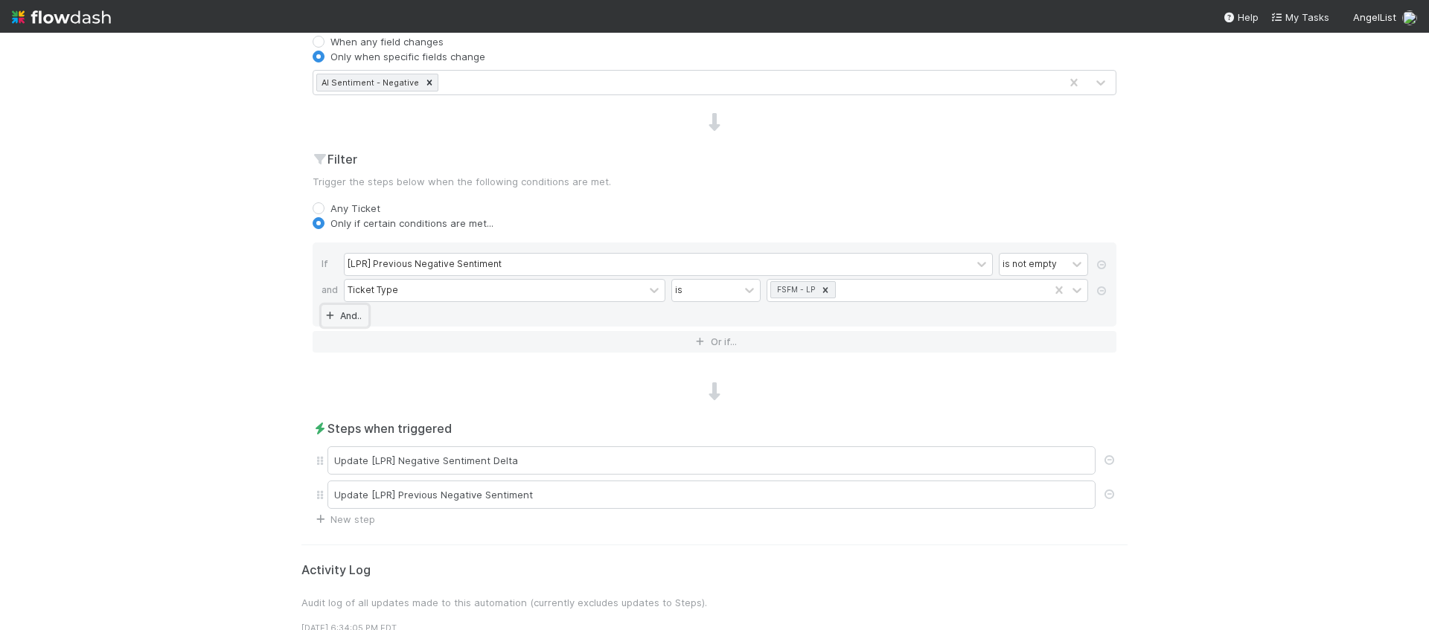
click at [345, 317] on link "And.." at bounding box center [345, 316] width 47 height 22
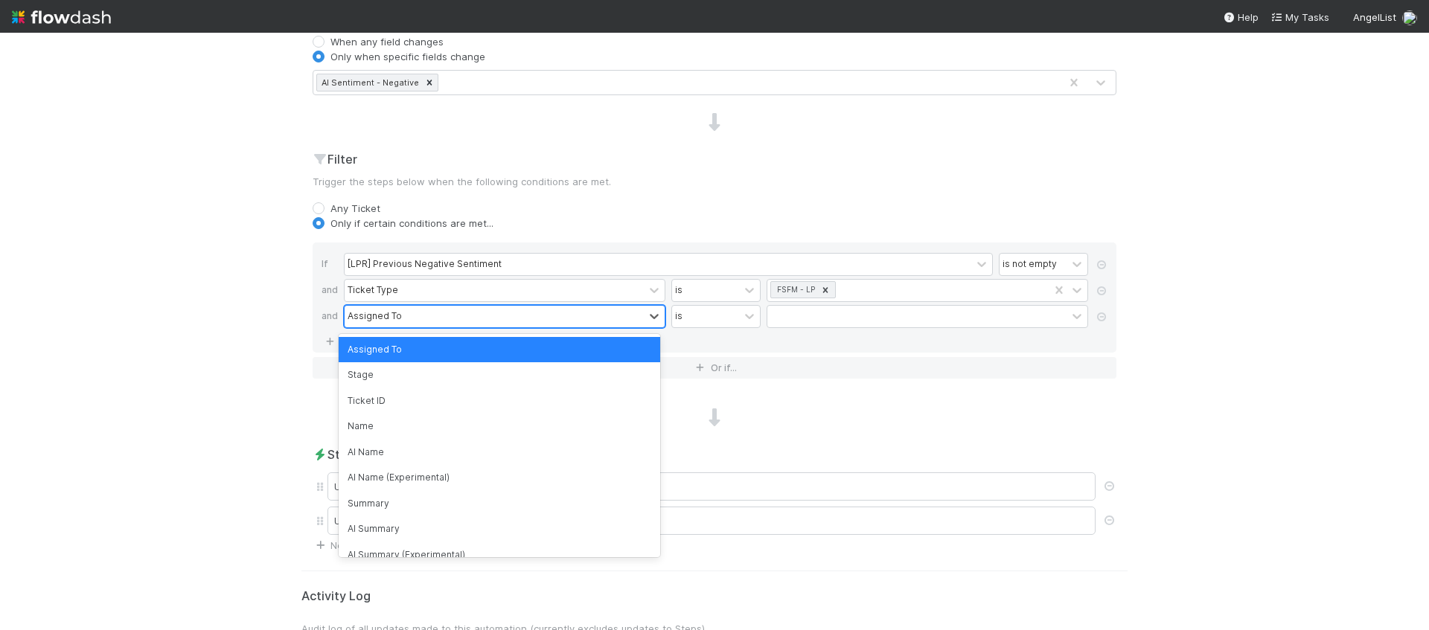
click at [407, 318] on div "Assigned To" at bounding box center [494, 317] width 299 height 22
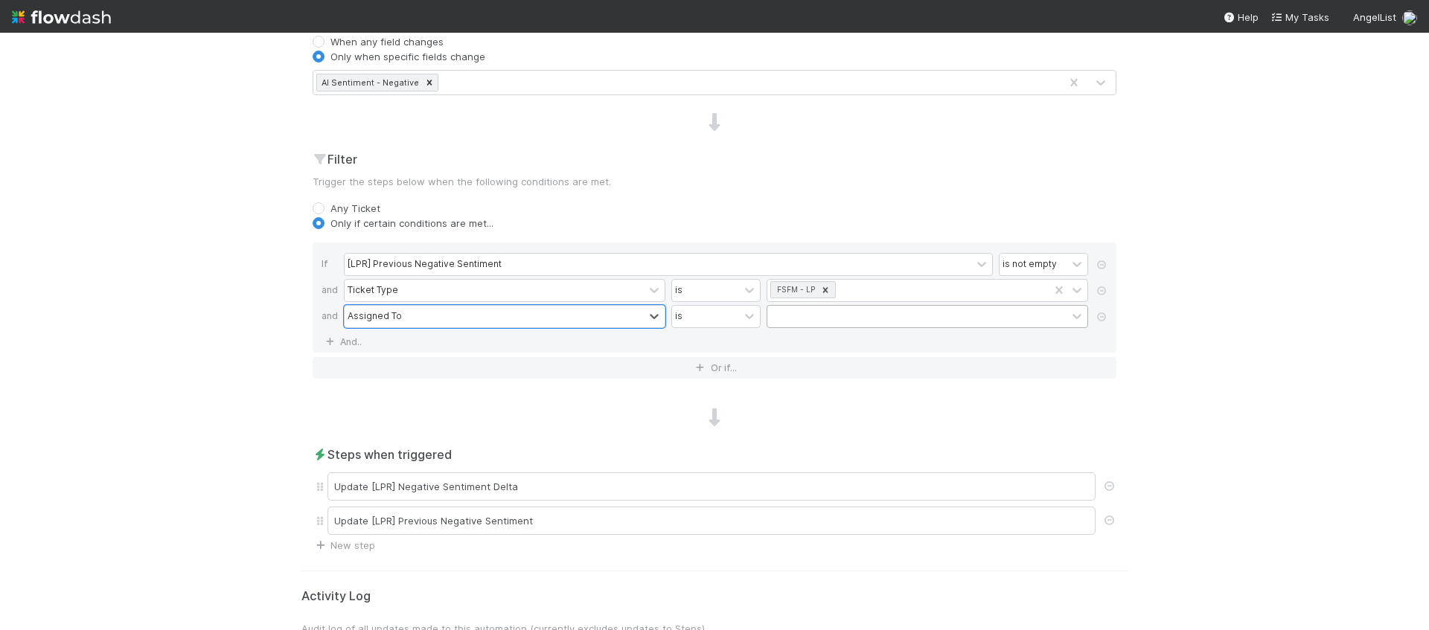
click at [783, 323] on div at bounding box center [916, 317] width 299 height 22
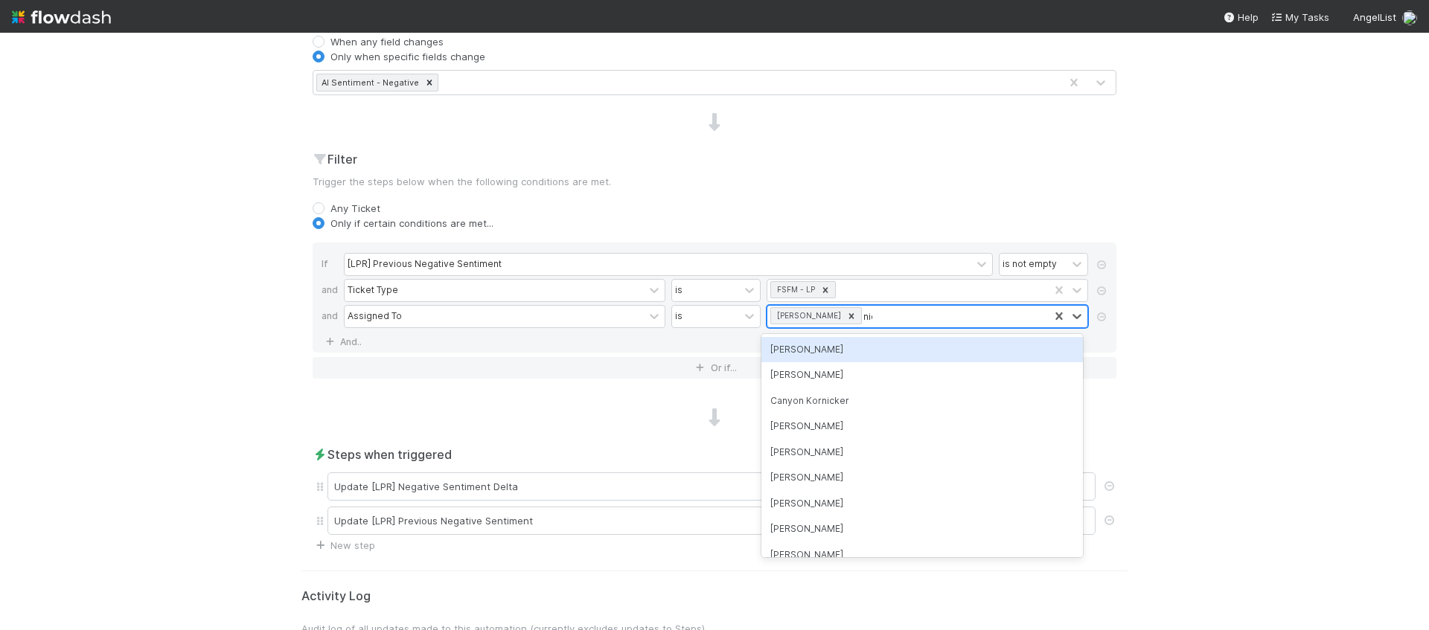
type input "nick"
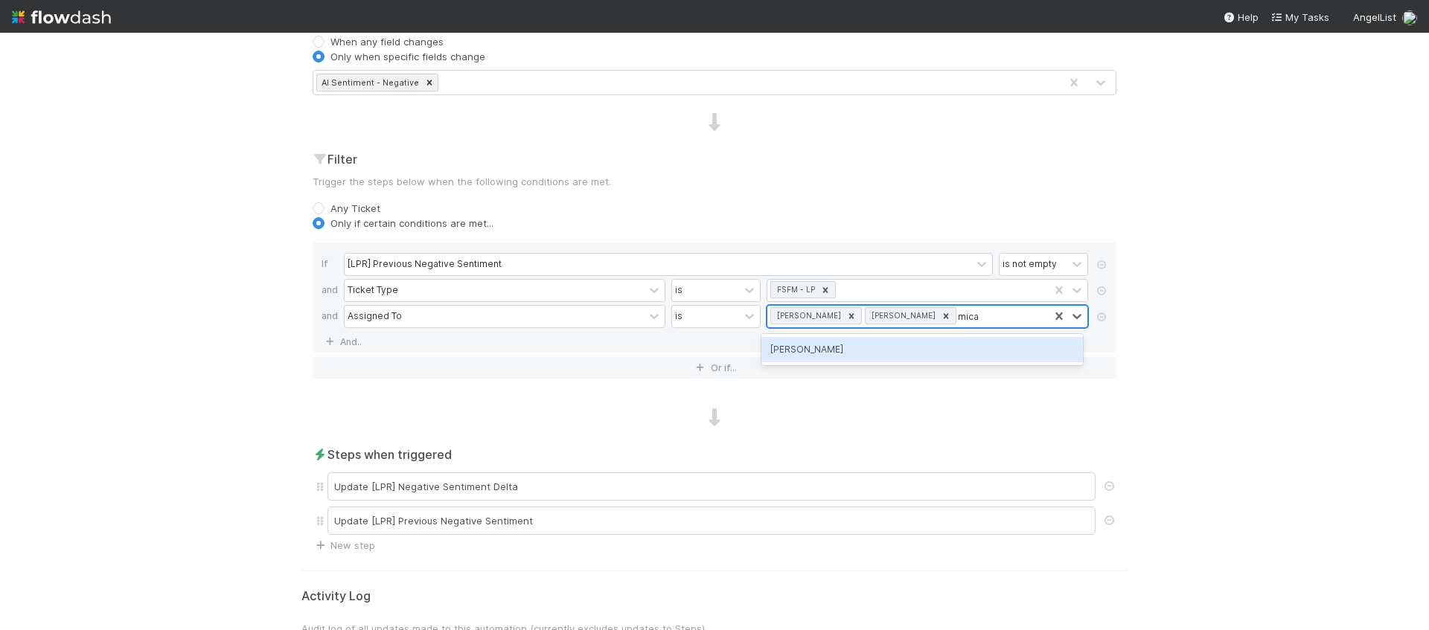
type input "micah"
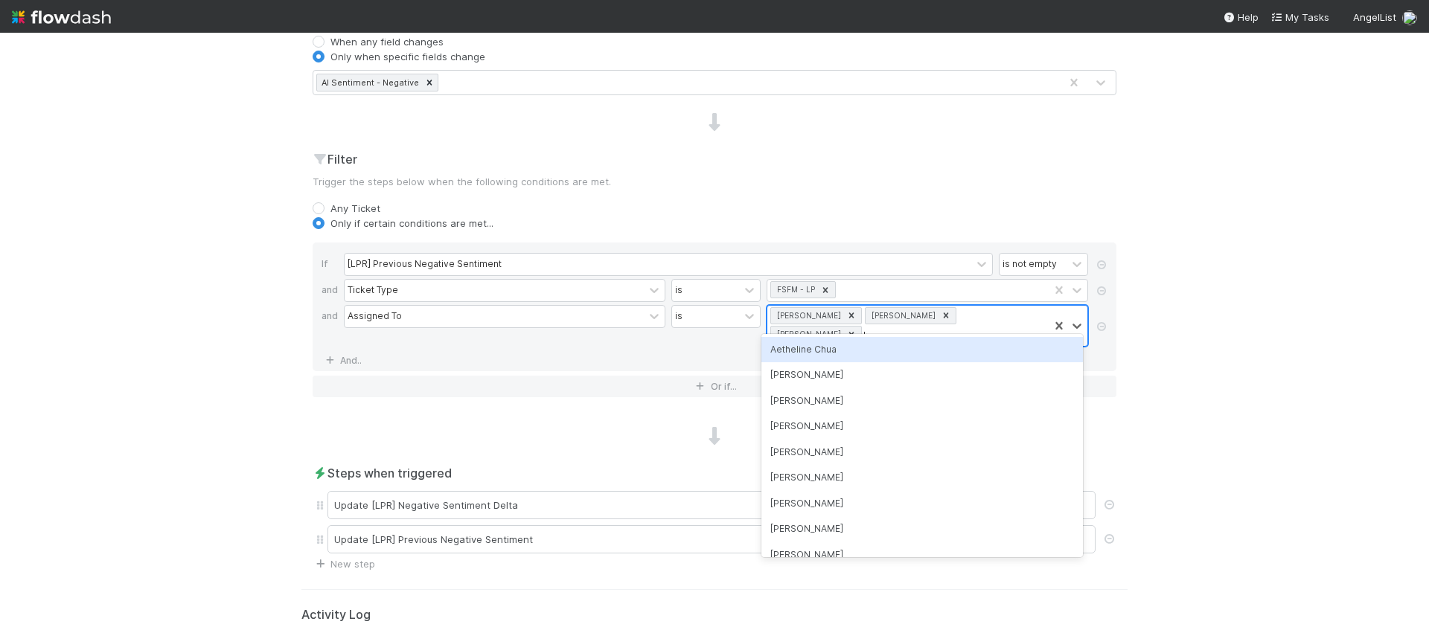
type input "l"
type input "a"
type input "hale"
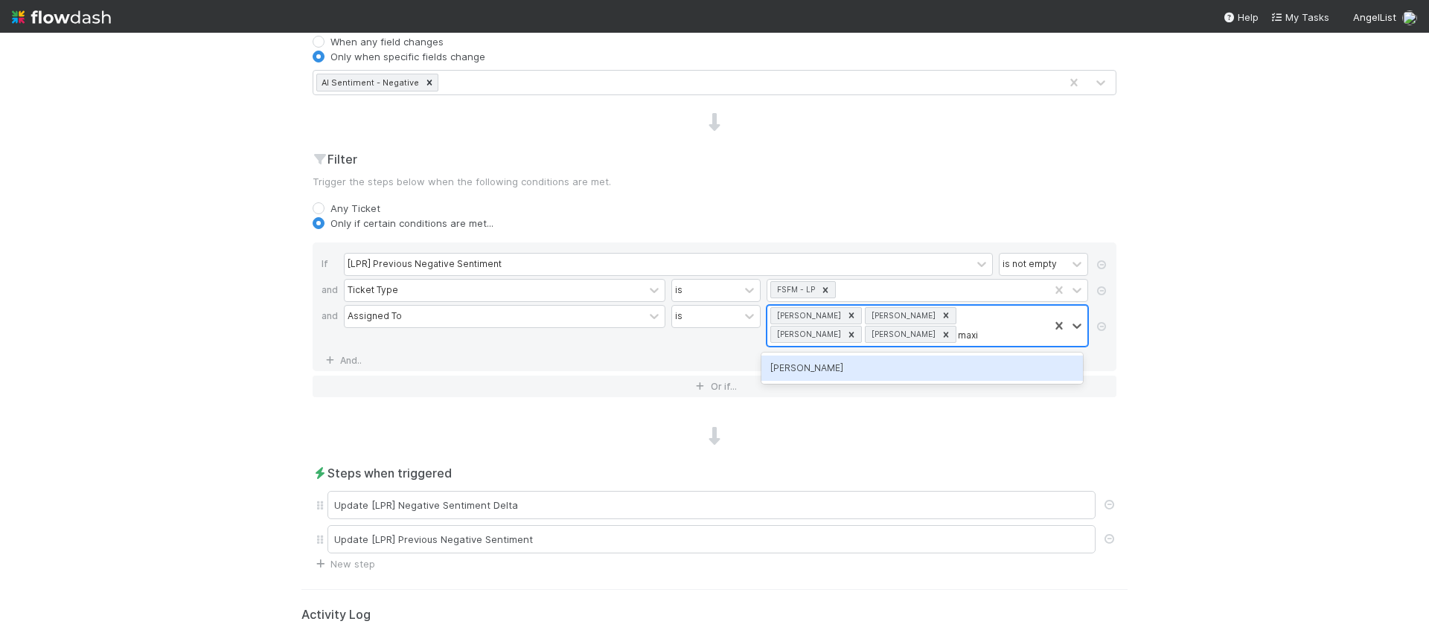
type input "maxim"
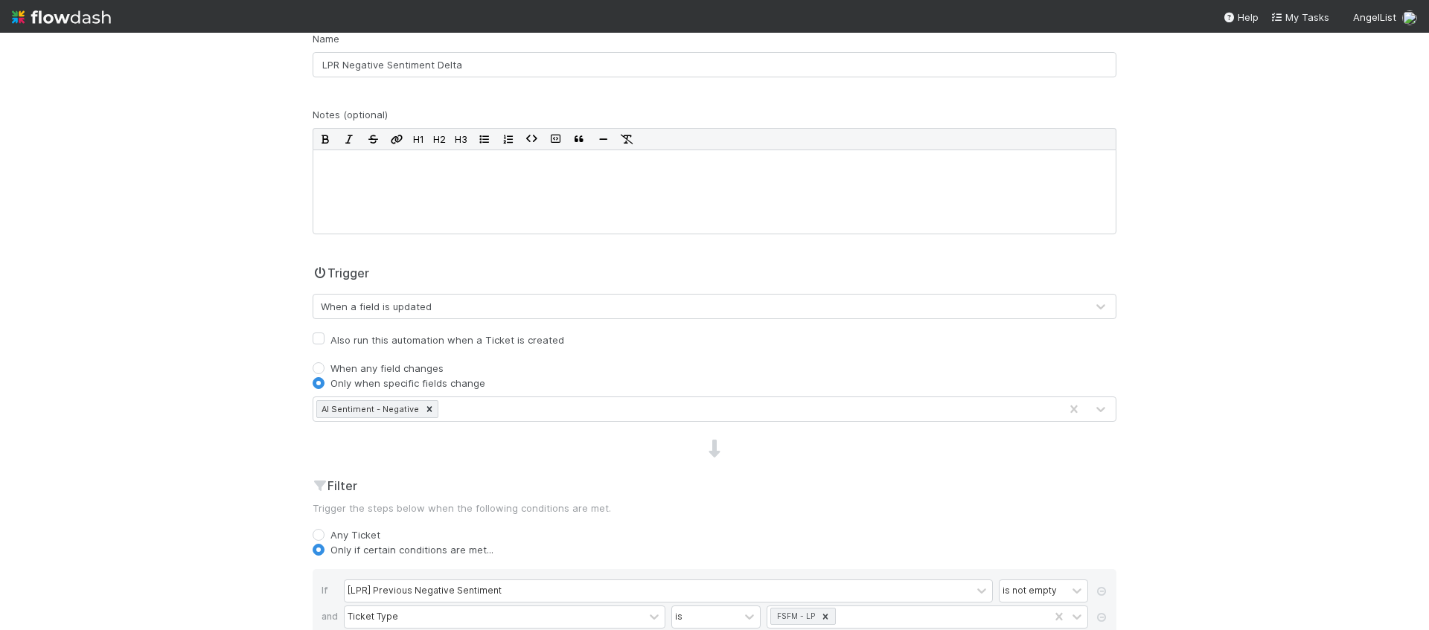
scroll to position [0, 0]
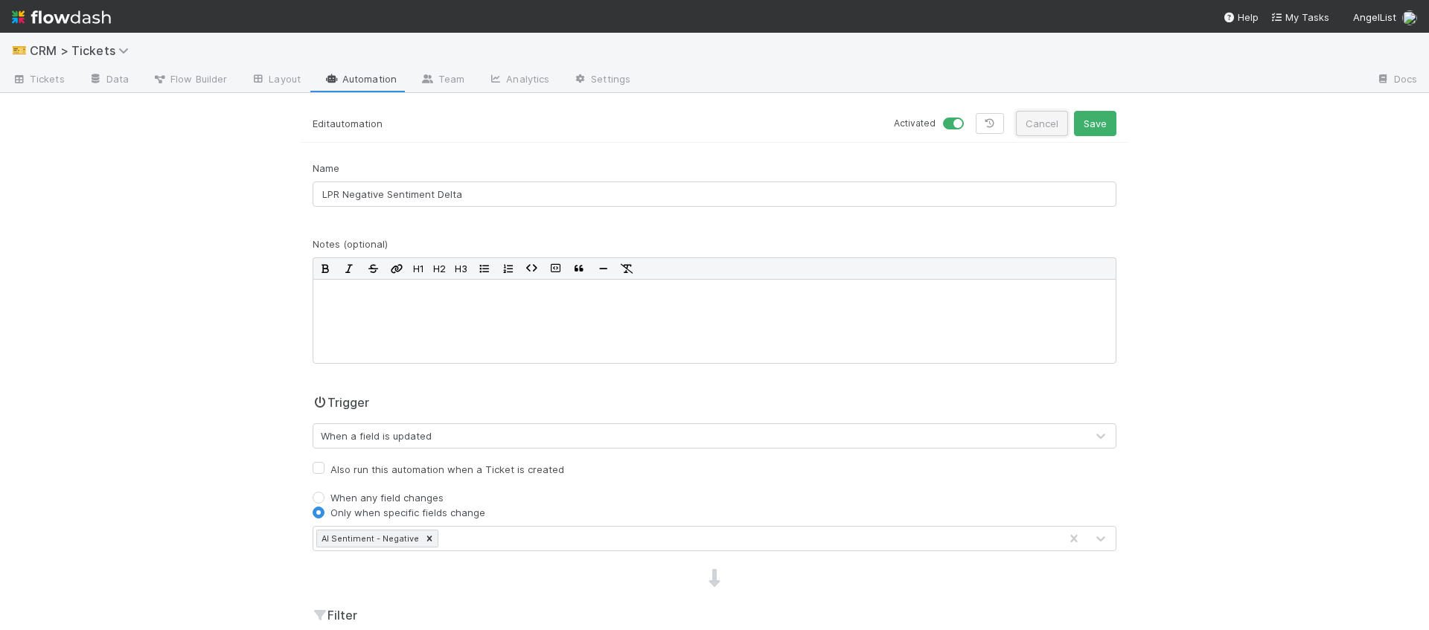
click at [1058, 112] on button "Cancel" at bounding box center [1042, 123] width 52 height 25
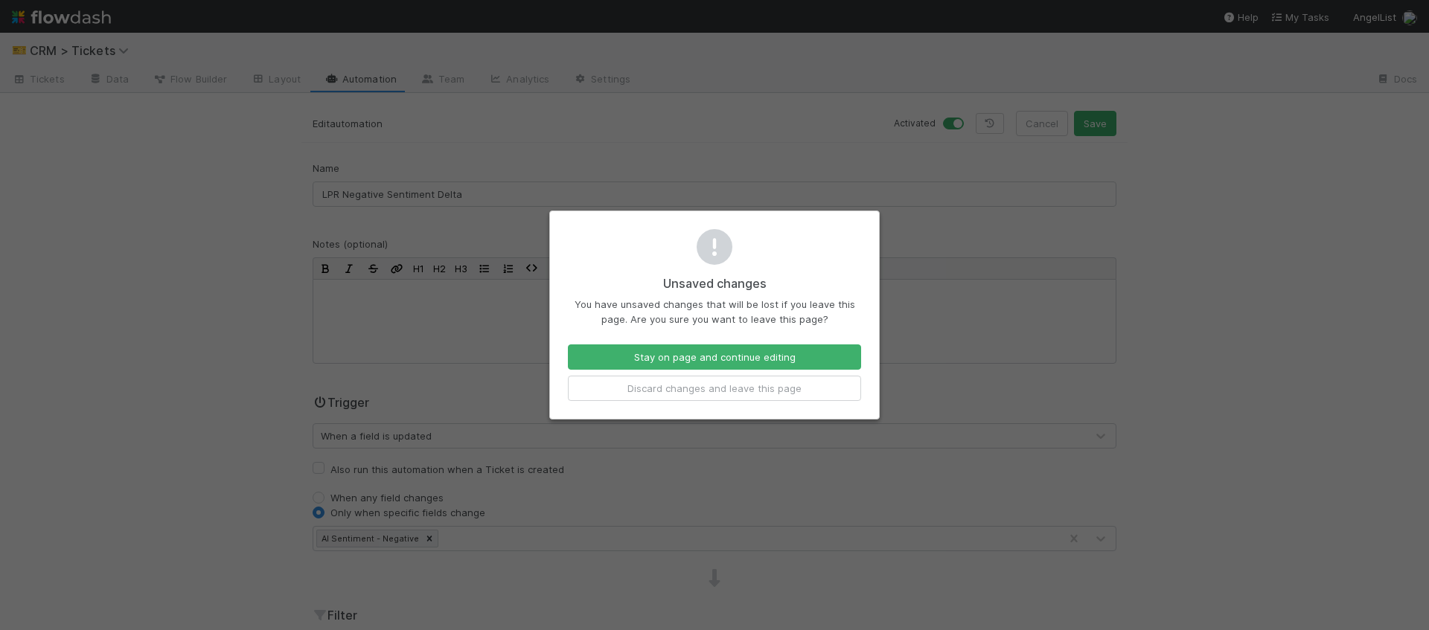
click at [1071, 118] on div "Unsaved changes You have unsaved changes that will be lost if you leave this pa…" at bounding box center [714, 315] width 1429 height 630
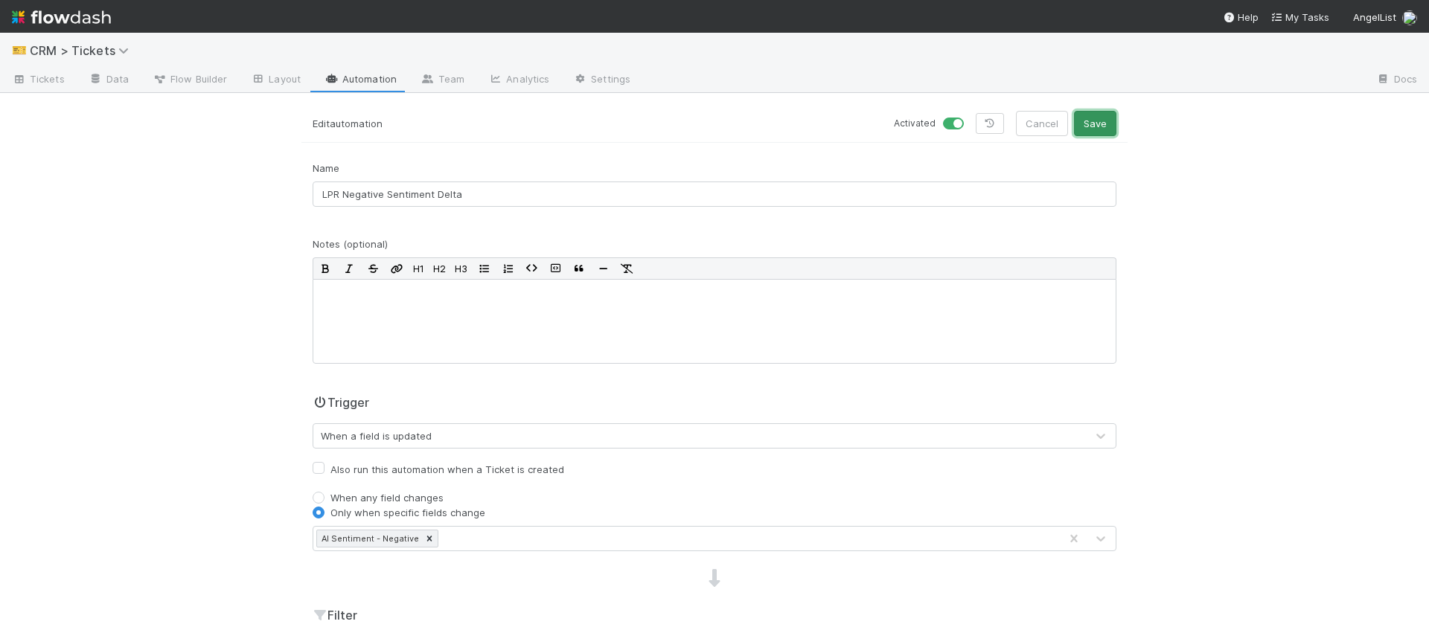
click at [1085, 126] on button "Save" at bounding box center [1095, 123] width 42 height 25
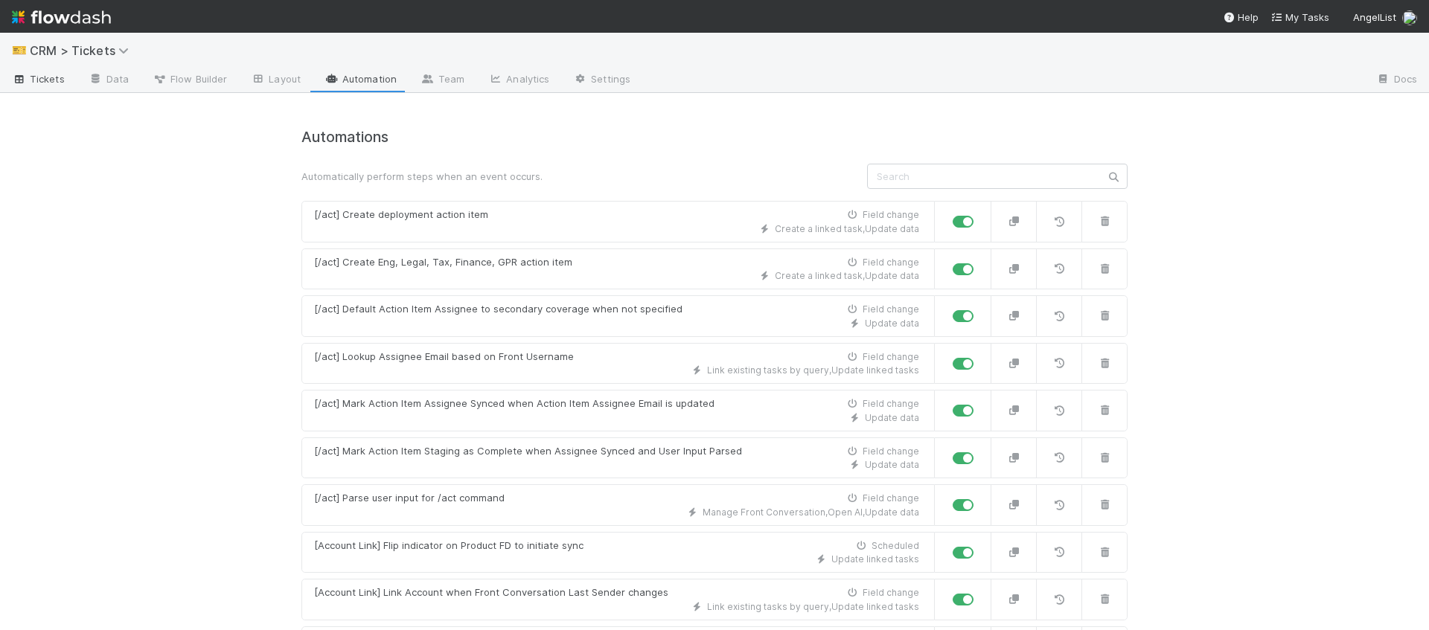
click at [39, 79] on span "Tickets" at bounding box center [38, 78] width 53 height 15
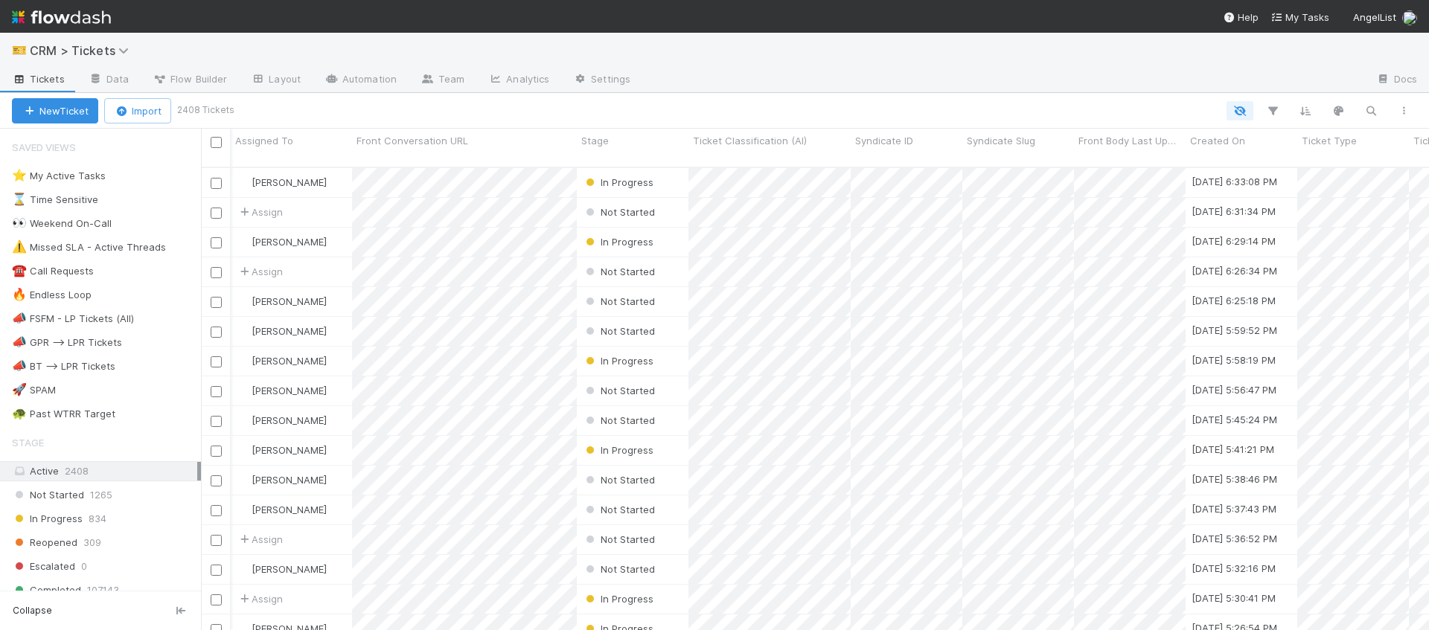
scroll to position [0, 14251]
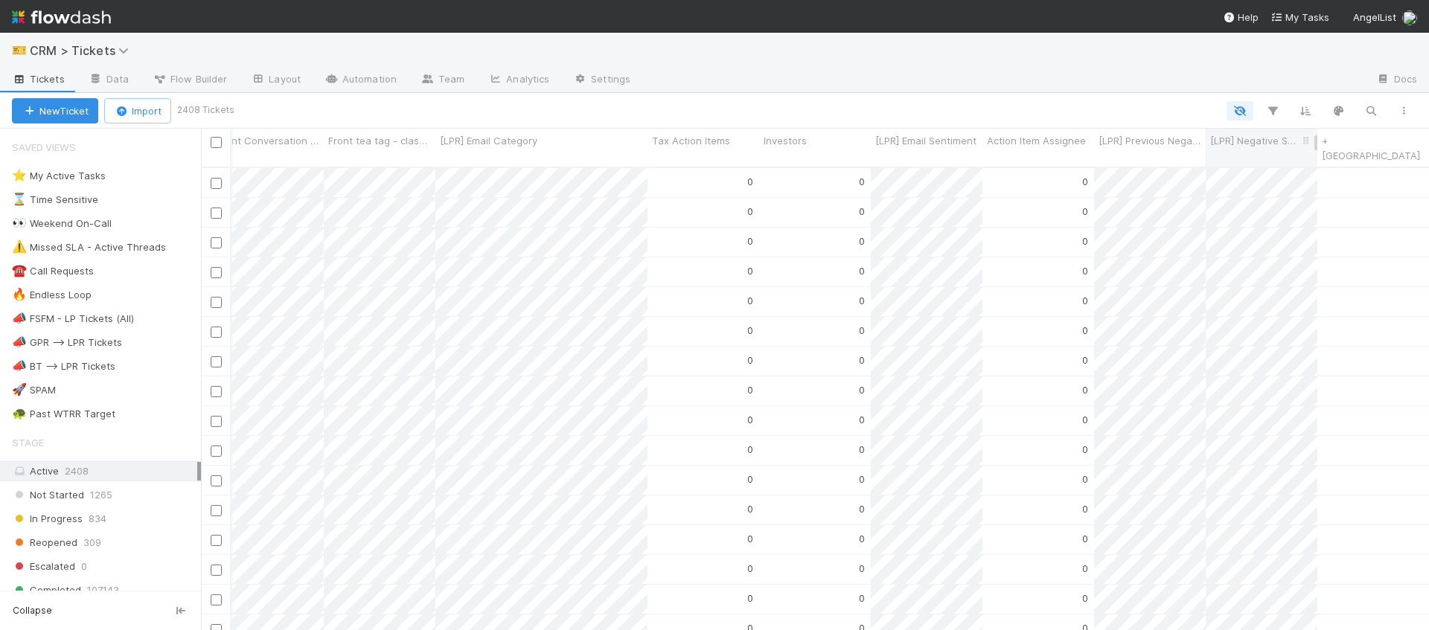
click at [1272, 144] on span "[LPR] Negative Sentiment Delta" at bounding box center [1254, 140] width 89 height 15
click at [1266, 141] on div "Sort Lower → Higher Sort Higher → Lower Hide Edit field Delete field" at bounding box center [714, 315] width 1429 height 630
click at [1201, 139] on div "[LPR] Previous Negative Sentiment" at bounding box center [1150, 148] width 112 height 38
click at [1168, 138] on span "[LPR] Previous Negative Sentiment" at bounding box center [1143, 140] width 88 height 15
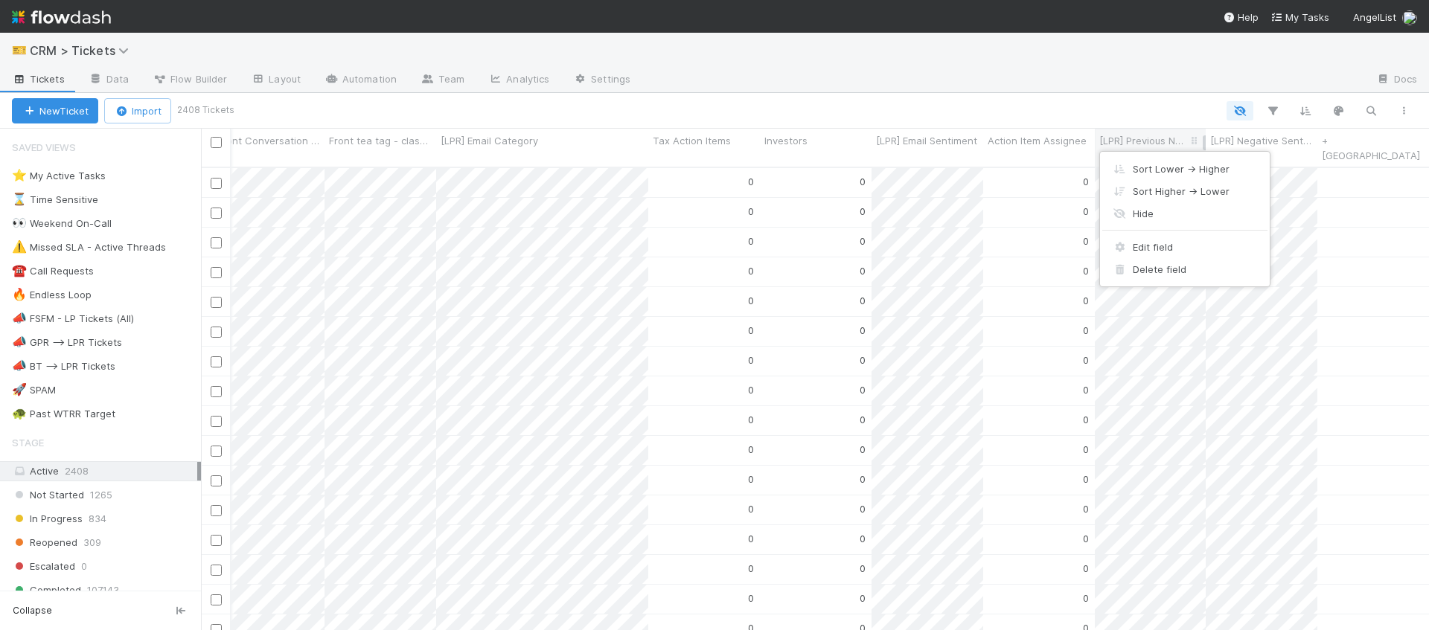
click at [1168, 138] on div "Sort Lower → Higher Sort Higher → Lower Hide Edit field Delete field" at bounding box center [714, 315] width 1429 height 630
click at [1156, 140] on span "[LPR] Previous Negative Sentiment" at bounding box center [1143, 140] width 88 height 15
click at [1156, 140] on div "Sort Lower → Higher Sort Higher → Lower Hide Edit field Delete field" at bounding box center [714, 315] width 1429 height 630
drag, startPoint x: 1204, startPoint y: 138, endPoint x: 1232, endPoint y: 146, distance: 29.4
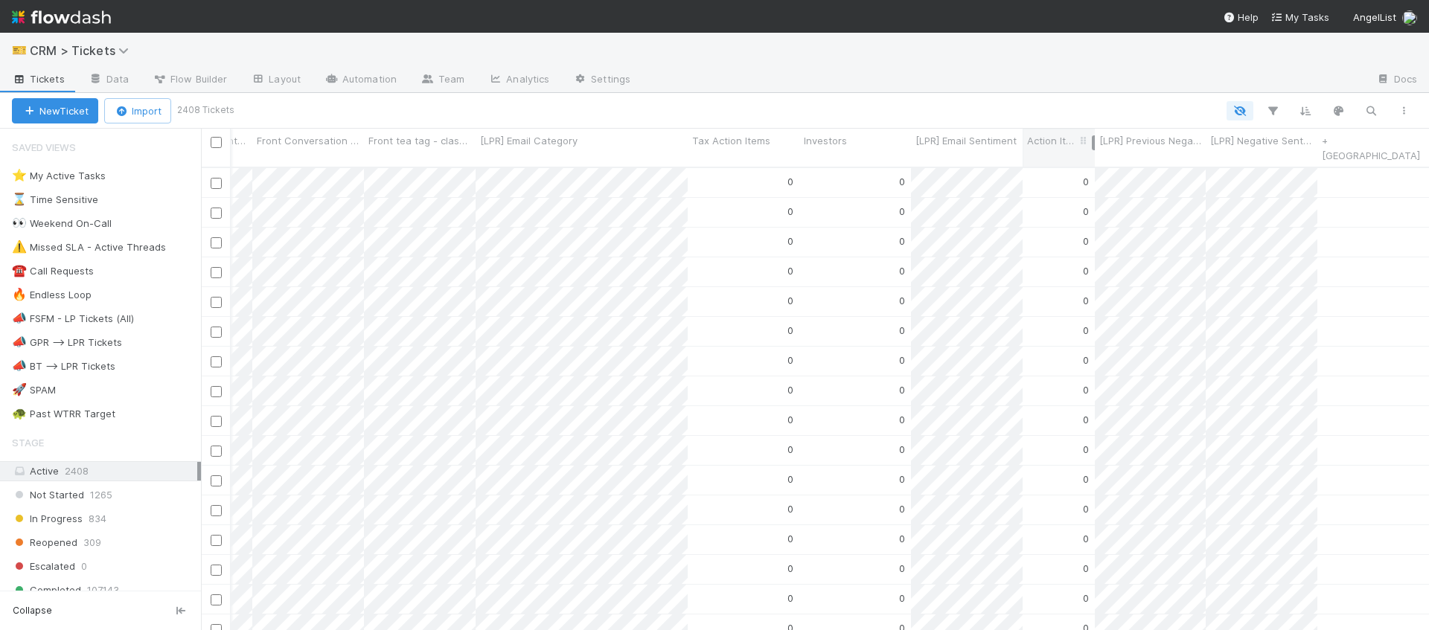
scroll to position [0, 14211]
drag, startPoint x: 1093, startPoint y: 141, endPoint x: 1100, endPoint y: 142, distance: 7.5
click at [1100, 142] on div "Action Item Assignee" at bounding box center [1082, 148] width 119 height 38
click at [1316, 140] on span "[LPR] Negative Sentiment Delta" at bounding box center [1301, 140] width 89 height 15
click at [1325, 140] on div "Sort Lower → Higher Sort Higher → Lower Hide Edit field Delete field" at bounding box center [714, 315] width 1429 height 630
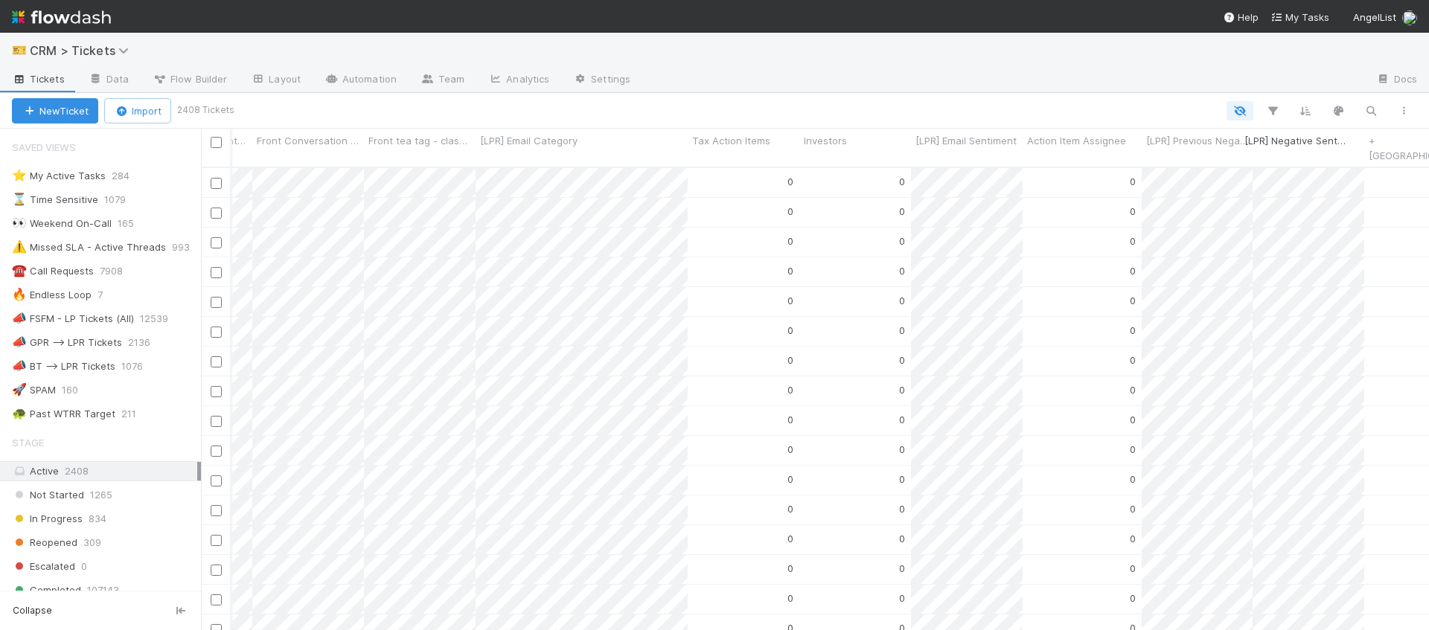
drag, startPoint x: 1356, startPoint y: 140, endPoint x: 1345, endPoint y: 142, distance: 11.4
drag, startPoint x: 1363, startPoint y: 140, endPoint x: 1289, endPoint y: 141, distance: 73.7
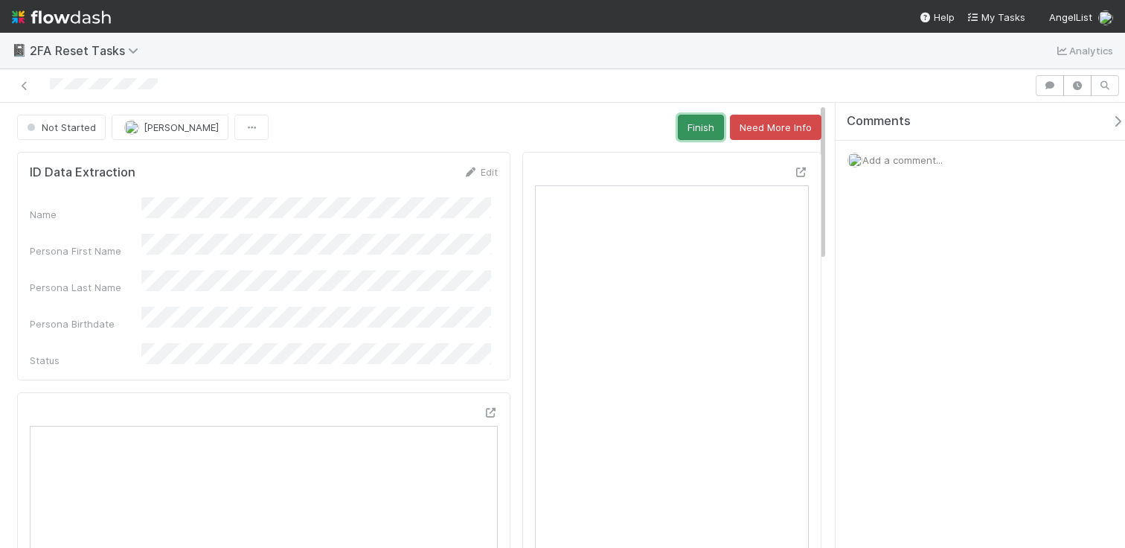
click at [682, 129] on button "Finish" at bounding box center [701, 127] width 46 height 25
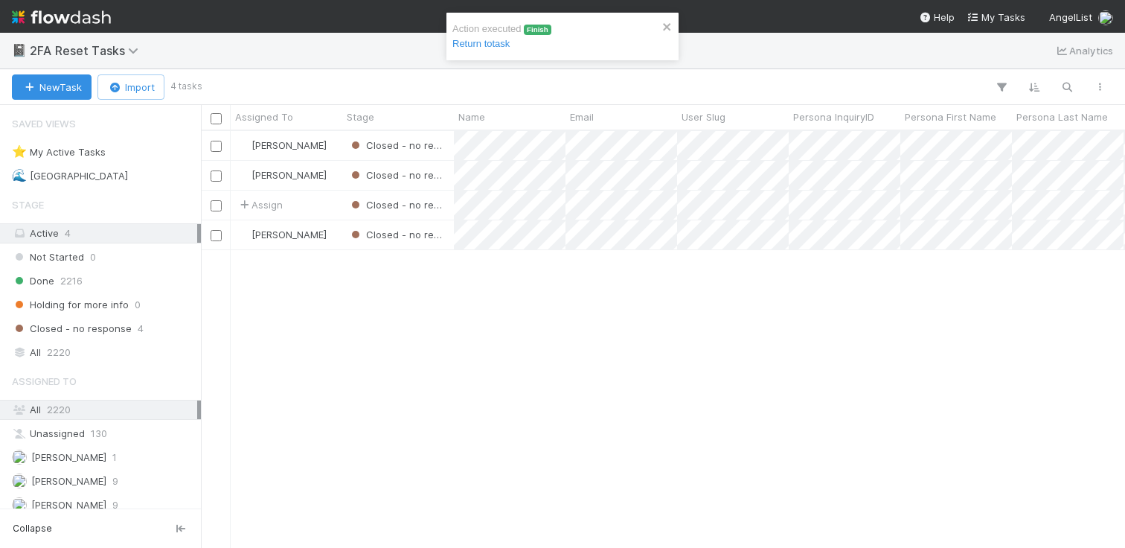
scroll to position [405, 913]
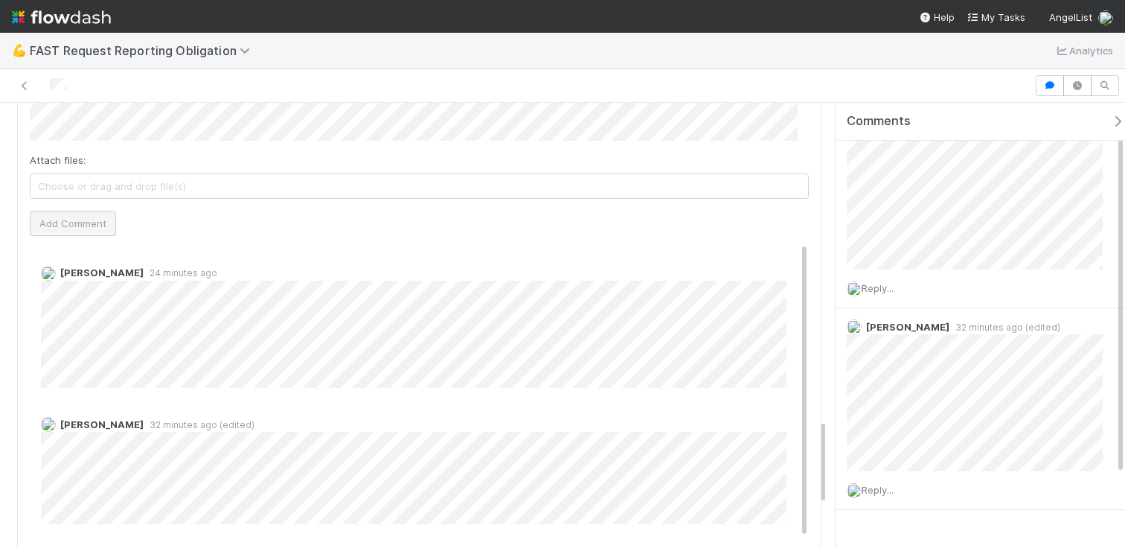
scroll to position [107, 0]
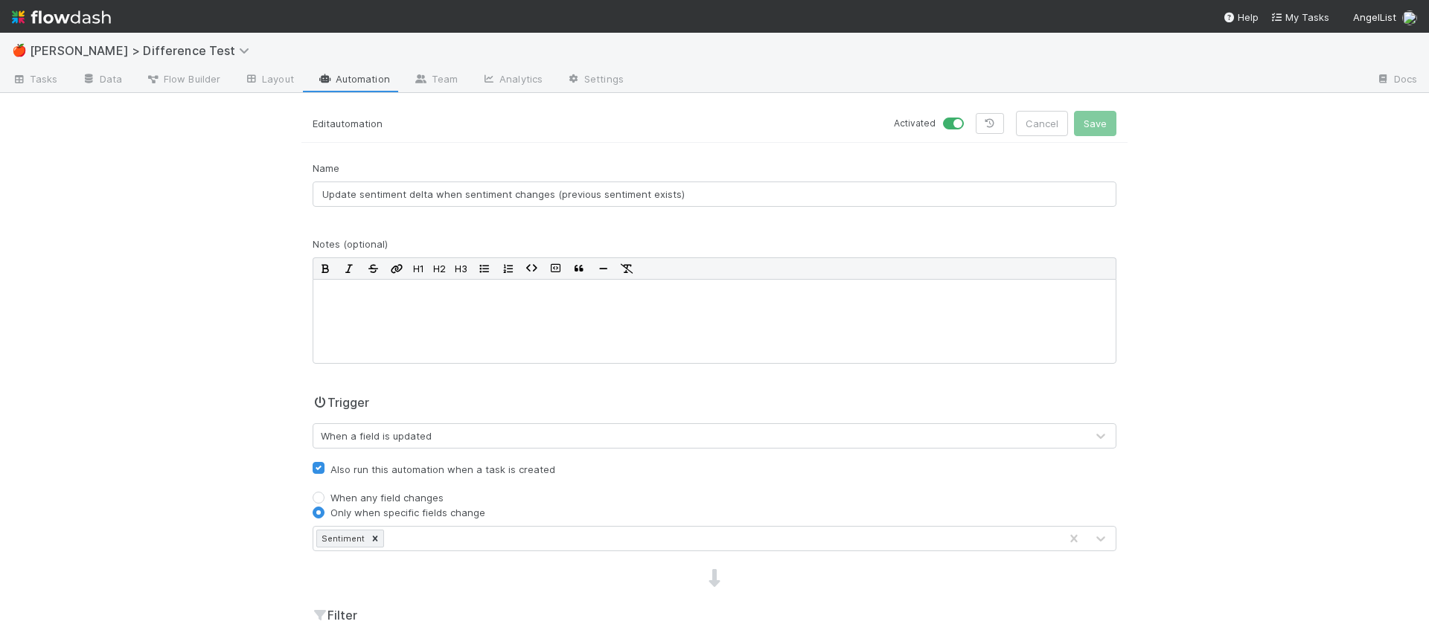
click at [368, 80] on link "Automation" at bounding box center [354, 80] width 96 height 24
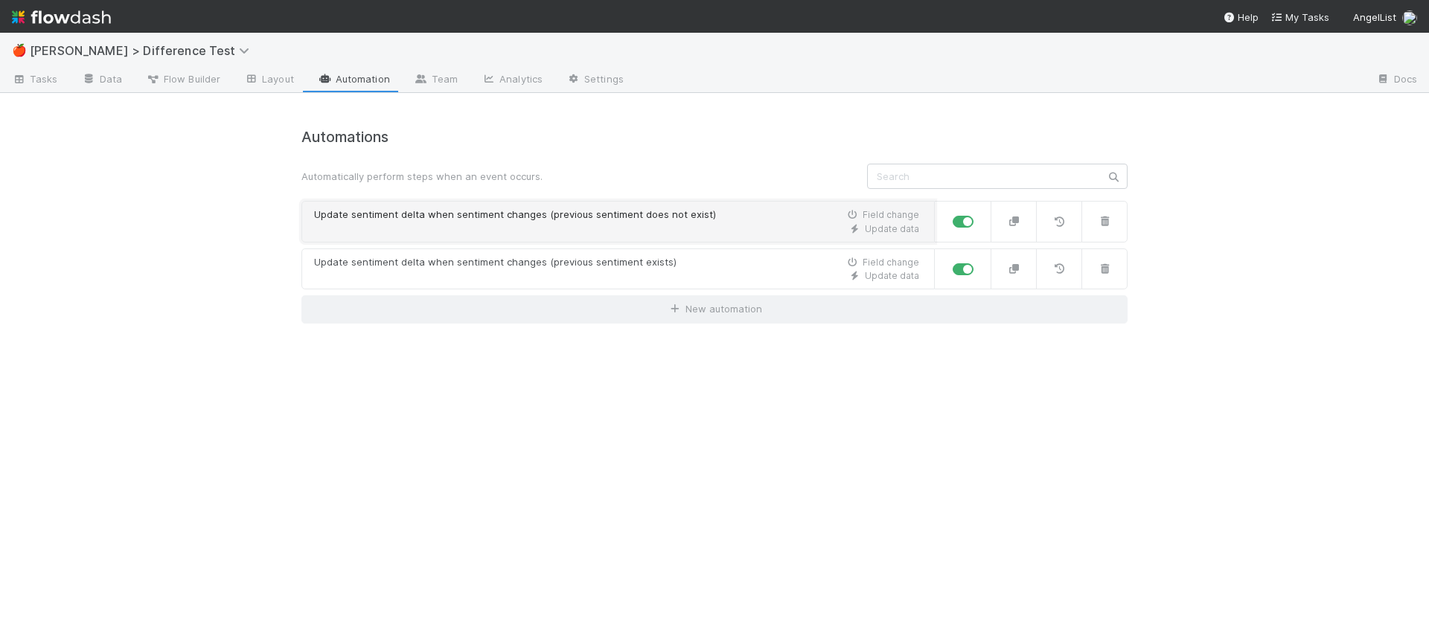
click at [575, 239] on link "Update sentiment delta when sentiment changes (previous sentiment does not exis…" at bounding box center [617, 222] width 633 height 42
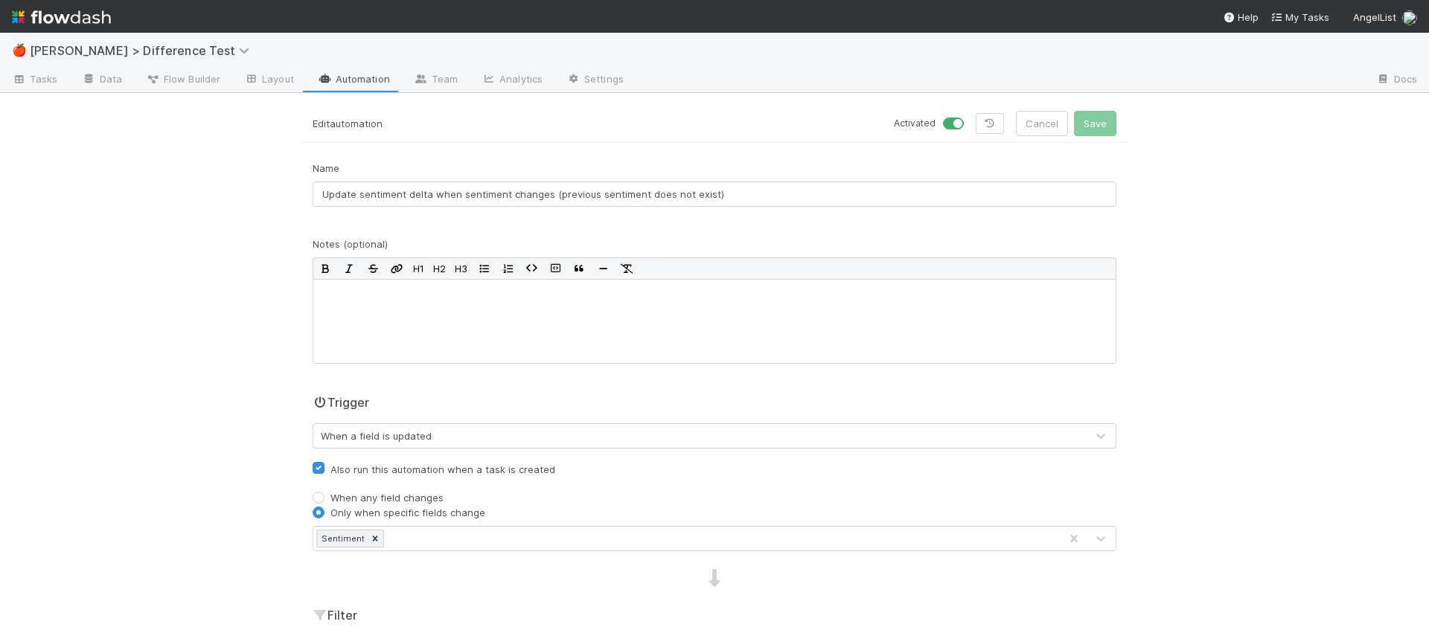
click at [553, 146] on form "Edit automation Activated Cancel Save Name Update sentiment delta when sentimen…" at bounding box center [714, 517] width 826 height 812
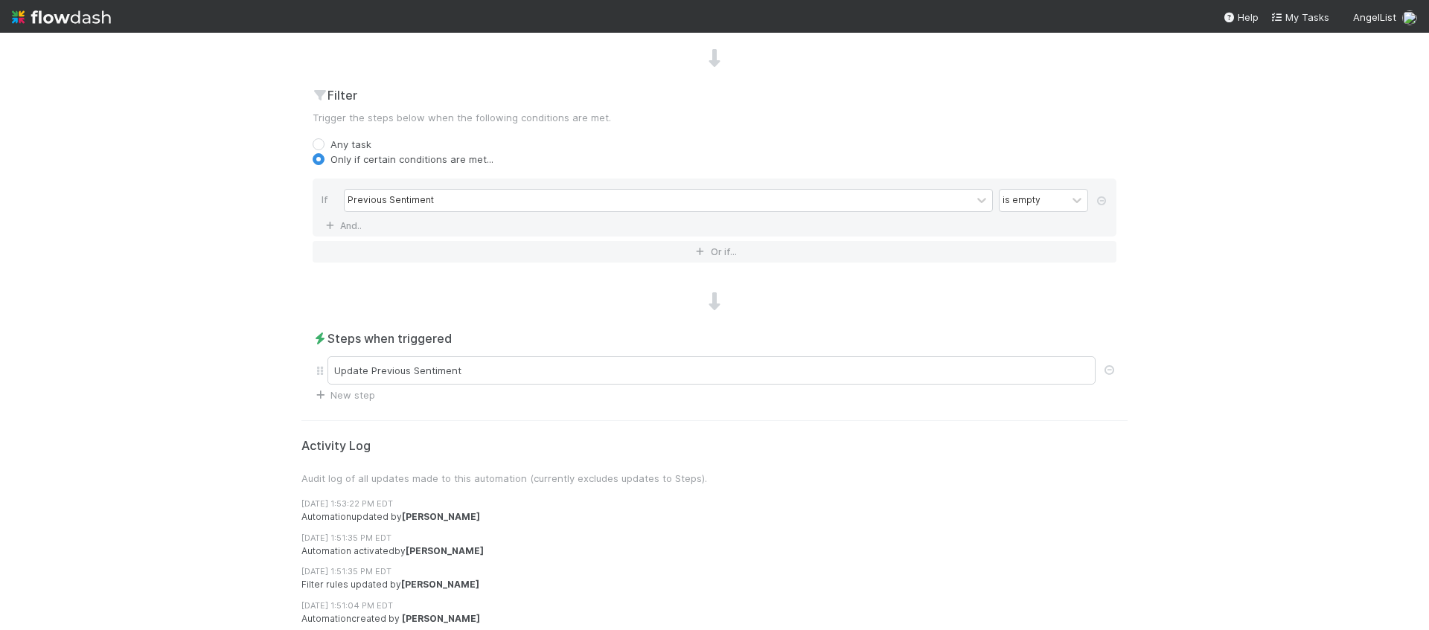
scroll to position [523, 0]
click at [886, 380] on div "Update Previous Sentiment" at bounding box center [711, 368] width 768 height 28
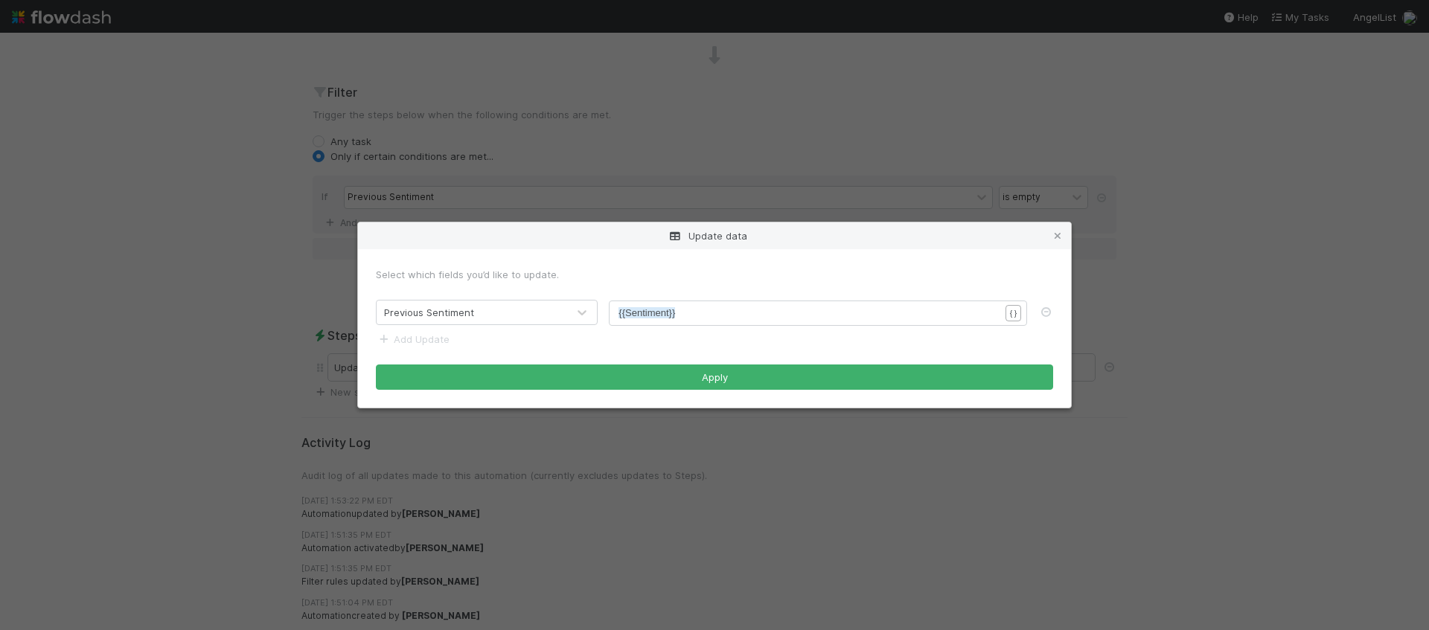
click at [361, 179] on div "Update data Select which fields you’d like to update. Previous Sentiment xxxxxx…" at bounding box center [714, 315] width 1429 height 630
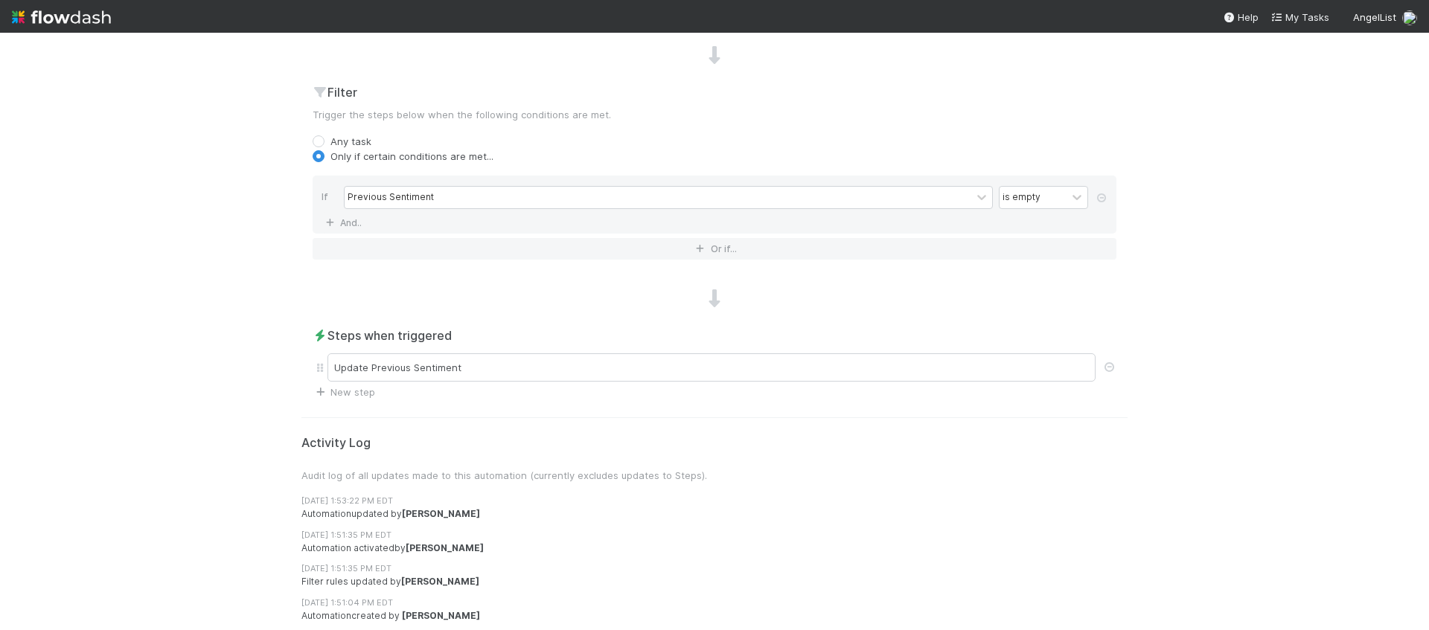
scroll to position [0, 0]
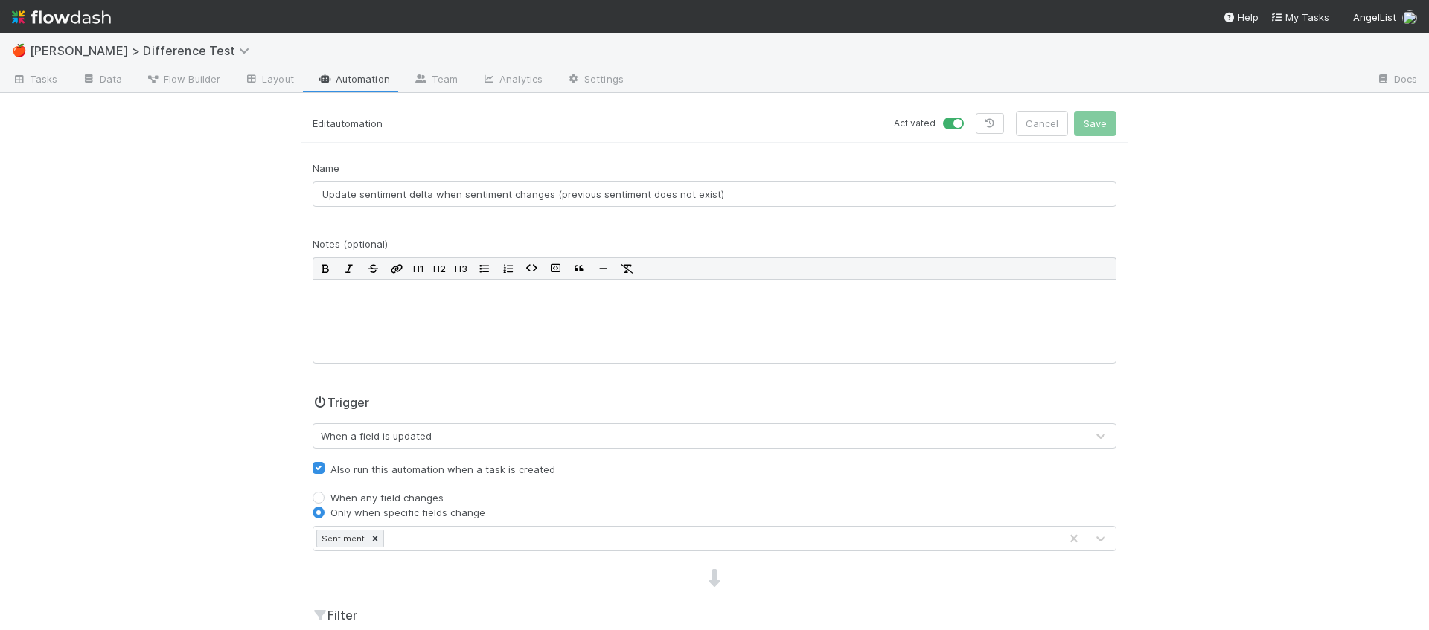
click at [342, 85] on link "Automation" at bounding box center [354, 80] width 96 height 24
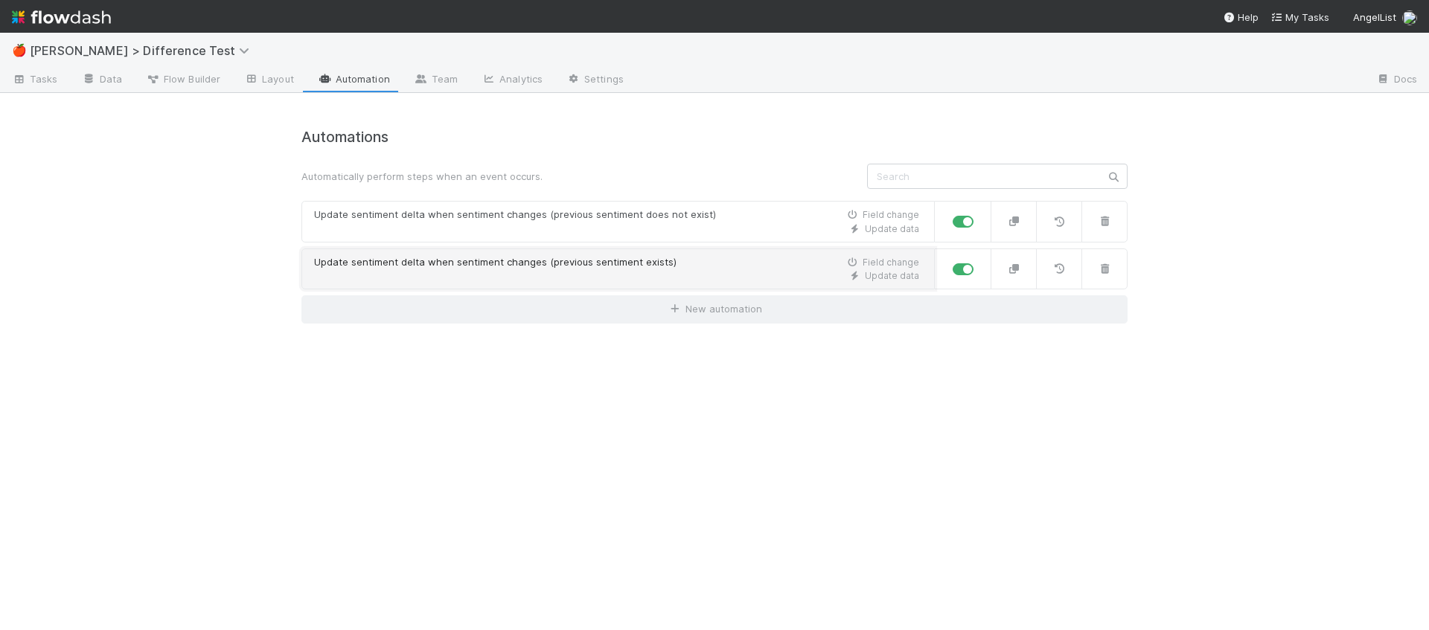
click at [506, 255] on div "Update sentiment delta when sentiment changes (previous sentiment exists)" at bounding box center [495, 262] width 362 height 15
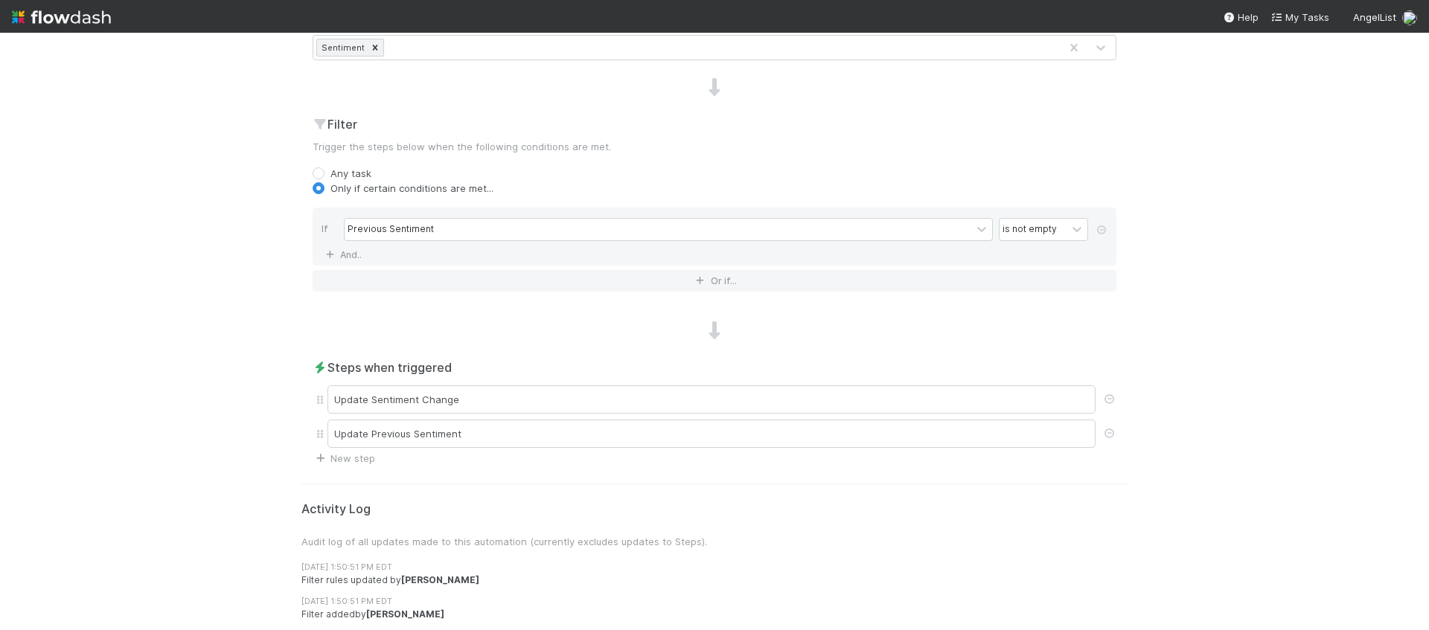
scroll to position [518, 0]
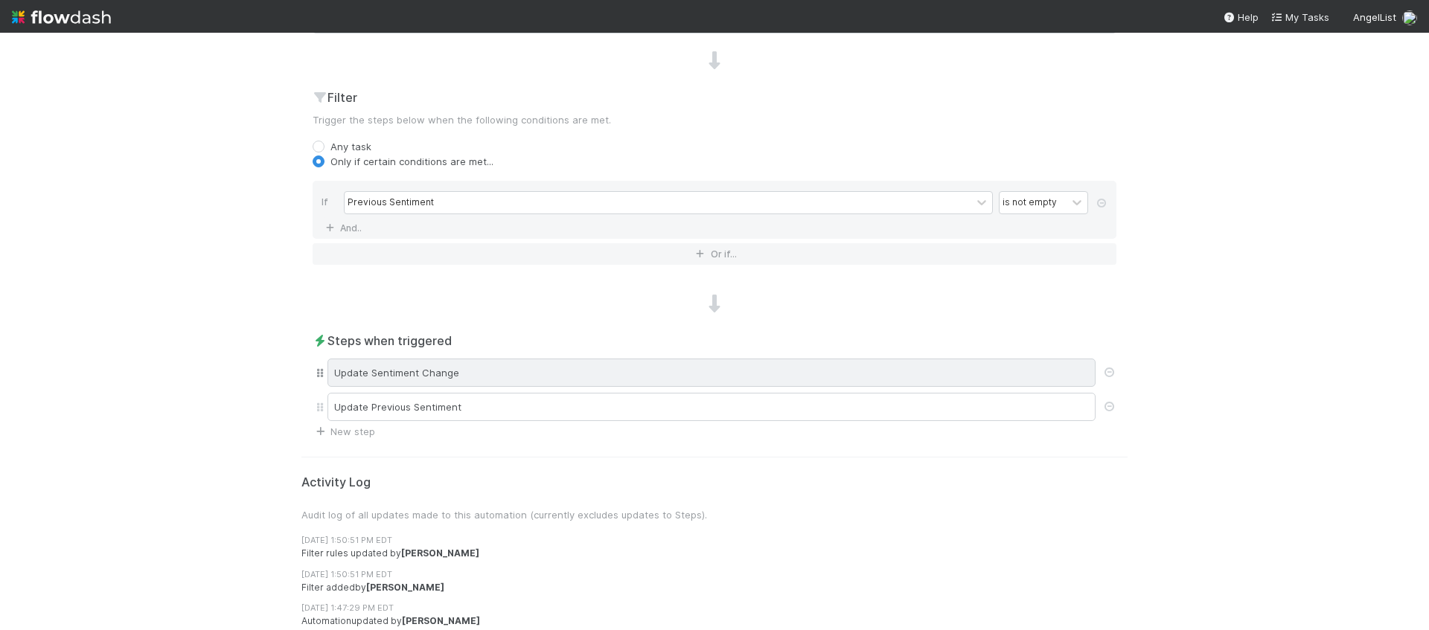
click at [635, 380] on div "Update Sentiment Change" at bounding box center [711, 373] width 768 height 28
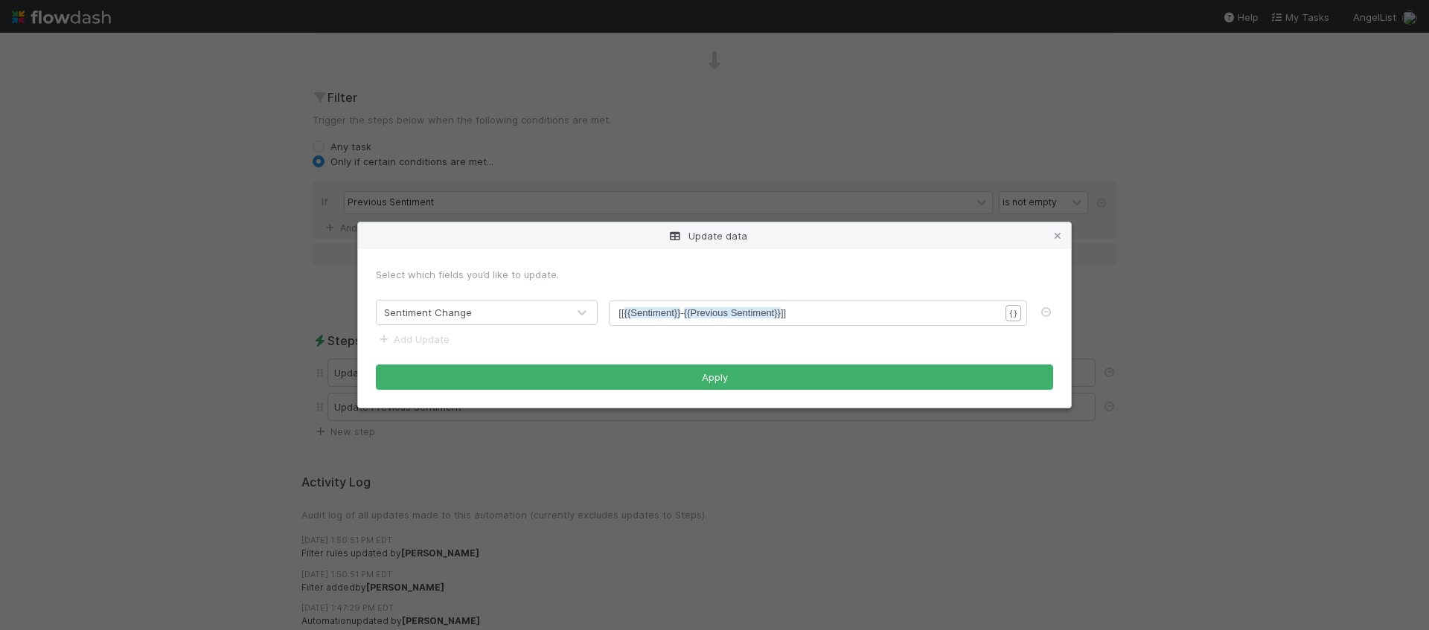
click at [889, 121] on div "Update data Select which fields you’d like to update. Sentiment Change xxxxxxxx…" at bounding box center [714, 315] width 1429 height 630
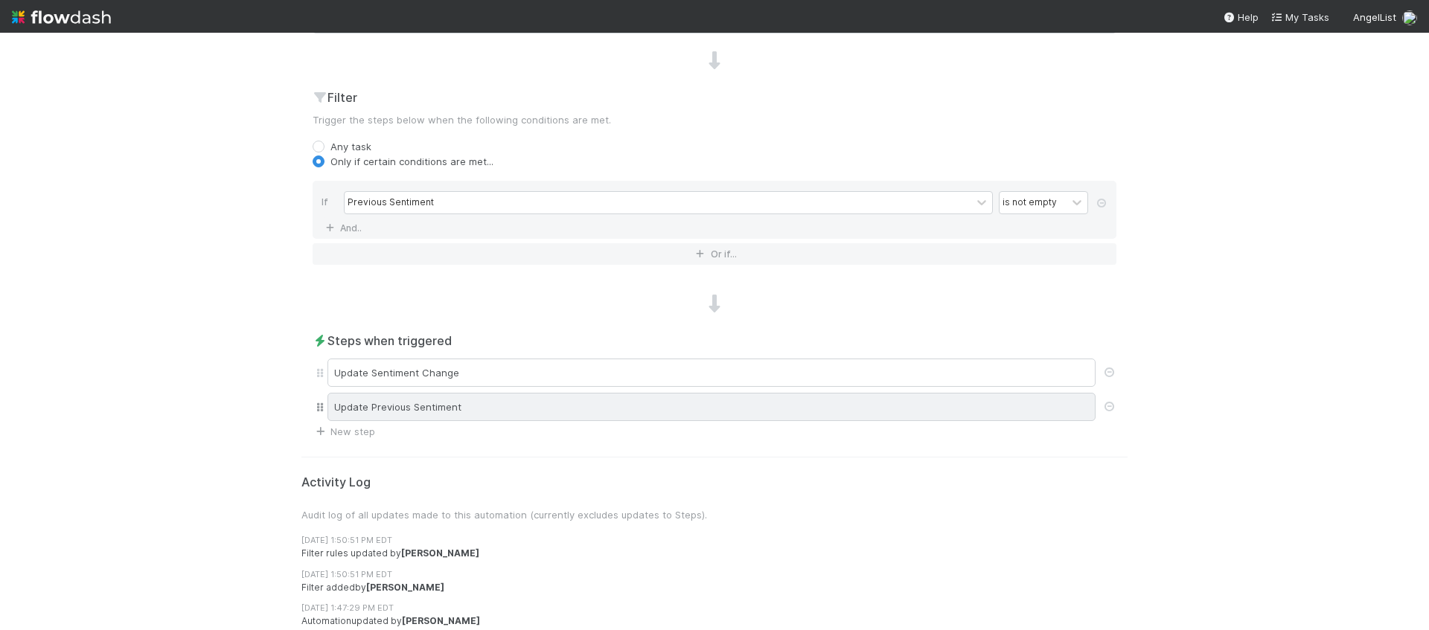
click at [819, 406] on div "Update Previous Sentiment" at bounding box center [711, 407] width 768 height 28
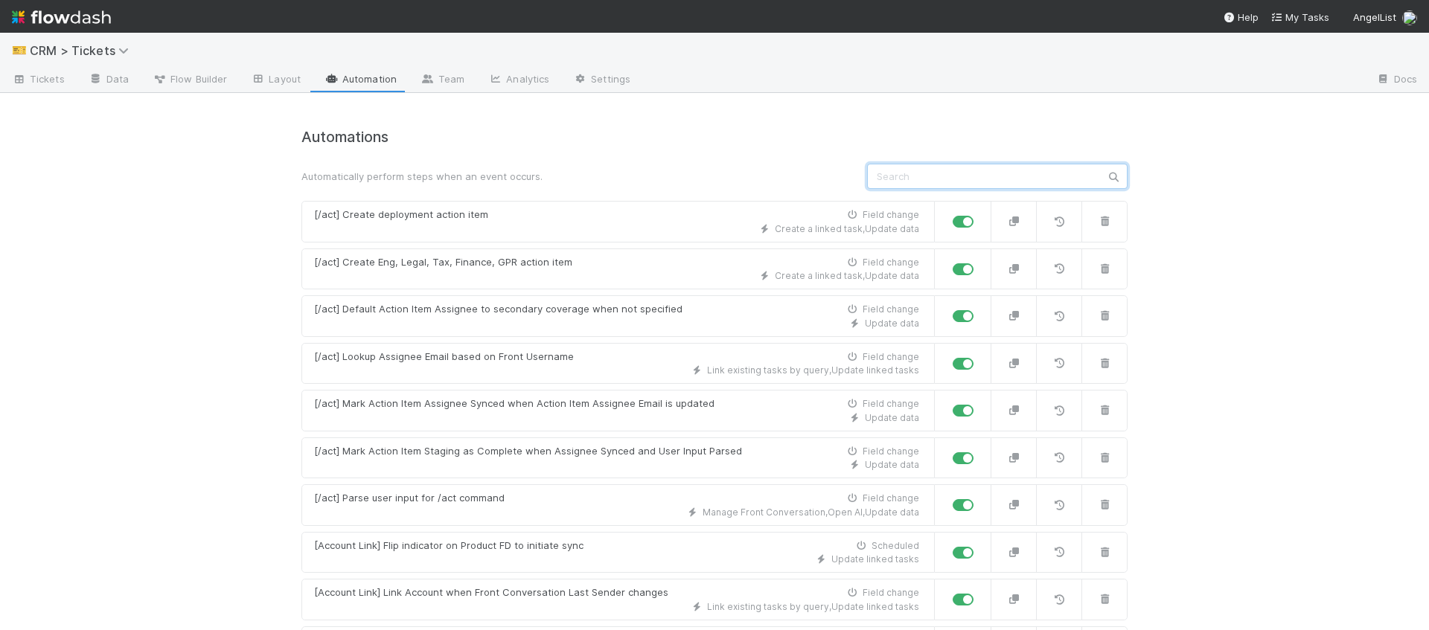
click at [937, 181] on input "text" at bounding box center [997, 176] width 260 height 25
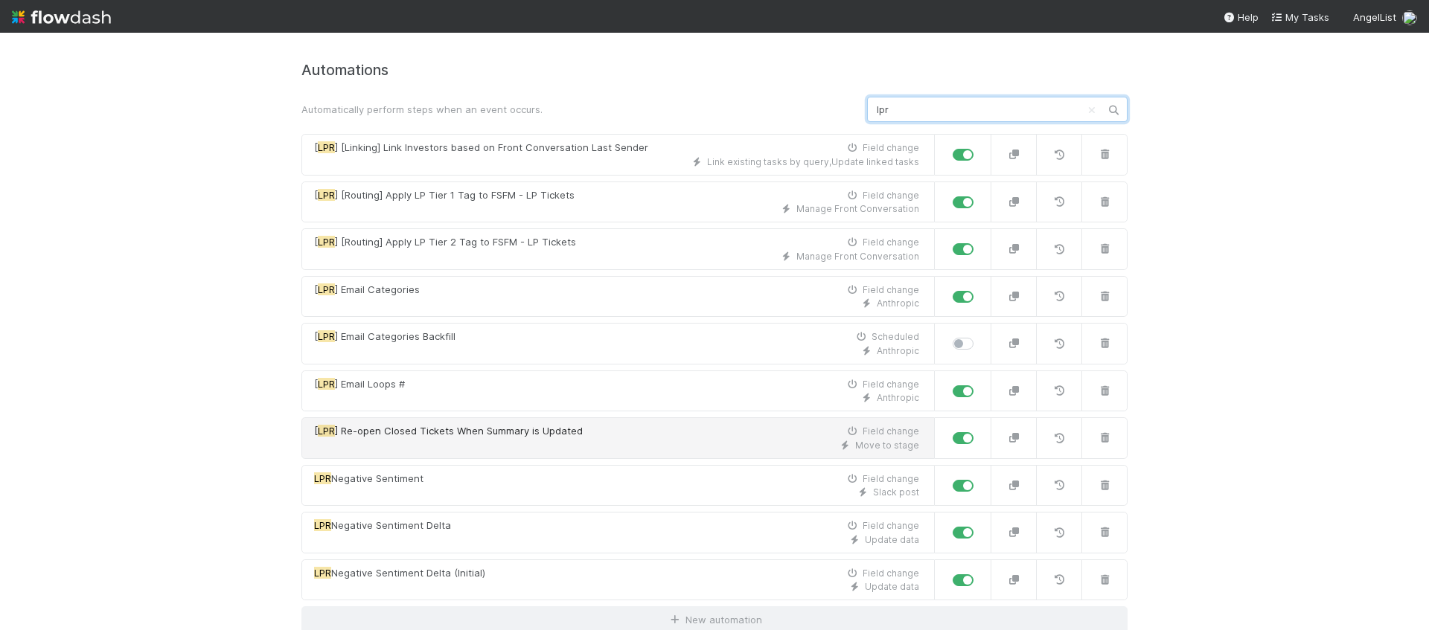
scroll to position [71, 0]
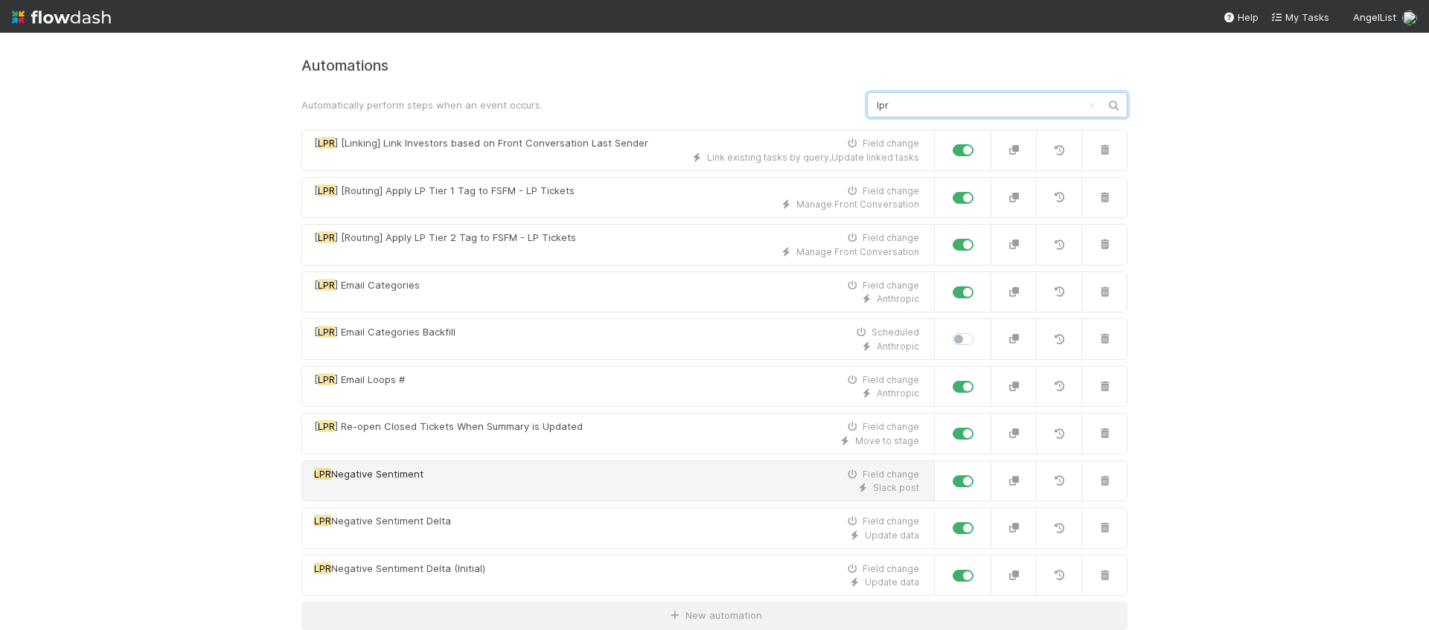
type input "lpr"
click at [608, 478] on div "LPR Negative Sentiment Field change" at bounding box center [616, 474] width 605 height 15
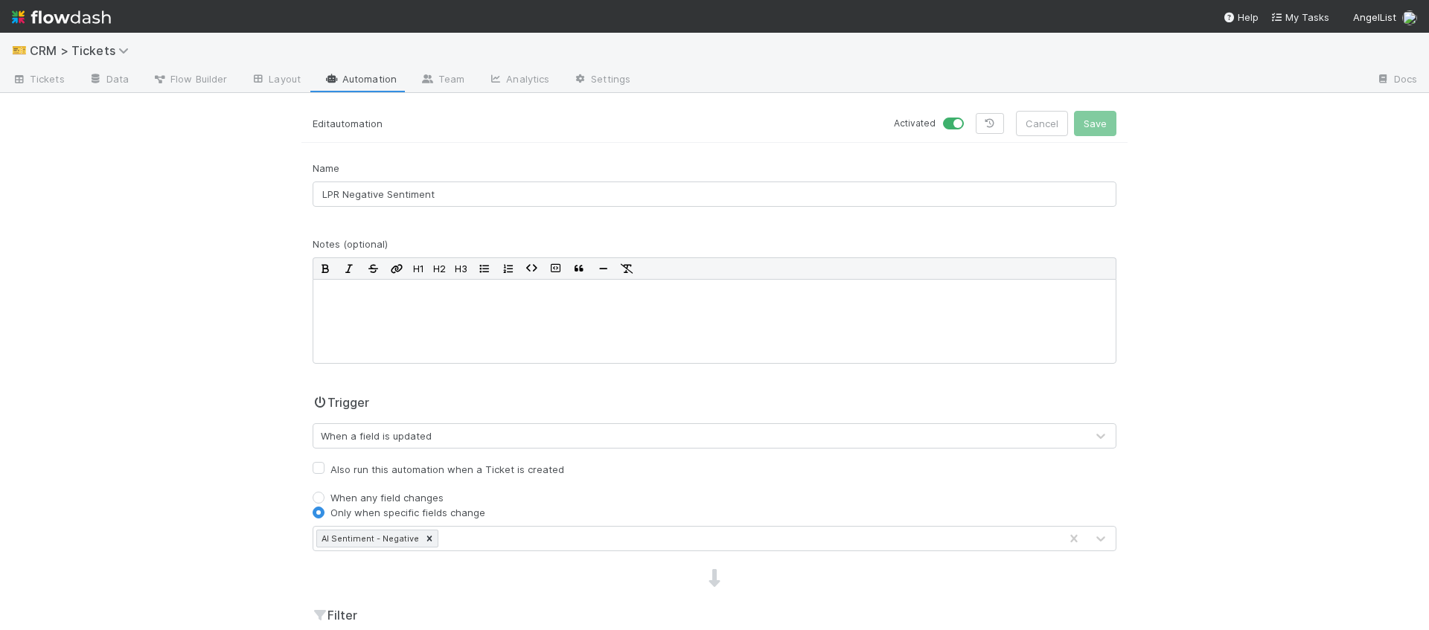
scroll to position [751, 0]
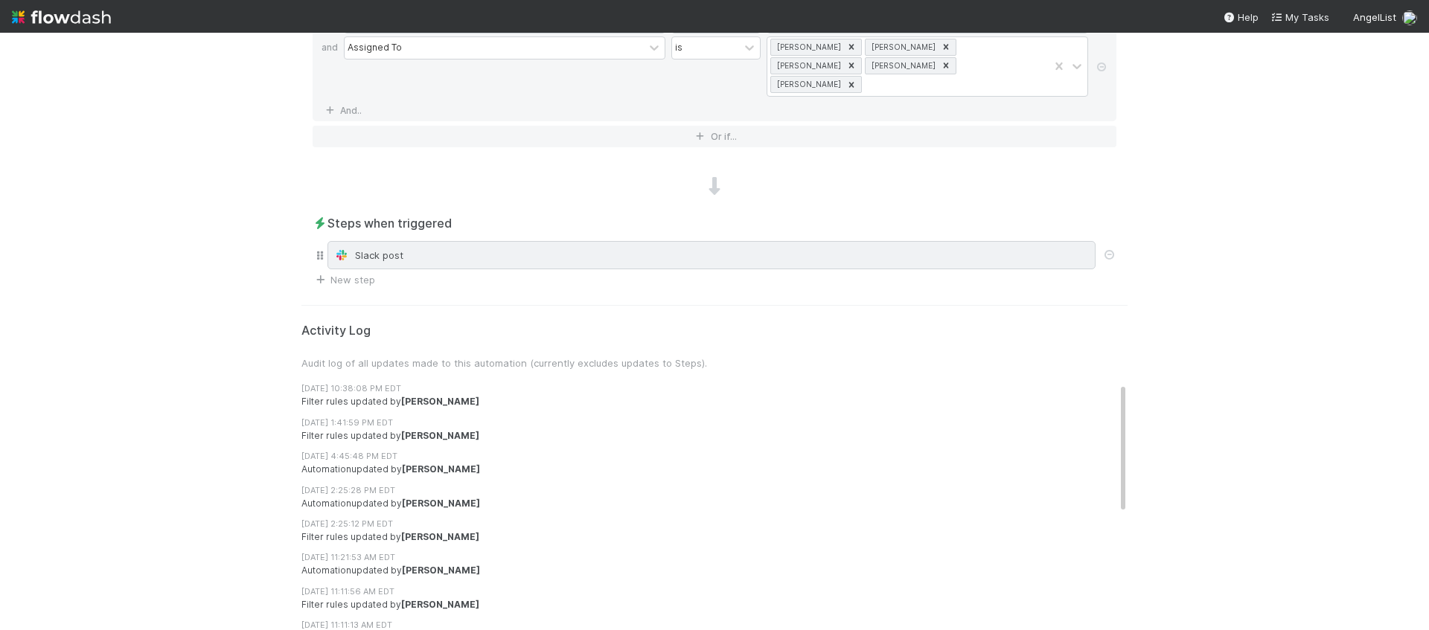
click at [507, 248] on div "Slack post" at bounding box center [711, 255] width 755 height 15
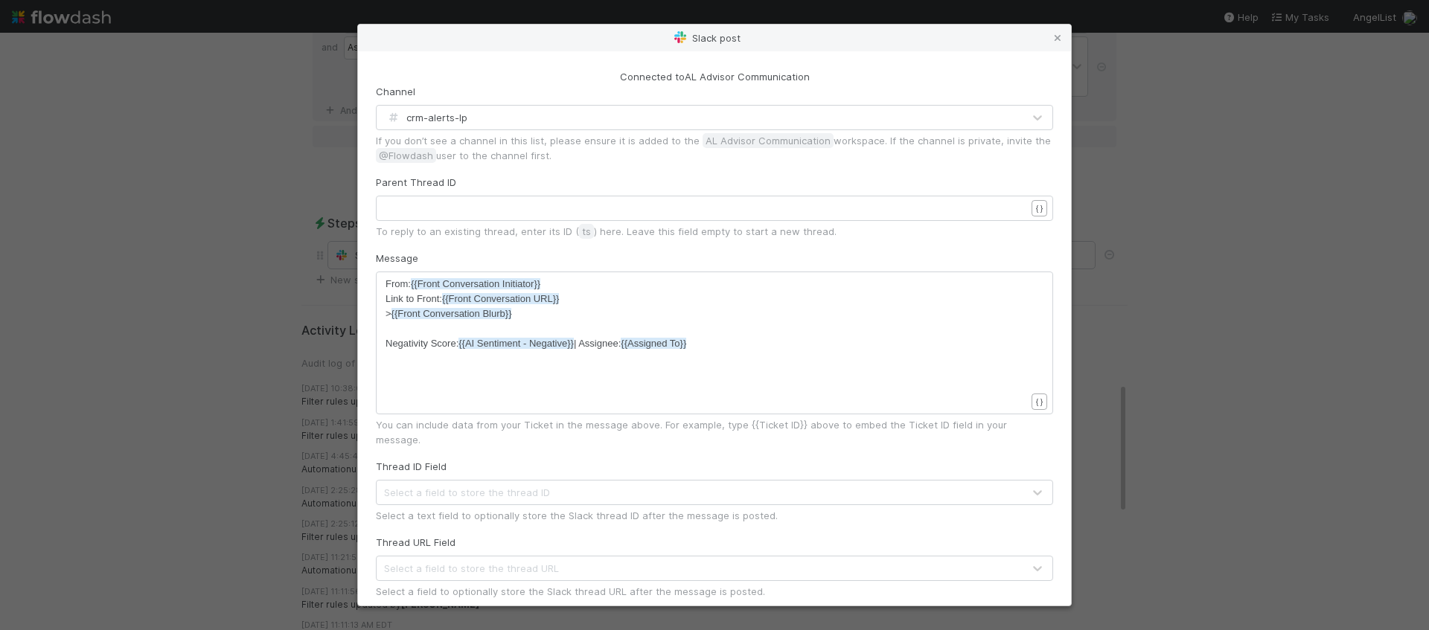
scroll to position [4, 0]
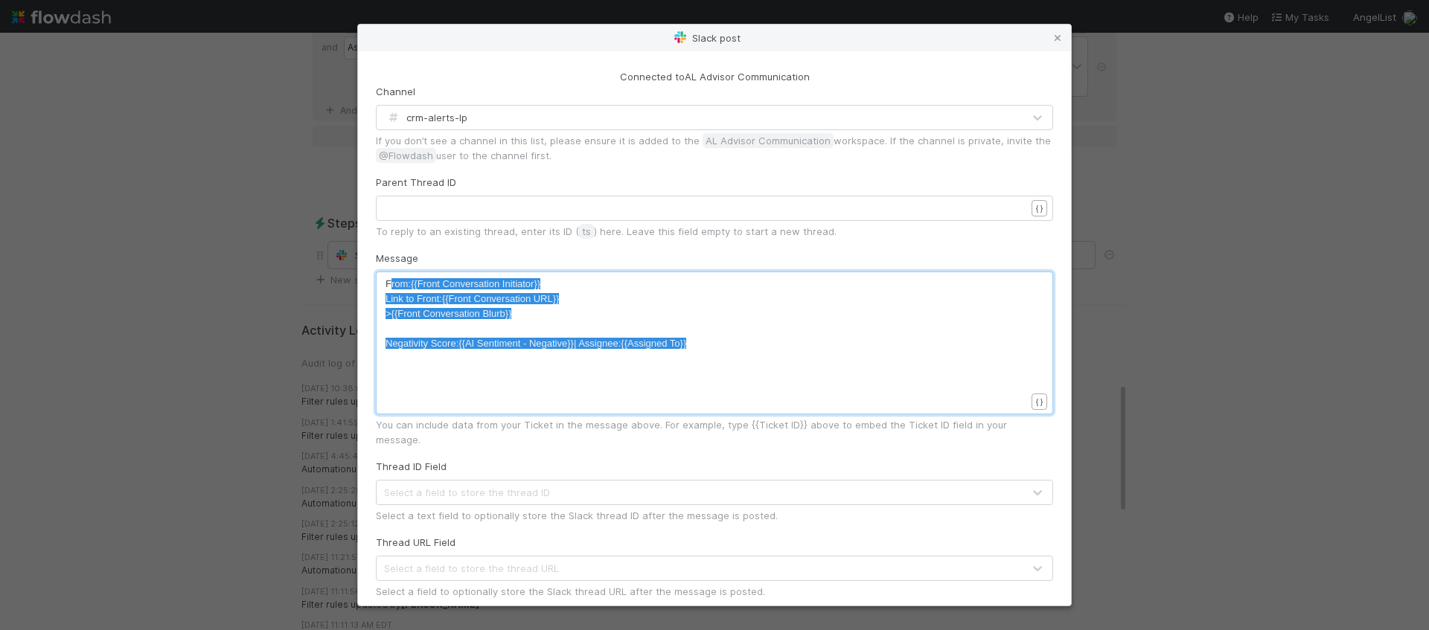
type textarea "From: {{Front Conversation Initiator}} Link to Front: {{Front Conversation URL}…"
drag, startPoint x: 726, startPoint y: 344, endPoint x: 379, endPoint y: 277, distance: 353.2
click at [1266, 228] on div "Slack post Connected to AL Advisor Communication Channel crm-alerts-lp If you d…" at bounding box center [714, 315] width 1429 height 630
click at [1051, 39] on icon at bounding box center [1057, 38] width 15 height 10
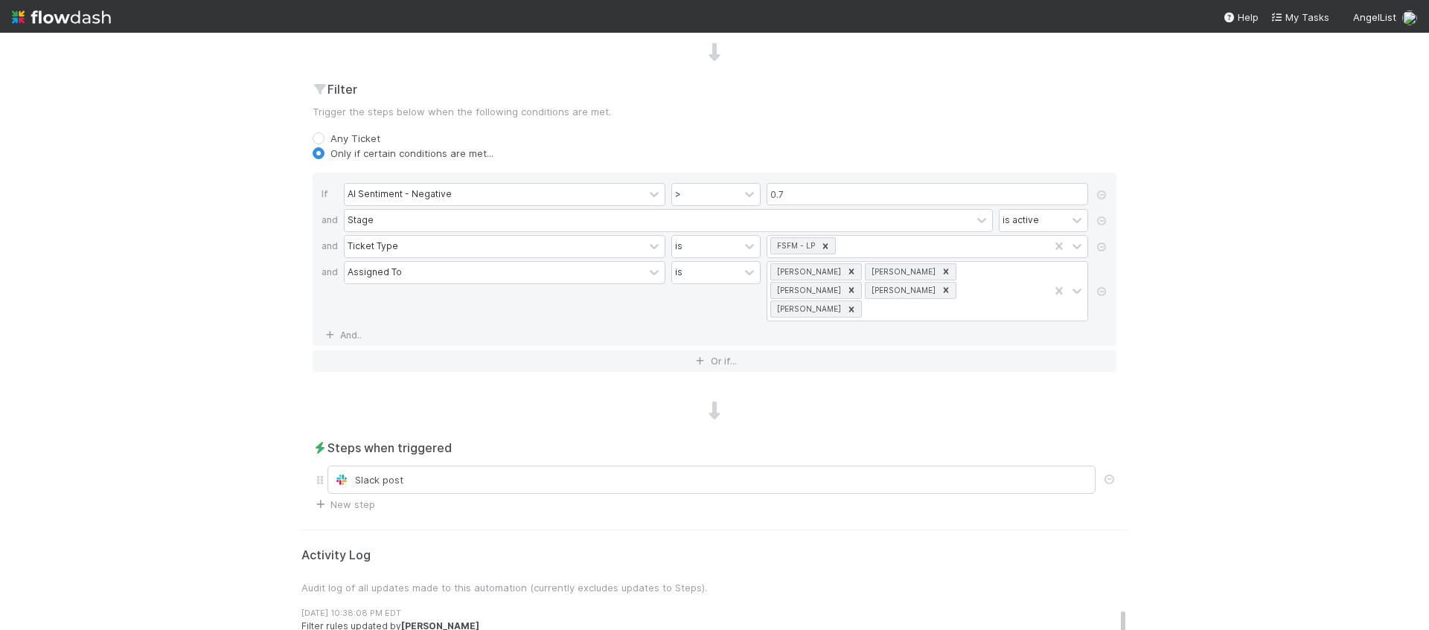
scroll to position [0, 0]
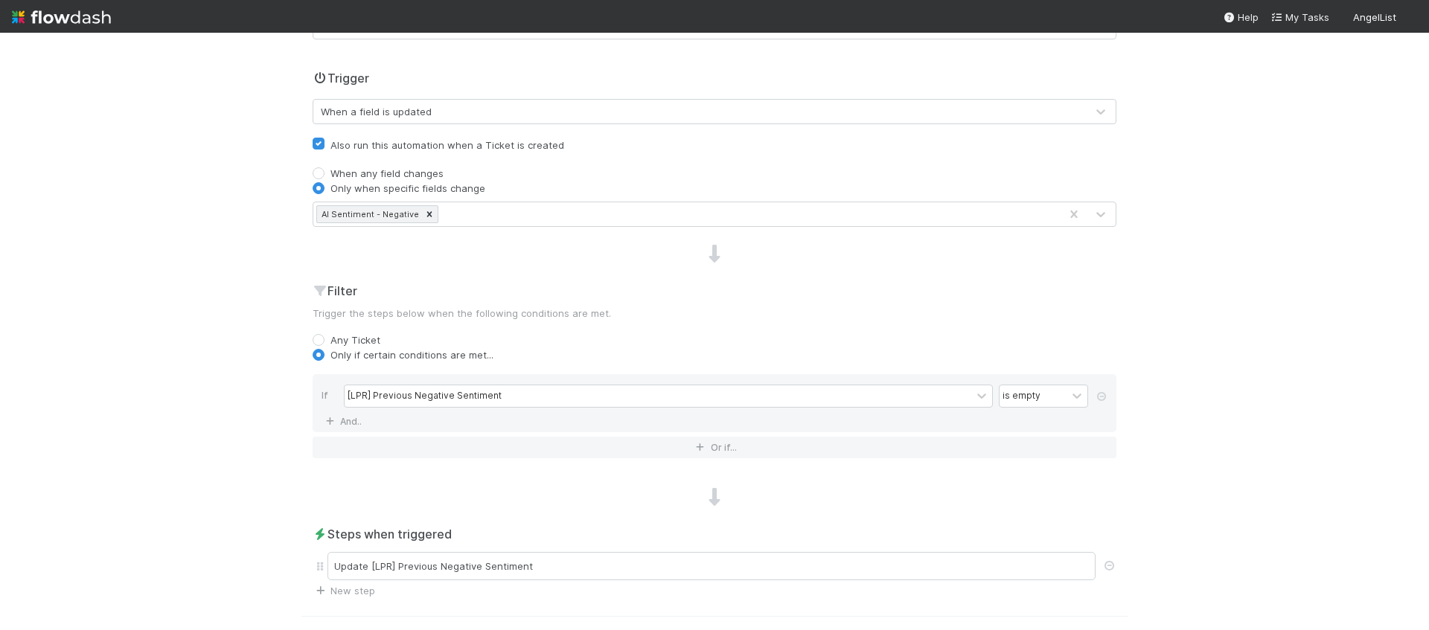
scroll to position [325, 0]
click at [313, 416] on div "If [LPR] Previous Negative Sentiment is empty And.." at bounding box center [715, 403] width 804 height 58
click at [322, 417] on icon at bounding box center [329, 421] width 15 height 9
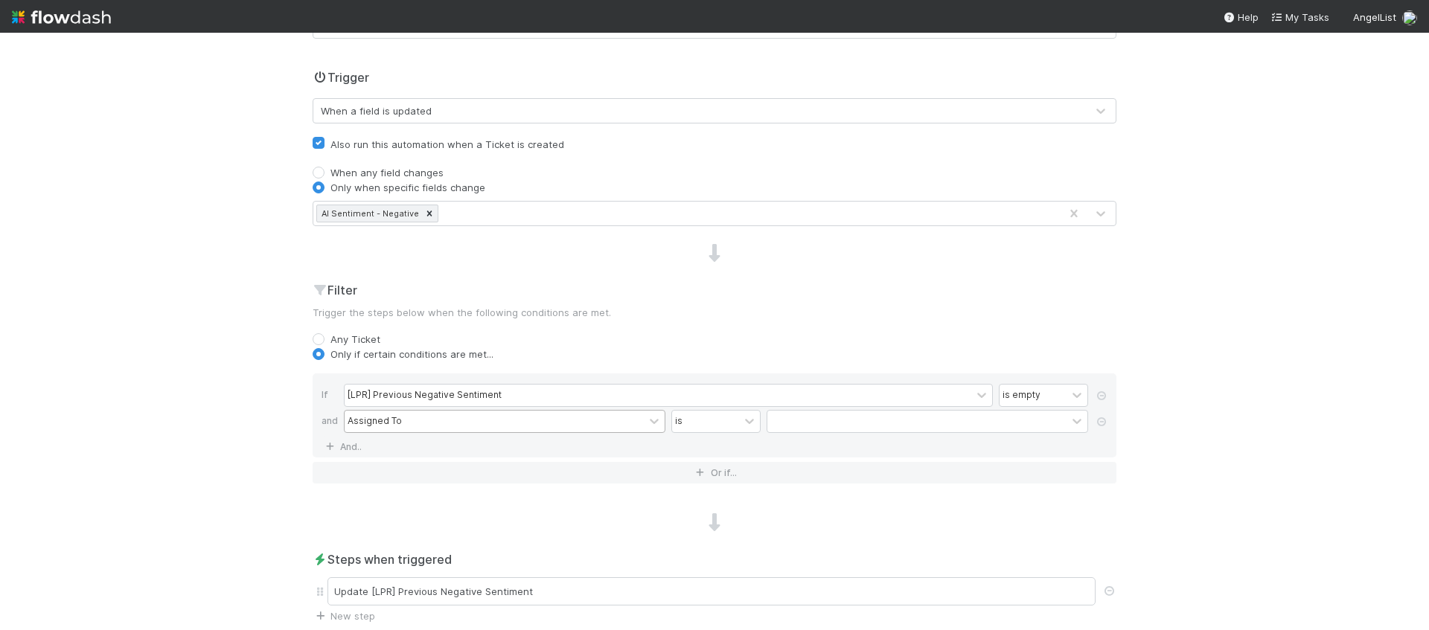
click at [388, 426] on div "Assigned To" at bounding box center [375, 421] width 54 height 13
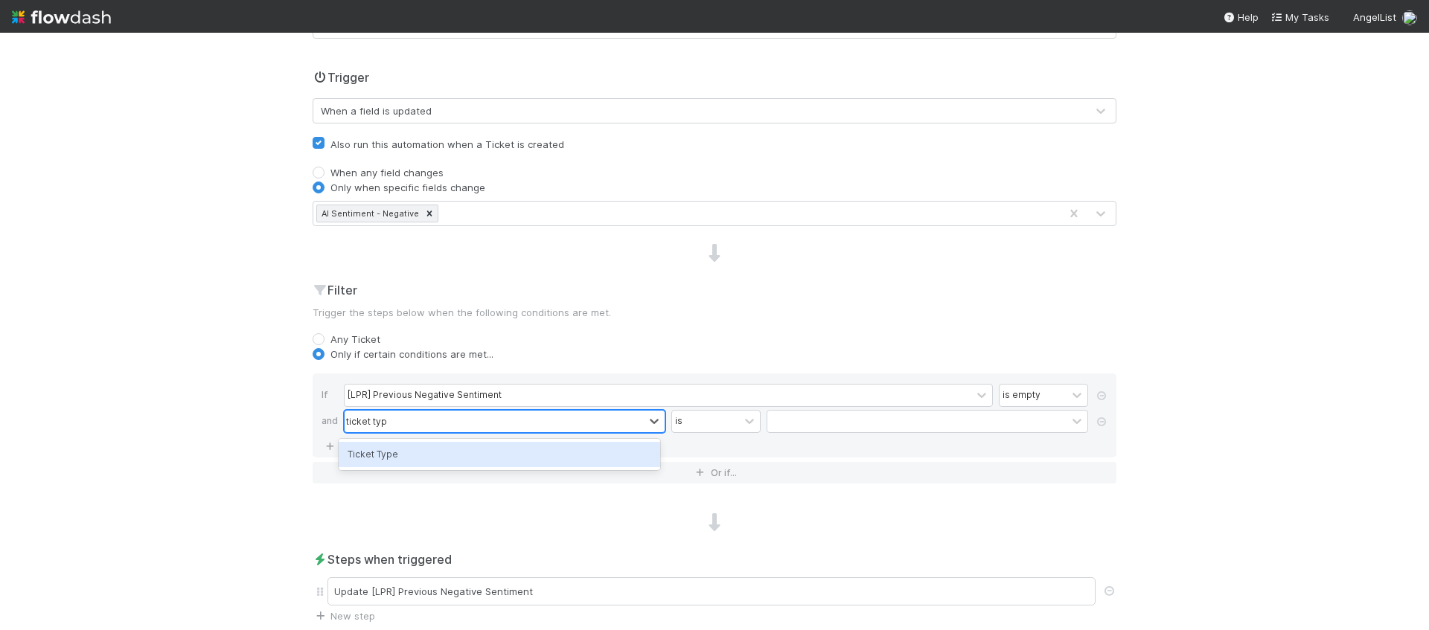
type input "ticket type"
click at [425, 443] on div "Ticket Type" at bounding box center [500, 454] width 322 height 25
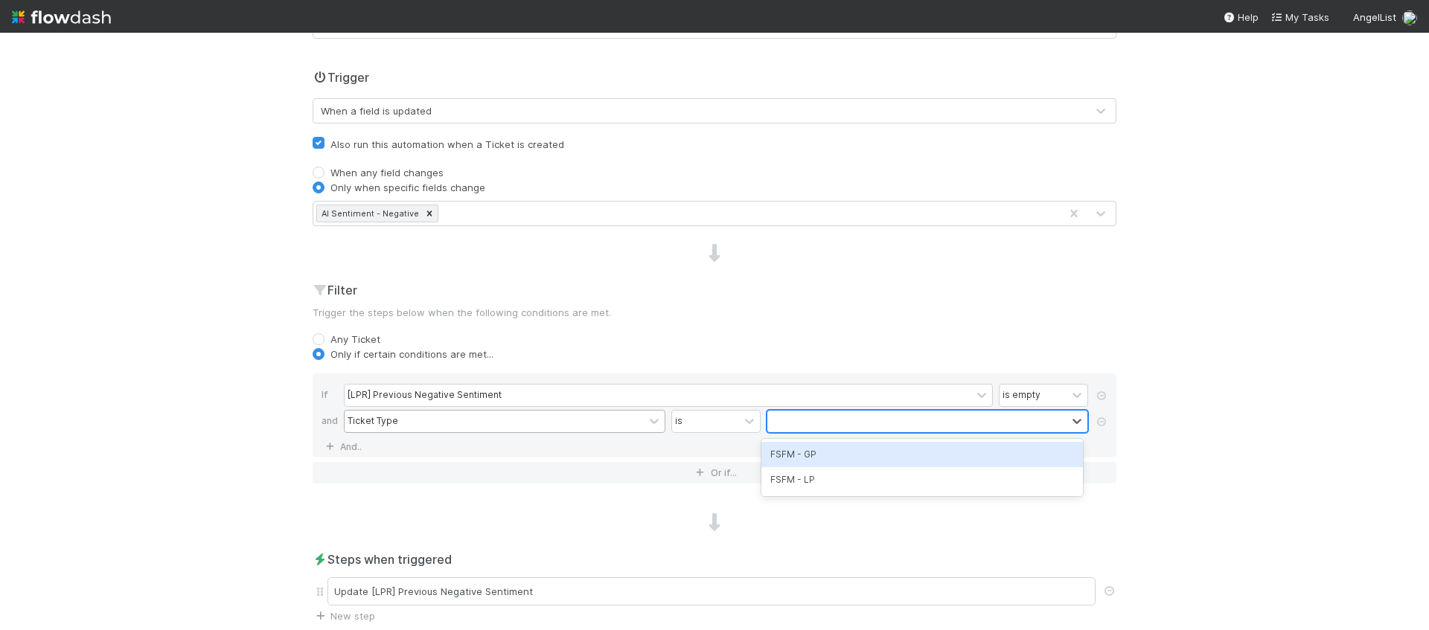
click at [847, 427] on div at bounding box center [916, 422] width 299 height 22
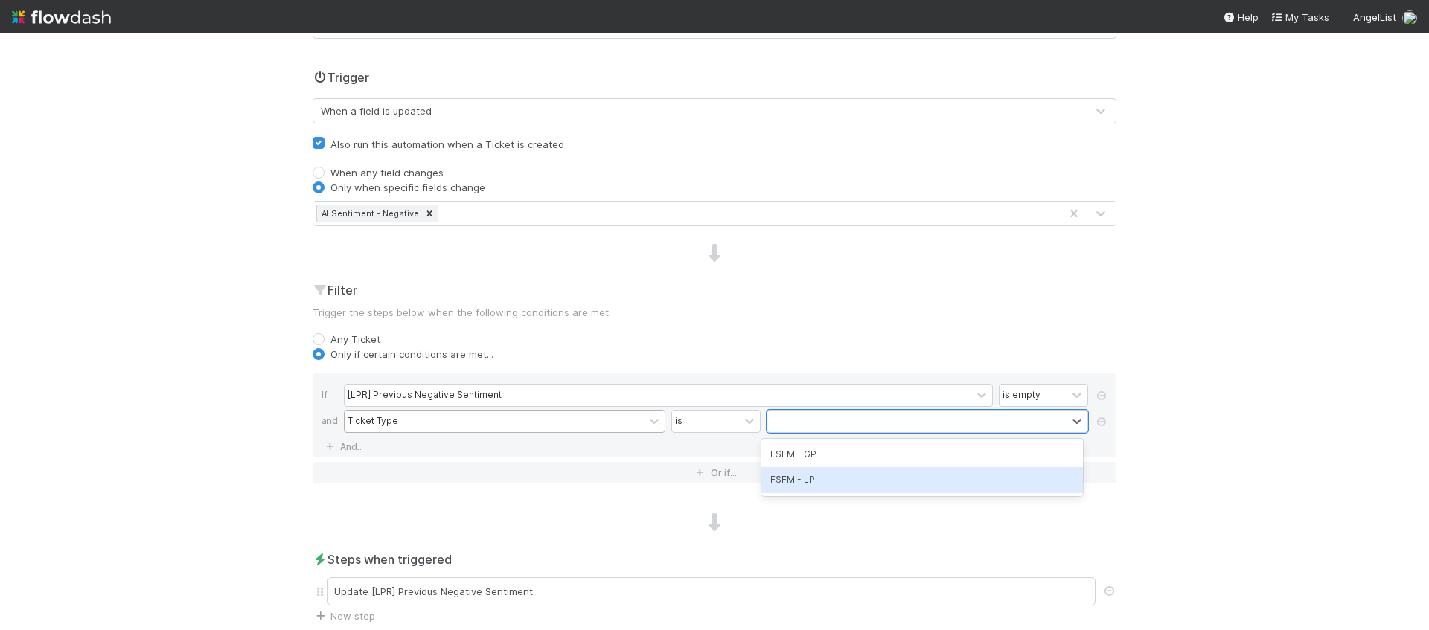
click at [848, 473] on div "FSFM - LP" at bounding box center [922, 479] width 322 height 25
click at [333, 452] on link "And.." at bounding box center [345, 447] width 47 height 22
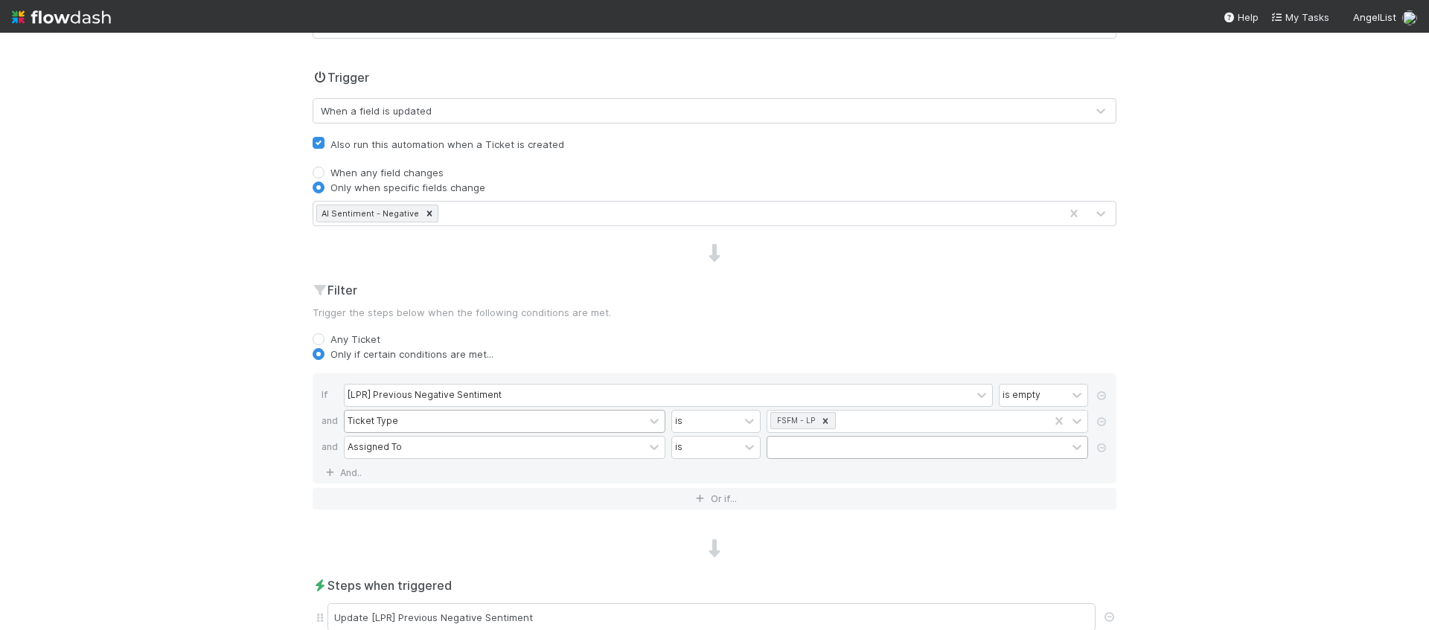
click at [781, 453] on div at bounding box center [916, 448] width 299 height 22
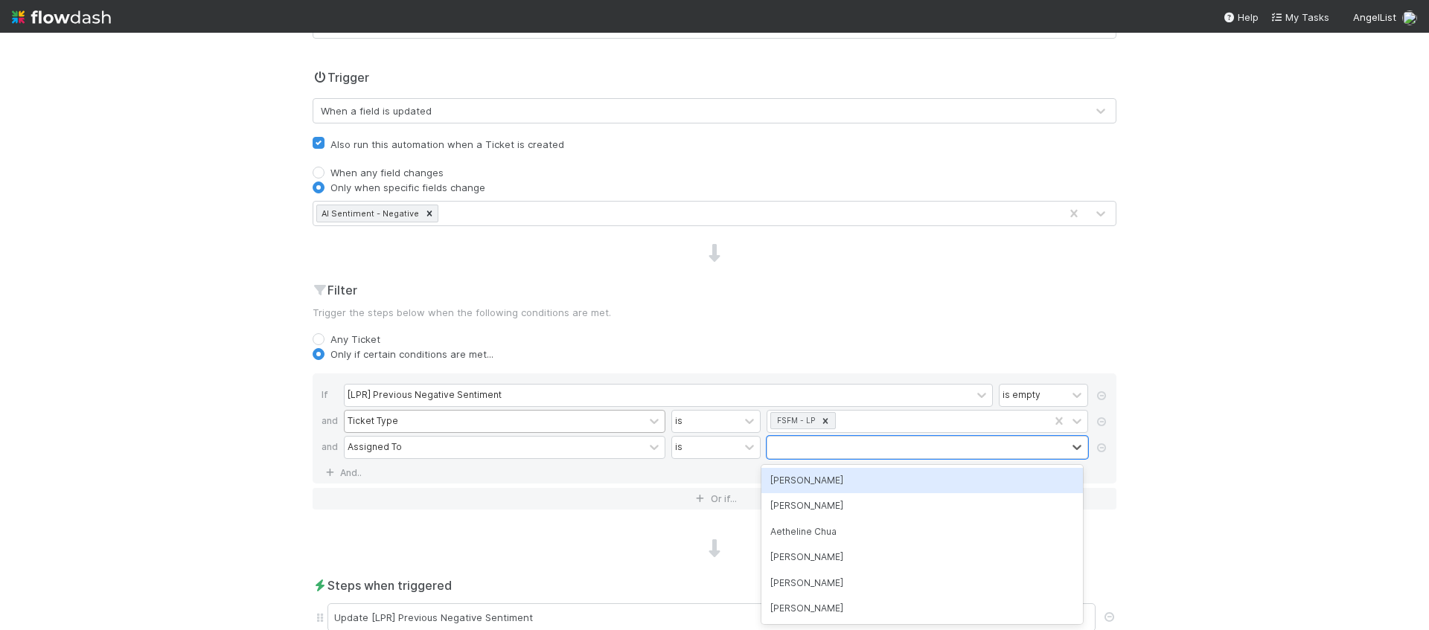
click at [804, 479] on div "[PERSON_NAME]" at bounding box center [922, 480] width 322 height 25
type input "[PERSON_NAME]"
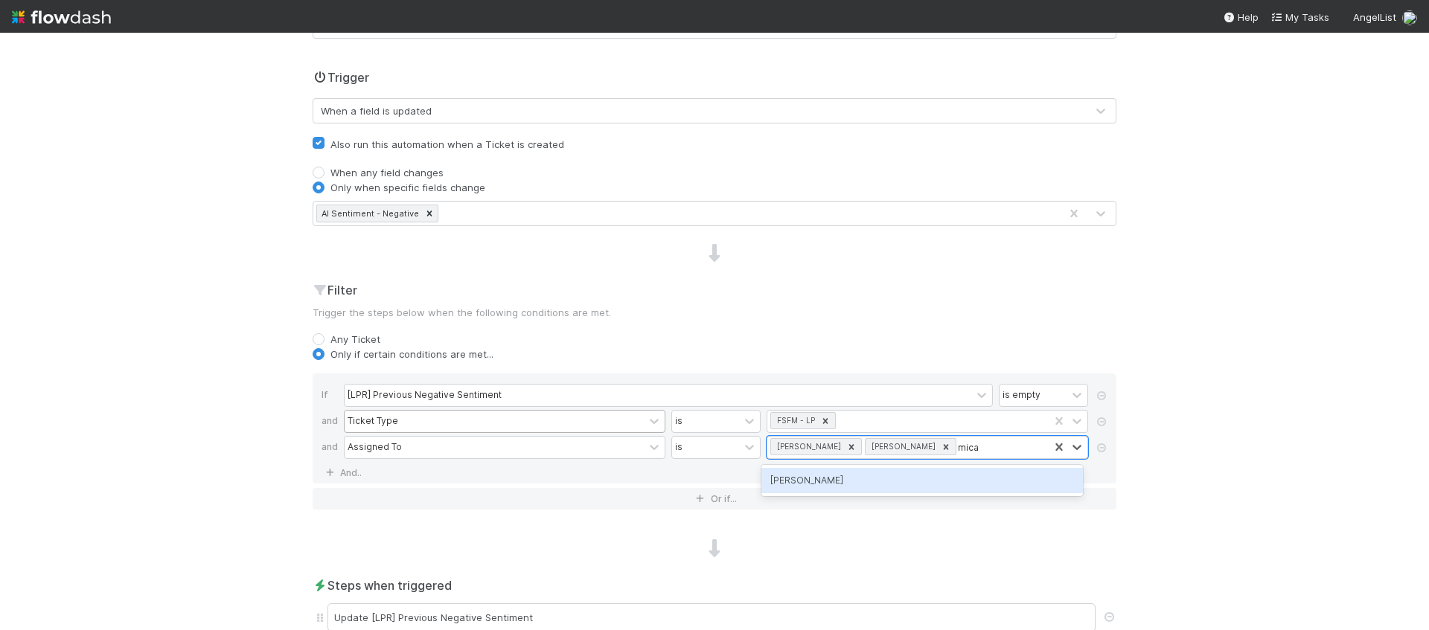
type input "micah"
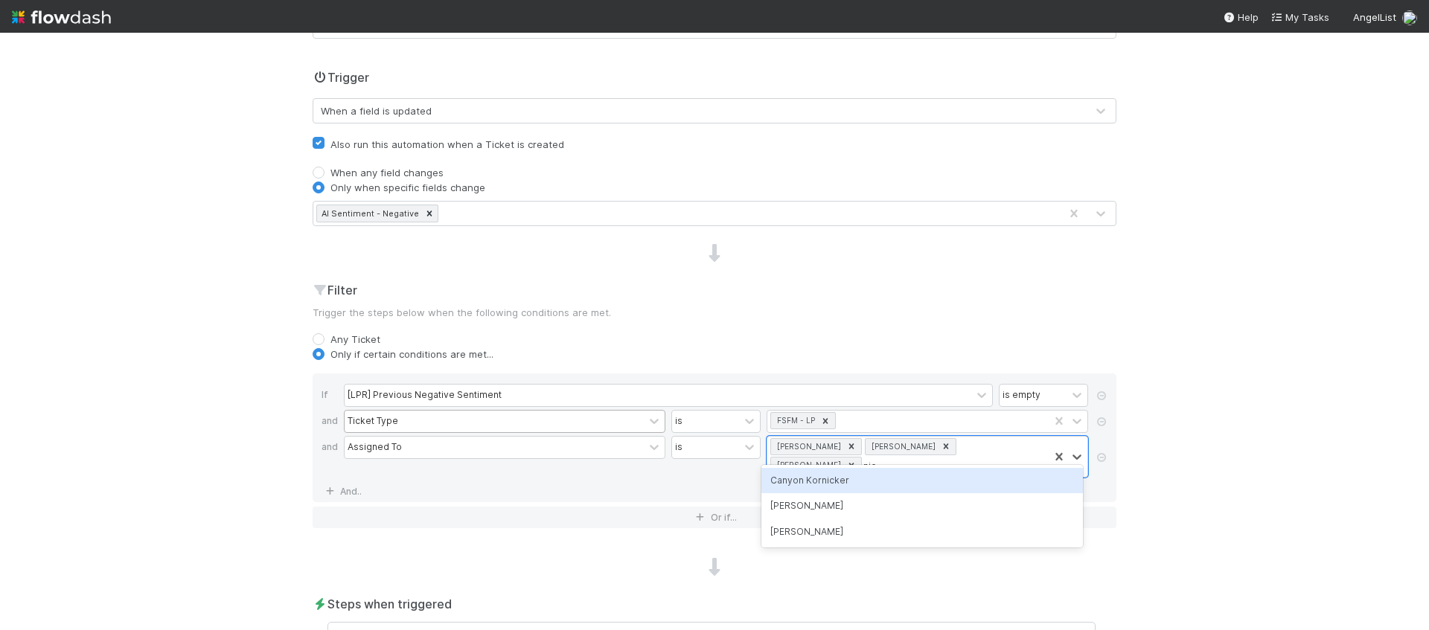
type input "[PERSON_NAME]"
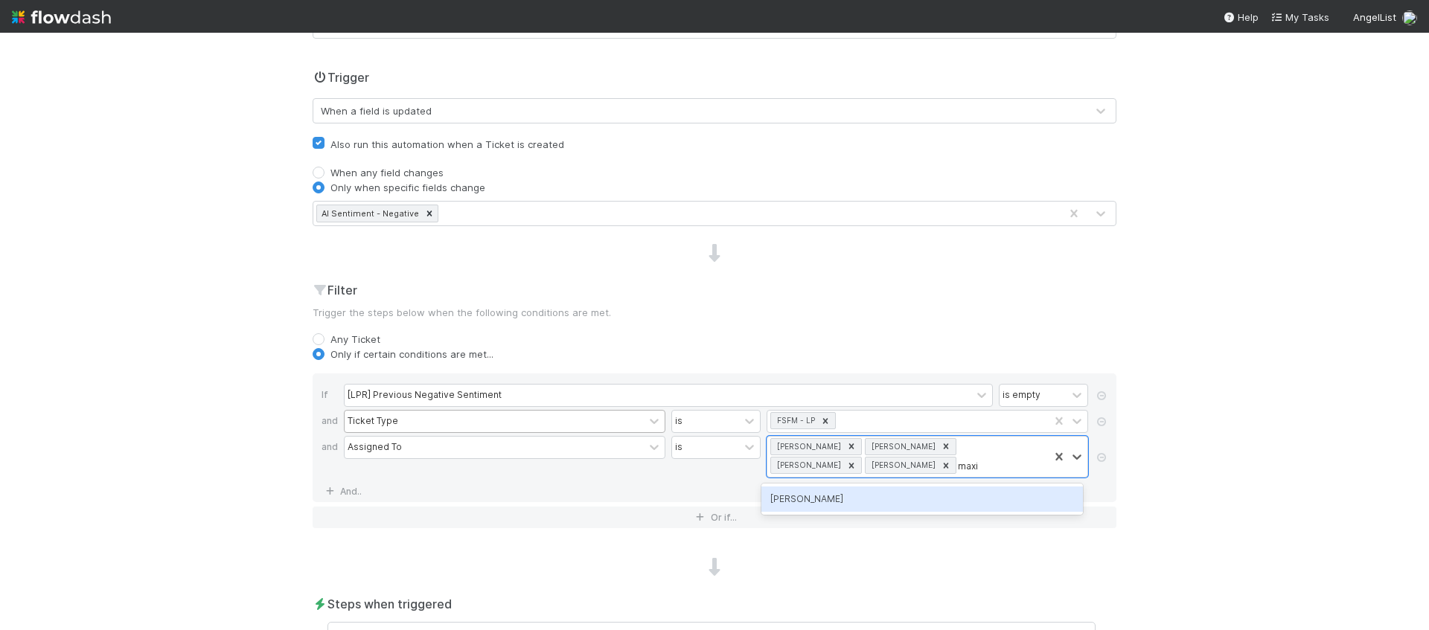
type input "maxim"
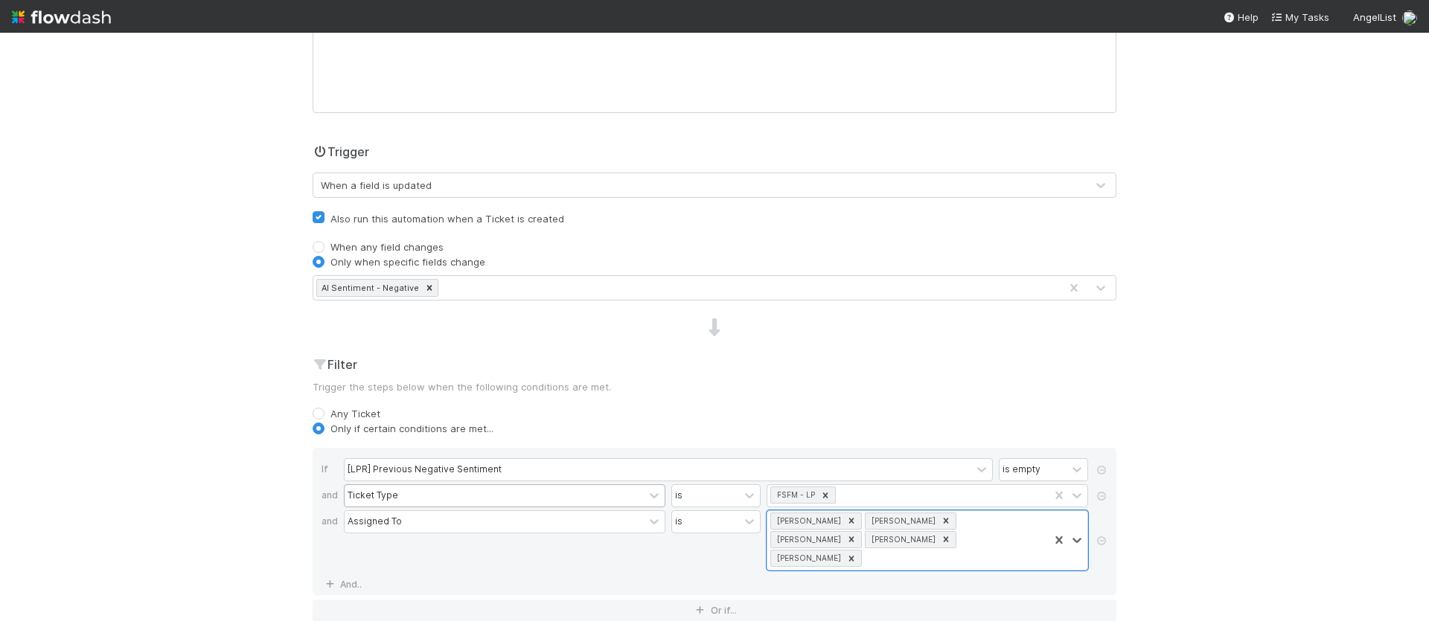
scroll to position [0, 0]
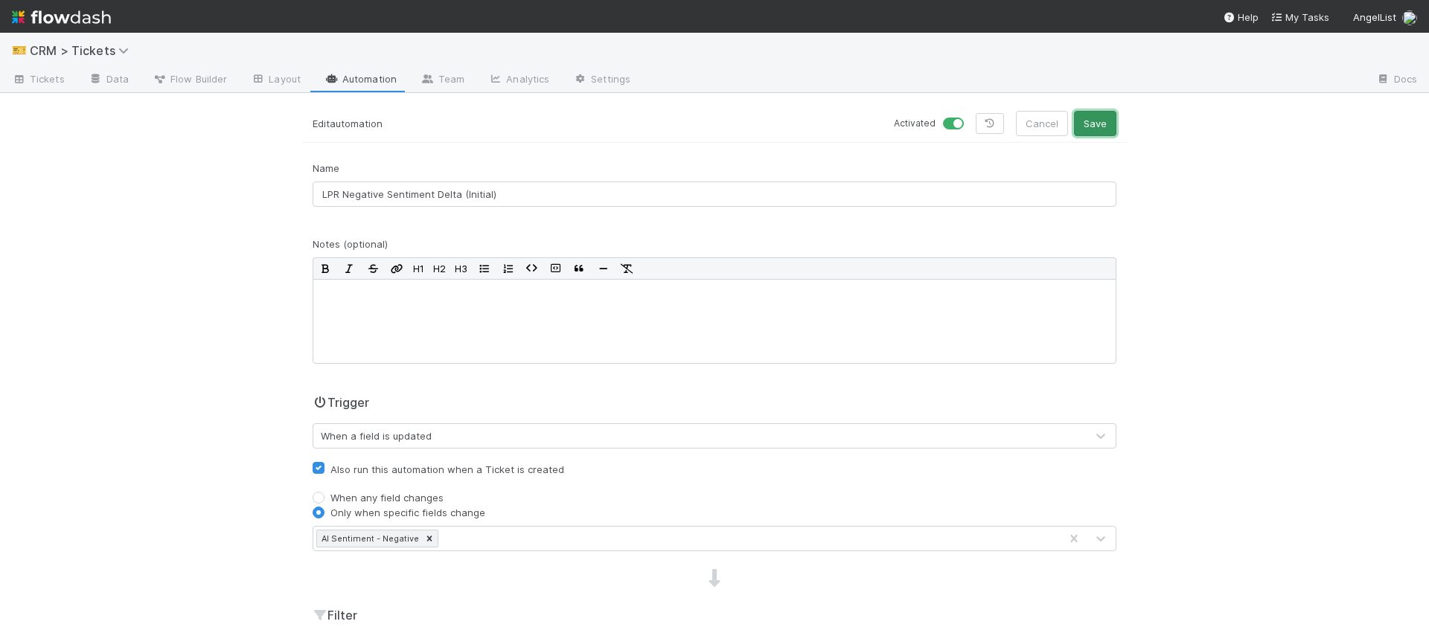
click at [1103, 124] on button "Save" at bounding box center [1095, 123] width 42 height 25
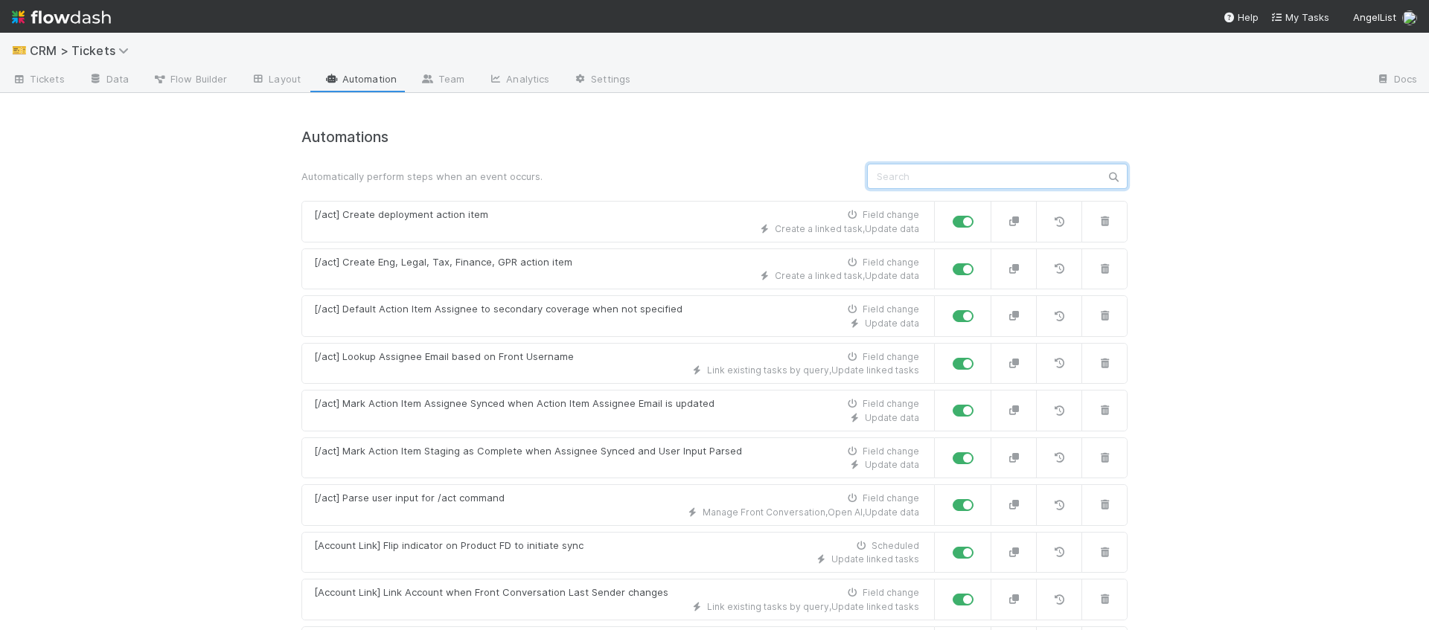
click at [990, 174] on input "text" at bounding box center [997, 176] width 260 height 25
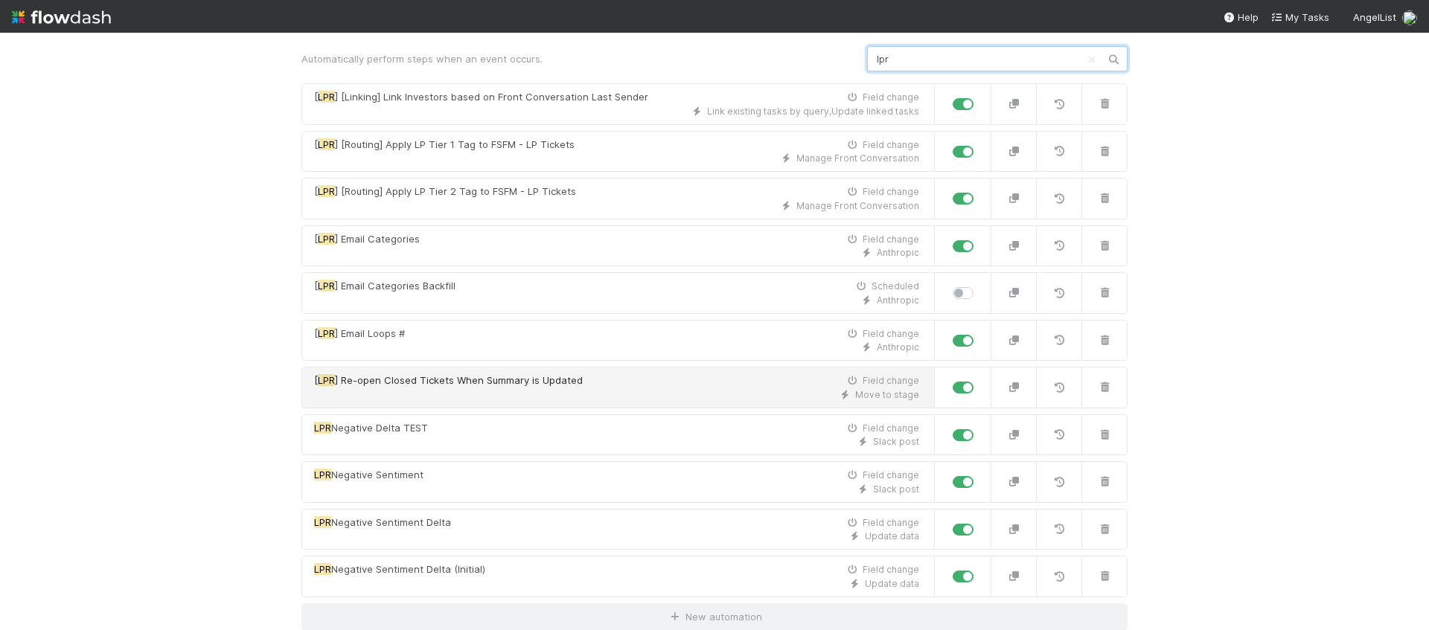
scroll to position [118, 0]
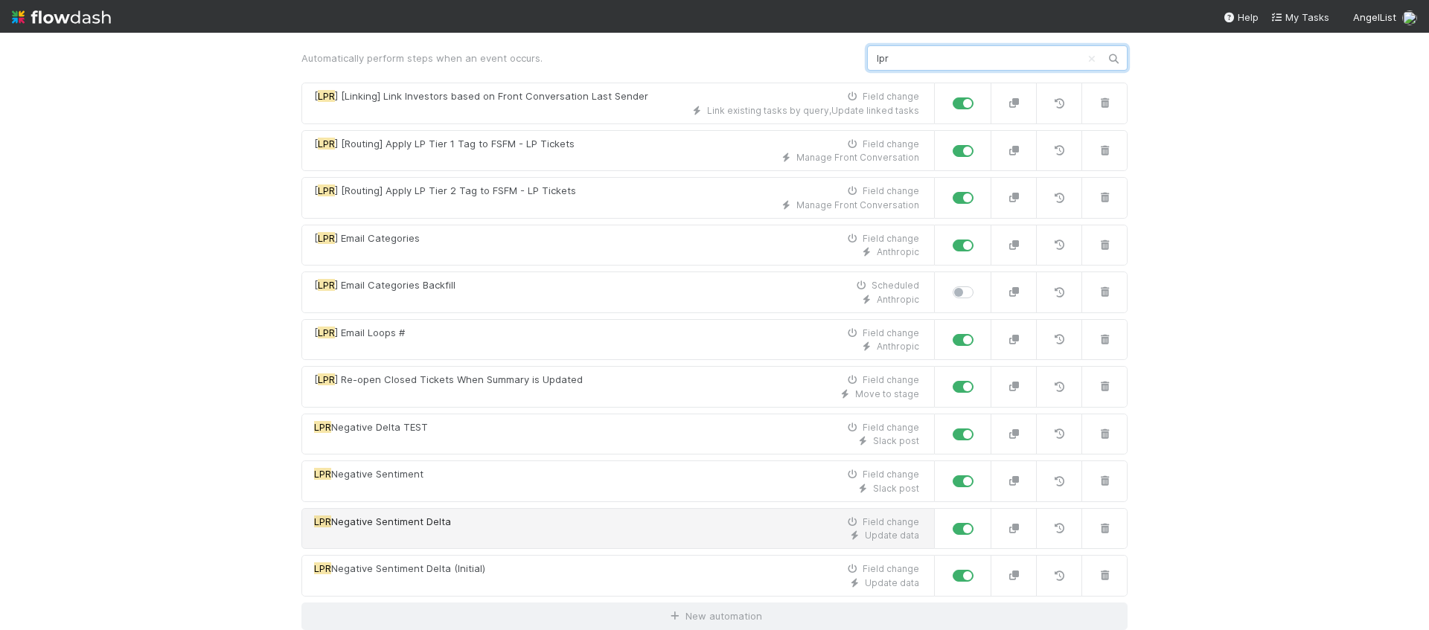
type input "lpr"
click at [586, 523] on div "LPR Negative Sentiment Delta Field change" at bounding box center [616, 522] width 605 height 15
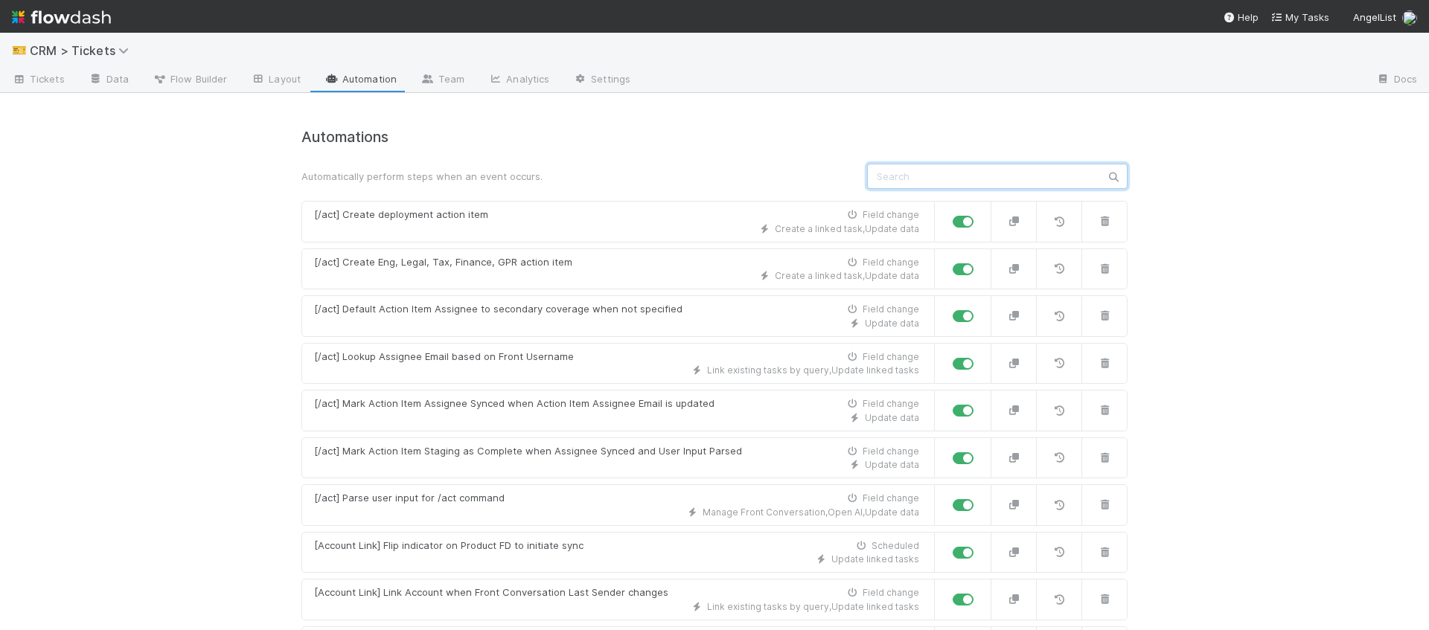
click at [957, 164] on input "text" at bounding box center [997, 176] width 260 height 25
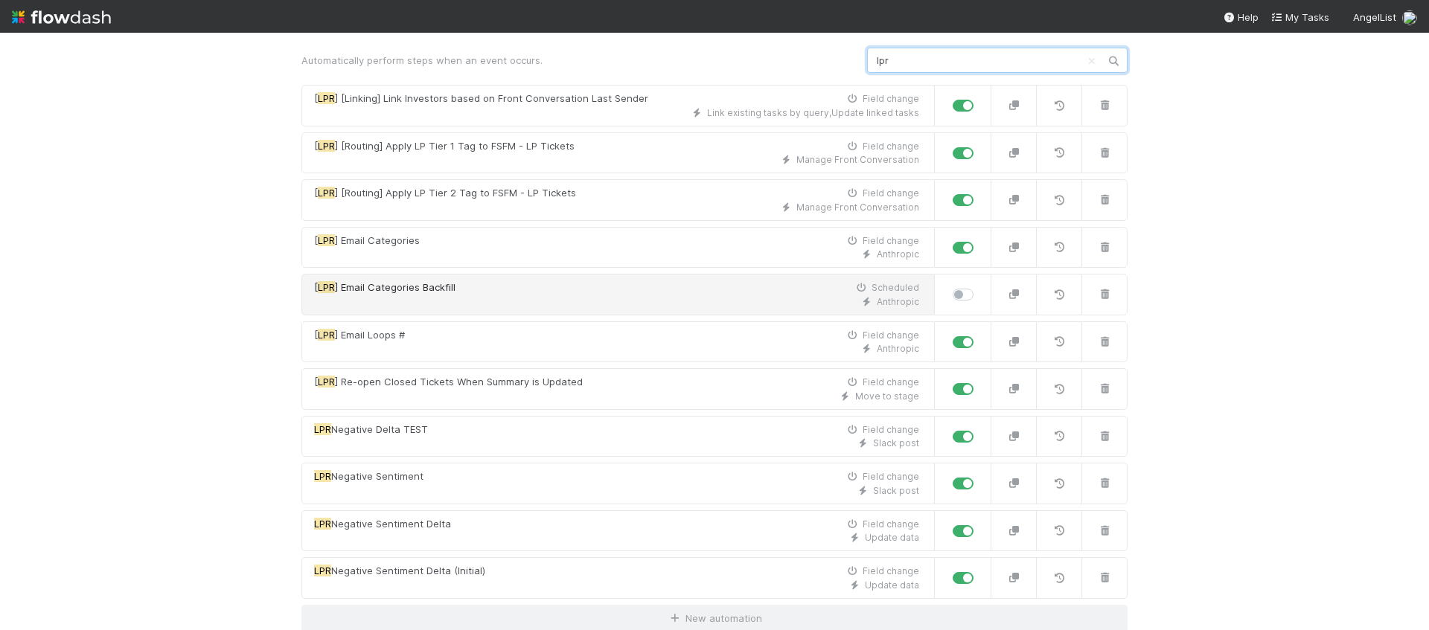
scroll to position [118, 0]
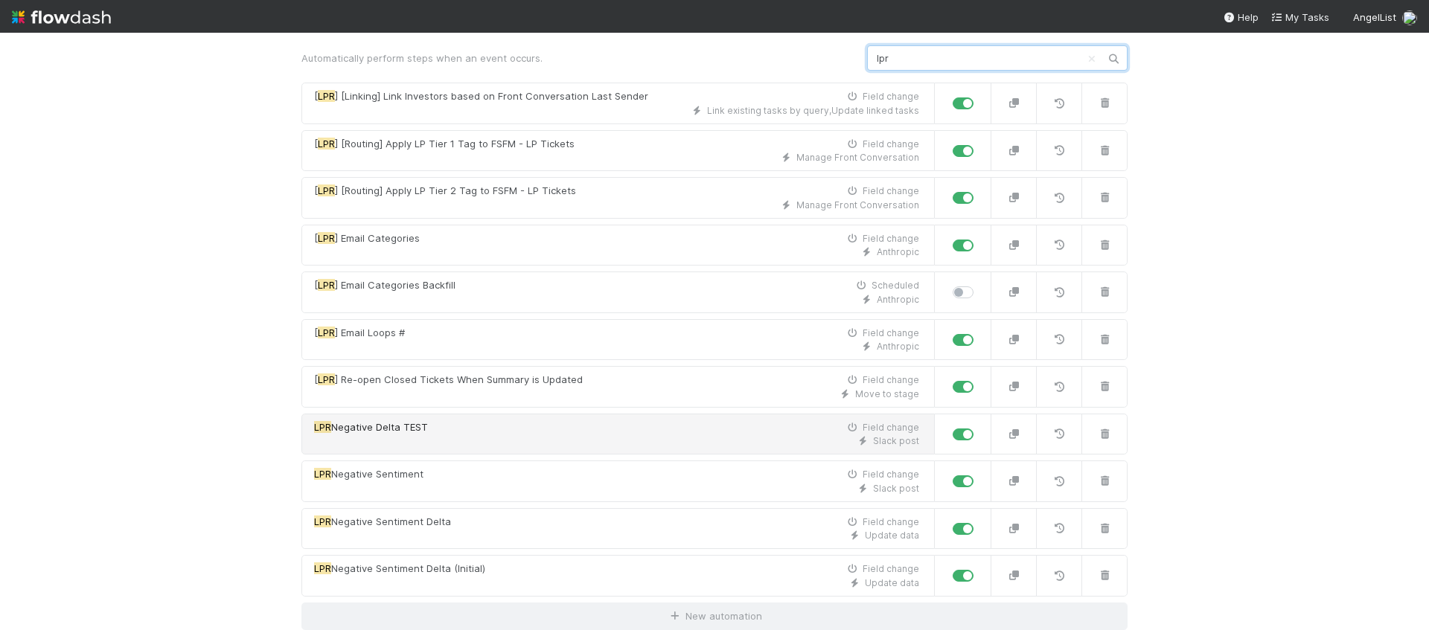
type input "lpr"
click at [565, 444] on div "Slack post" at bounding box center [616, 441] width 605 height 13
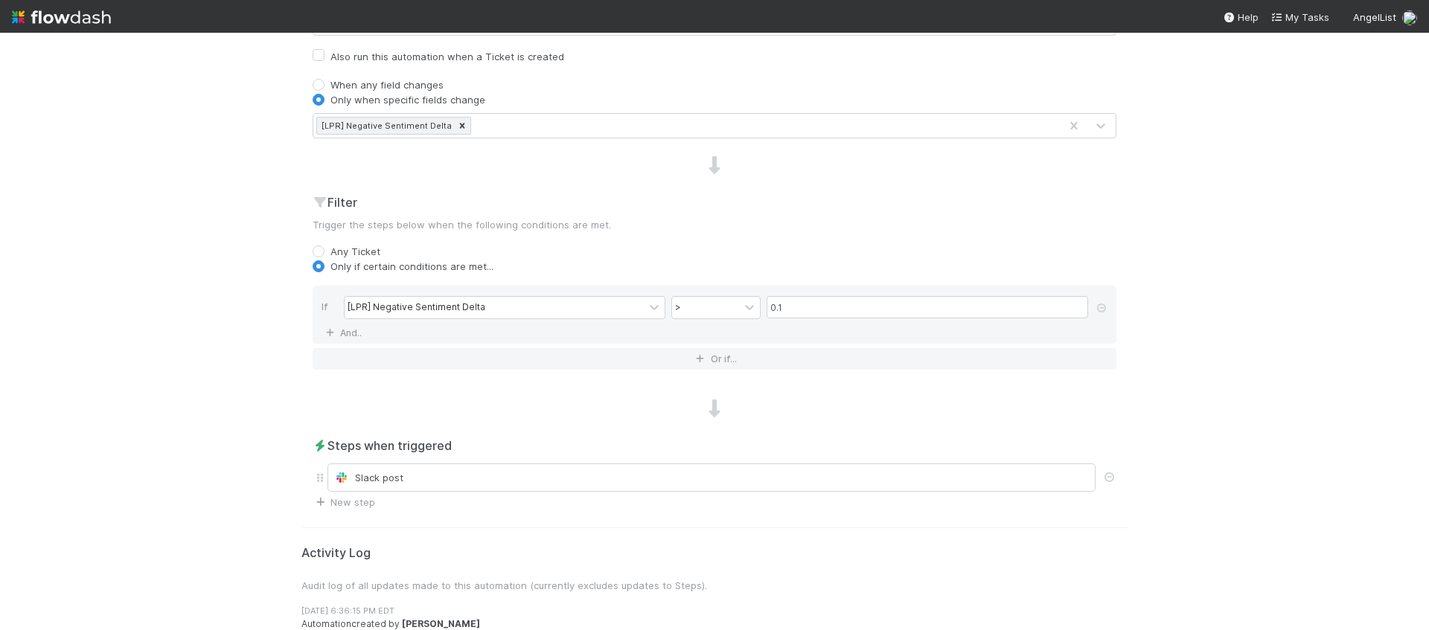
scroll to position [422, 0]
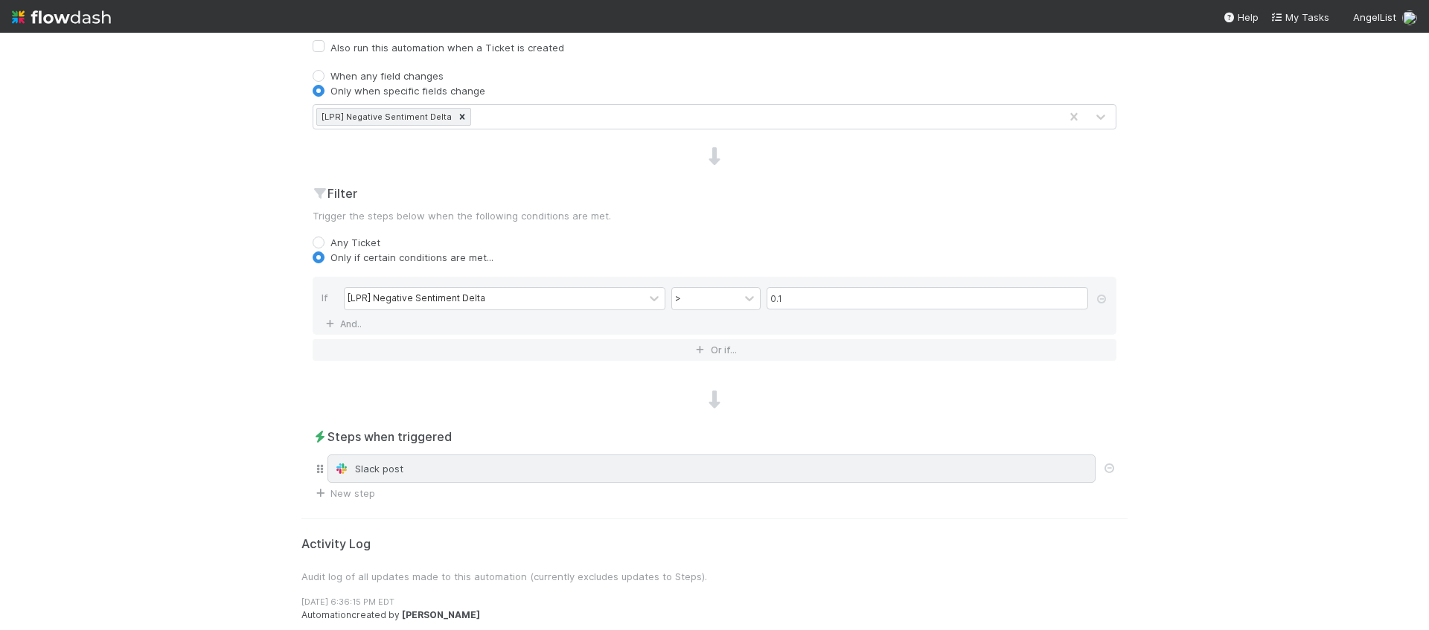
click at [493, 456] on div "Slack post" at bounding box center [711, 469] width 768 height 28
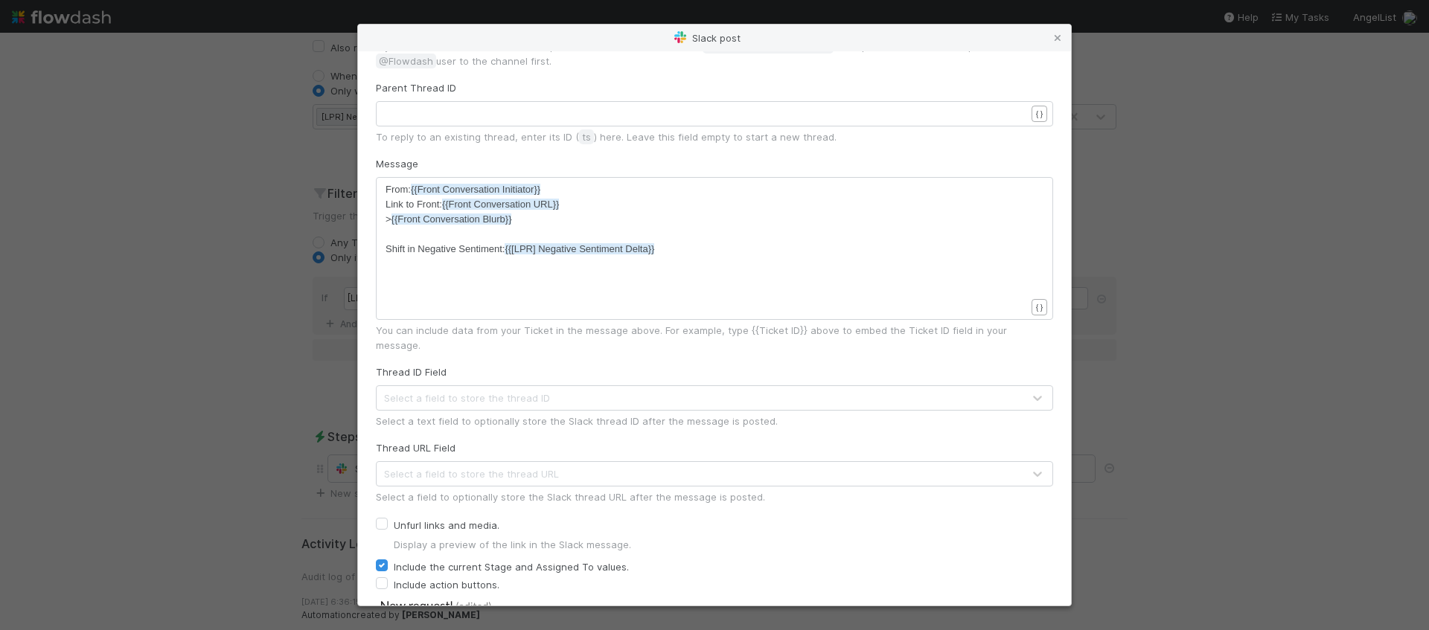
scroll to position [186, 0]
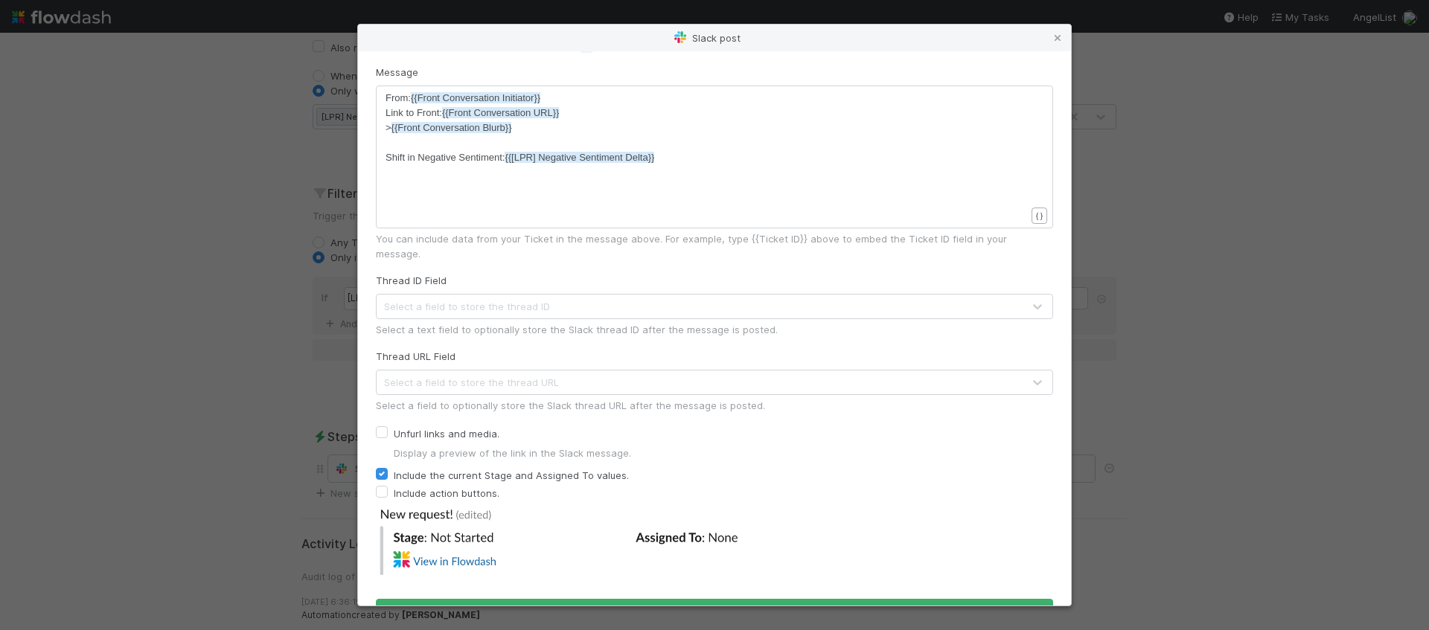
click at [1421, 308] on div "Slack post Connected to AL Advisor Communication Channel [PERSON_NAME]-test If …" at bounding box center [714, 315] width 1429 height 630
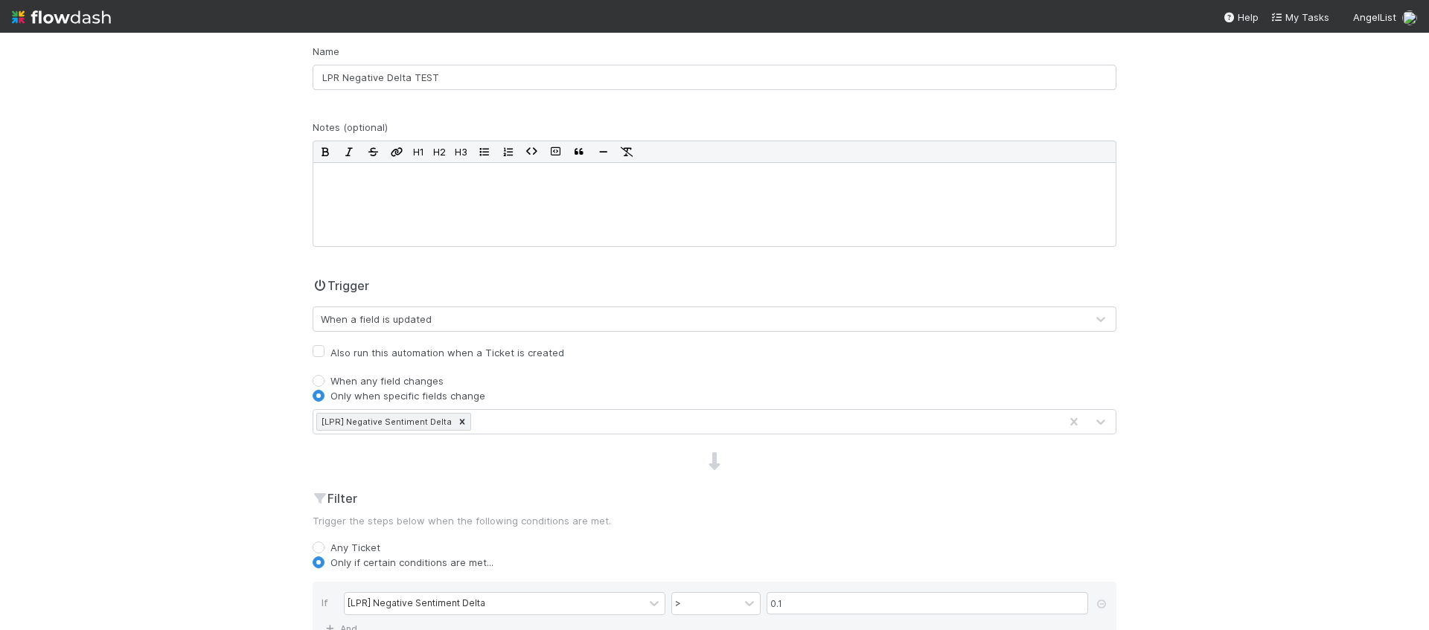
scroll to position [0, 0]
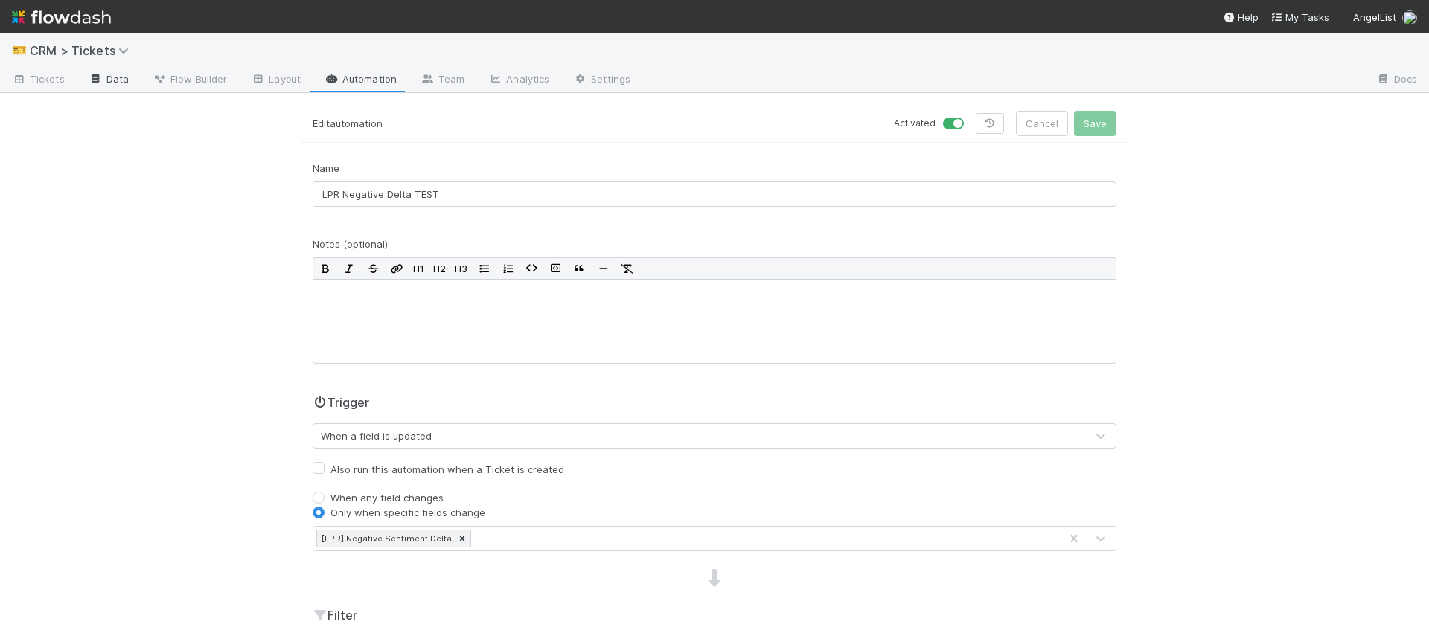
click at [78, 82] on link "Data" at bounding box center [109, 80] width 64 height 24
